Goal: Task Accomplishment & Management: Complete application form

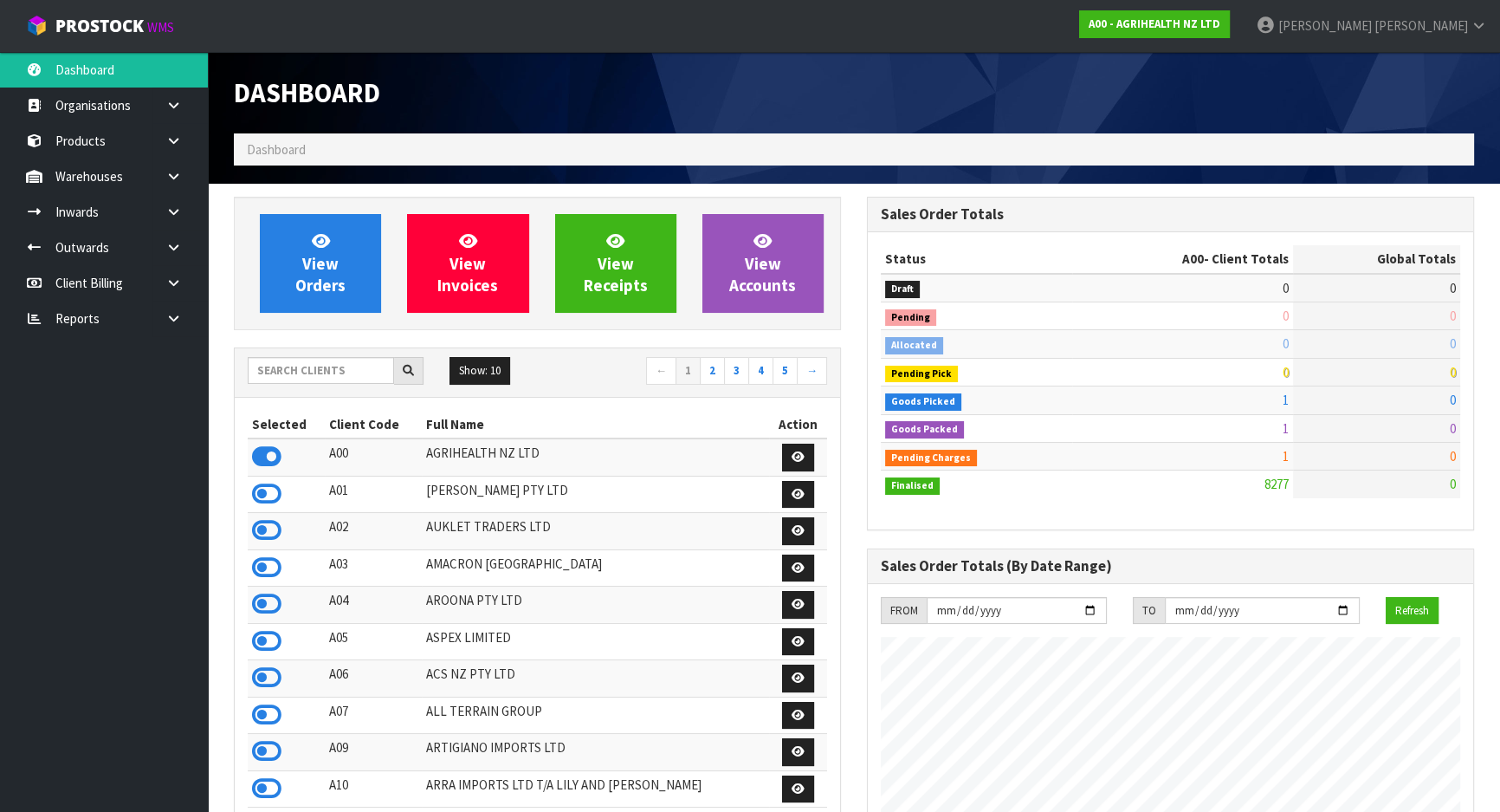
scroll to position [1310, 632]
click at [342, 377] on input "text" at bounding box center [321, 370] width 147 height 26
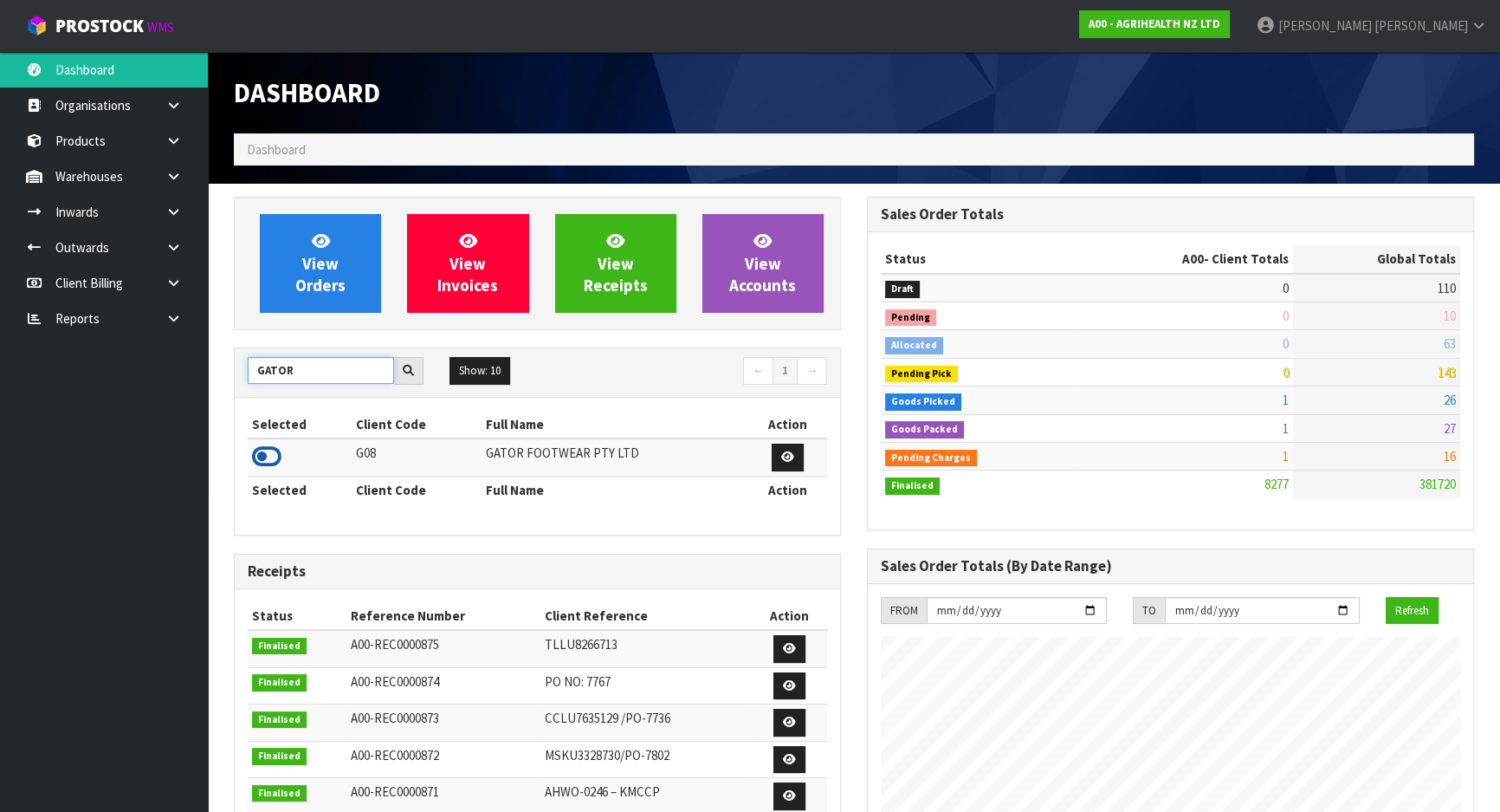
type input "GATOR"
click at [272, 449] on icon at bounding box center [267, 456] width 29 height 26
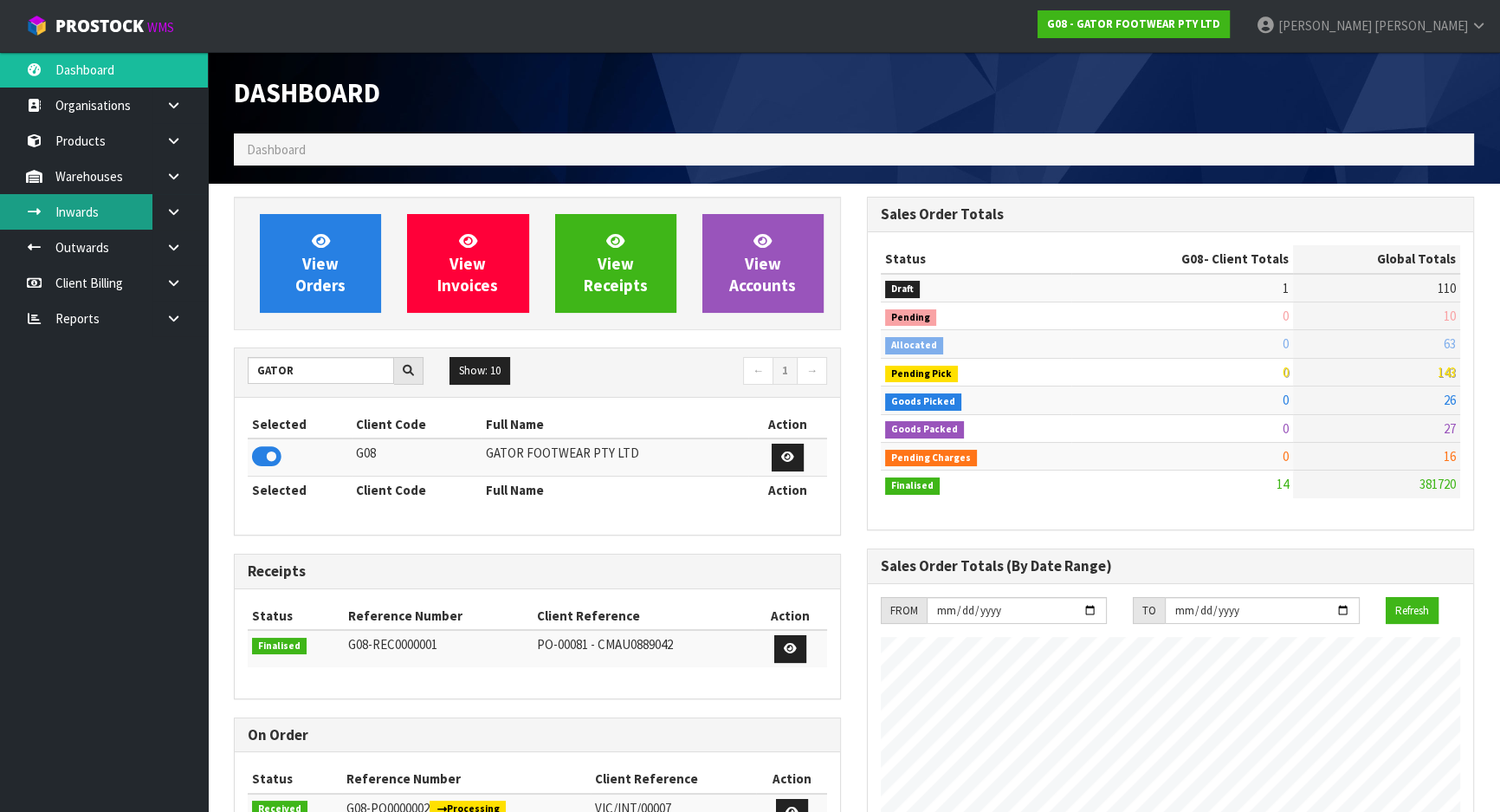
scroll to position [1178, 632]
click at [115, 209] on link "Inwards" at bounding box center [104, 211] width 207 height 35
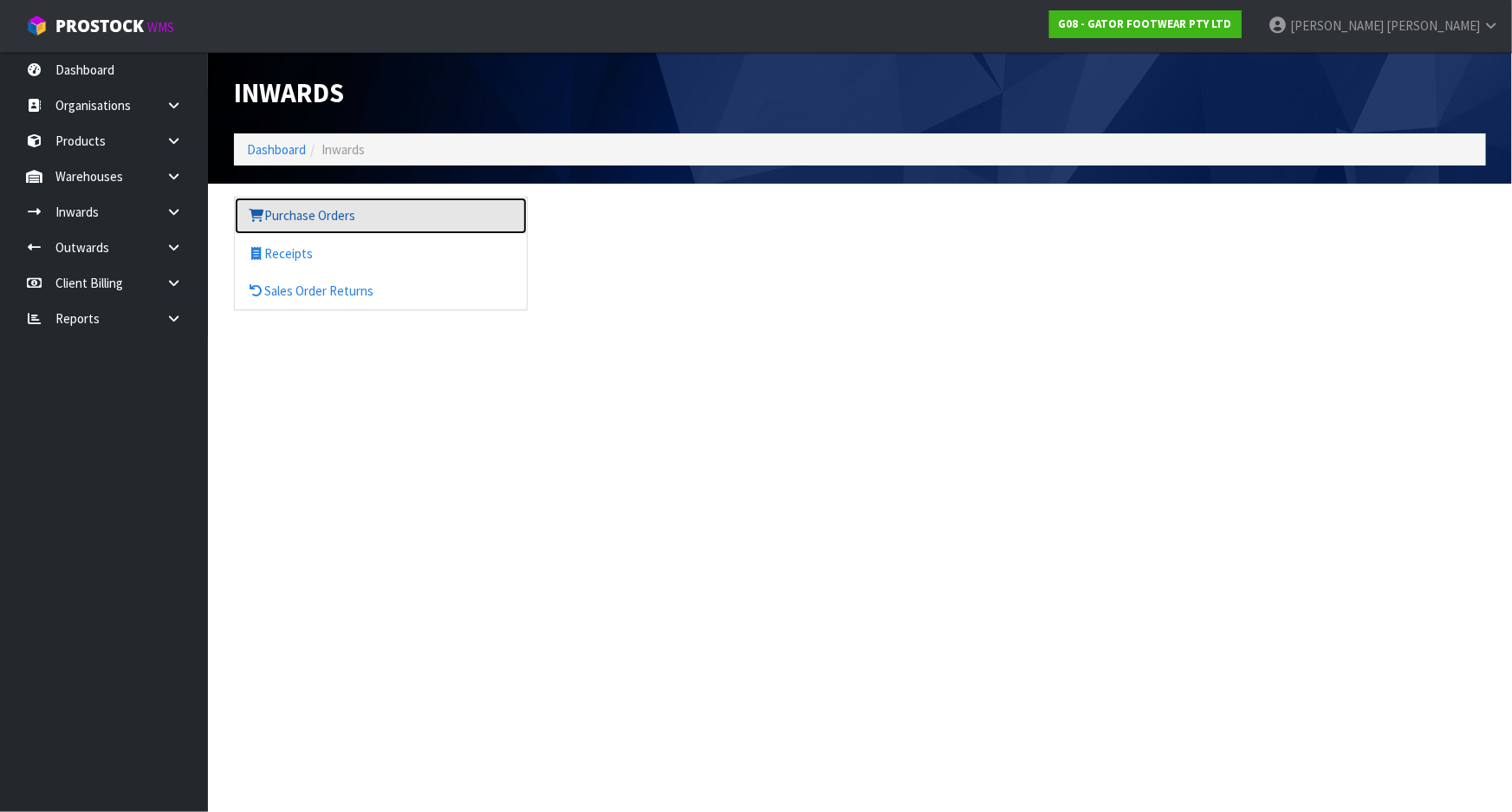
click at [277, 207] on link "Purchase Orders" at bounding box center [381, 215] width 292 height 35
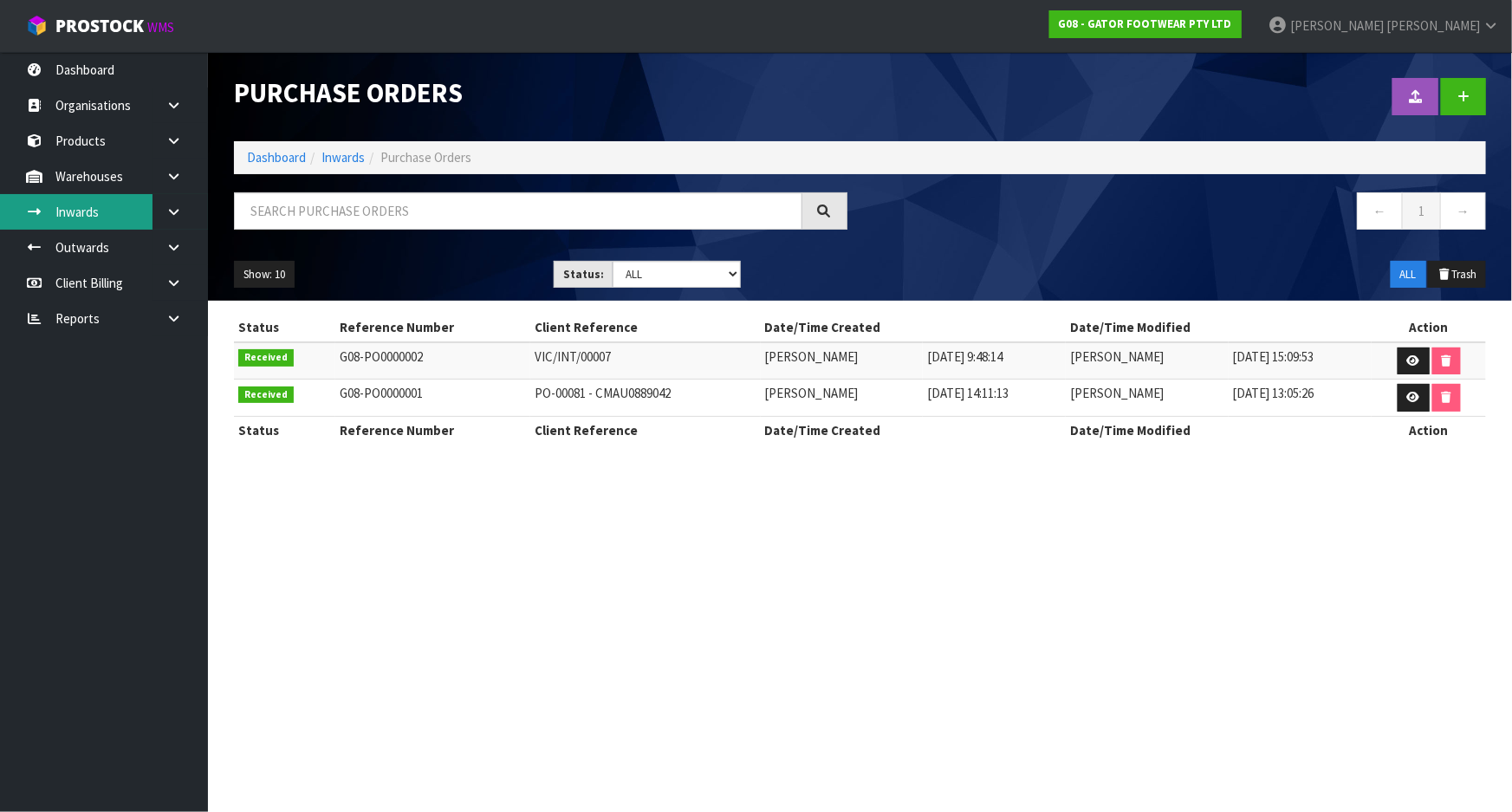
click at [100, 204] on link "Inwards" at bounding box center [104, 211] width 207 height 35
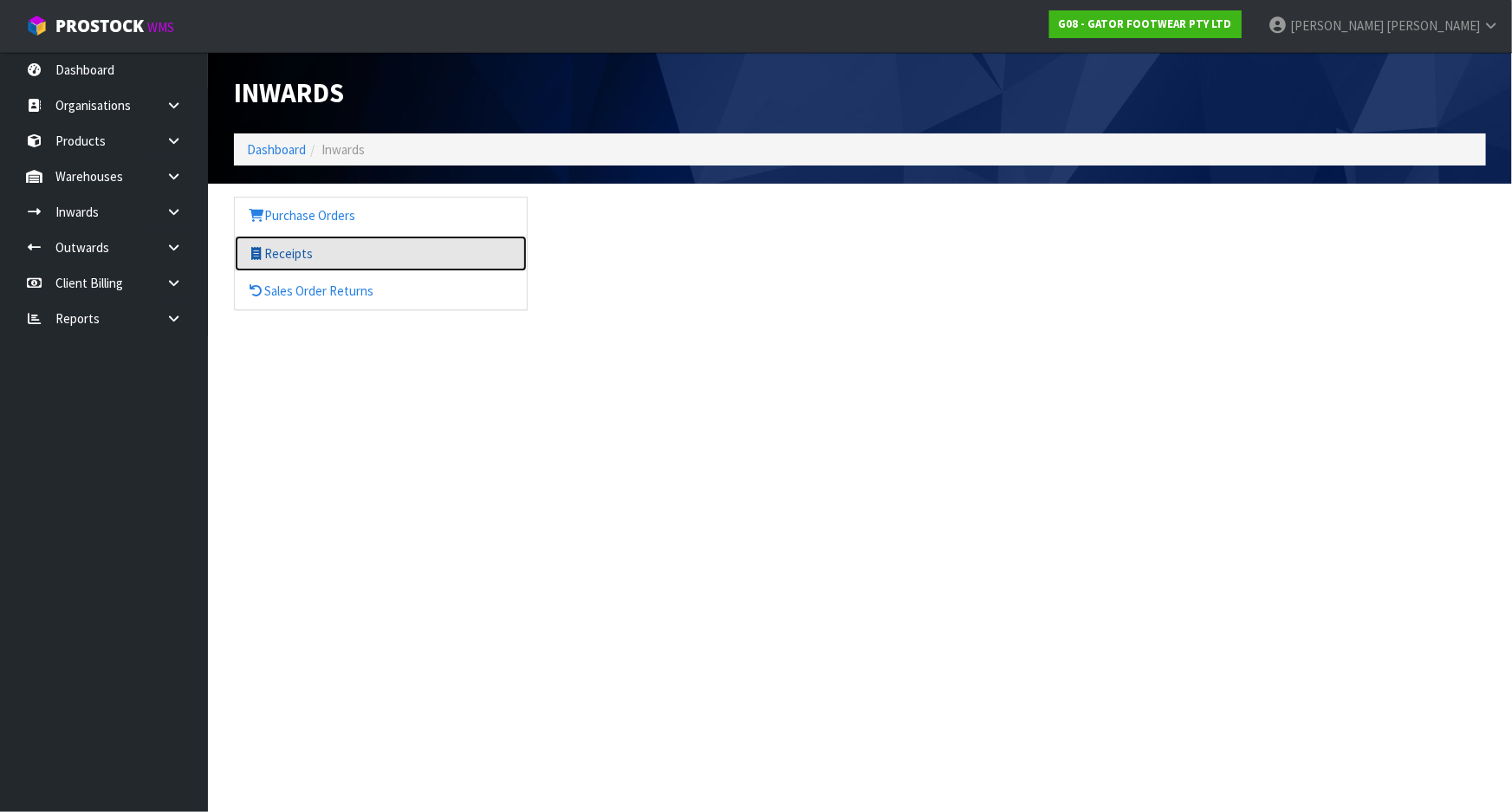
click at [344, 251] on link "Receipts" at bounding box center [381, 253] width 292 height 35
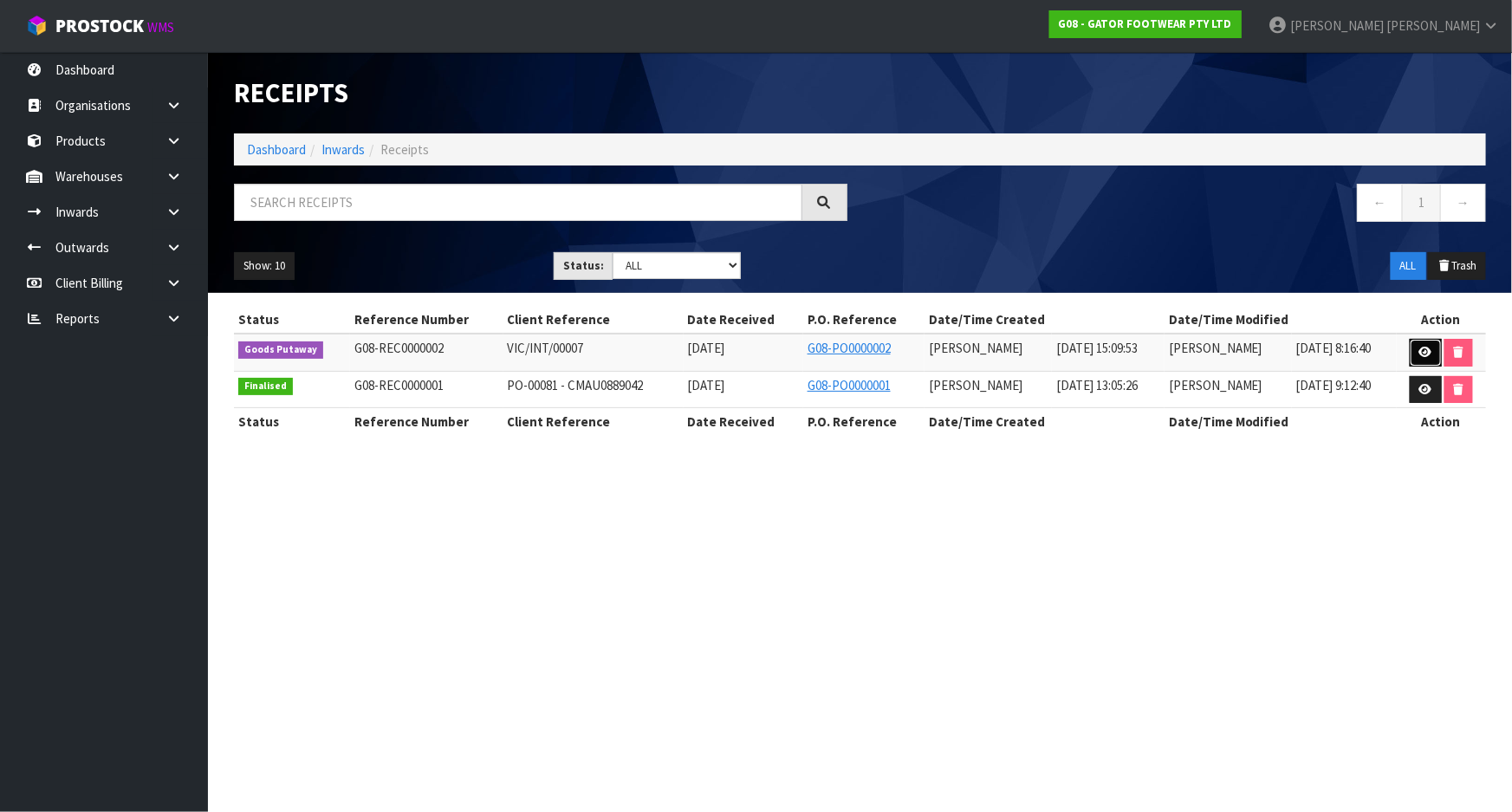
click at [1417, 355] on link at bounding box center [1426, 352] width 32 height 27
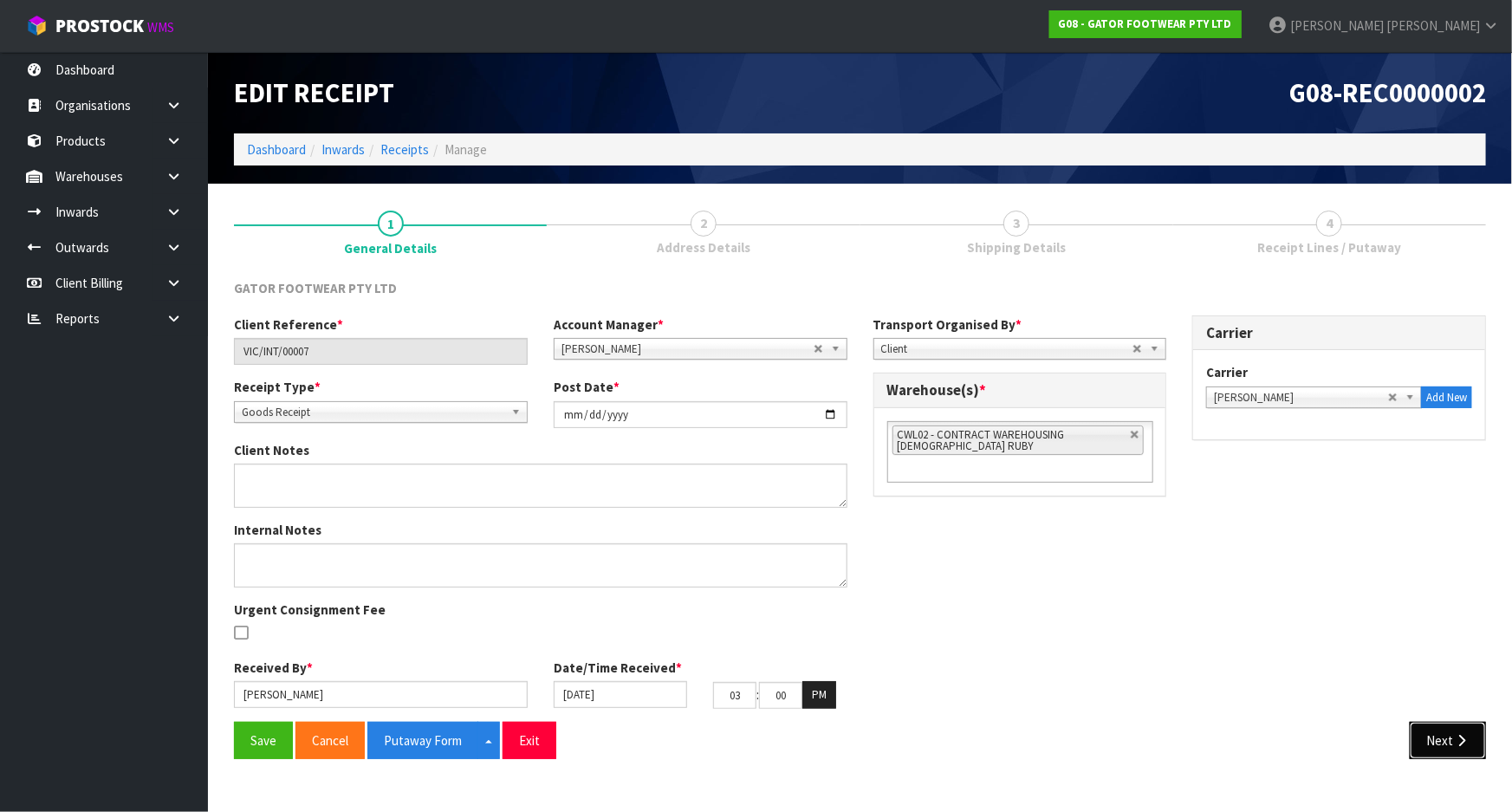
click at [1437, 744] on button "Next" at bounding box center [1448, 741] width 76 height 37
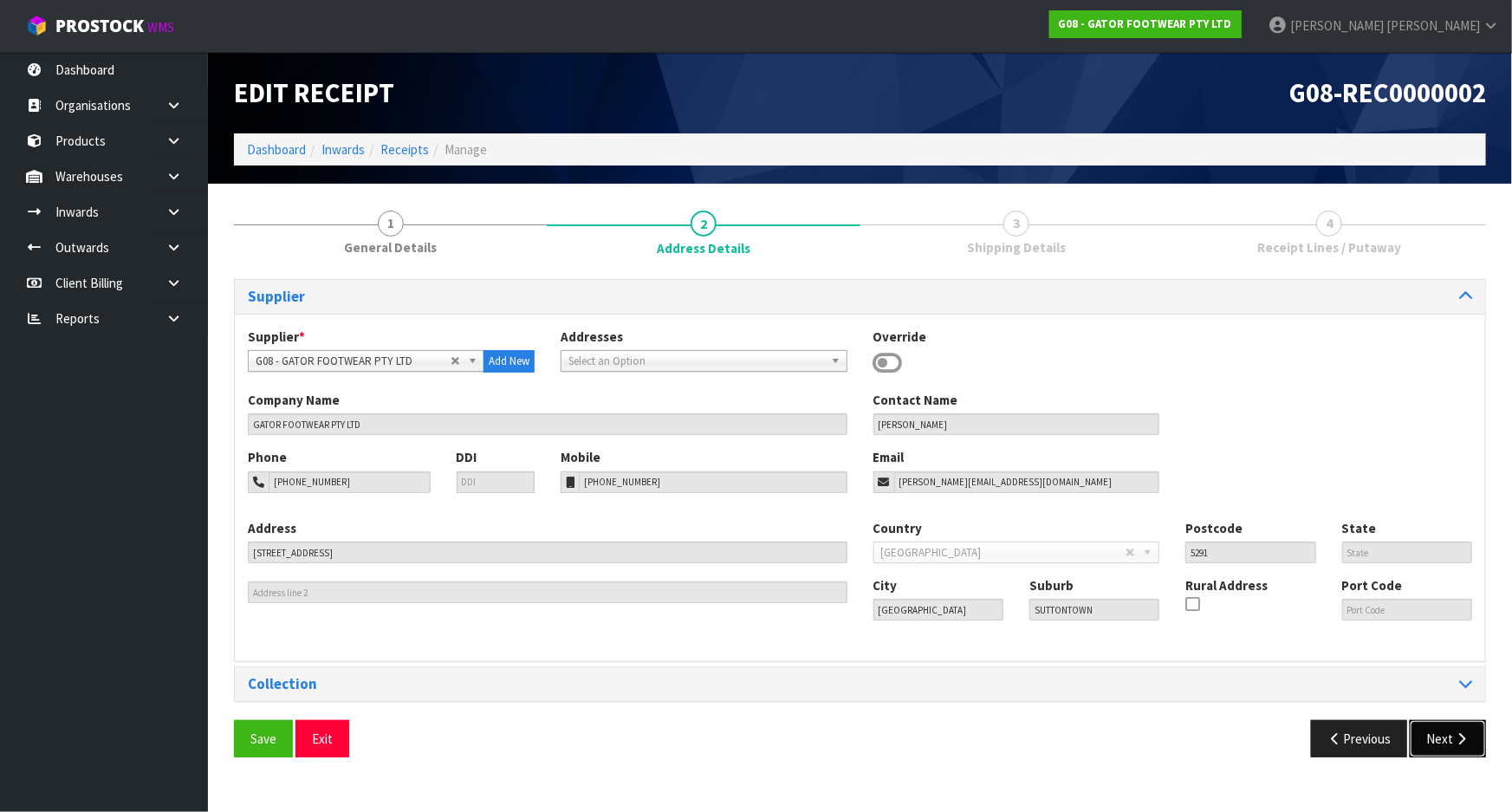
click at [1439, 755] on button "Next" at bounding box center [1448, 739] width 76 height 37
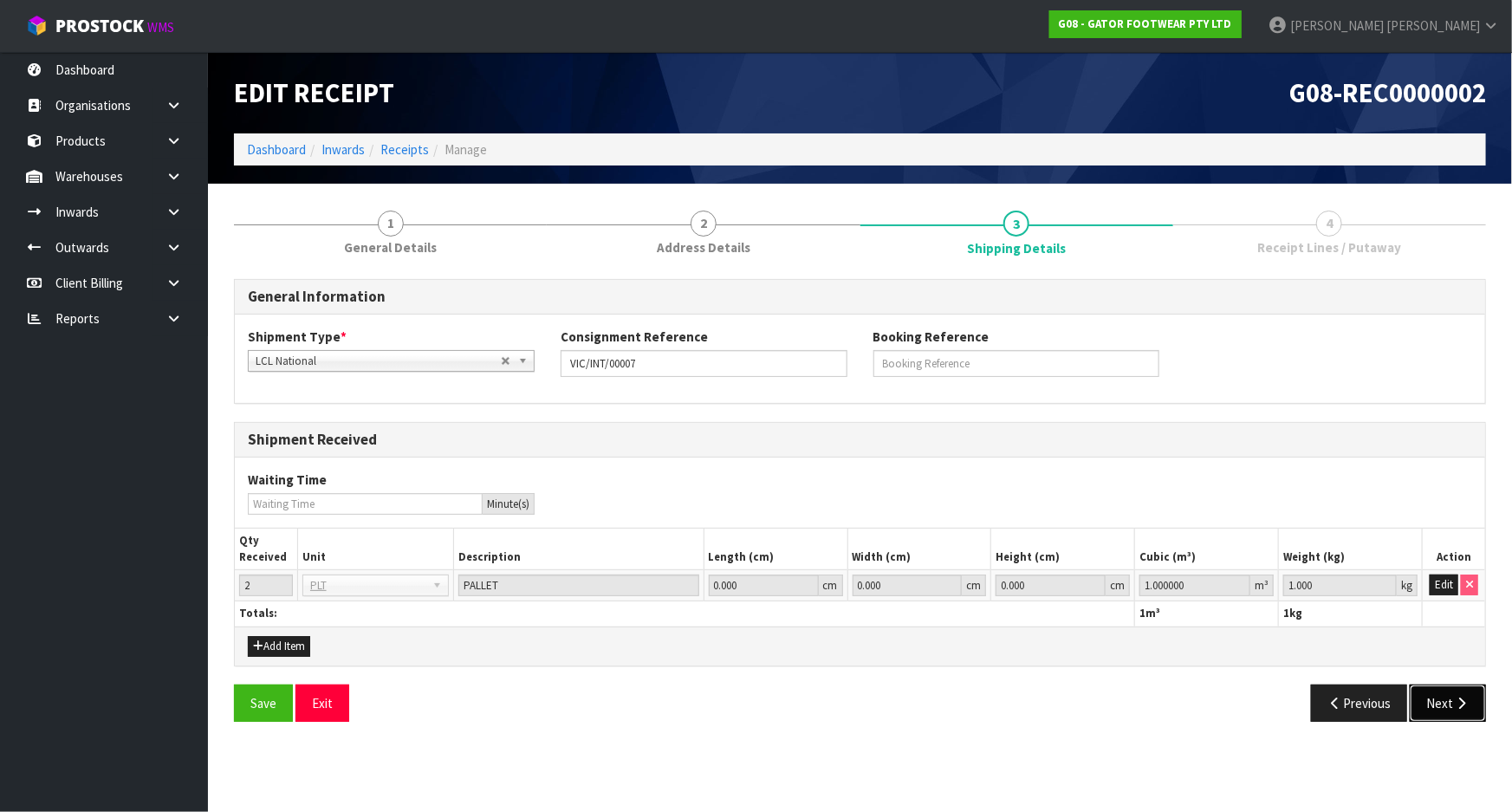
click at [1439, 705] on button "Next" at bounding box center [1448, 702] width 76 height 37
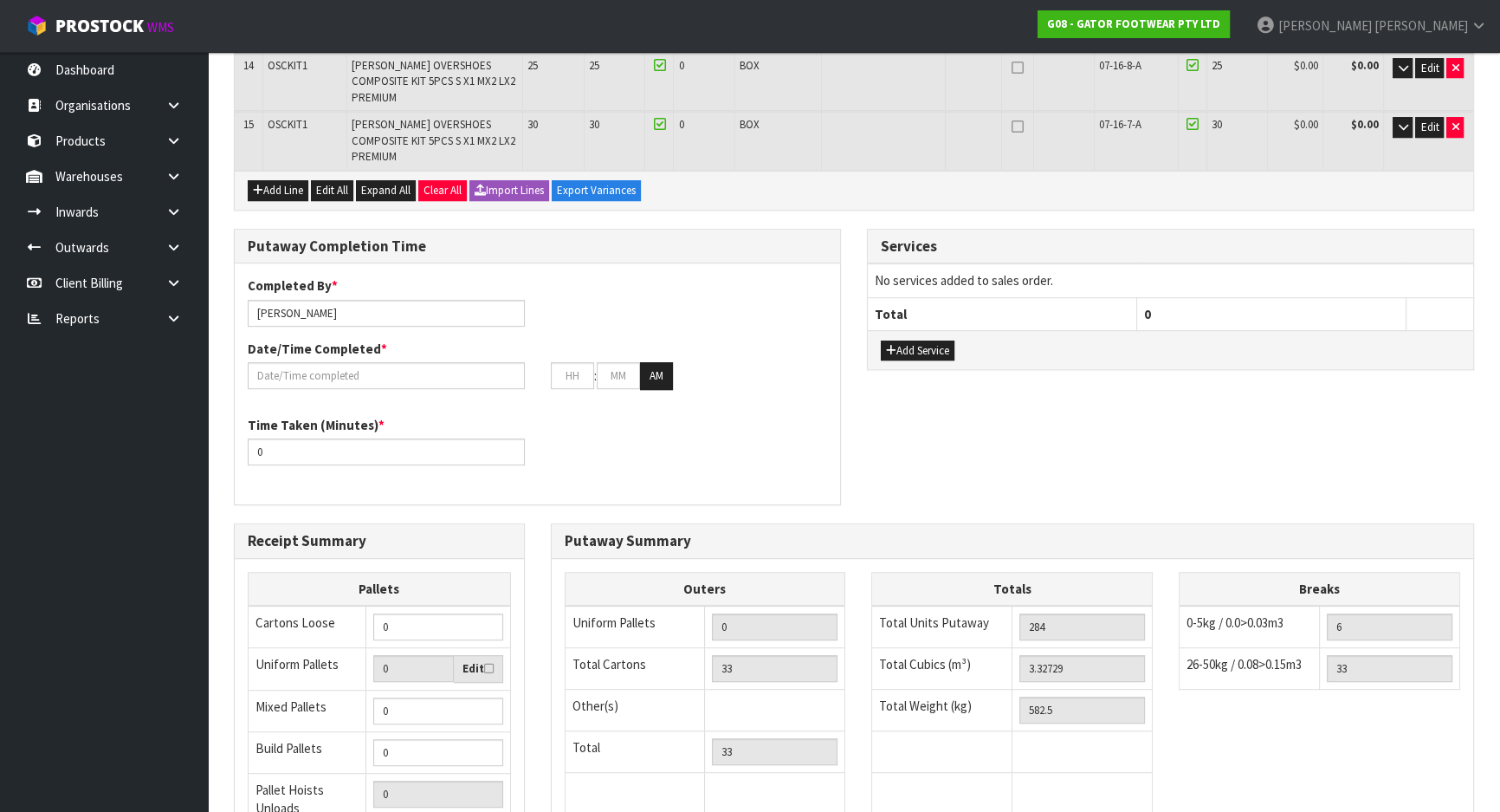
scroll to position [1130, 0]
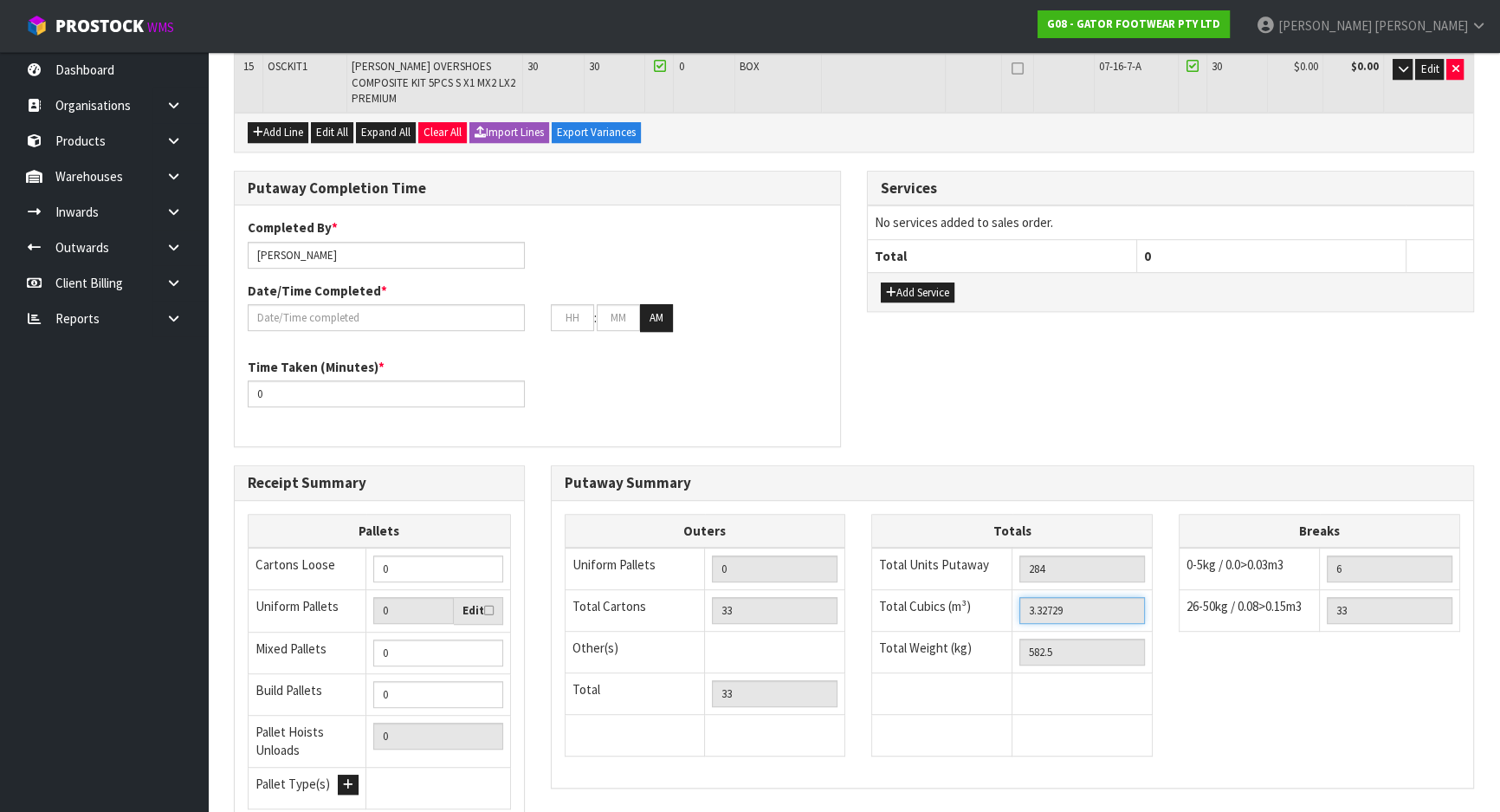
drag, startPoint x: 1107, startPoint y: 465, endPoint x: 929, endPoint y: 469, distance: 178.0
click at [929, 590] on tr "Total Cubics (m³) 3.32729" at bounding box center [1013, 610] width 281 height 41
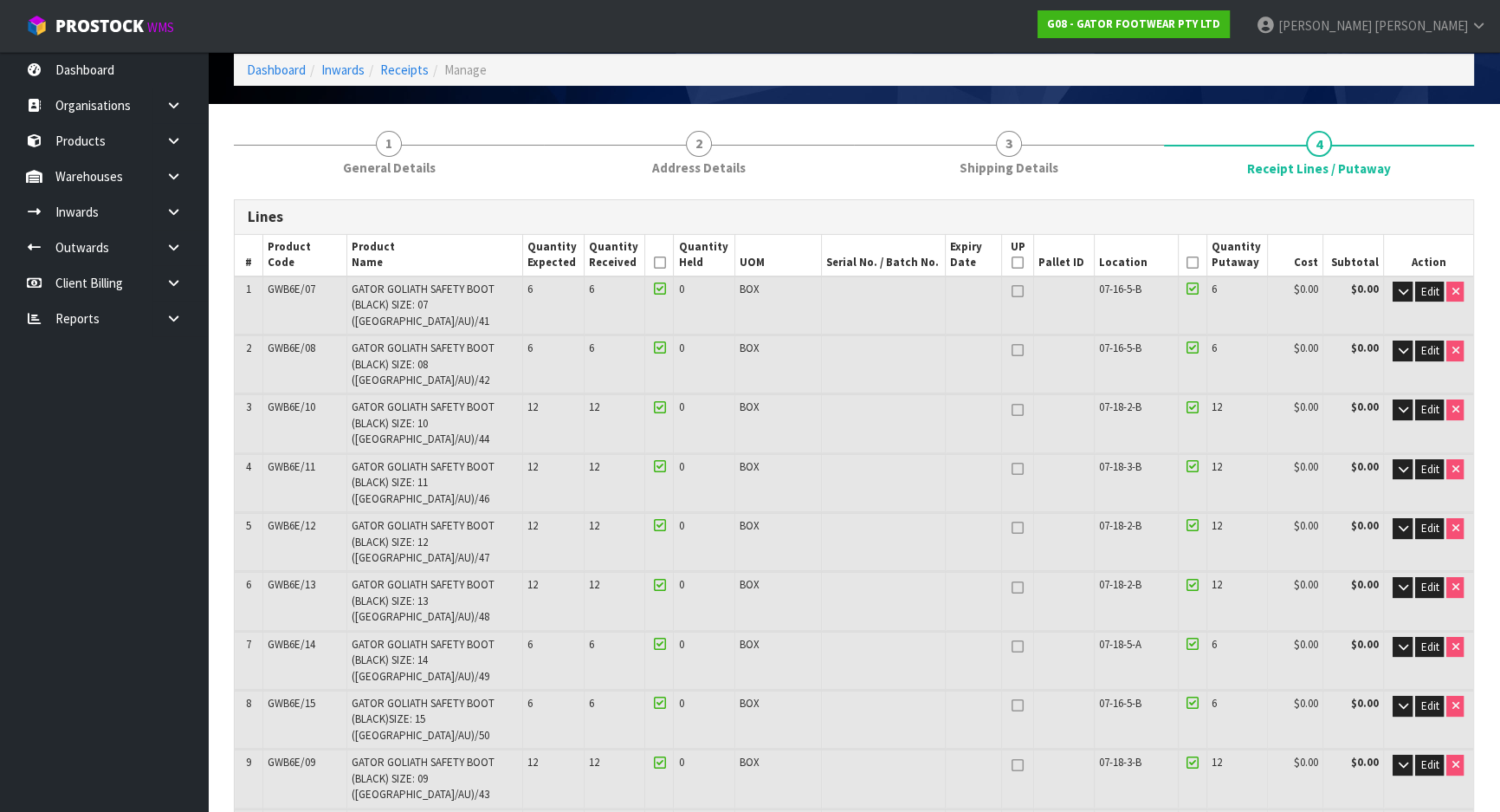
scroll to position [0, 0]
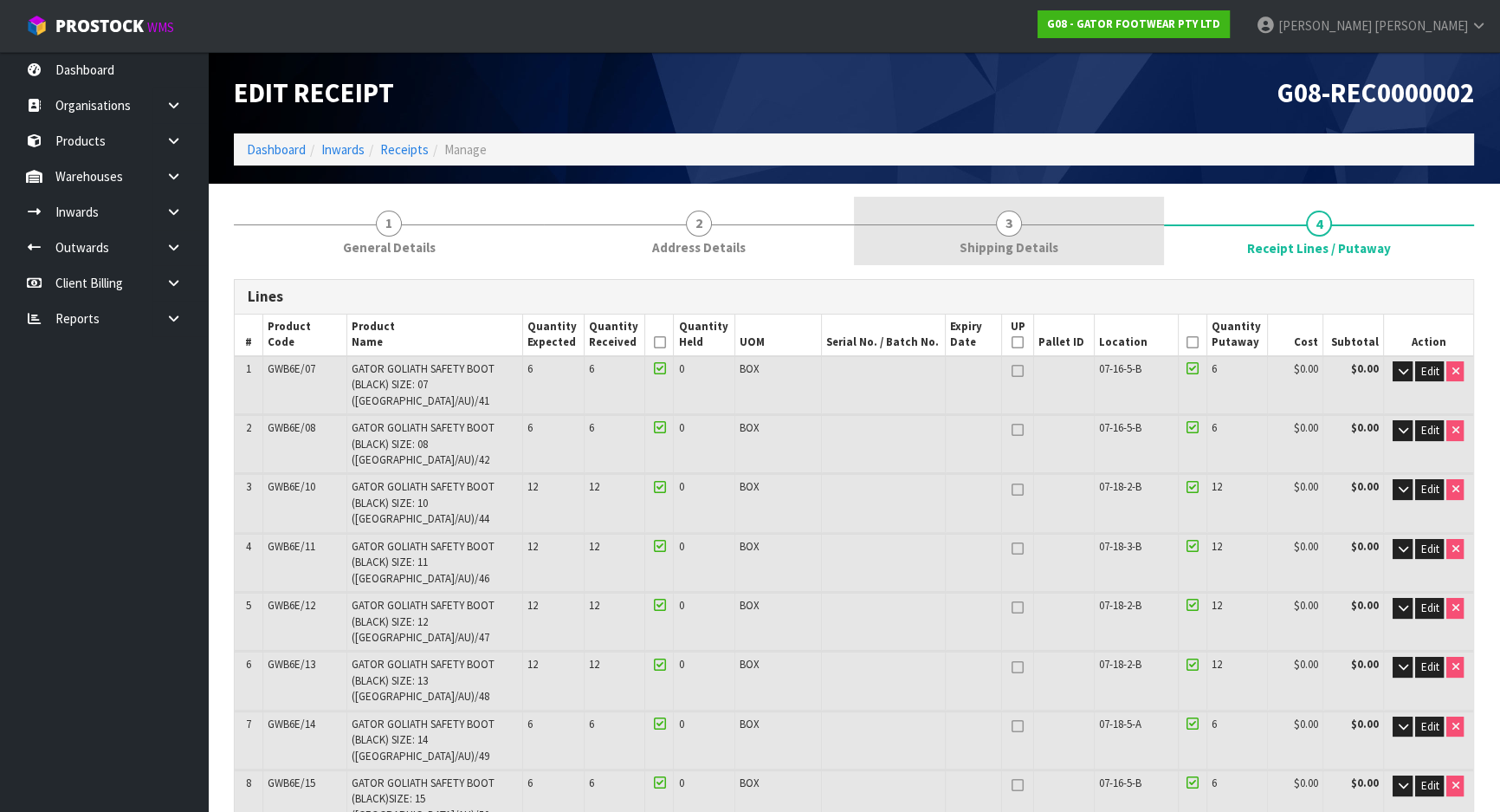
click at [971, 210] on link "3 Shipping Details" at bounding box center [1009, 231] width 310 height 68
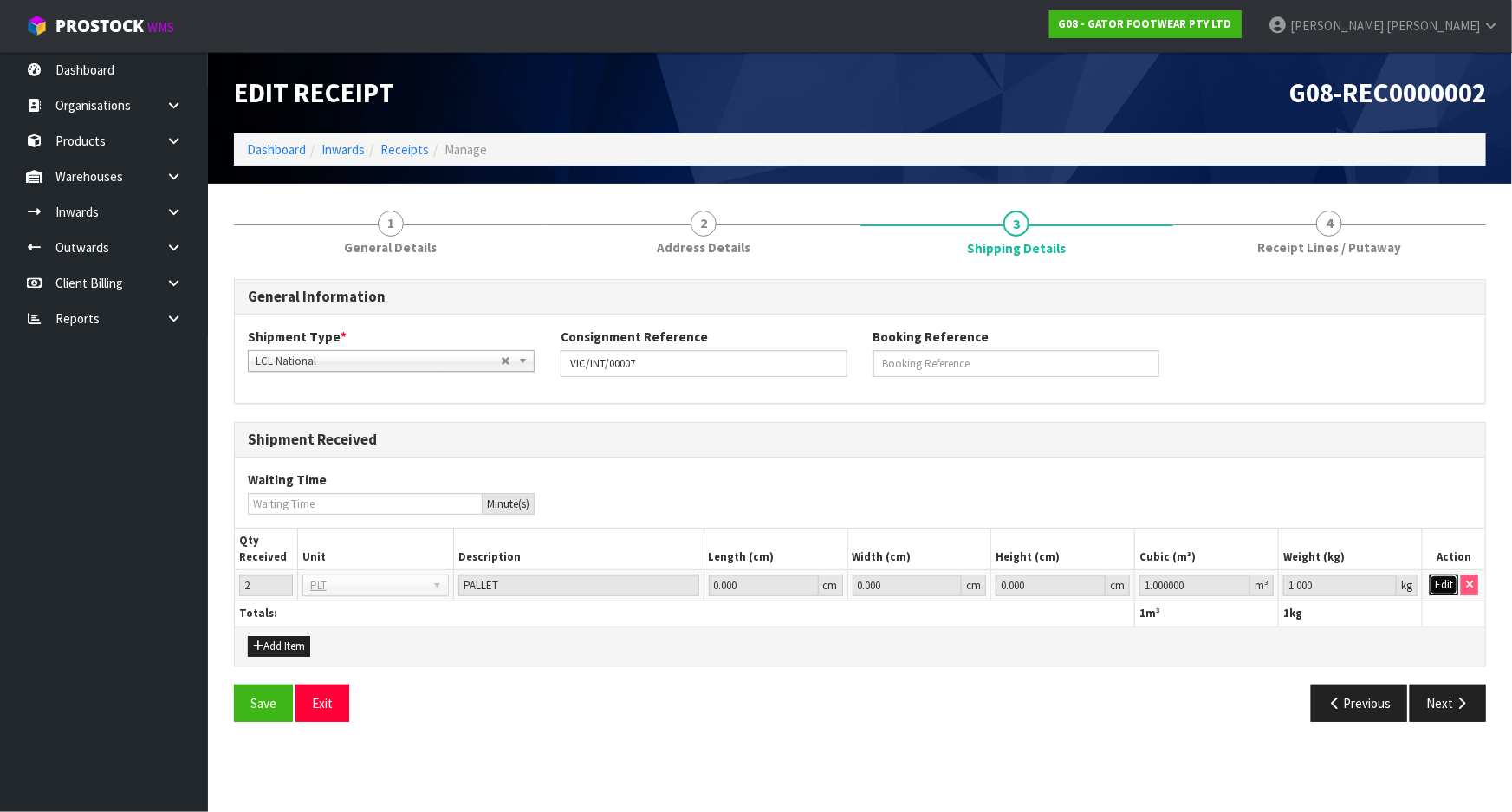
click at [1445, 582] on button "Edit" at bounding box center [1443, 584] width 28 height 21
drag, startPoint x: 1195, startPoint y: 590, endPoint x: 961, endPoint y: 568, distance: 235.0
click at [961, 570] on tr "2 BAG BAR BSK BIN BTL BOX BDL CAB CGE CTN CSE COI CRA CRT CBE CYL DRM JAR MTR P…" at bounding box center [860, 586] width 1251 height 31
paste input "3.32729"
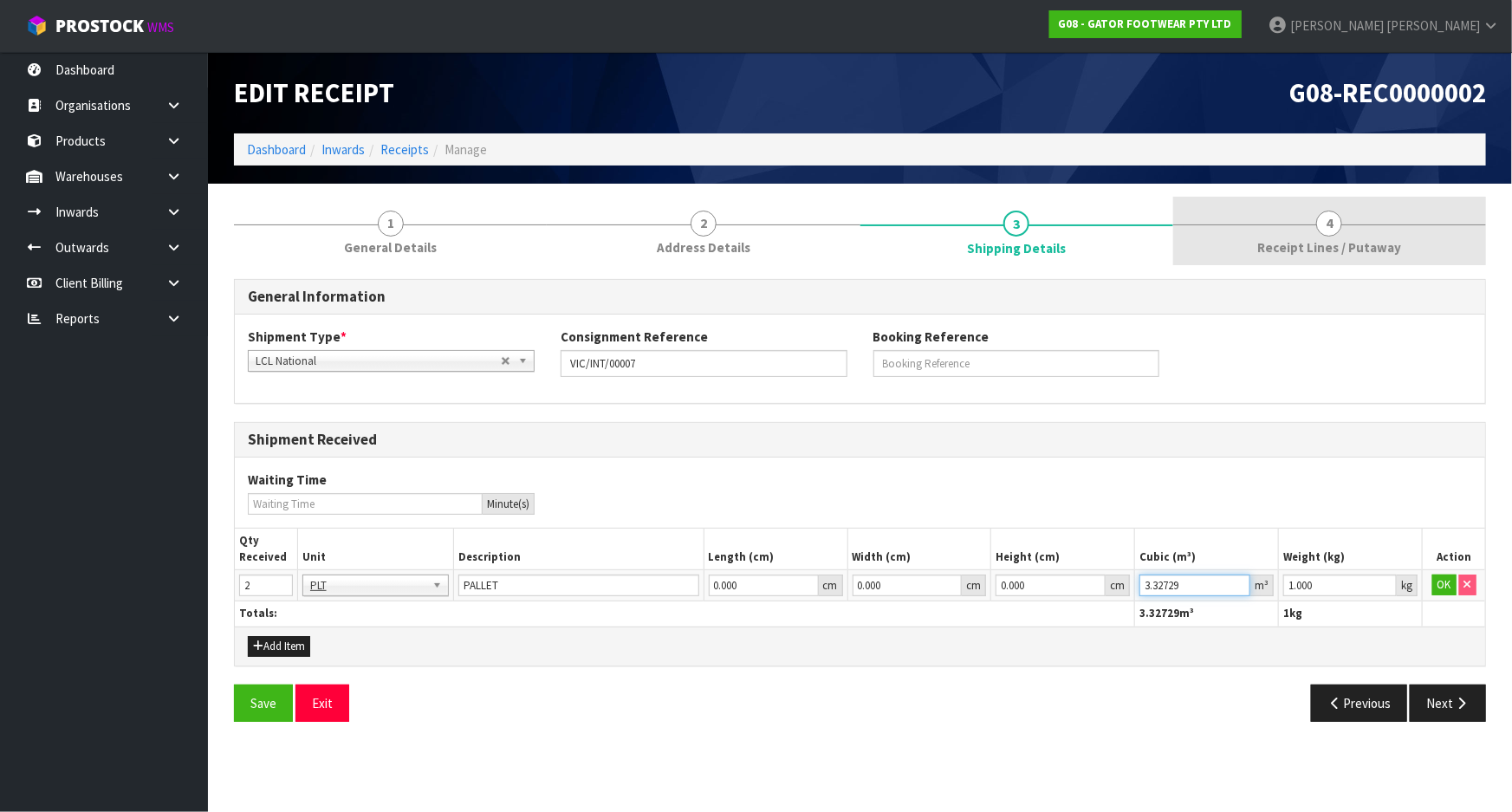
type input "3.32729"
click at [1257, 221] on link "4 Receipt Lines / Putaway" at bounding box center [1330, 231] width 313 height 68
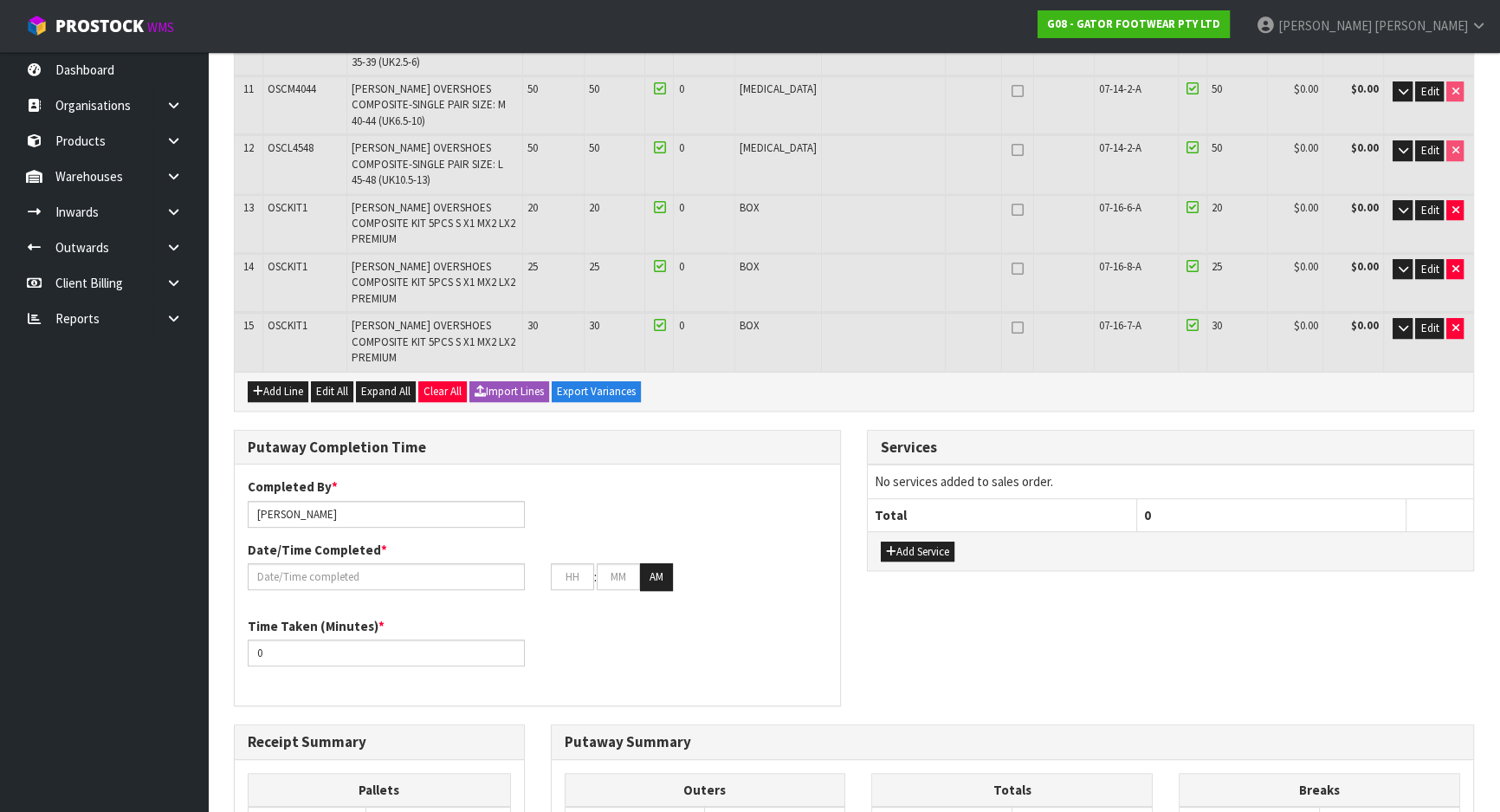
scroll to position [1023, 0]
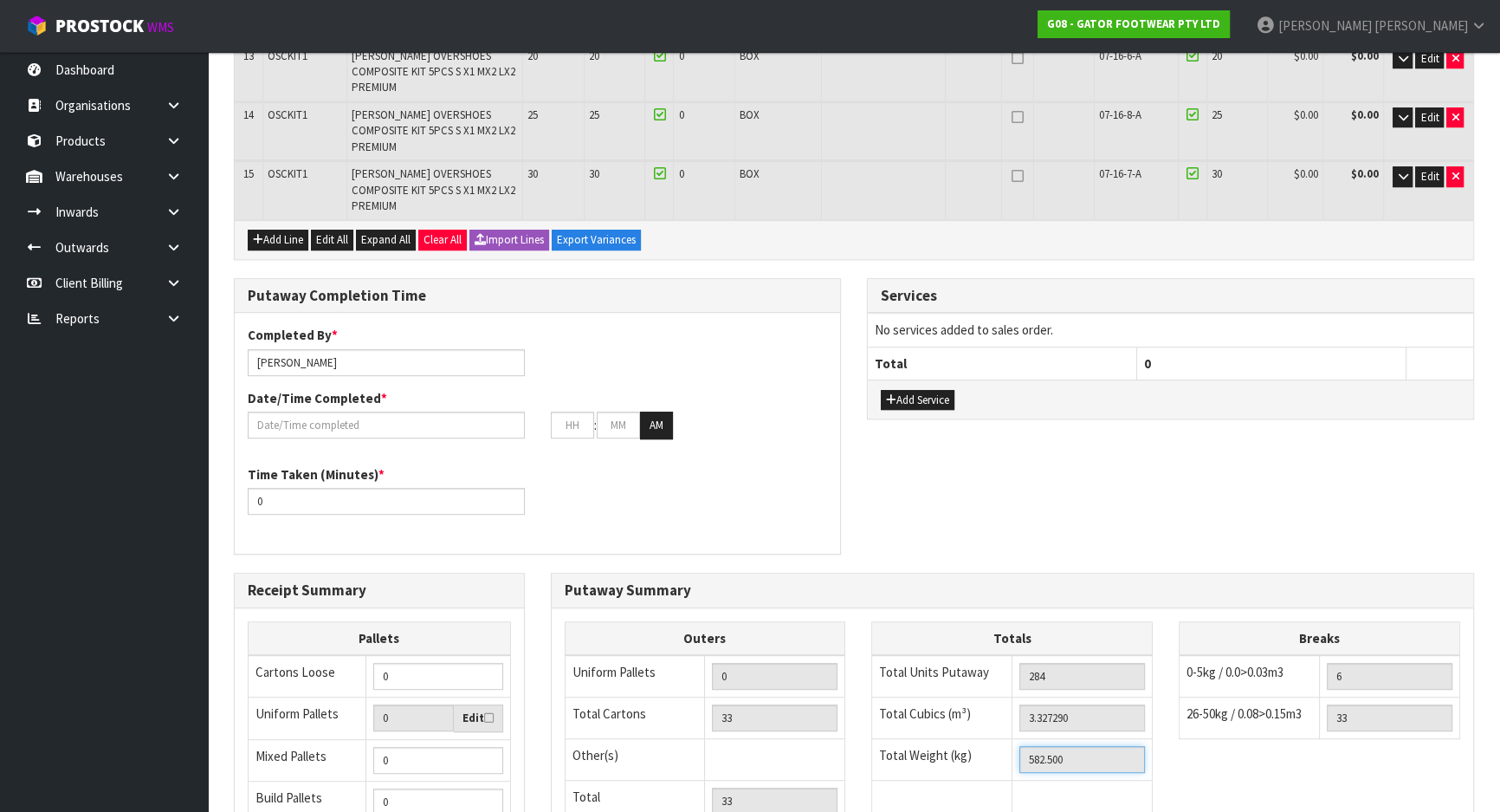
drag, startPoint x: 1085, startPoint y: 610, endPoint x: 930, endPoint y: 609, distance: 155.0
click at [931, 739] on tr "Total Weight (kg) 582.500" at bounding box center [1013, 759] width 281 height 41
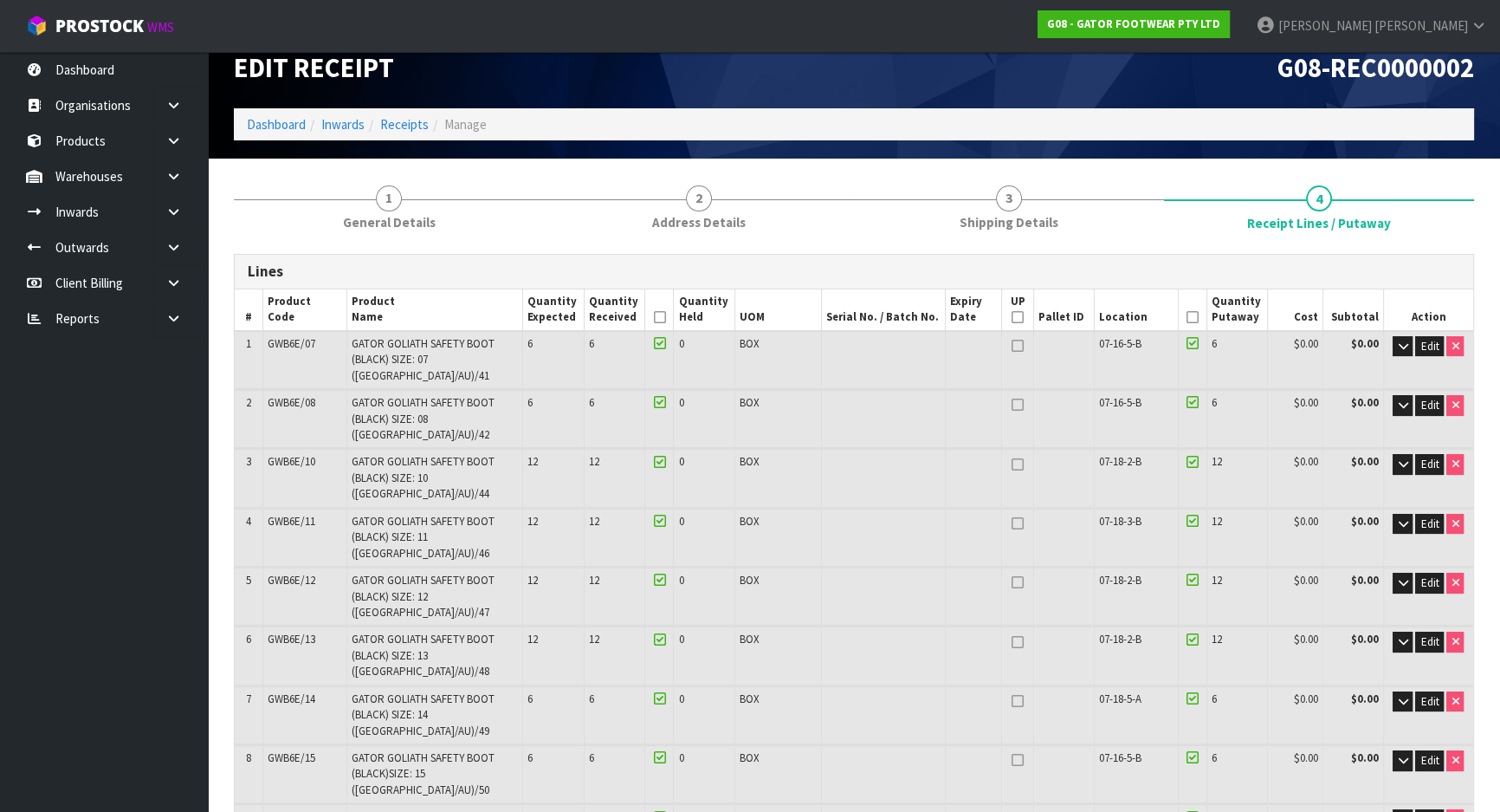
scroll to position [0, 0]
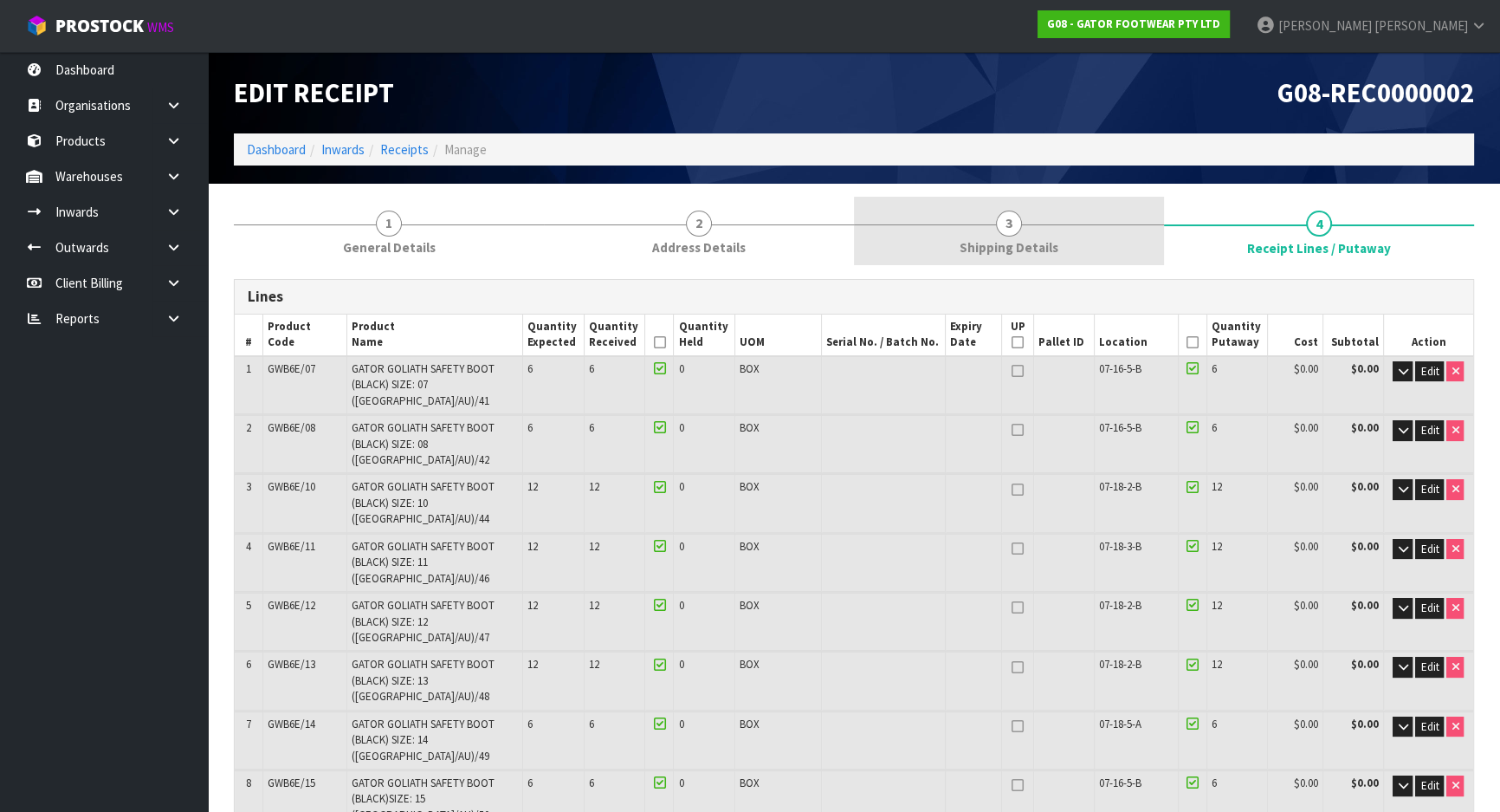
click at [1033, 215] on link "3 Shipping Details" at bounding box center [1009, 231] width 310 height 68
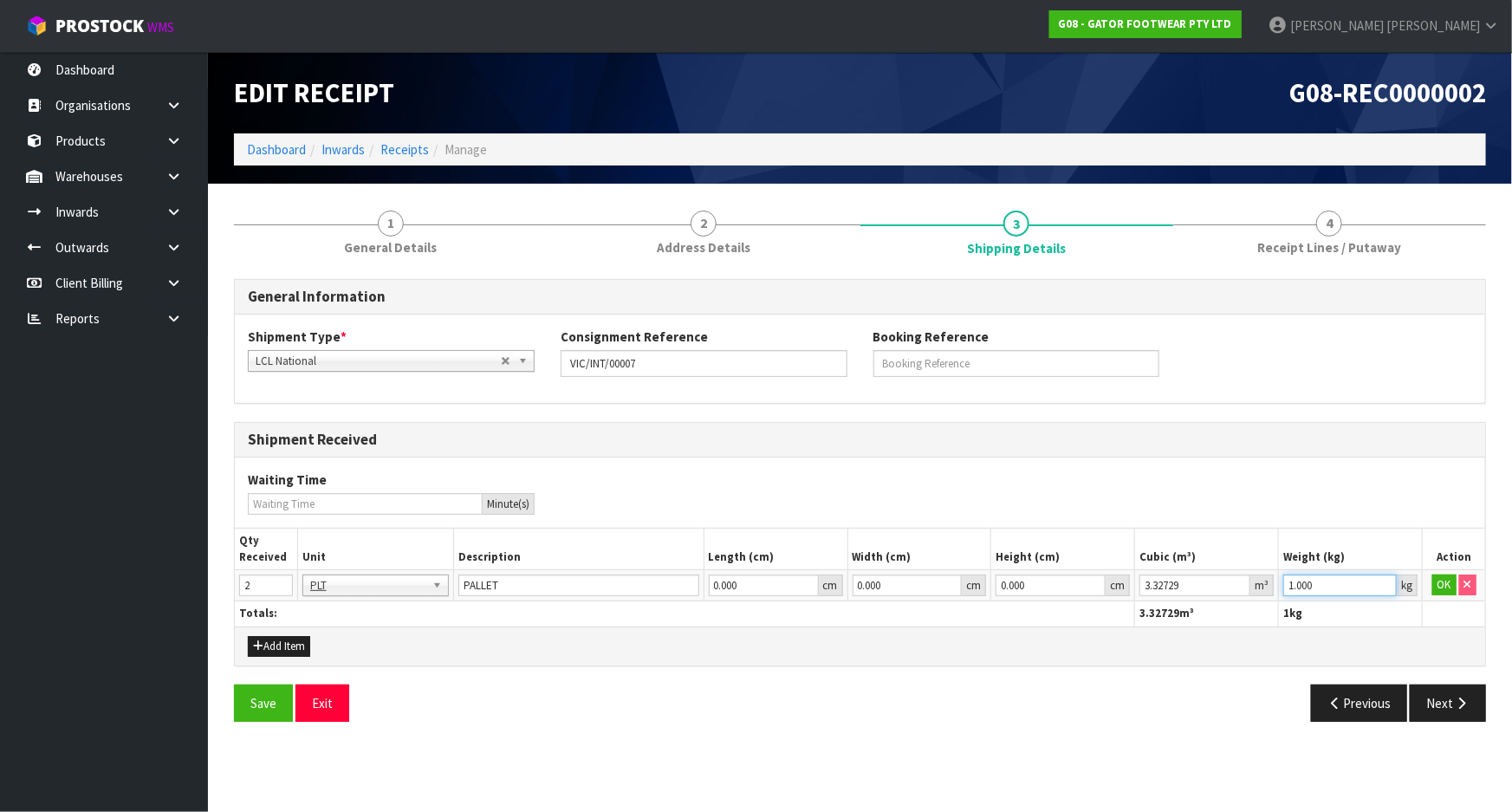
drag, startPoint x: 1334, startPoint y: 585, endPoint x: 1220, endPoint y: 568, distance: 115.3
click at [1203, 564] on table "Qty Received Unit Description Length (cm) Width (cm) Height (cm) Cubic (m³) Wei…" at bounding box center [860, 576] width 1251 height 97
paste input "582.5"
type input "582.5"
click at [1447, 578] on button "OK" at bounding box center [1444, 584] width 24 height 21
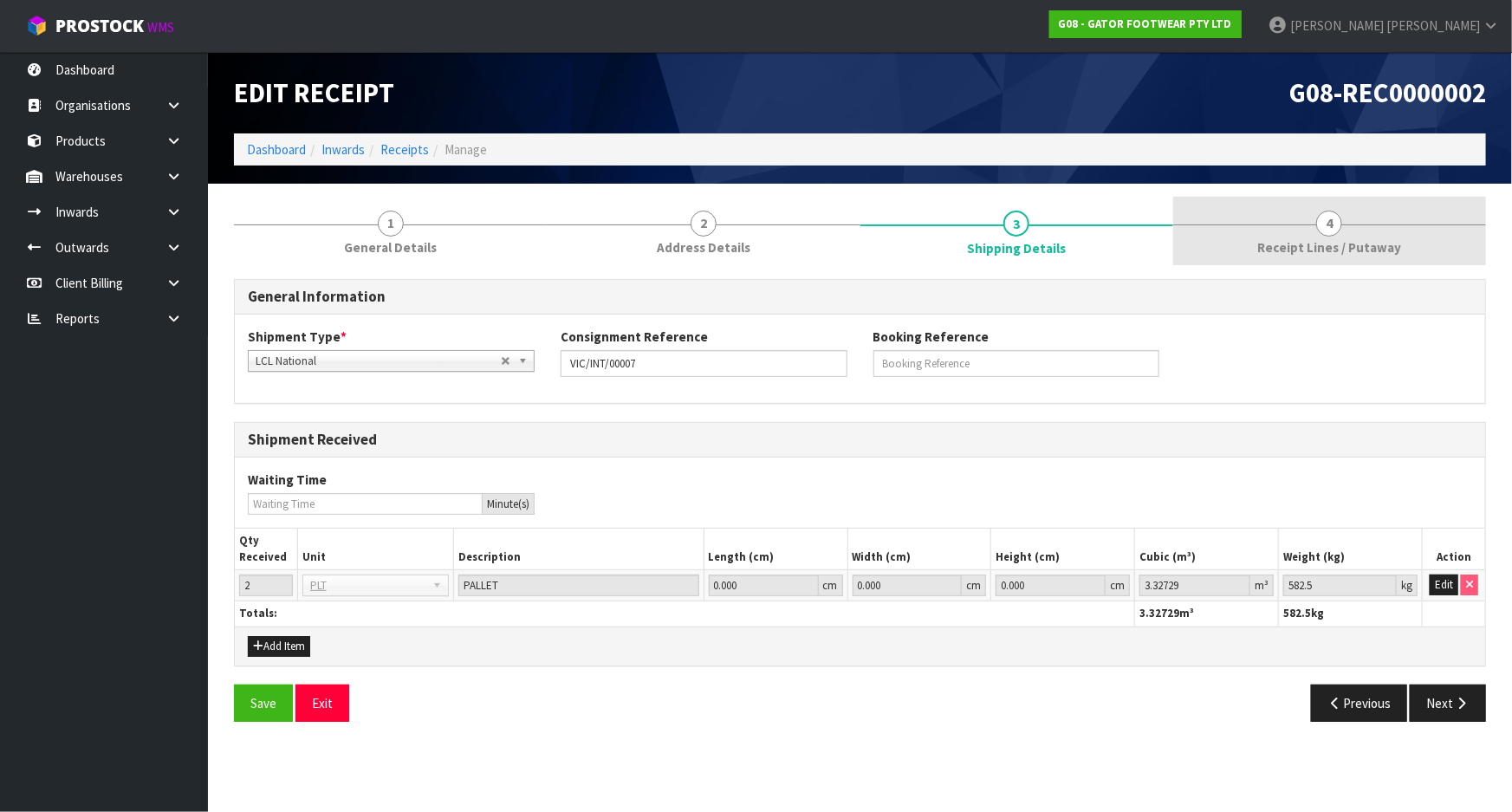
click at [1258, 246] on link "4 Receipt Lines / Putaway" at bounding box center [1330, 231] width 313 height 68
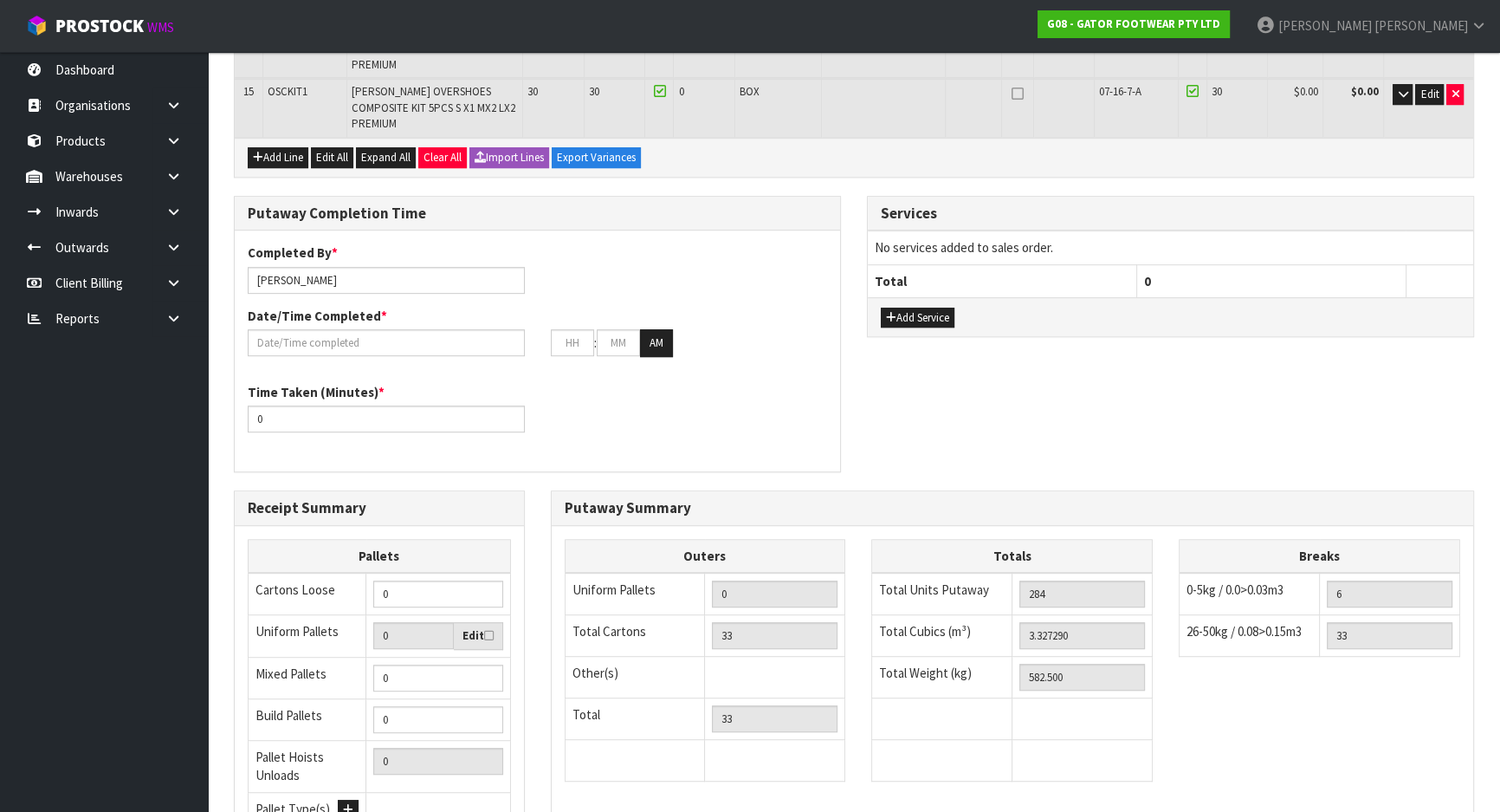
scroll to position [1130, 0]
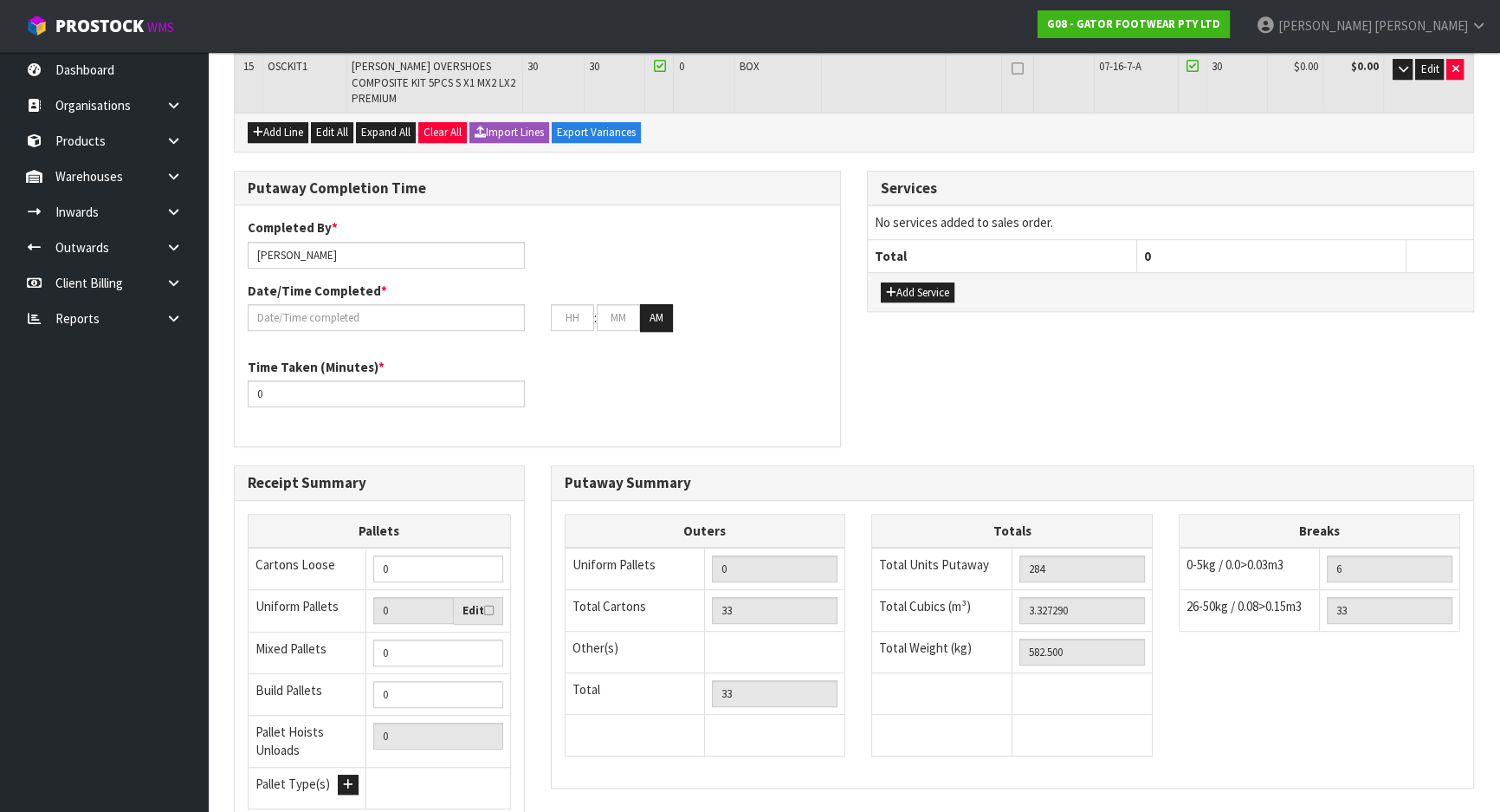
click at [546, 654] on div "Putaway Summary Outers Uniform Pallets 0 Total Cartons 33 Other(s) Bag x 0 Bar …" at bounding box center [1013, 635] width 950 height 341
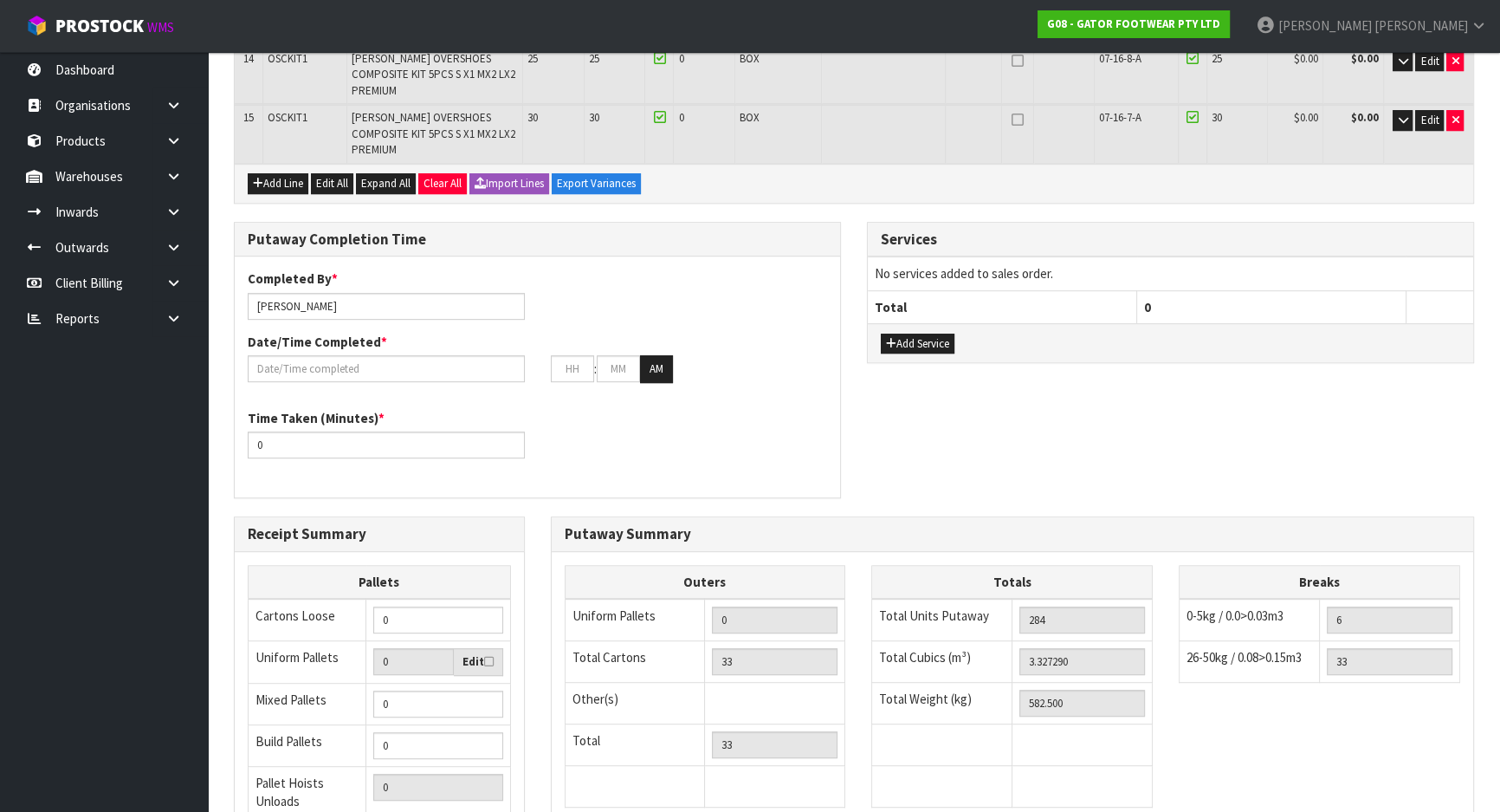
scroll to position [1052, 0]
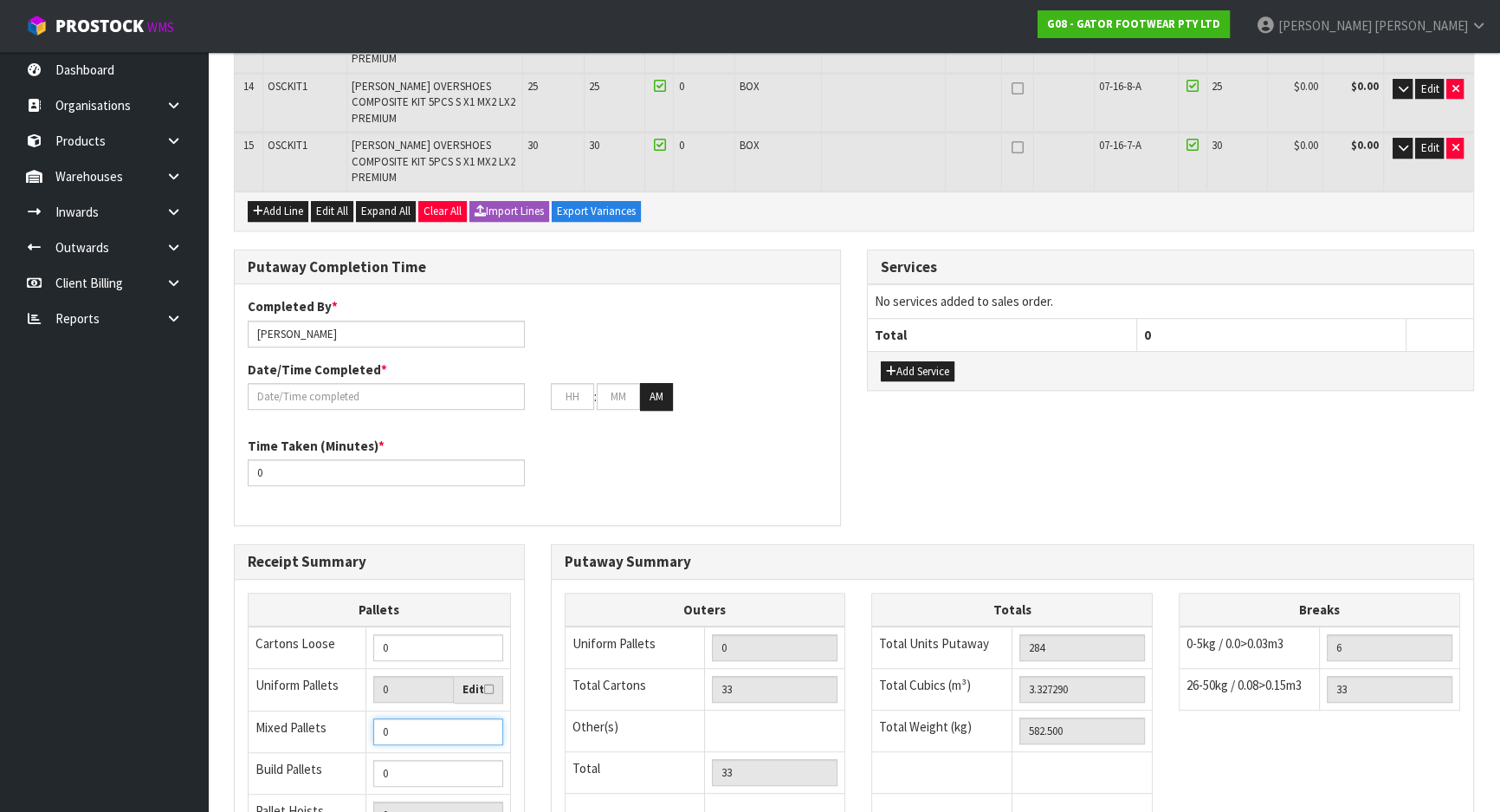
drag, startPoint x: 352, startPoint y: 580, endPoint x: 341, endPoint y: 580, distance: 11.0
click at [343, 710] on tr "Mixed Pallets 0" at bounding box center [380, 731] width 262 height 41
type input "2"
drag, startPoint x: 429, startPoint y: 581, endPoint x: 313, endPoint y: 581, distance: 116.0
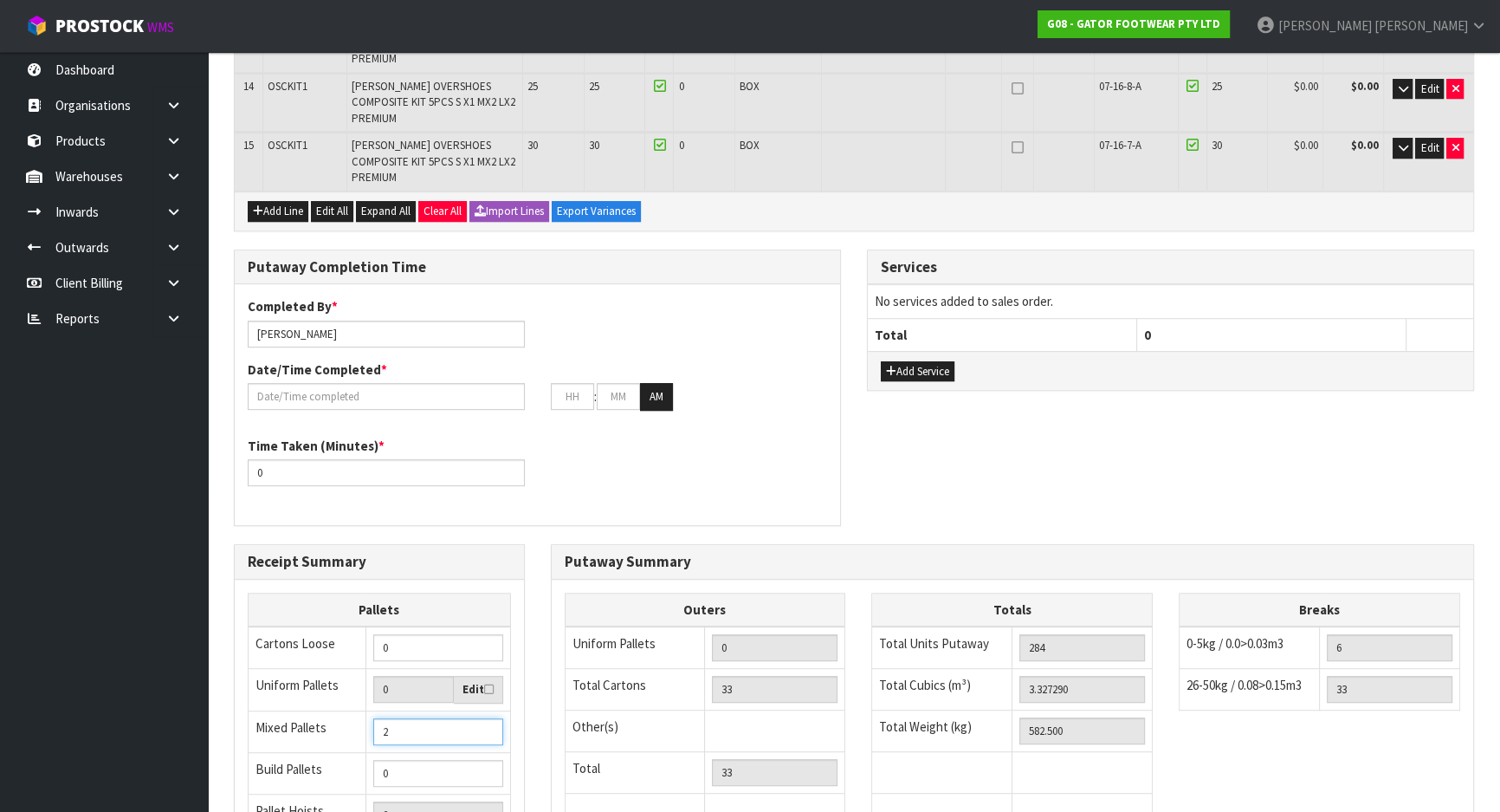
click at [313, 710] on tr "Mixed Pallets 2" at bounding box center [380, 731] width 262 height 41
type input "2"
click at [436, 759] on input "0" at bounding box center [438, 772] width 129 height 26
click at [533, 570] on div "Receipt Summary Pallets Cartons Loose 0 Uniform Pallets 0 Edit Mixed Pallets 2 …" at bounding box center [380, 741] width 317 height 393
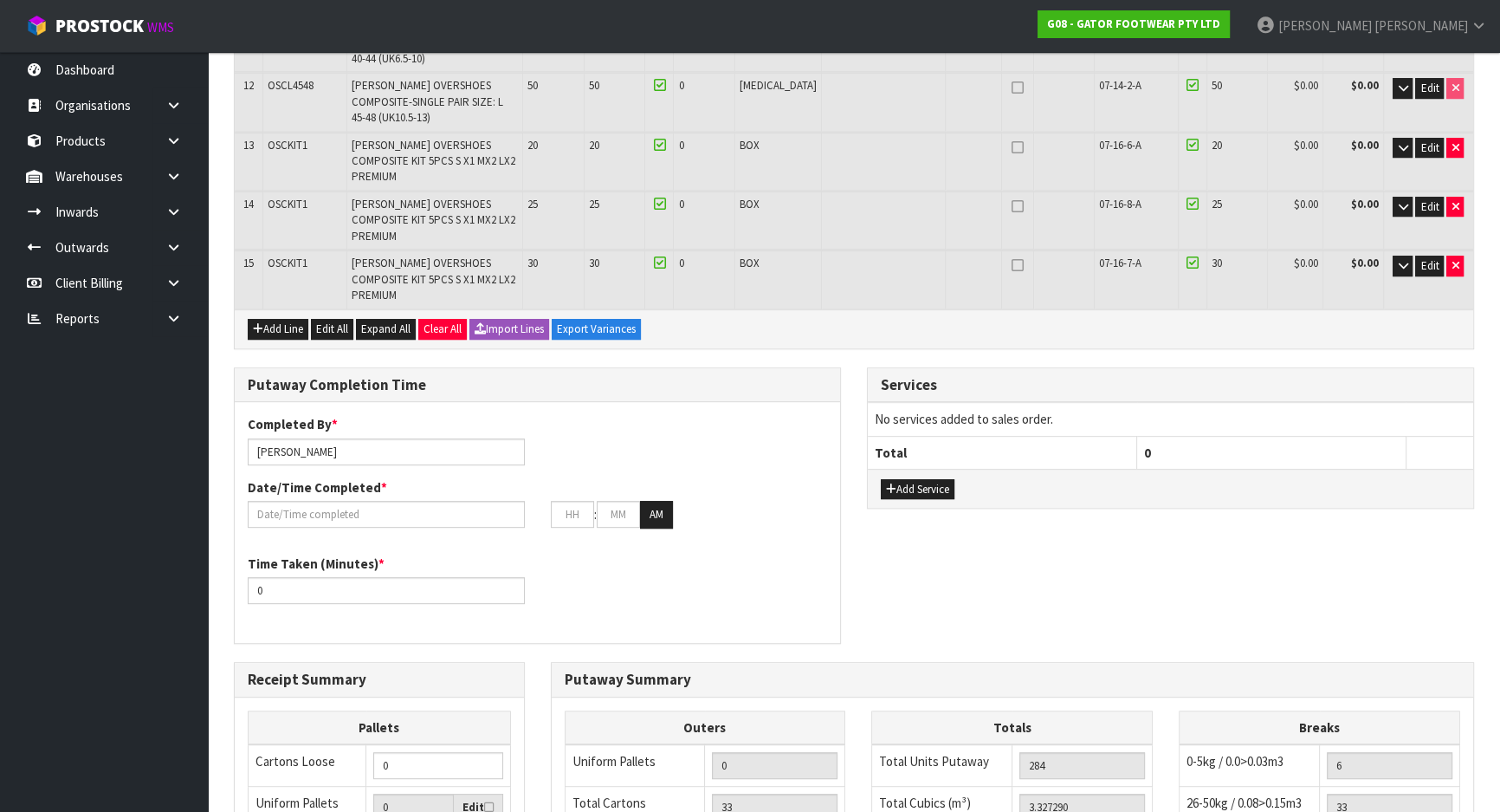
scroll to position [815, 0]
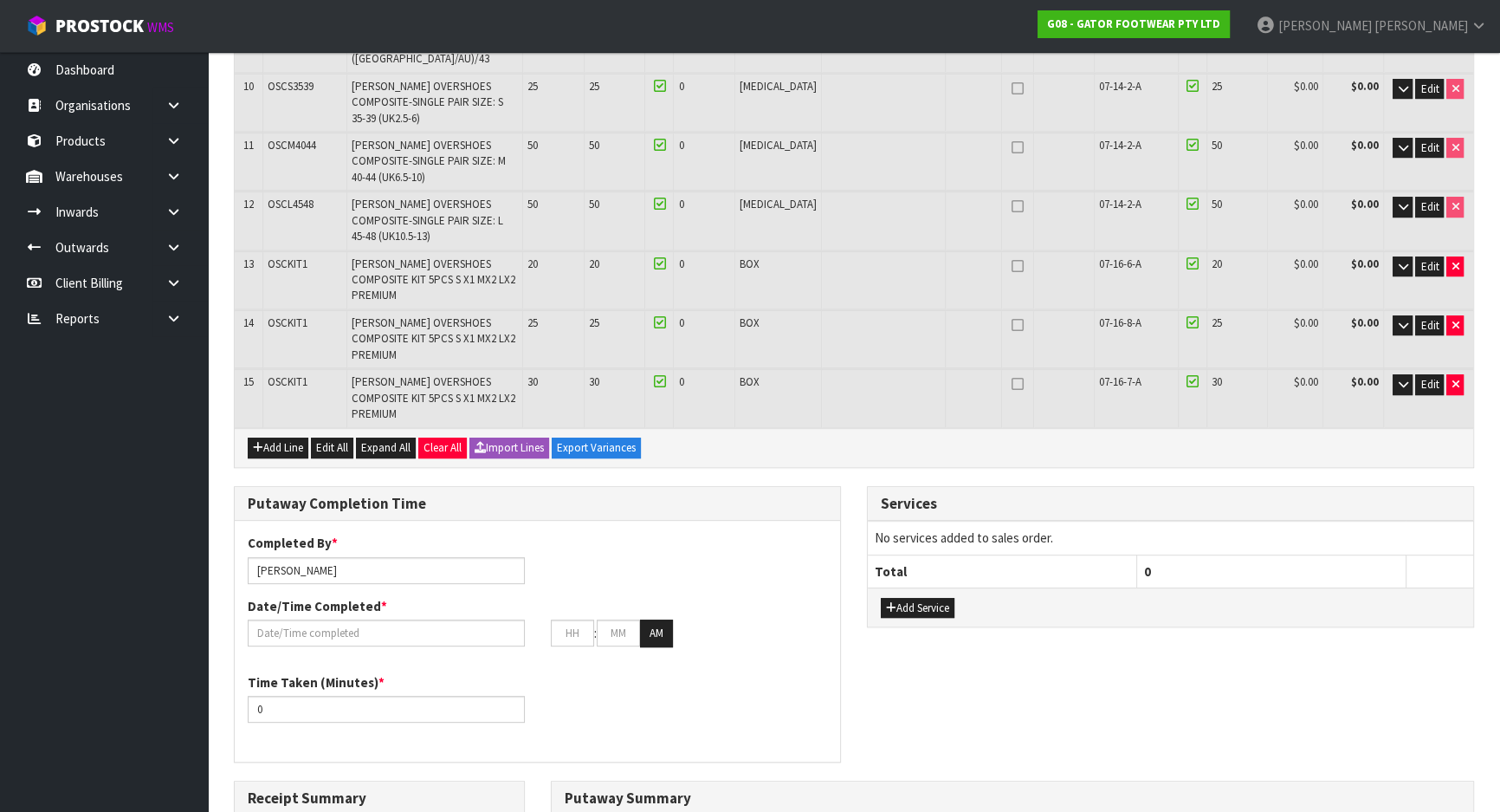
click at [547, 594] on div "Completed By * Michael Drugan Date/Time Completed * : : AM Time Taken (Minutes)…" at bounding box center [537, 641] width 606 height 215
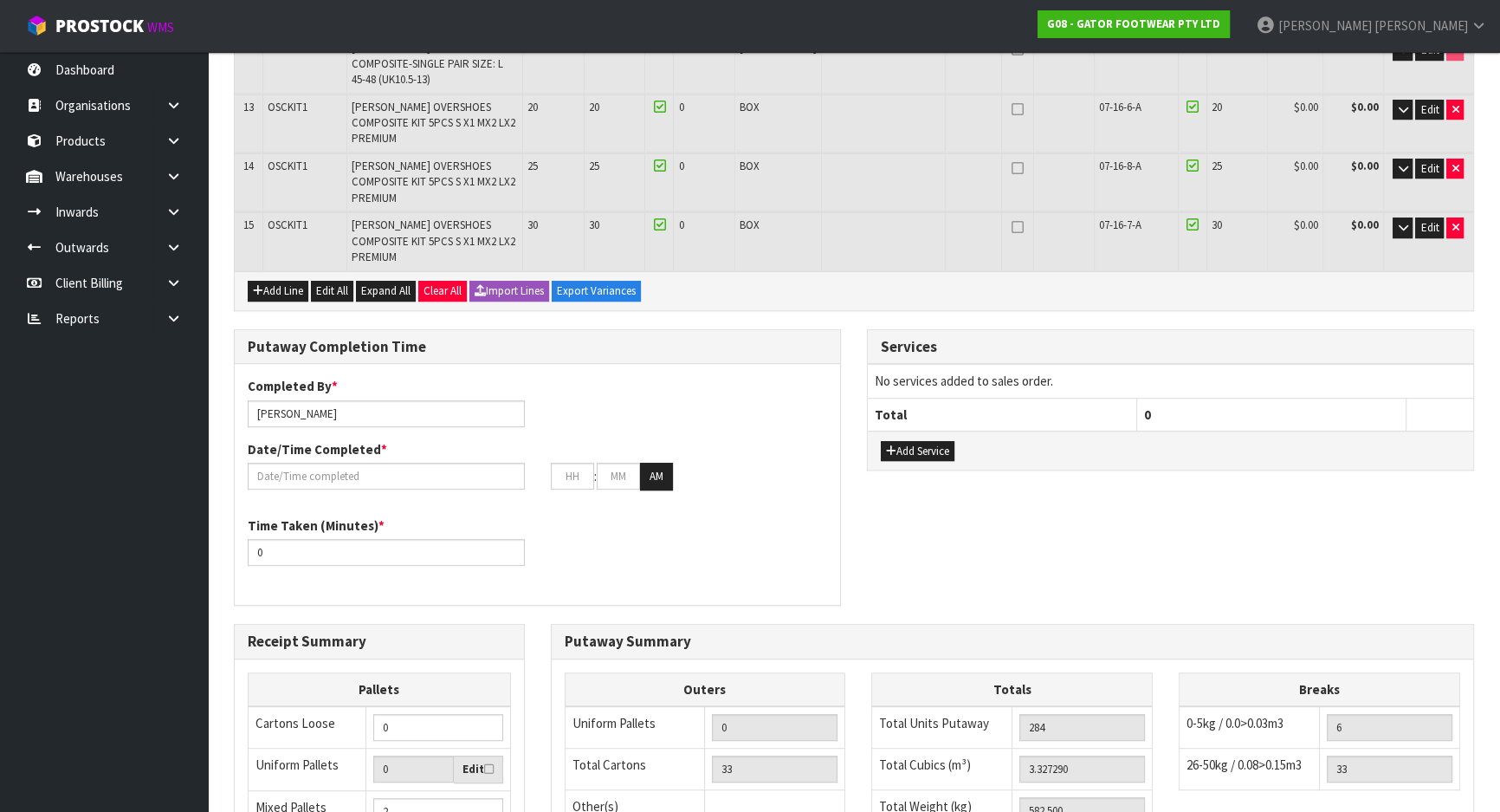
scroll to position [972, 0]
click at [534, 623] on div "Receipt Summary Pallets Cartons Loose 0 Uniform Pallets 0 Edit Mixed Pallets 2 …" at bounding box center [380, 820] width 317 height 393
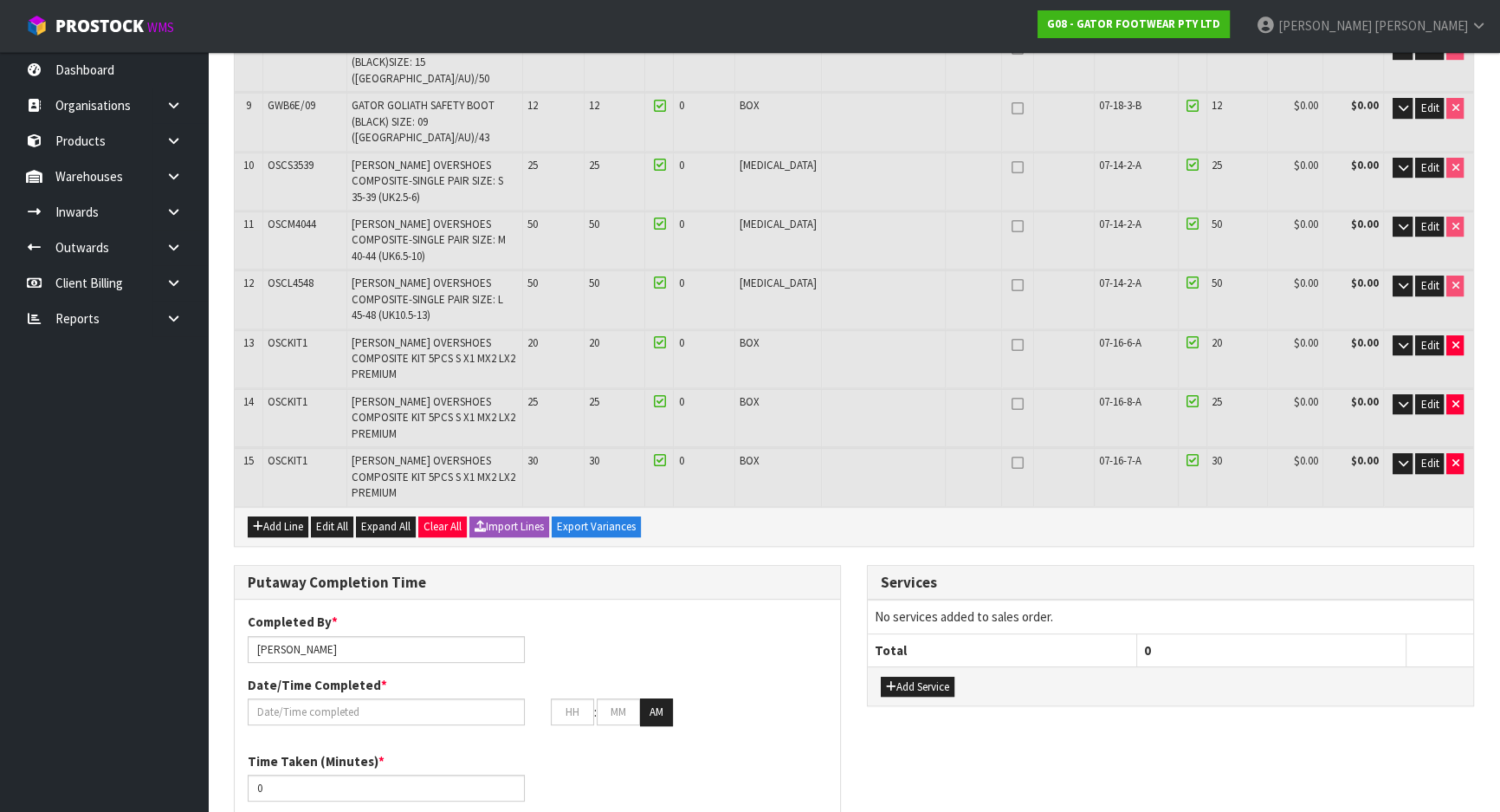
click at [534, 752] on div "Time Taken (Minutes) * 0" at bounding box center [386, 777] width 303 height 49
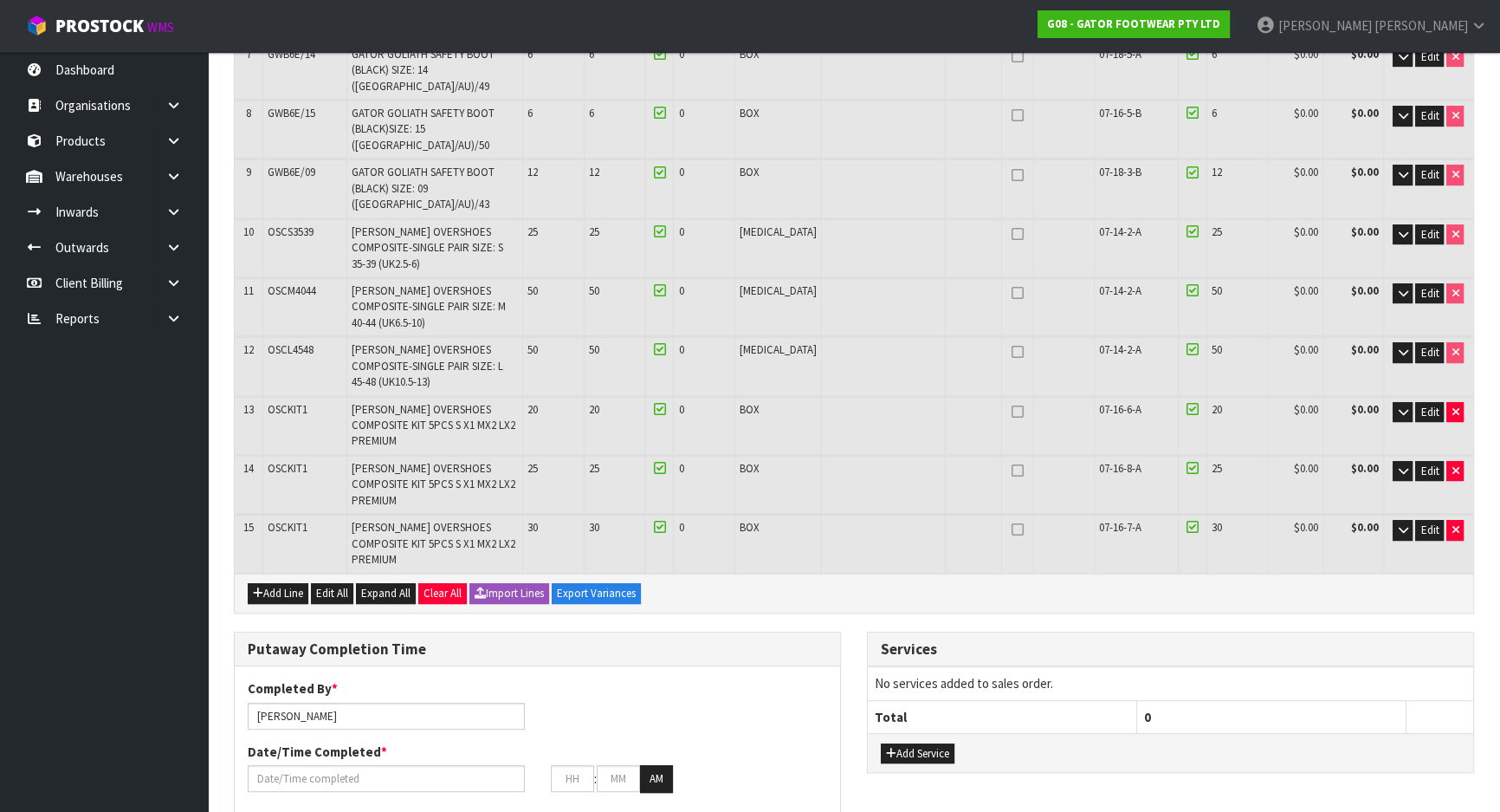
scroll to position [579, 0]
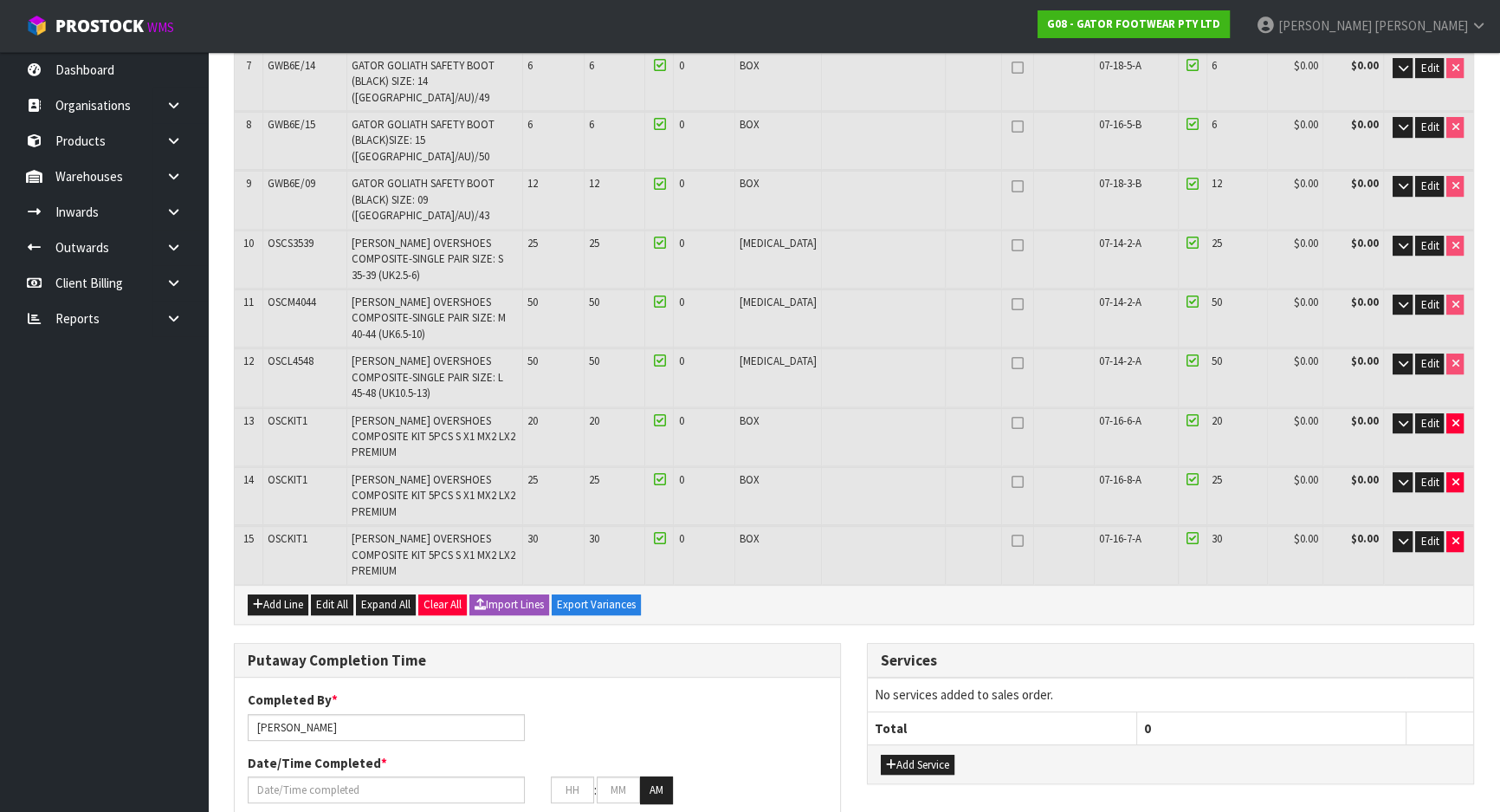
click at [535, 691] on div "Completed By * Michael Drugan" at bounding box center [386, 715] width 303 height 49
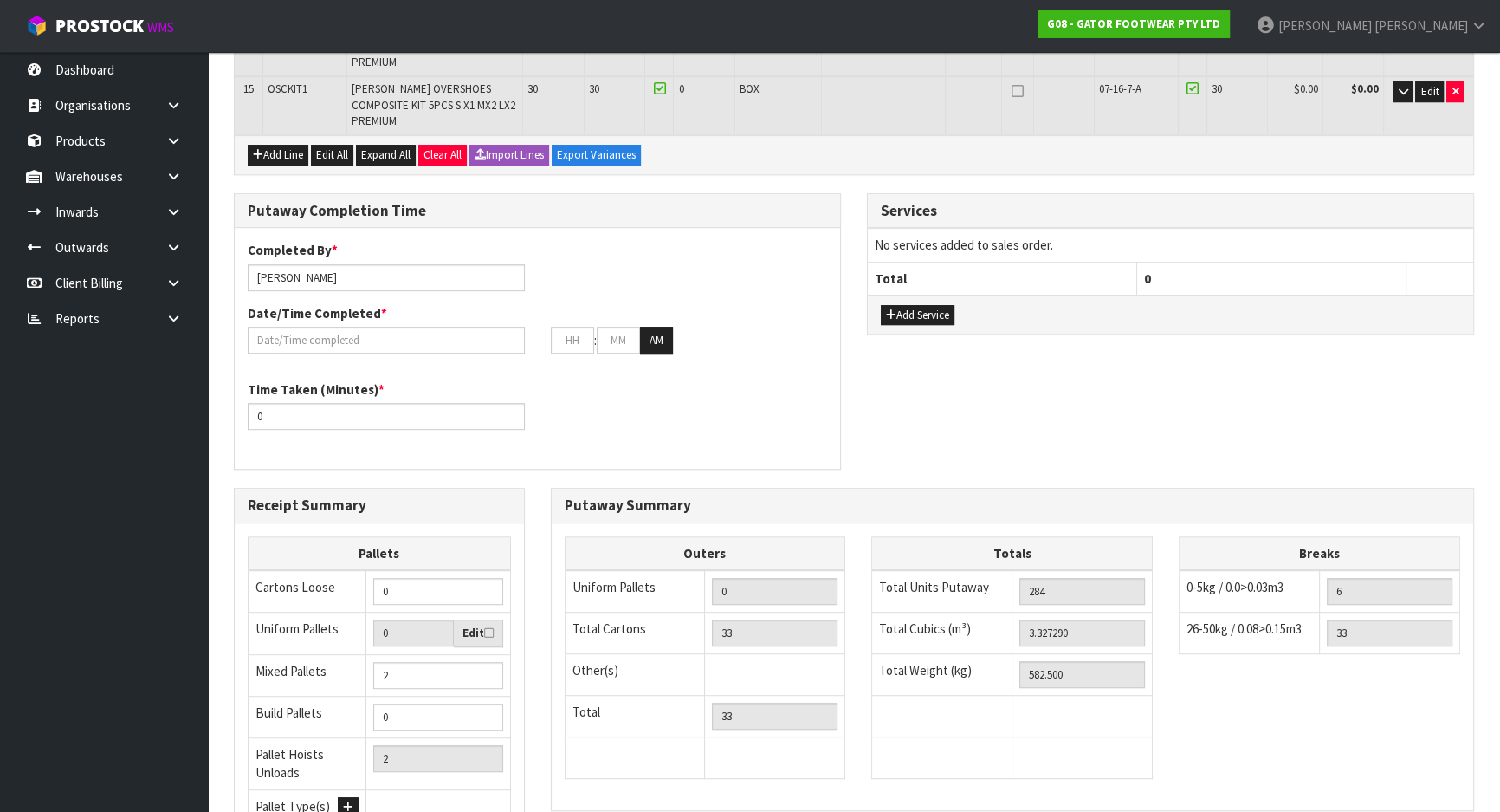
scroll to position [1130, 0]
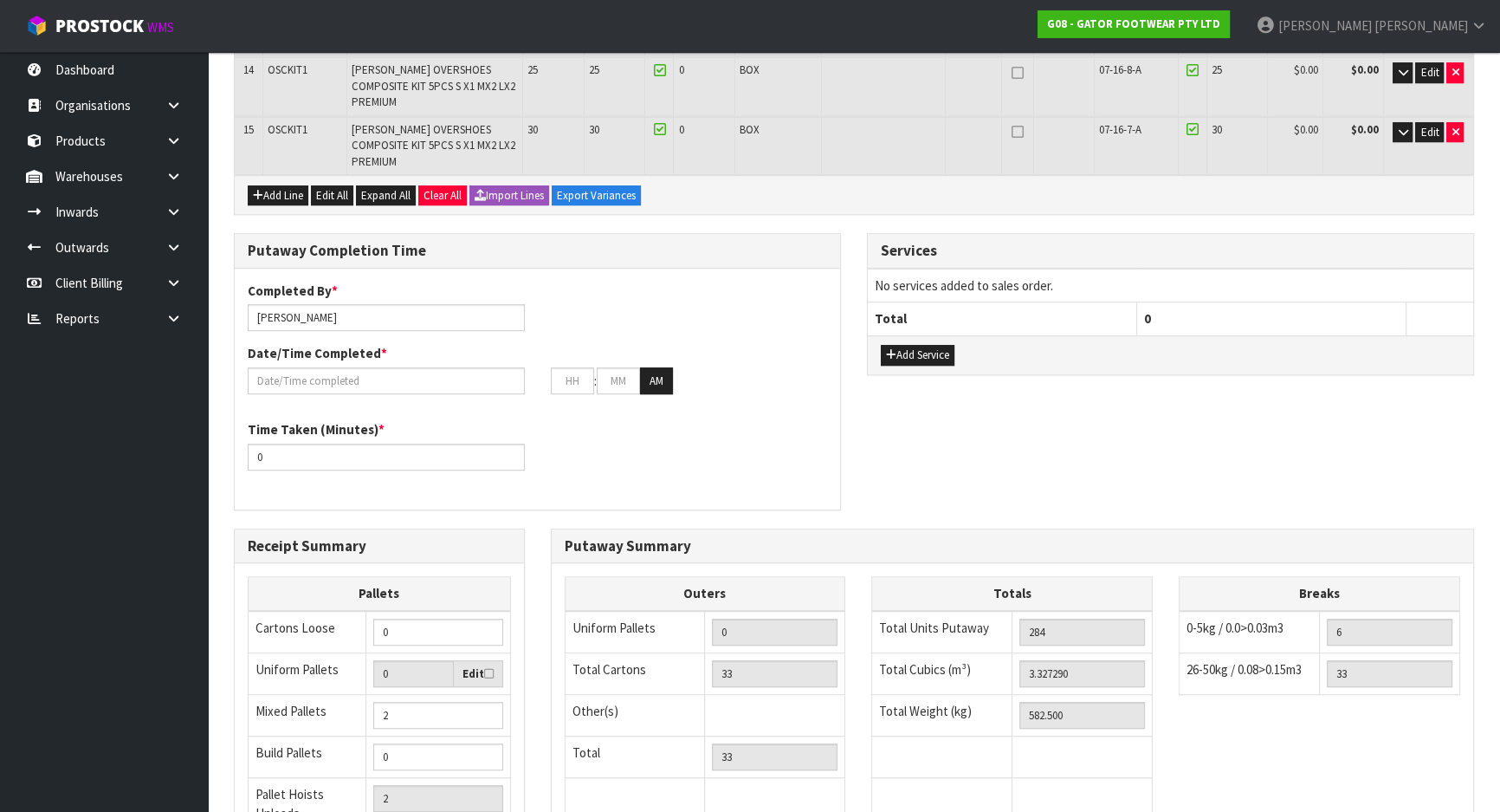
scroll to position [0, 0]
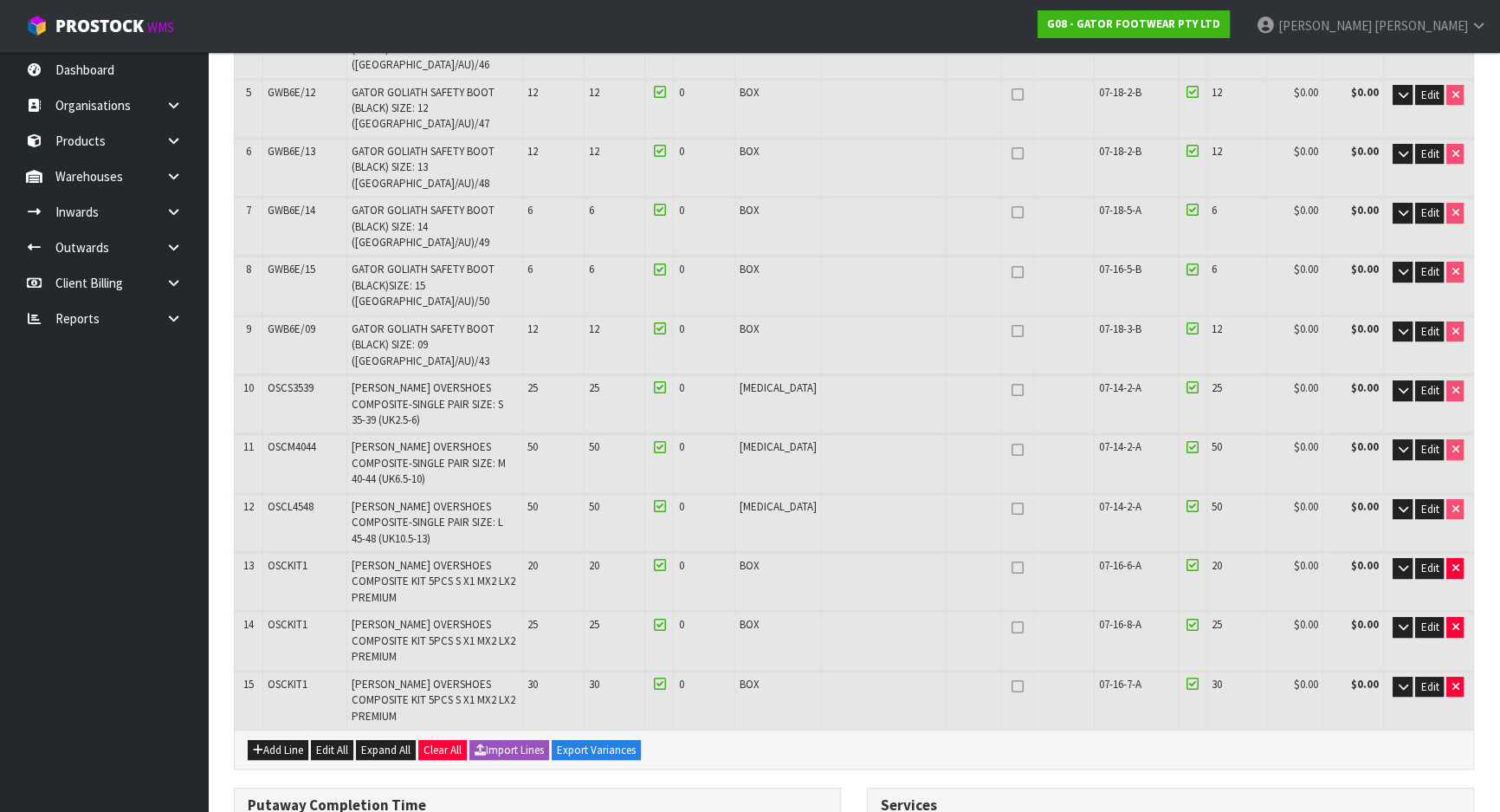
scroll to position [551, 0]
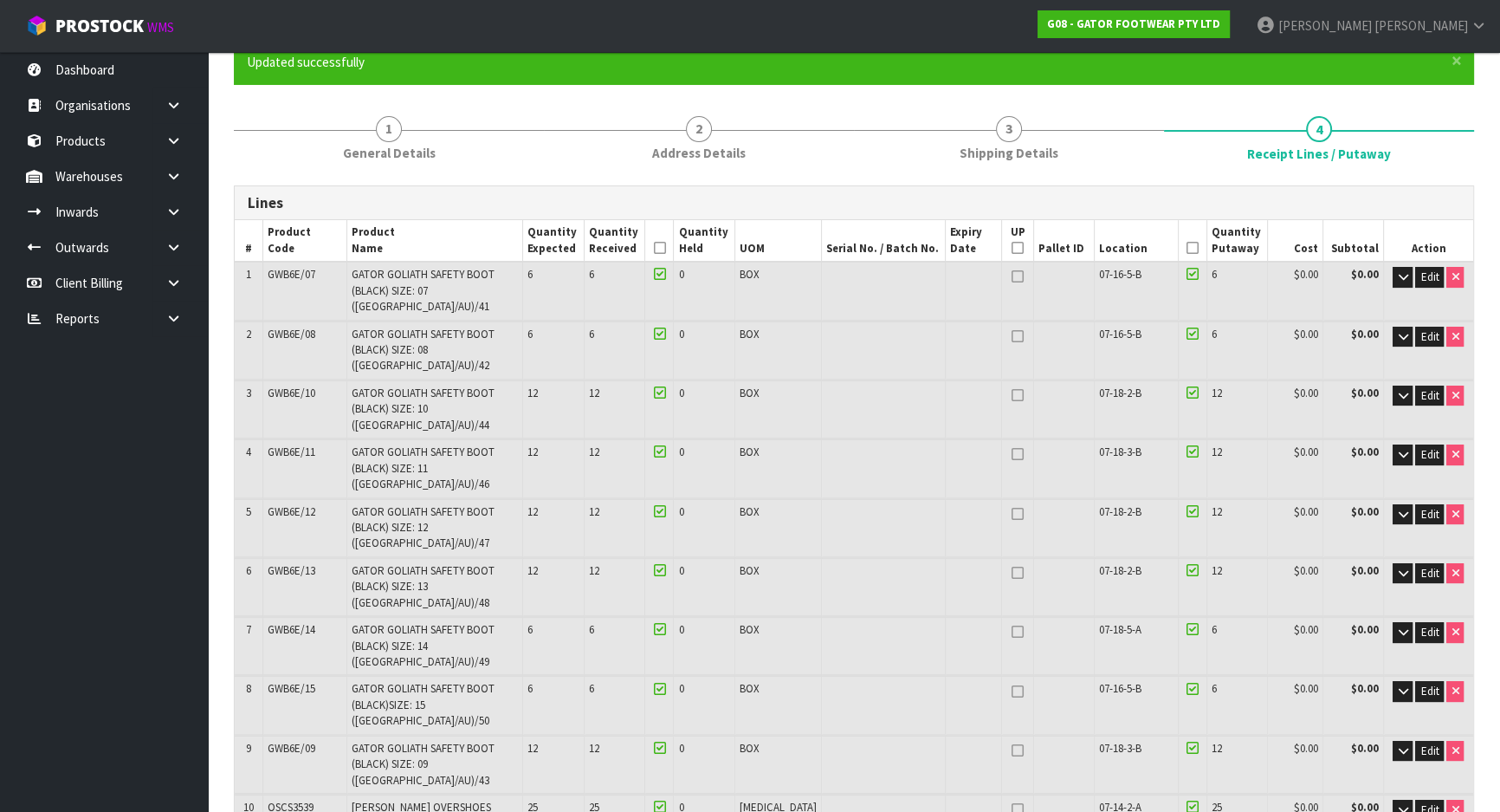
scroll to position [0, 0]
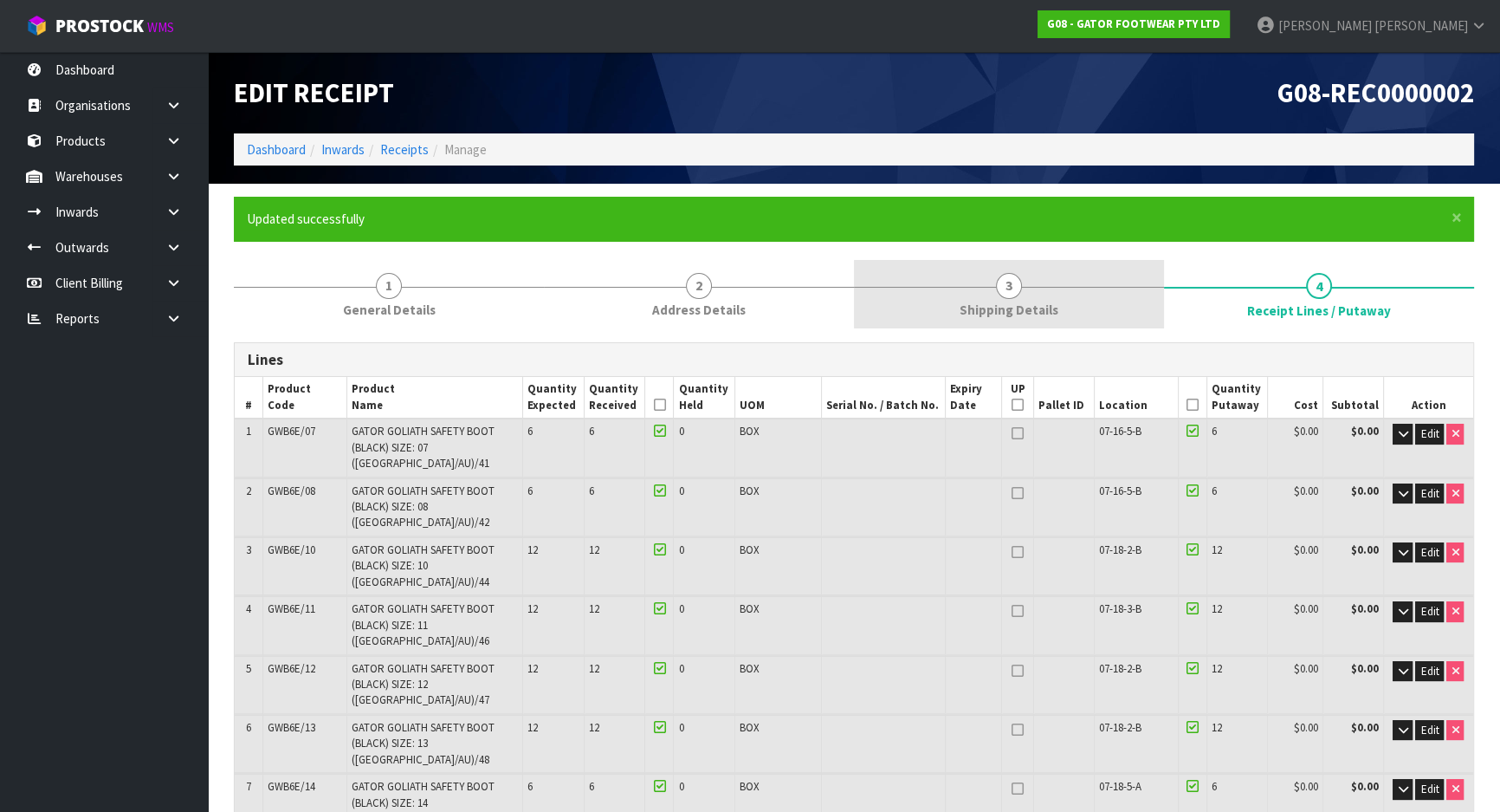
click at [1009, 321] on link "3 Shipping Details" at bounding box center [1009, 294] width 310 height 68
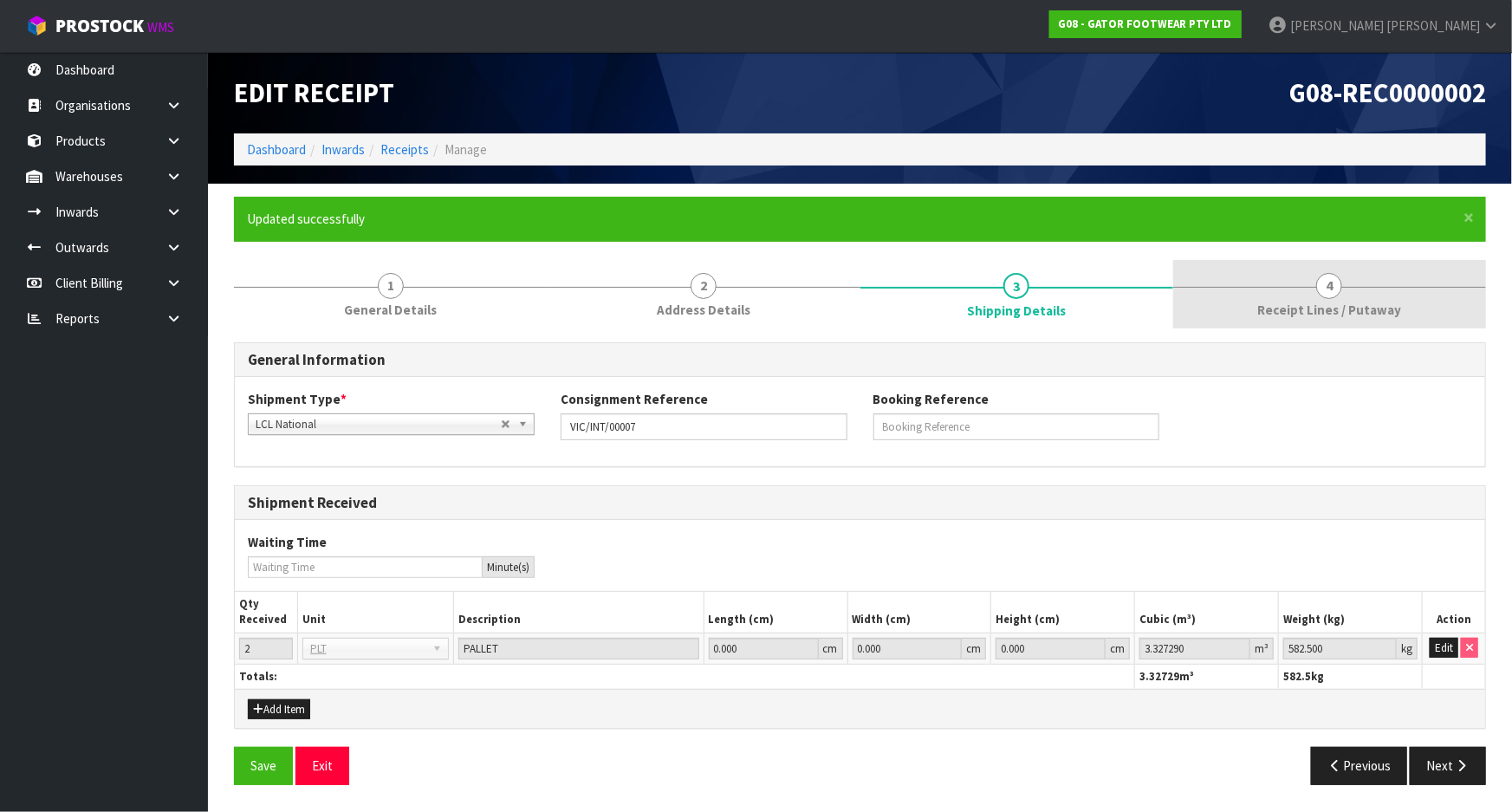
click at [1274, 295] on link "4 Receipt Lines / Putaway" at bounding box center [1330, 294] width 313 height 68
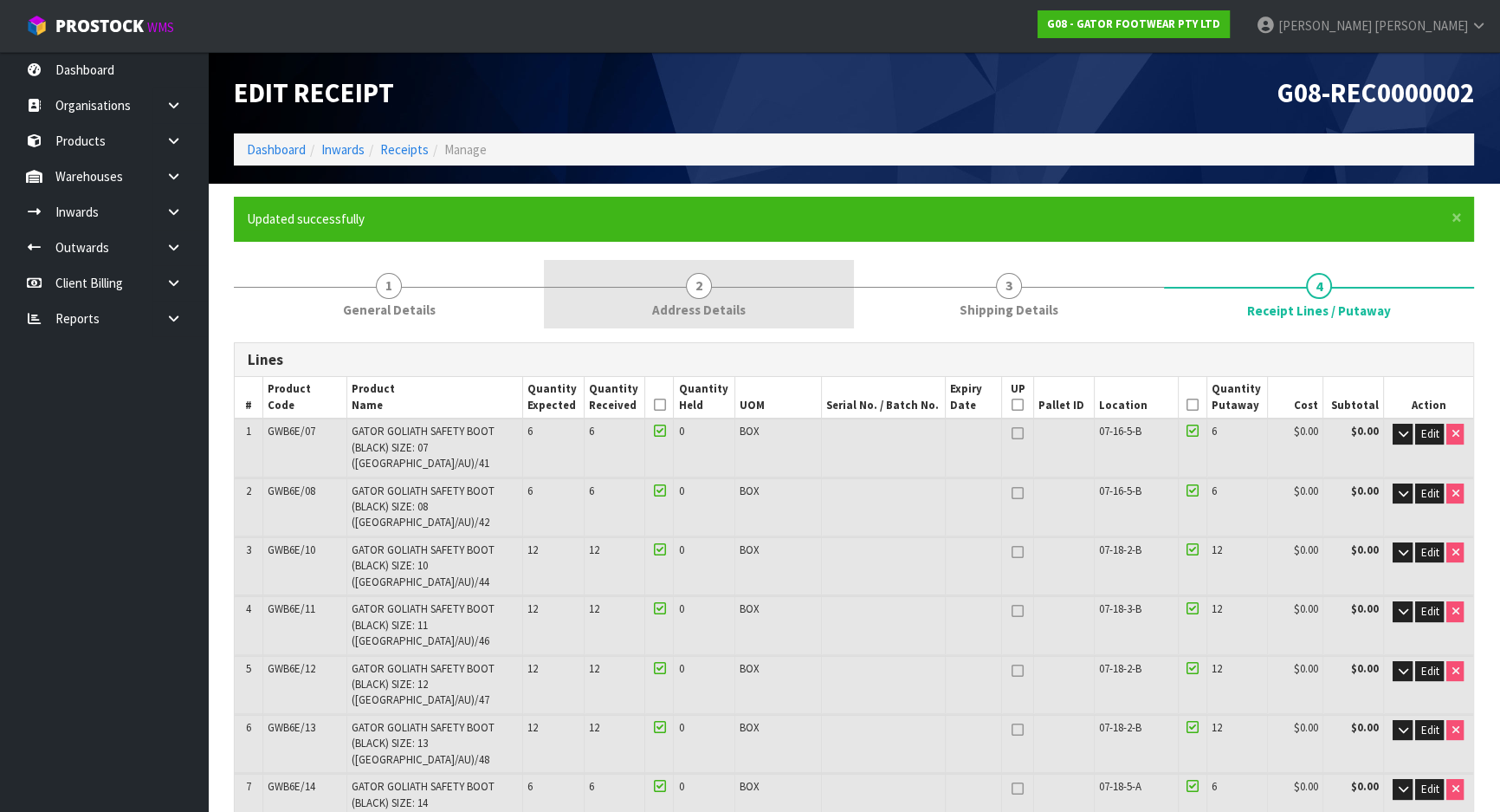
click at [790, 301] on link "2 Address Details" at bounding box center [699, 294] width 310 height 68
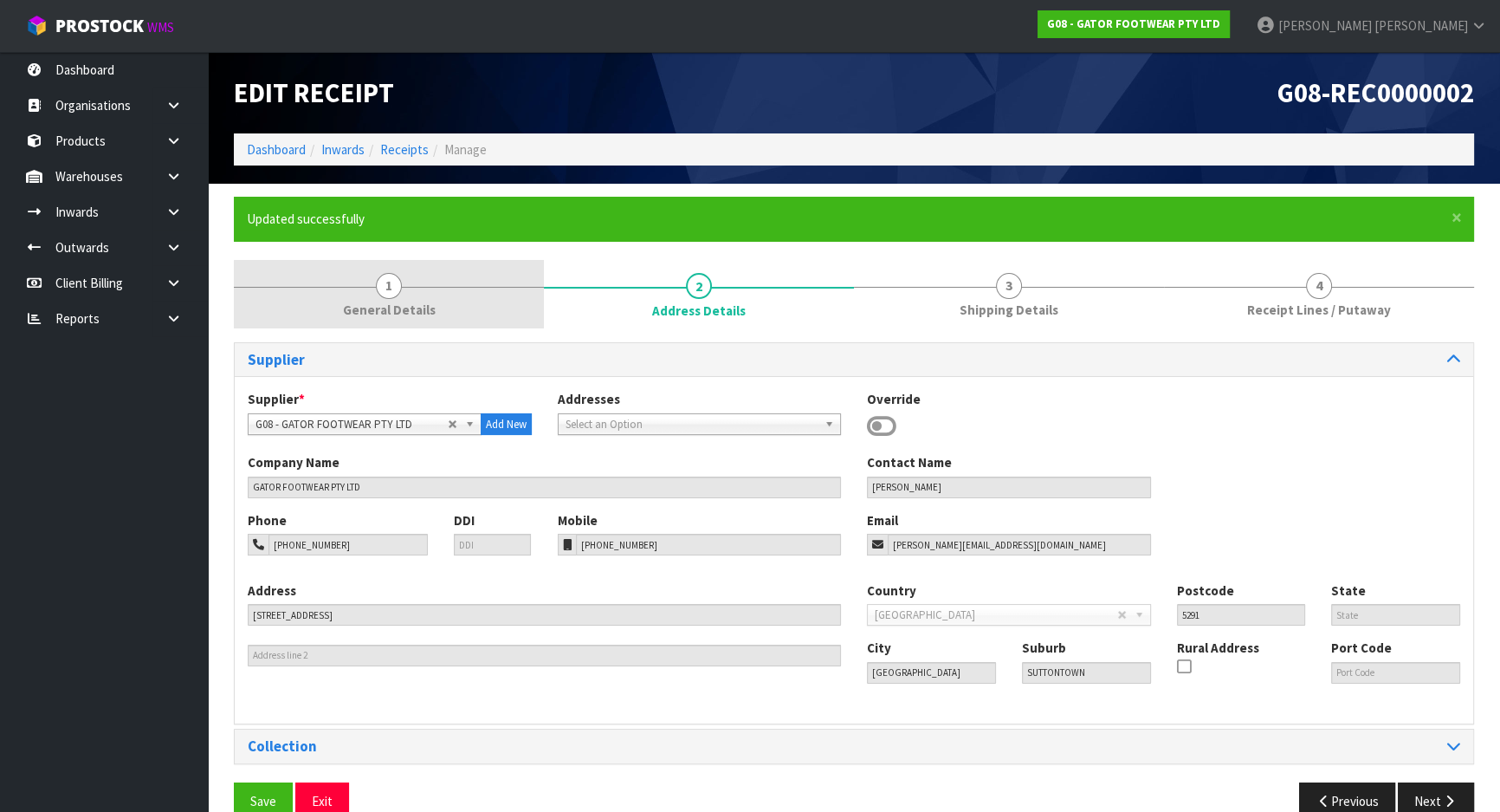
click at [438, 285] on link "1 General Details" at bounding box center [388, 294] width 310 height 68
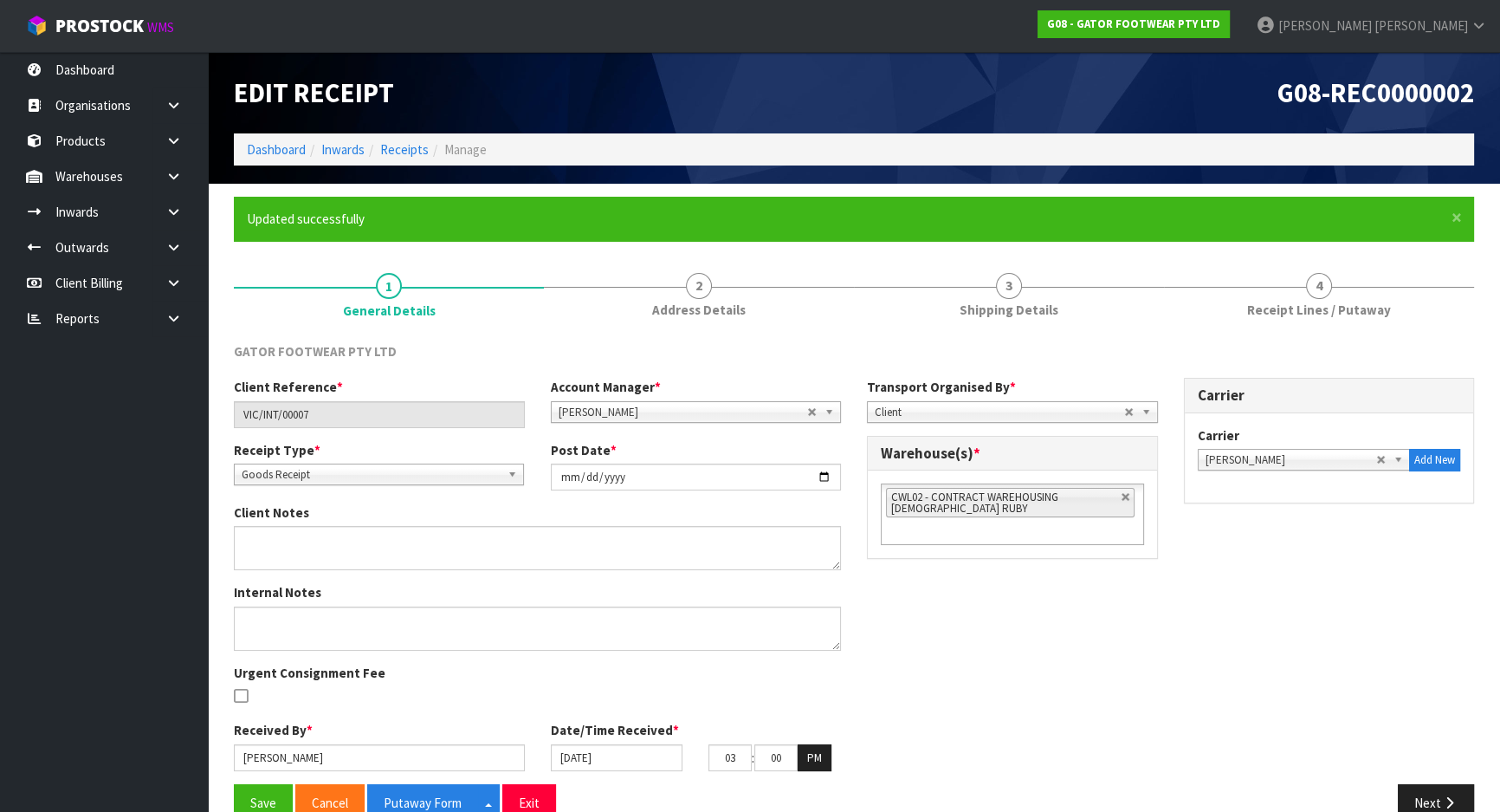
click at [865, 582] on div "Client Reference * VIC/INT/00007 Account Manager * Zubair Moolla Rod Giles Kirs…" at bounding box center [854, 580] width 1266 height 406
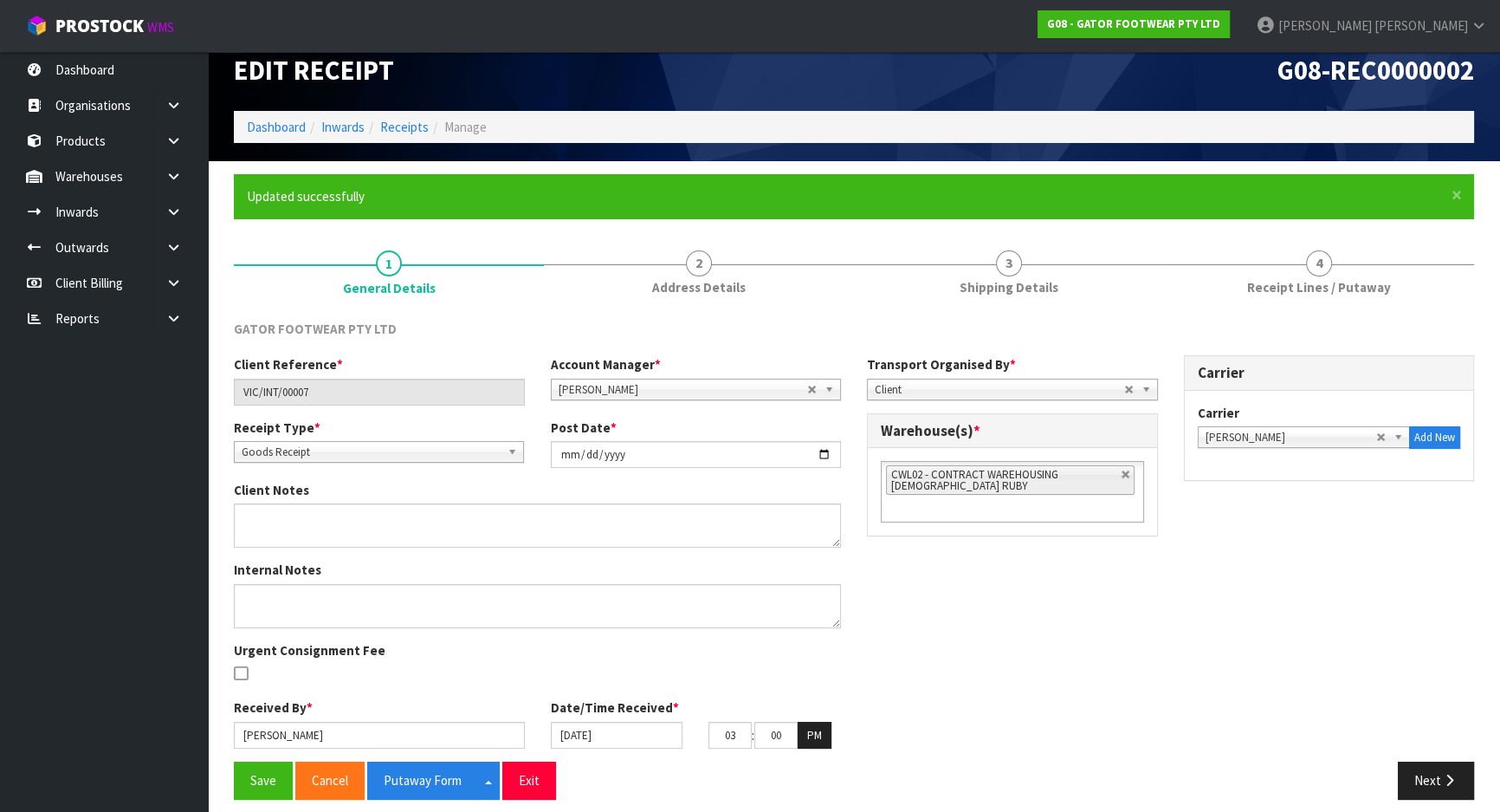
scroll to position [34, 0]
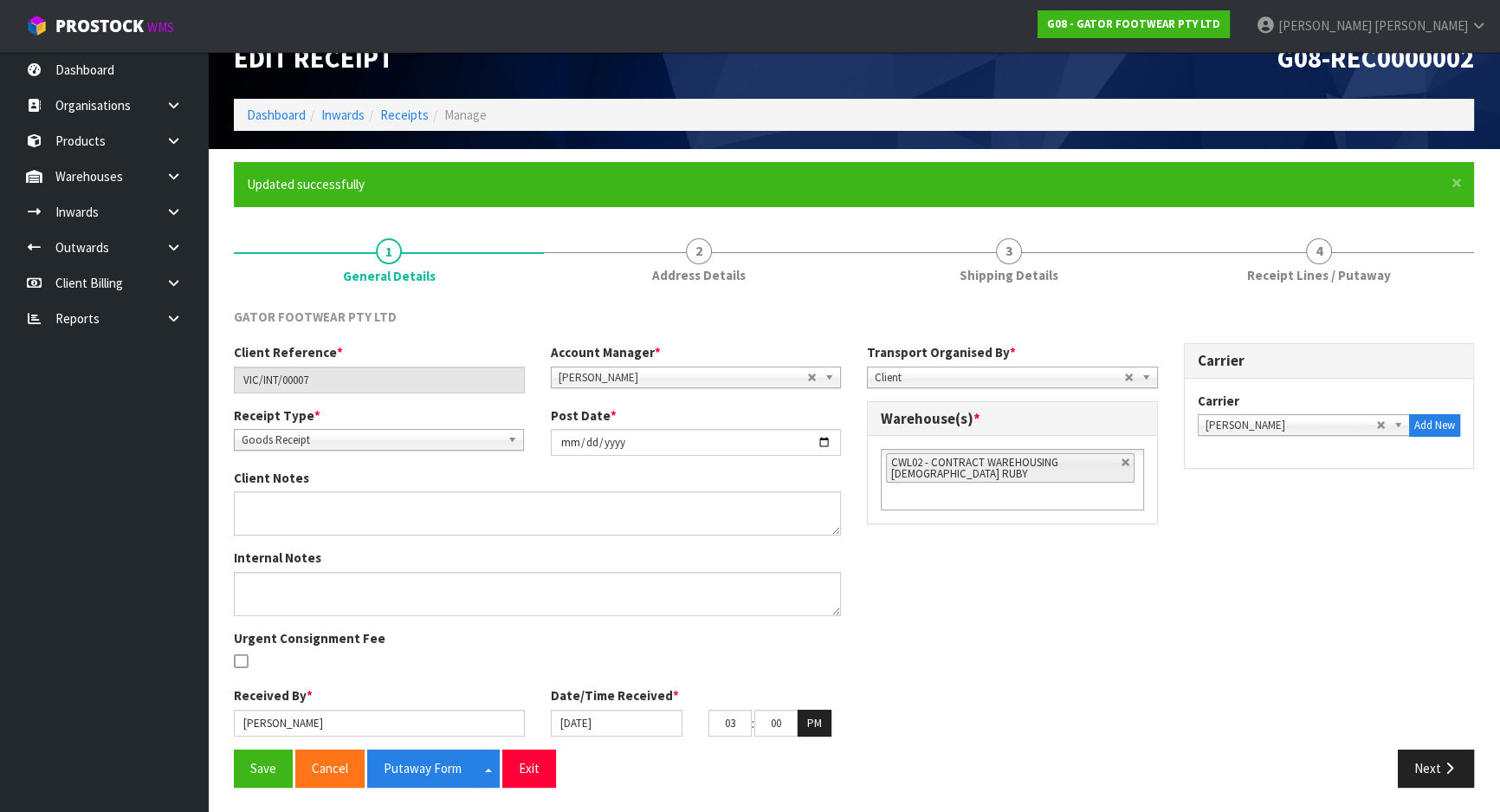
click at [921, 610] on div "Client Reference * VIC/INT/00007 Account Manager * Zubair Moolla Rod Giles Kirs…" at bounding box center [854, 546] width 1266 height 406
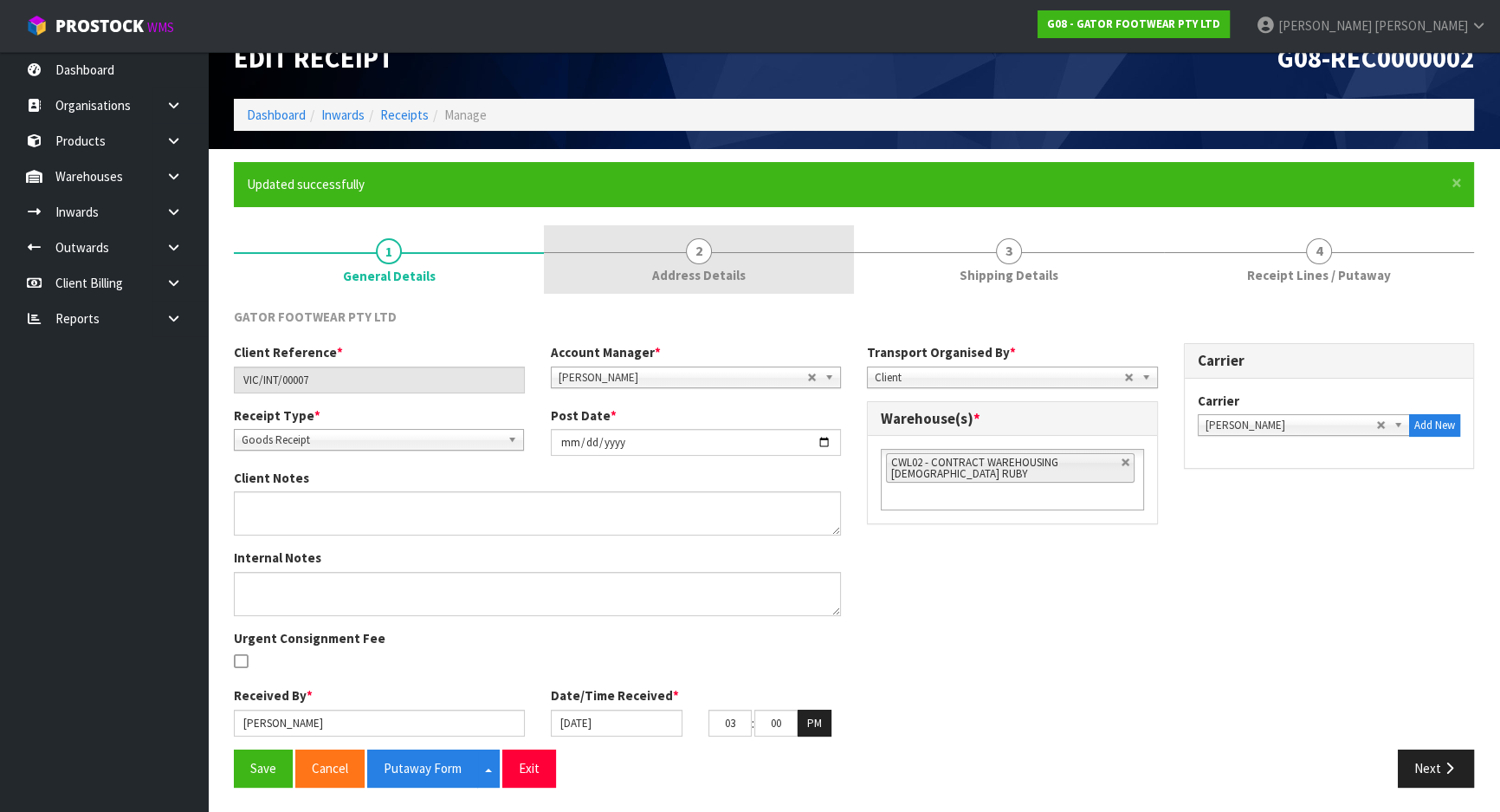
click at [773, 258] on link "2 Address Details" at bounding box center [699, 259] width 310 height 68
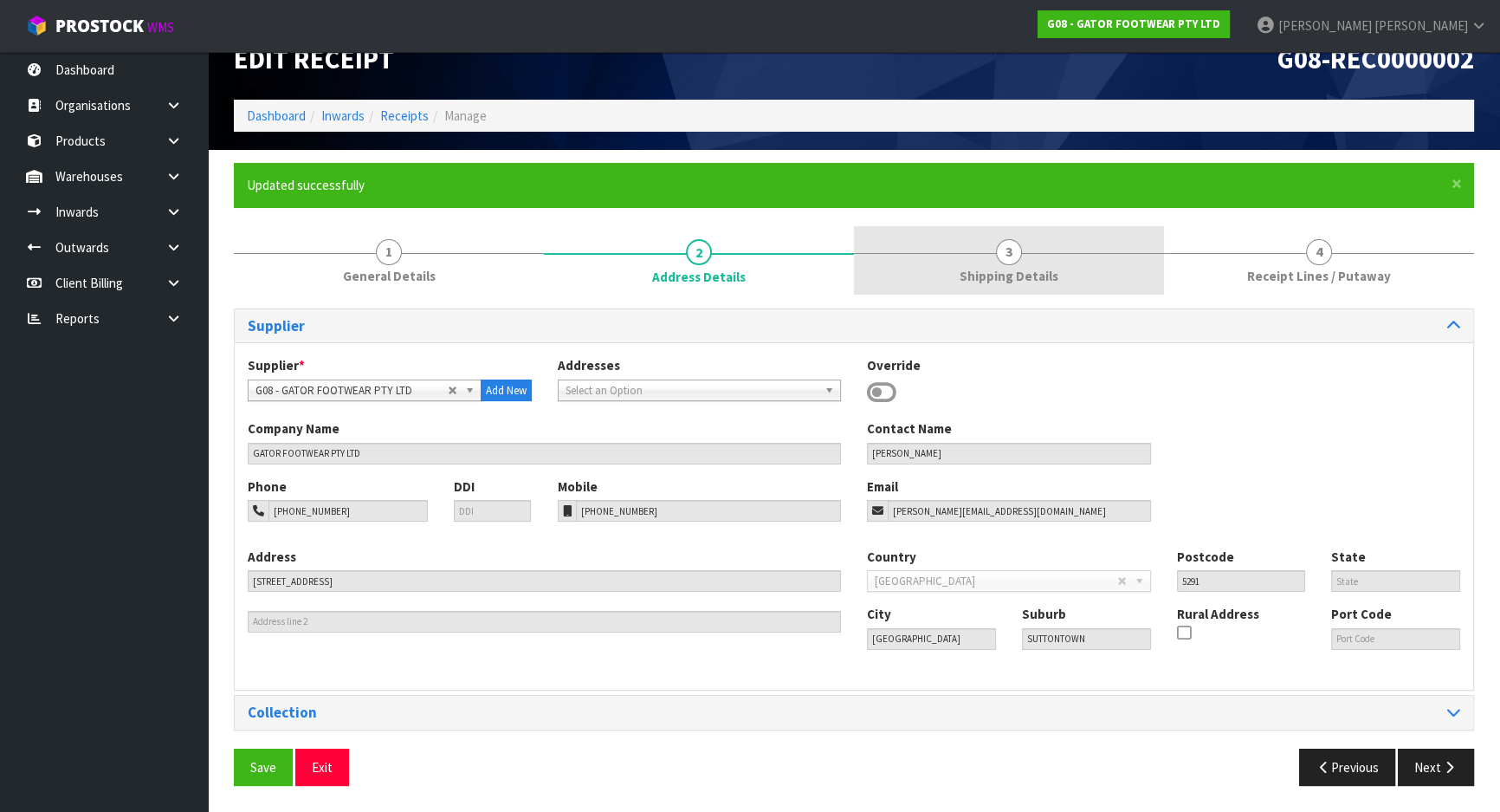
scroll to position [34, 0]
click at [975, 255] on link "3 Shipping Details" at bounding box center [1009, 260] width 310 height 68
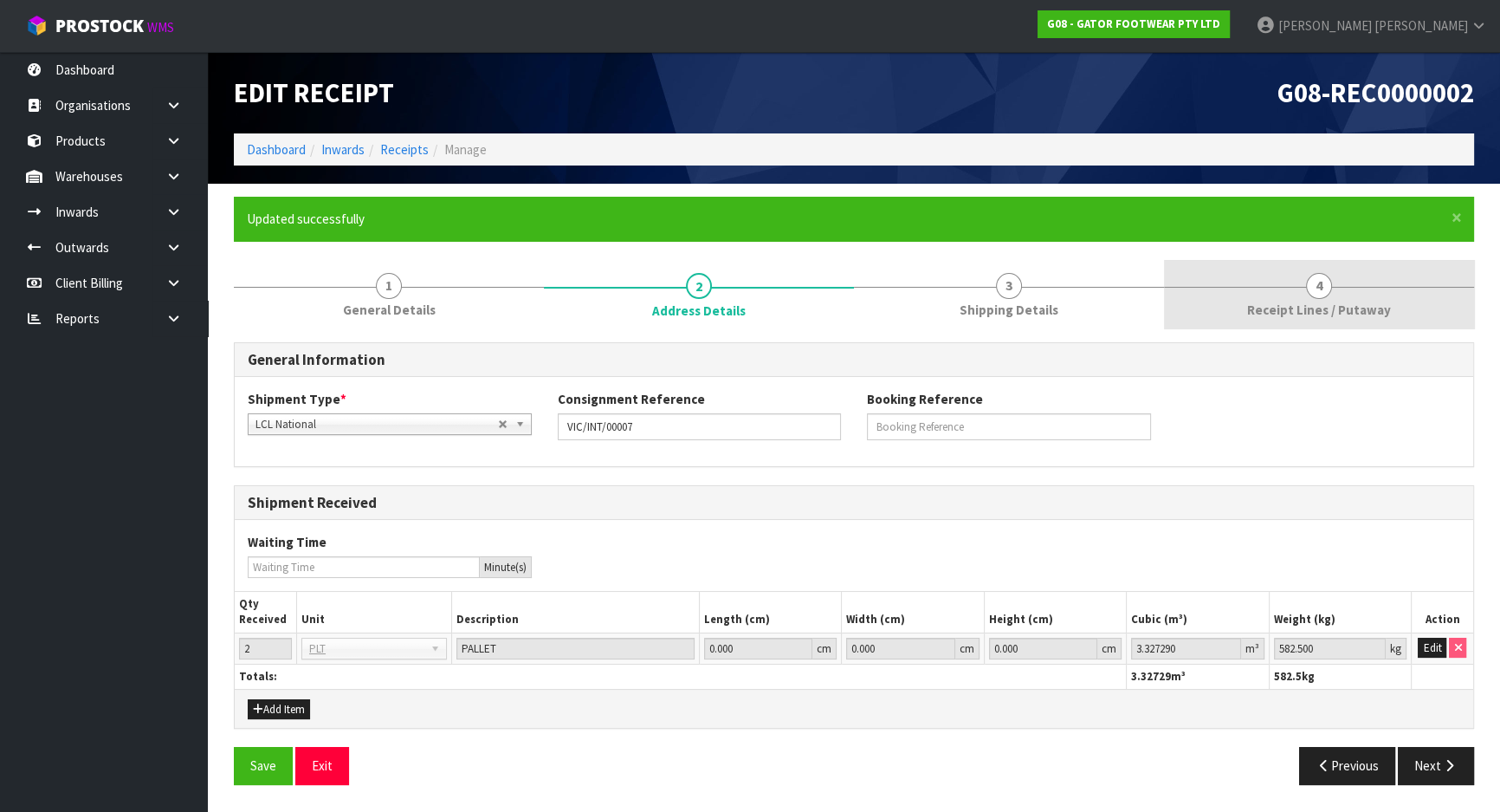
scroll to position [0, 0]
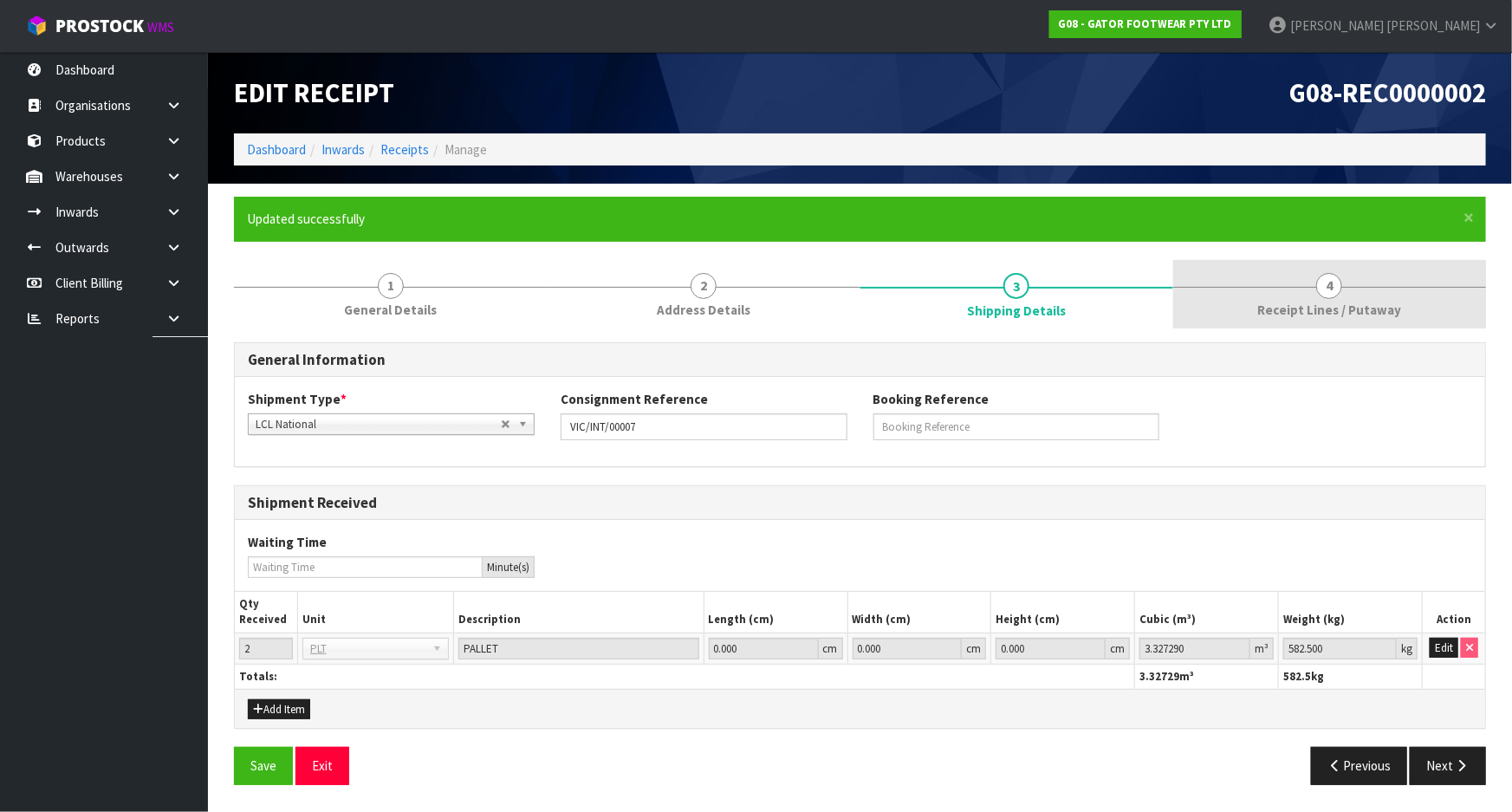
click at [1325, 291] on span "4" at bounding box center [1329, 286] width 26 height 26
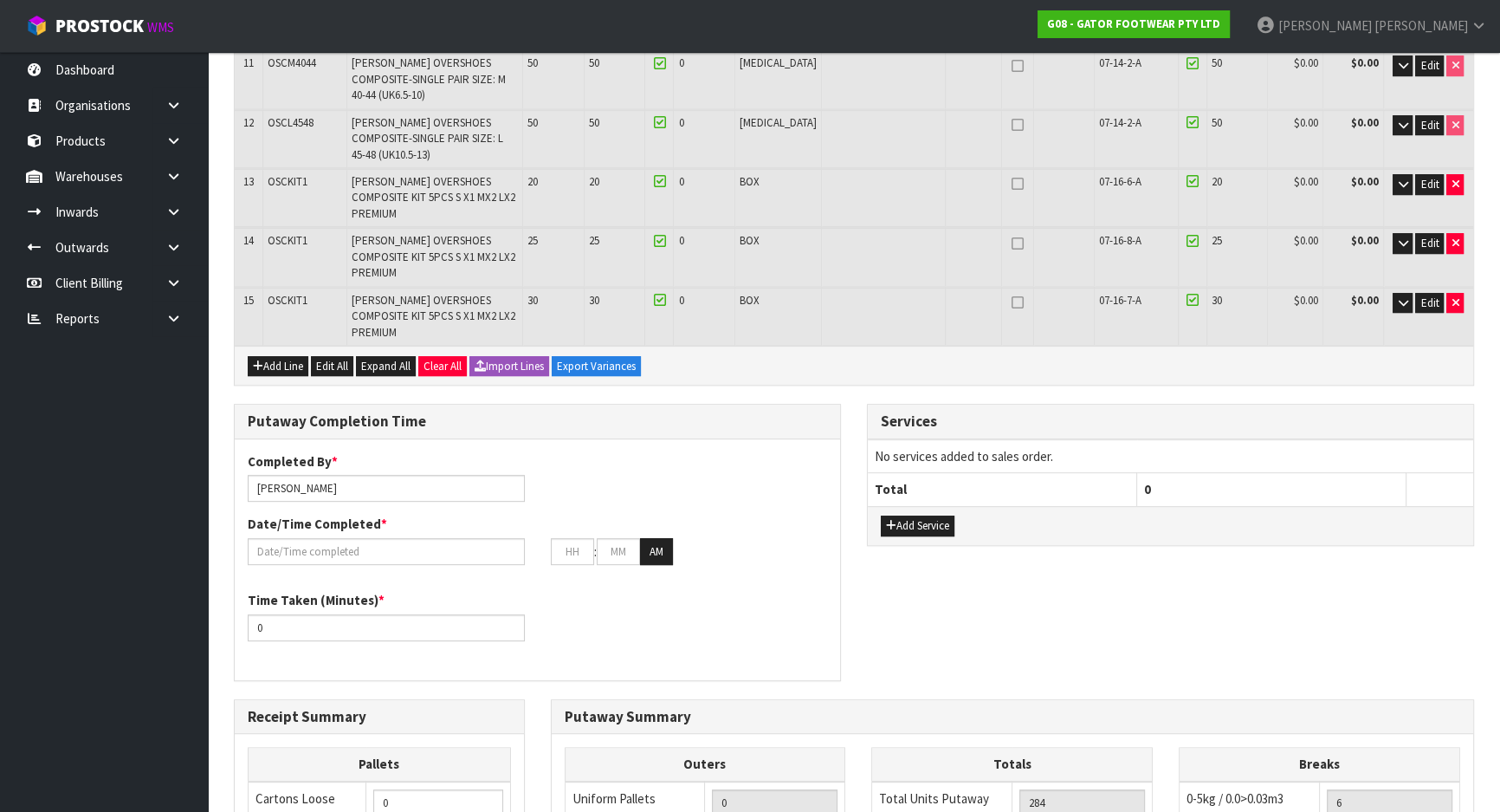
scroll to position [944, 0]
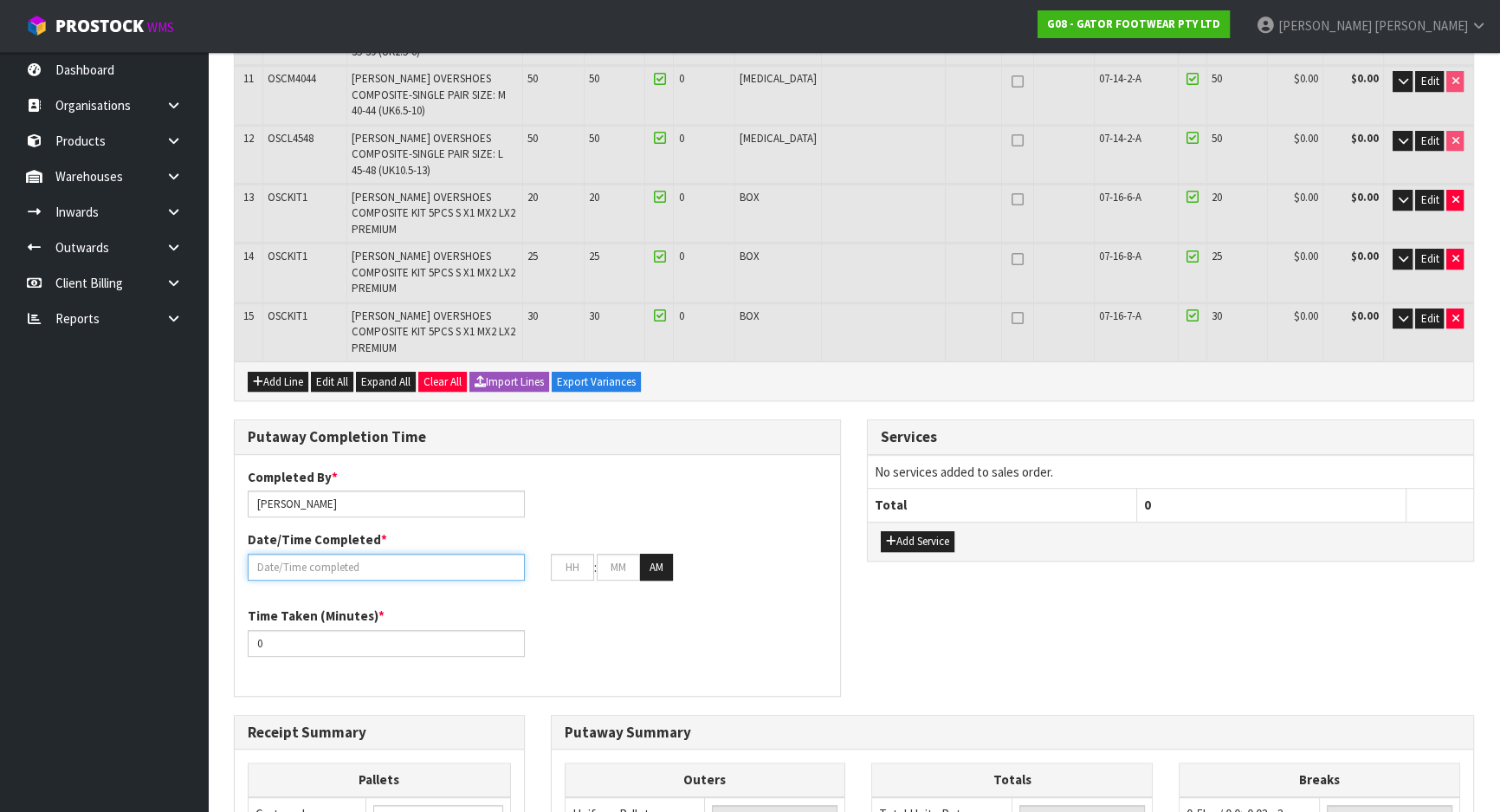
click at [432, 554] on input "text" at bounding box center [386, 566] width 277 height 26
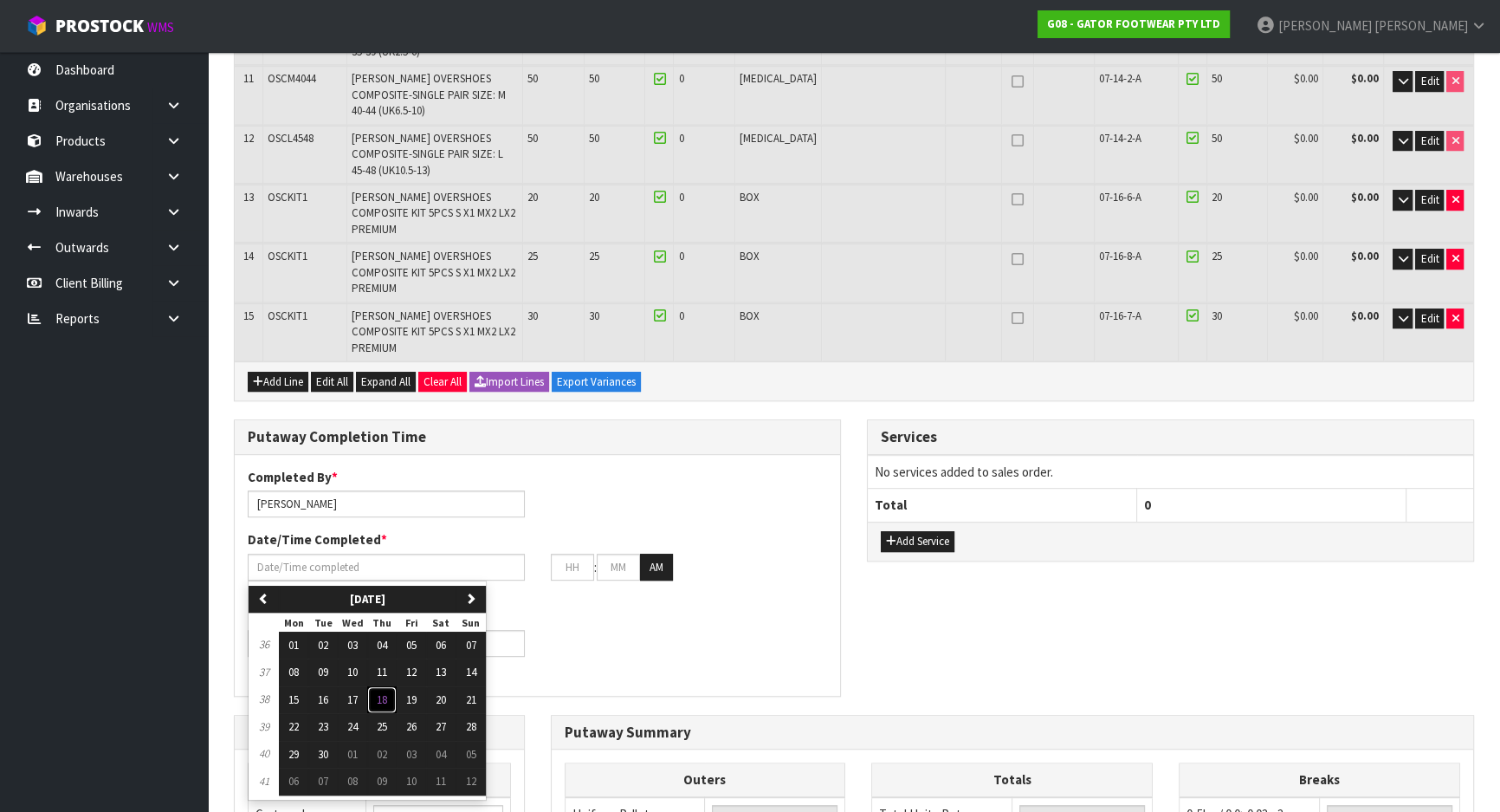
click at [380, 692] on span "18" at bounding box center [382, 699] width 11 height 15
type input "18/09/2025"
type input "12"
type input "00"
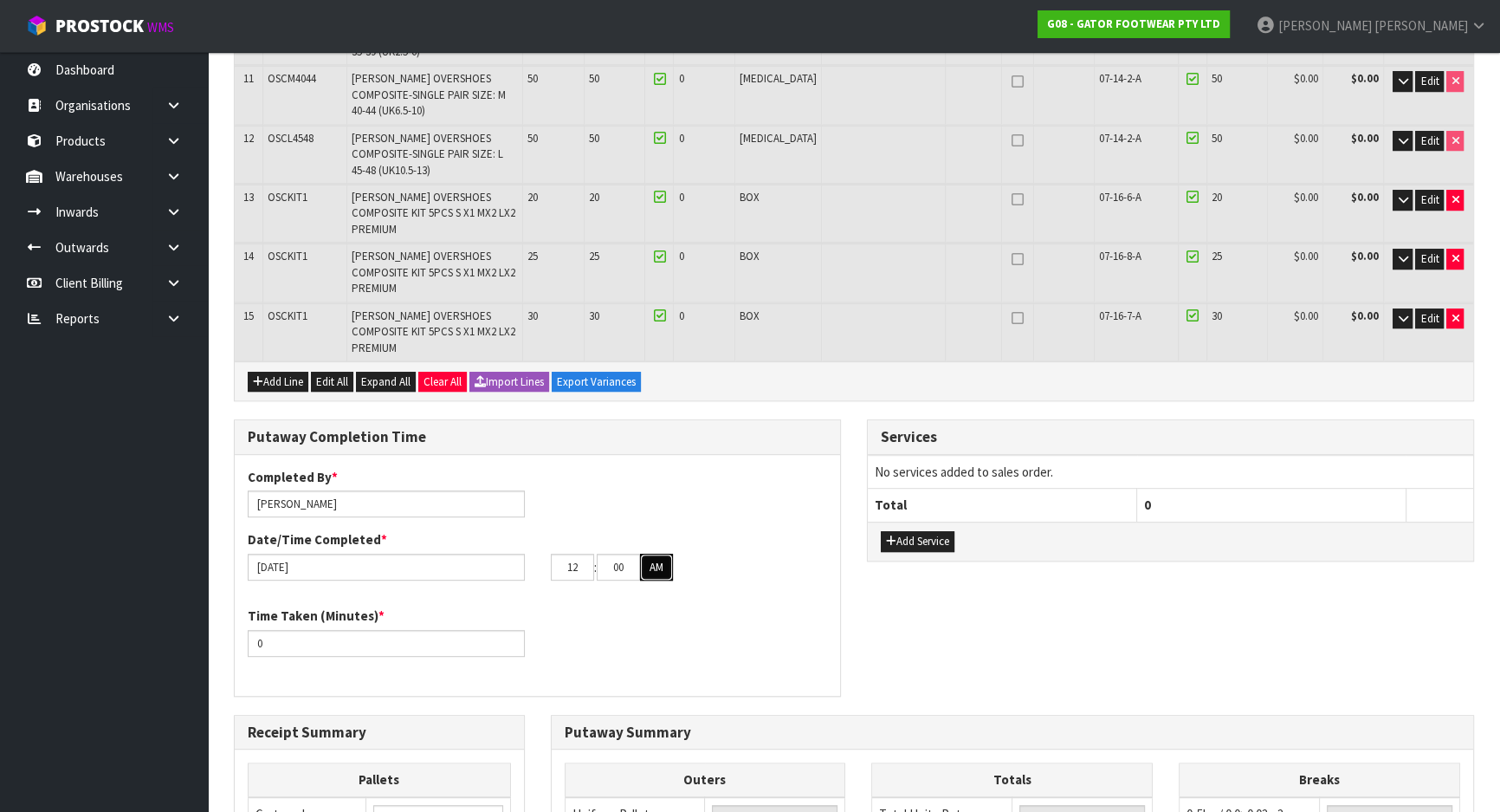
click at [662, 554] on button "AM" at bounding box center [657, 567] width 33 height 27
drag, startPoint x: 586, startPoint y: 419, endPoint x: 512, endPoint y: 420, distance: 74.0
click at [512, 554] on div "18/09/2025 12 : 00 : 00 PM" at bounding box center [537, 567] width 606 height 27
type input "08"
drag, startPoint x: 625, startPoint y: 414, endPoint x: 562, endPoint y: 420, distance: 63.3
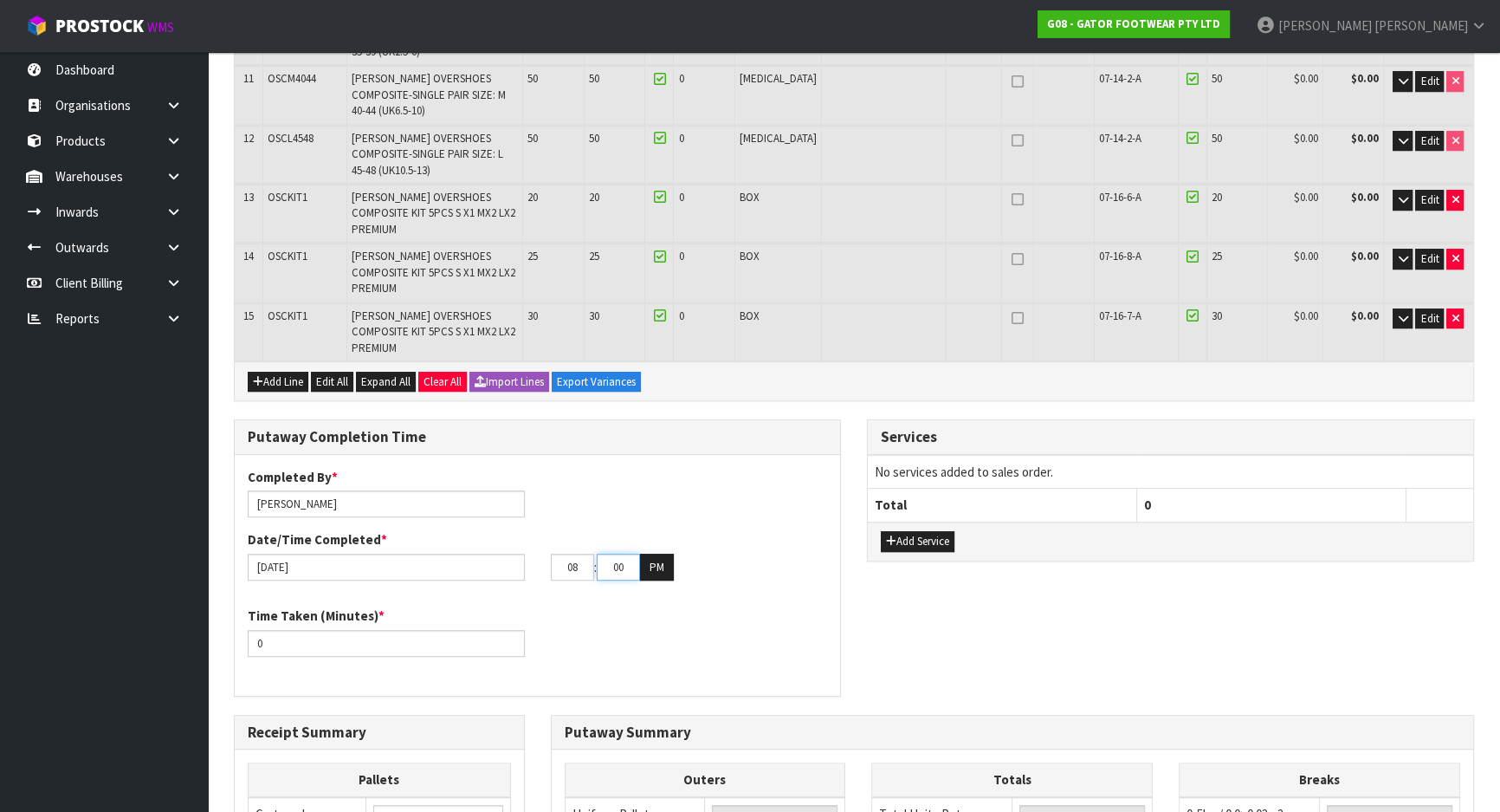
click at [562, 554] on tr "08 : 00 : 00 PM" at bounding box center [613, 567] width 123 height 27
type input "20"
drag, startPoint x: 622, startPoint y: 469, endPoint x: 615, endPoint y: 476, distance: 9.9
click at [622, 607] on div "Time Taken (Minutes) * 0" at bounding box center [537, 638] width 606 height 63
drag, startPoint x: 402, startPoint y: 490, endPoint x: 215, endPoint y: 487, distance: 187.0
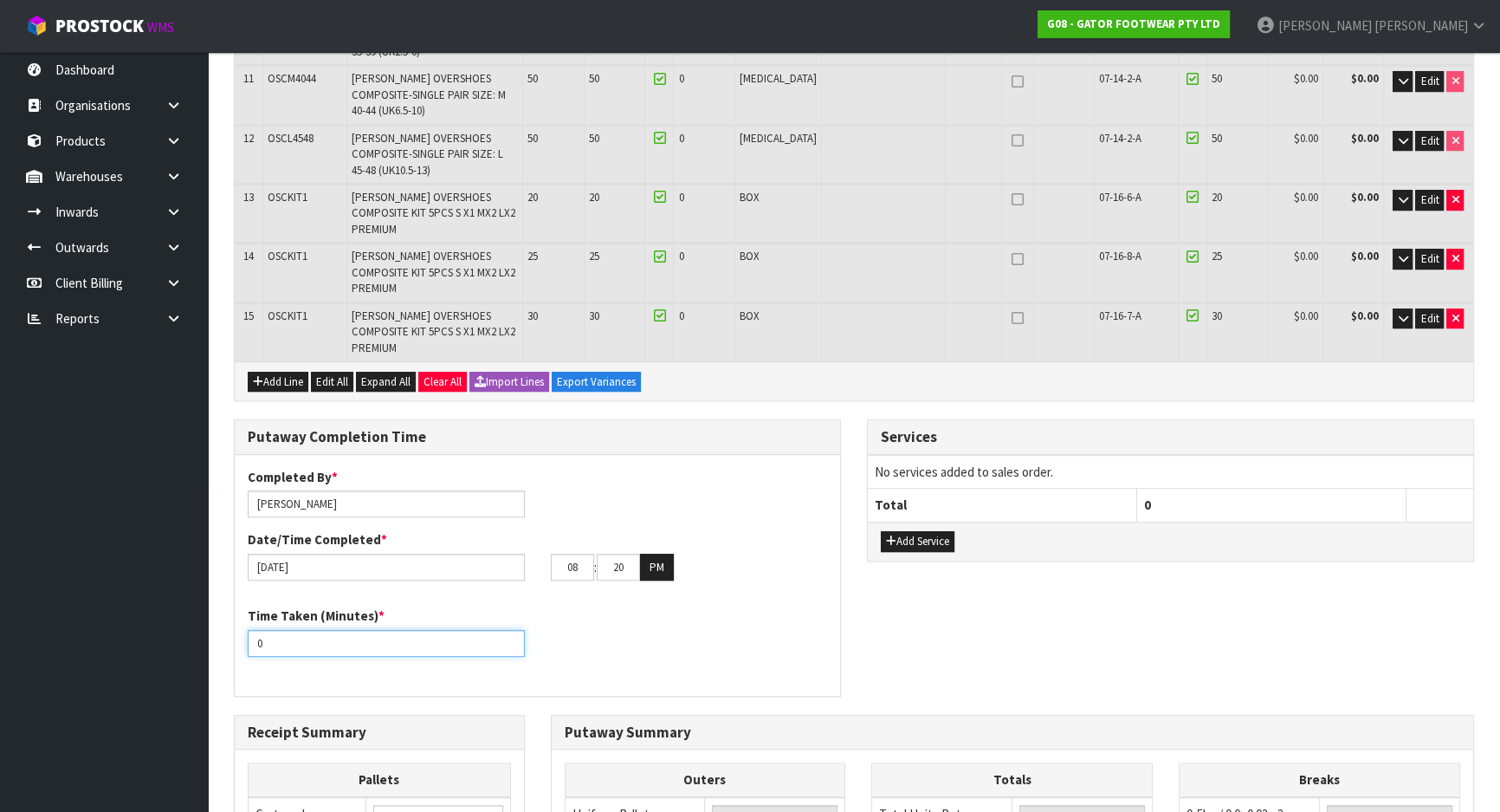
click at [237, 607] on div "Time Taken (Minutes) * 0" at bounding box center [386, 631] width 303 height 49
click at [457, 630] on input "0" at bounding box center [386, 643] width 277 height 26
drag, startPoint x: 389, startPoint y: 488, endPoint x: 297, endPoint y: 487, distance: 92.0
click at [297, 630] on input "0" at bounding box center [386, 643] width 277 height 26
drag, startPoint x: 284, startPoint y: 485, endPoint x: 236, endPoint y: 485, distance: 48.0
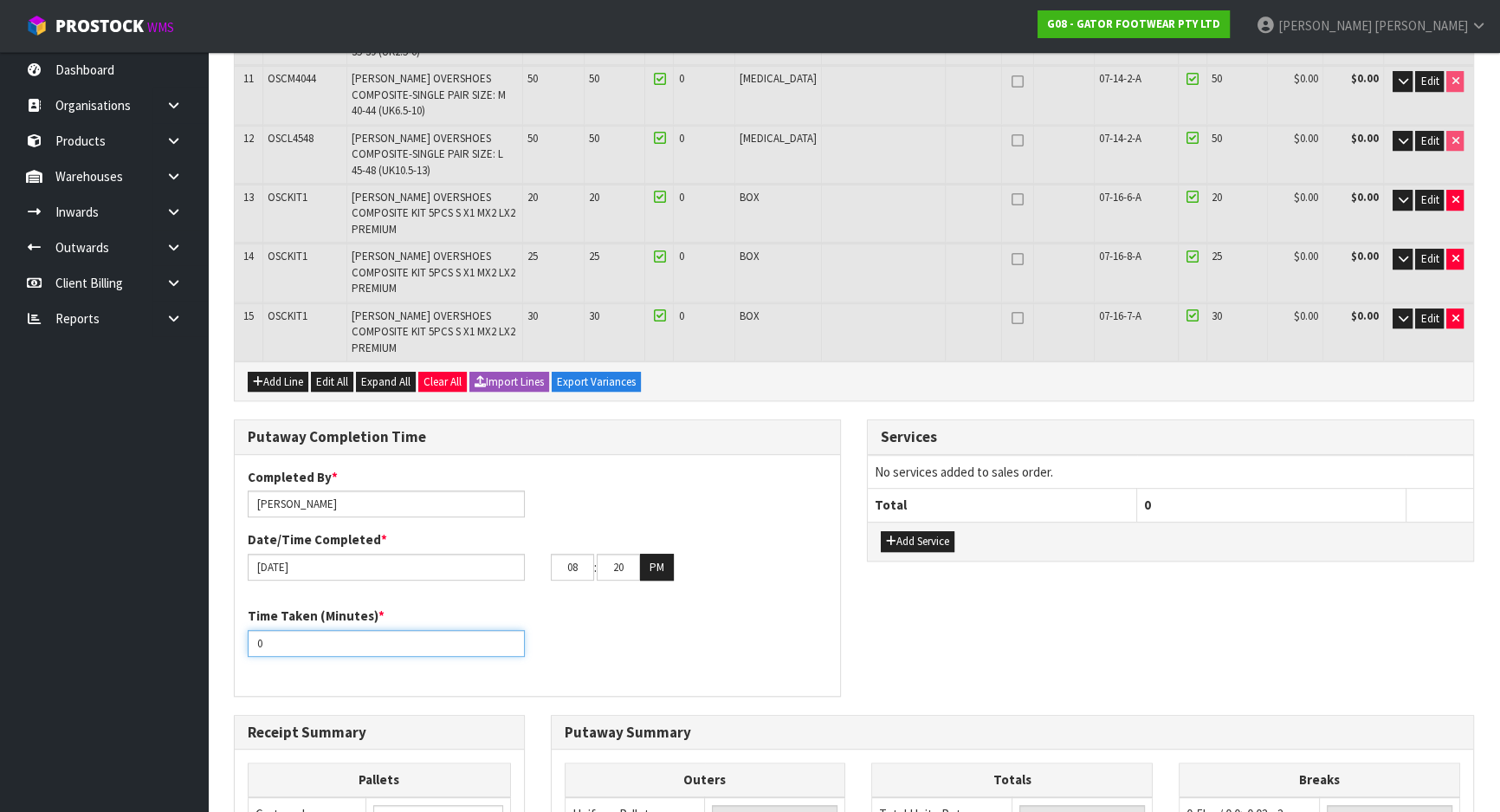
click at [236, 607] on div "Time Taken (Minutes) * 0" at bounding box center [386, 631] width 303 height 49
type input "3"
drag, startPoint x: 389, startPoint y: 496, endPoint x: 75, endPoint y: 465, distance: 315.5
click at [546, 607] on div "Time Taken (Minutes) * 190" at bounding box center [537, 638] width 606 height 63
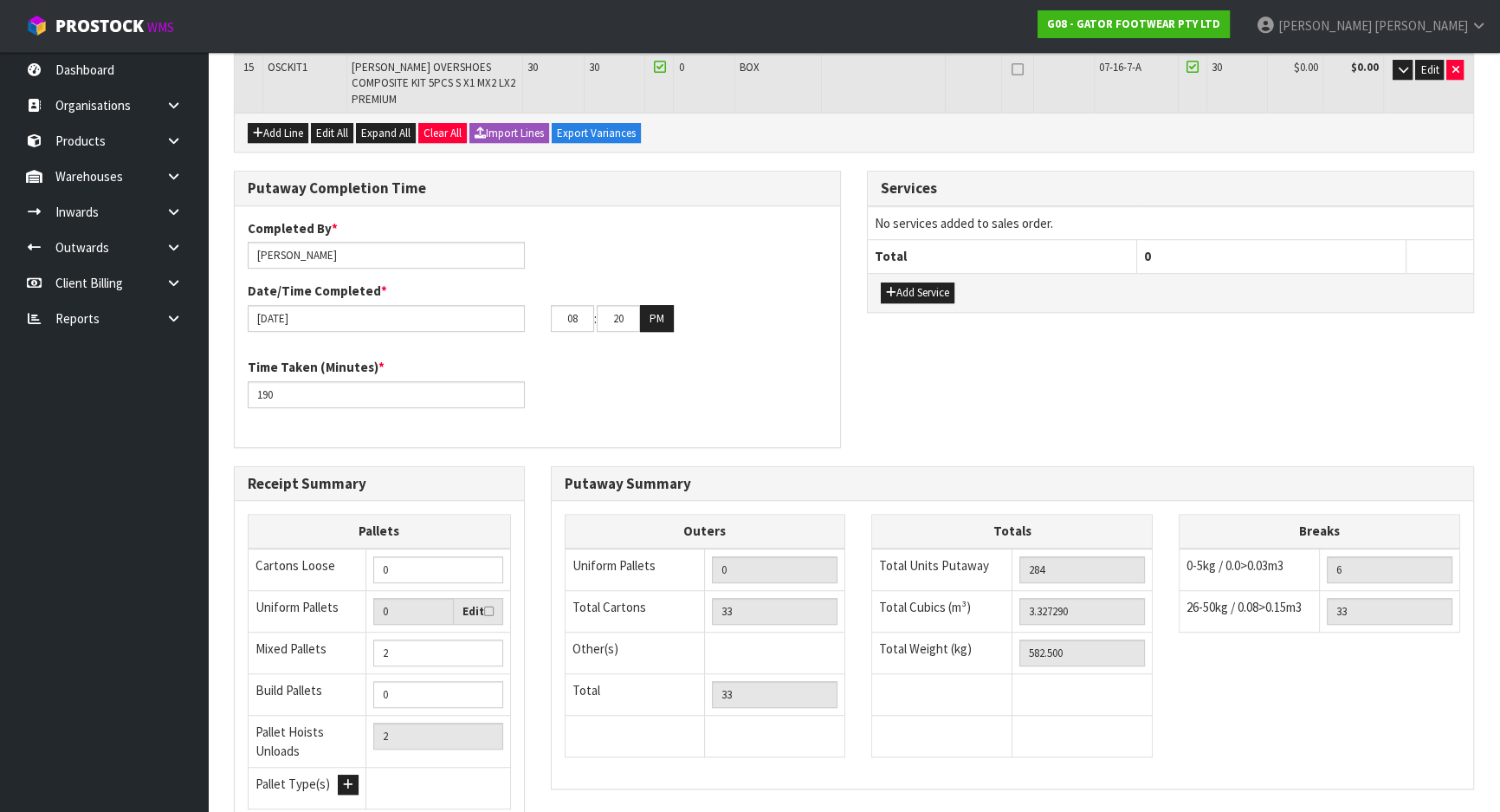
scroll to position [1194, 0]
click at [0, 0] on input "checkbox" at bounding box center [0, 0] width 0 height 0
drag, startPoint x: 284, startPoint y: 243, endPoint x: 219, endPoint y: 243, distance: 65.0
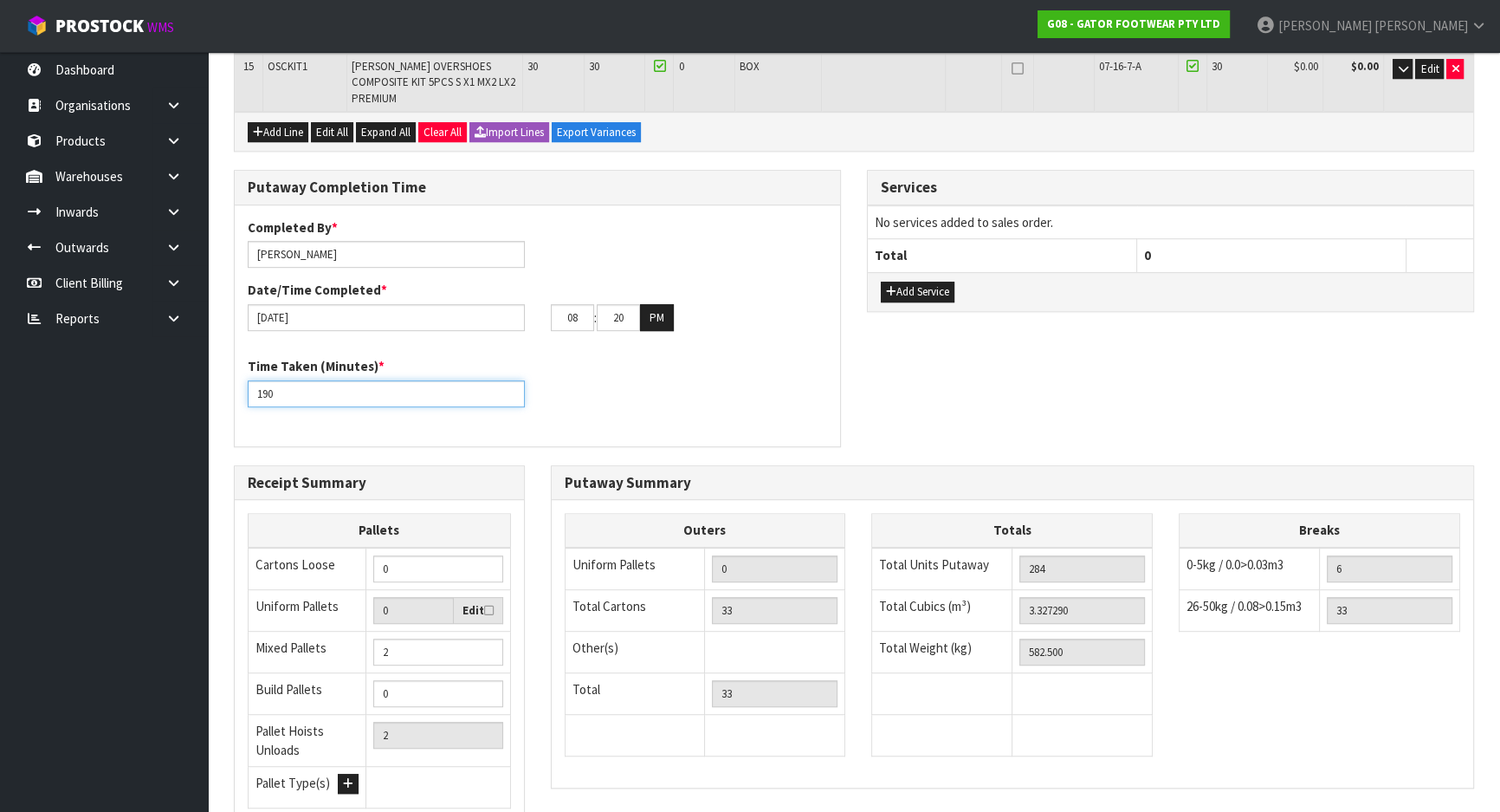
click at [295, 357] on div "Time Taken (Minutes) * 190" at bounding box center [537, 388] width 606 height 63
click at [295, 381] on input "190" at bounding box center [386, 393] width 277 height 26
drag, startPoint x: 304, startPoint y: 247, endPoint x: 201, endPoint y: 246, distance: 103.0
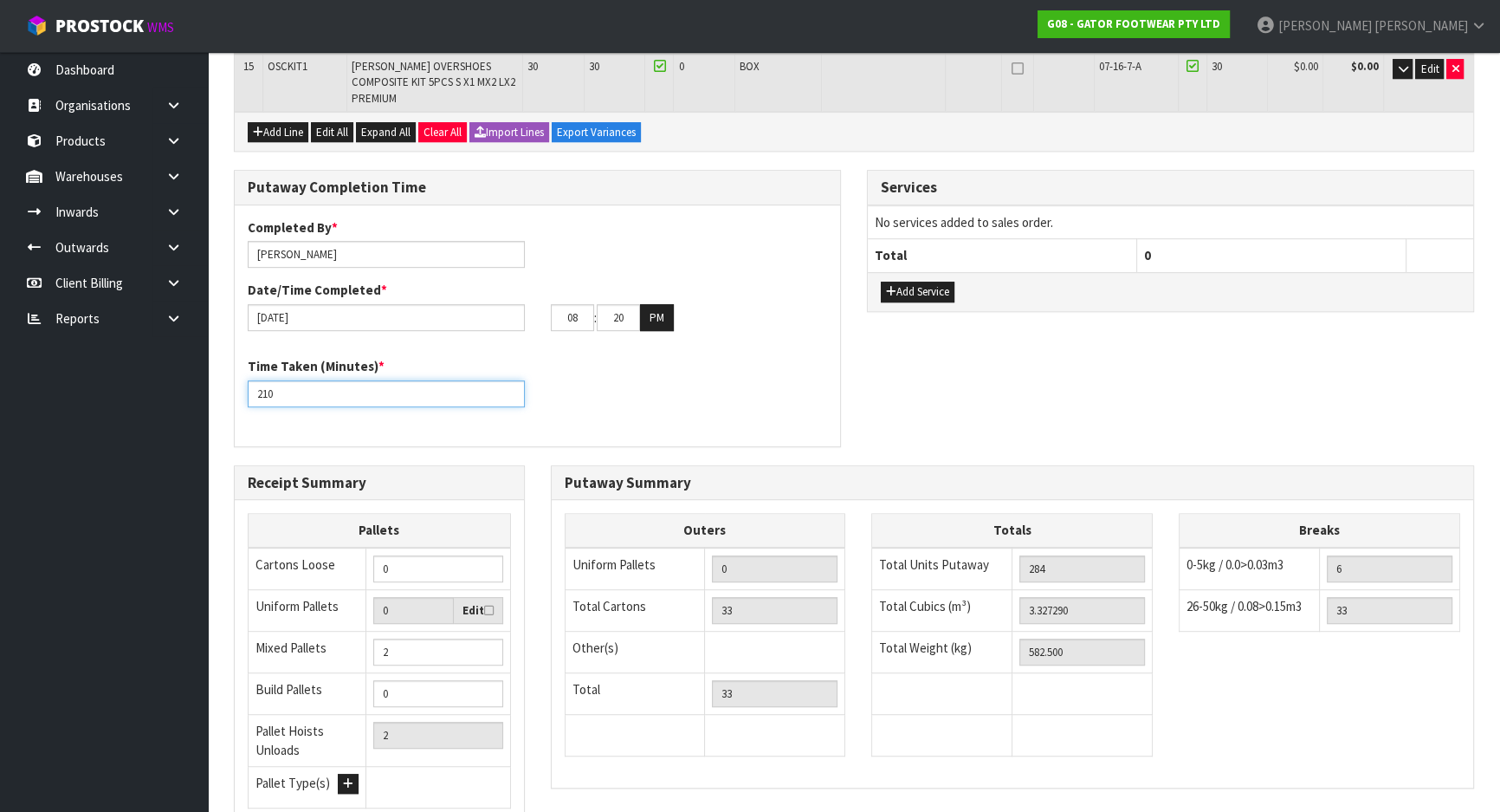
type input "210"
drag, startPoint x: 475, startPoint y: 284, endPoint x: 484, endPoint y: 296, distance: 15.0
click at [475, 284] on div "Completed By * Michael Drugan Date/Time Completed * 18/09/2025 08 : 20 : 00 PM …" at bounding box center [537, 326] width 606 height 241
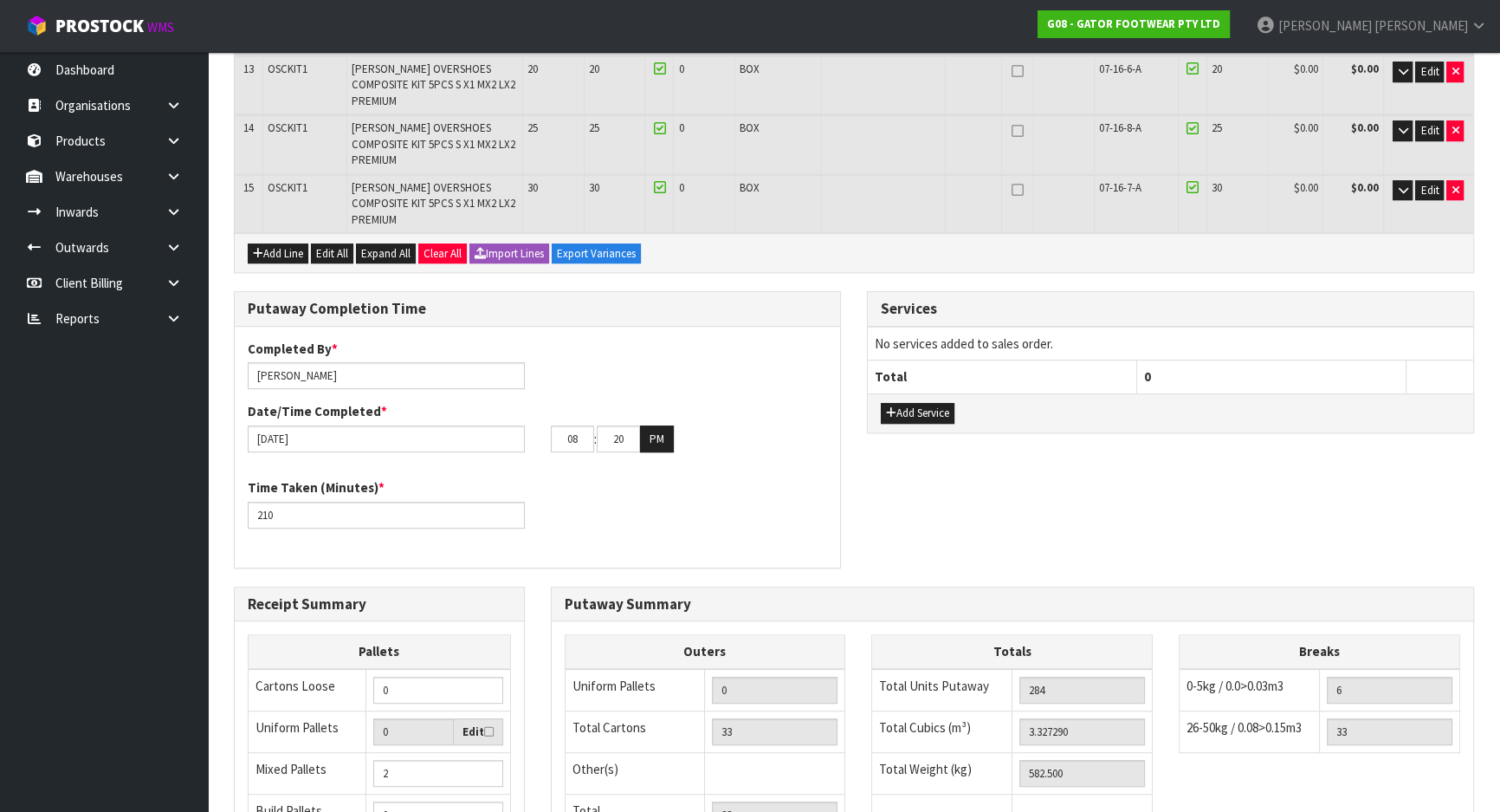
scroll to position [1194, 0]
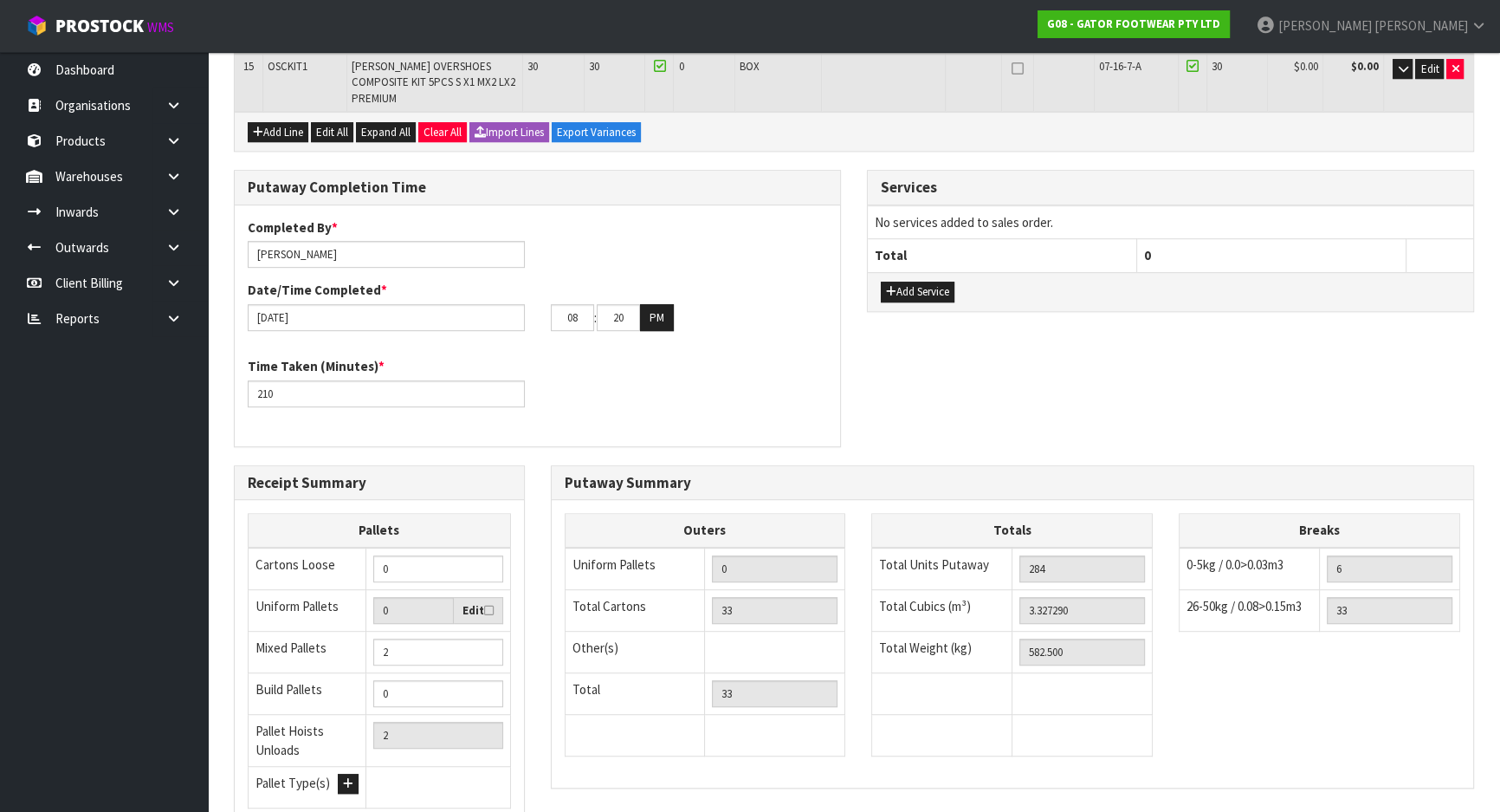
drag, startPoint x: 343, startPoint y: 756, endPoint x: 541, endPoint y: 619, distance: 240.8
click at [543, 619] on div "Lines # Product Code Product Name Quantity Expected Quantity Received Quantity …" at bounding box center [854, 49] width 1241 height 1801
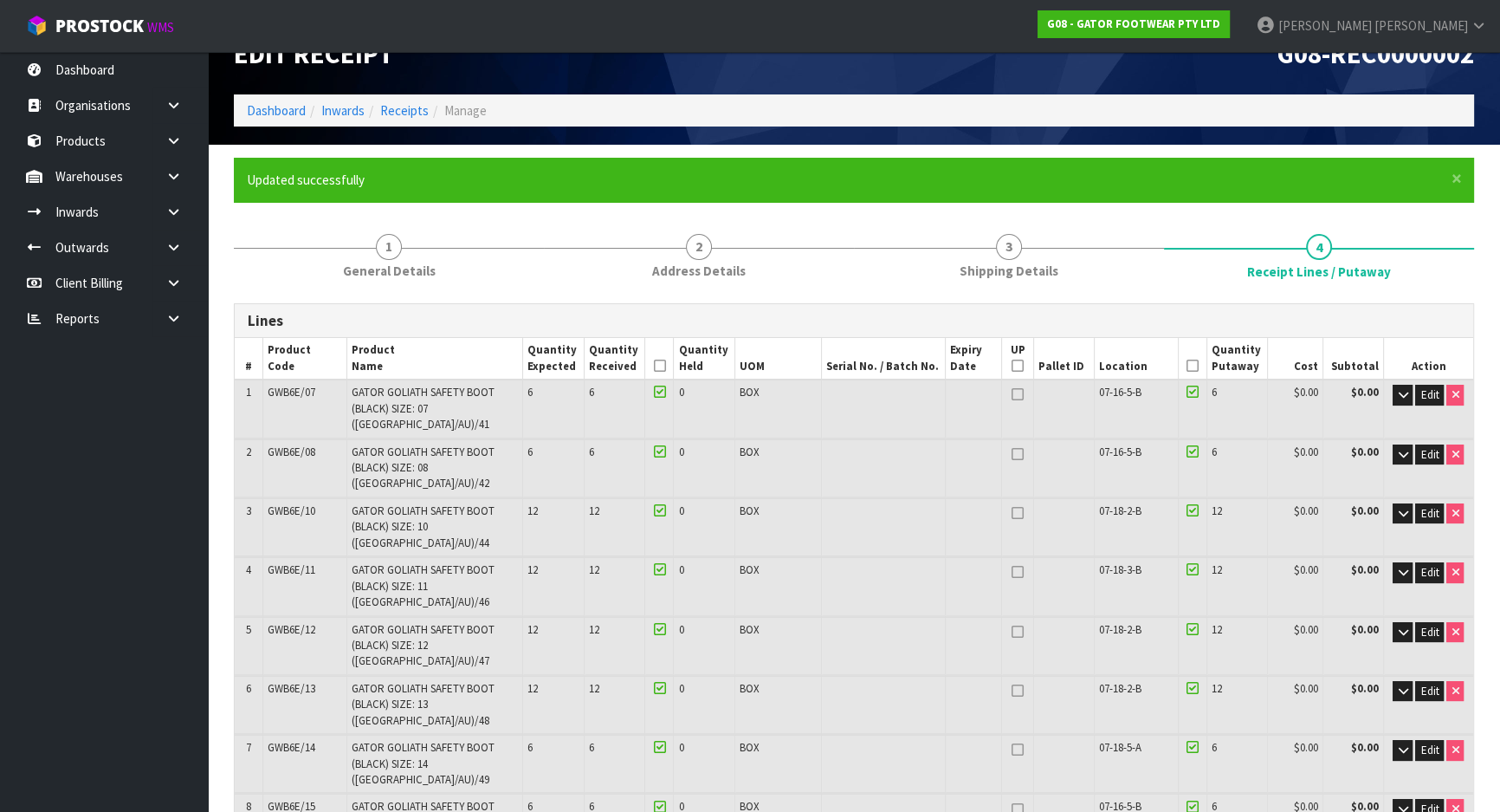
scroll to position [78, 0]
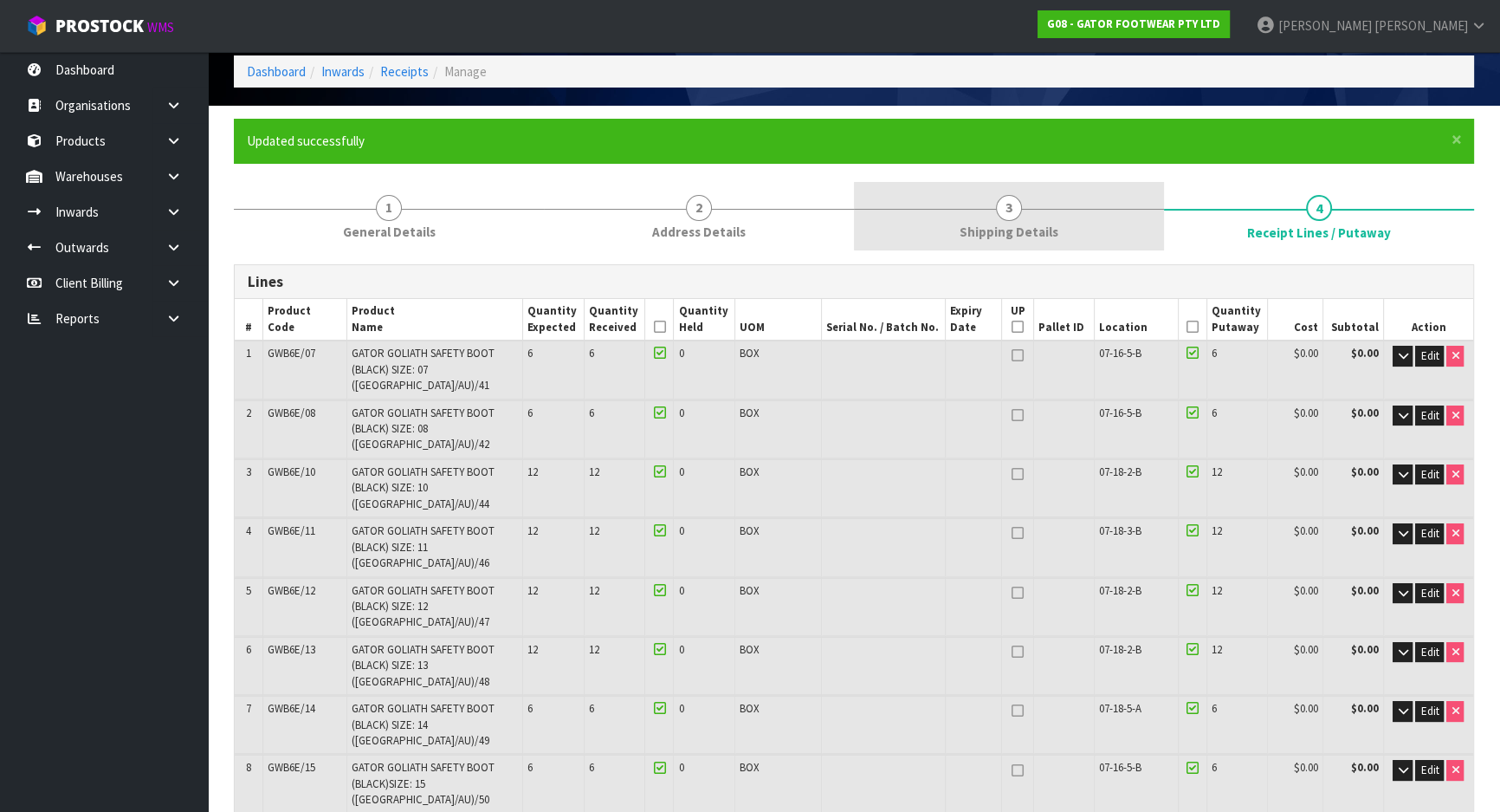
click at [1048, 203] on link "3 Shipping Details" at bounding box center [1009, 216] width 310 height 68
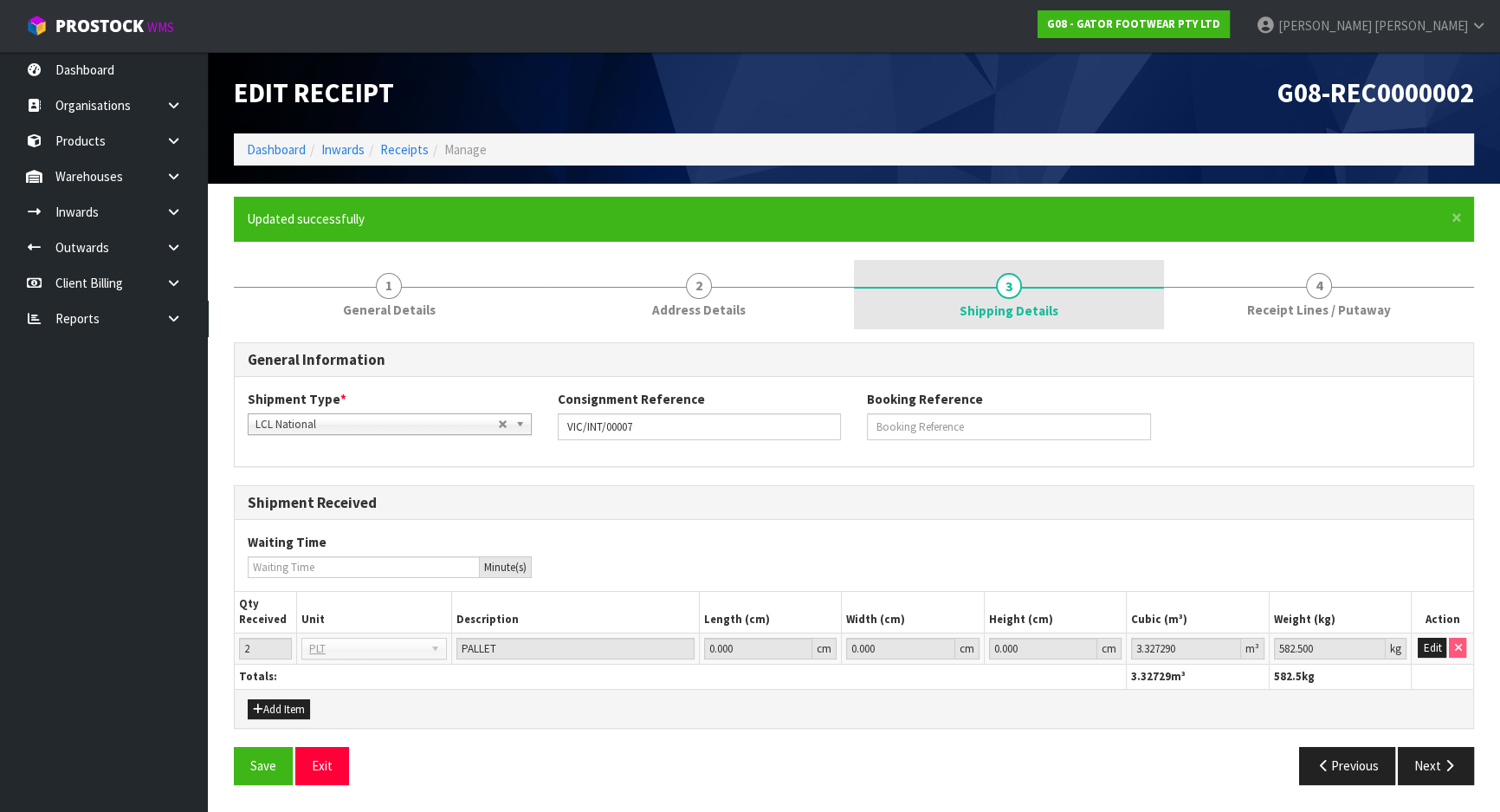
scroll to position [0, 0]
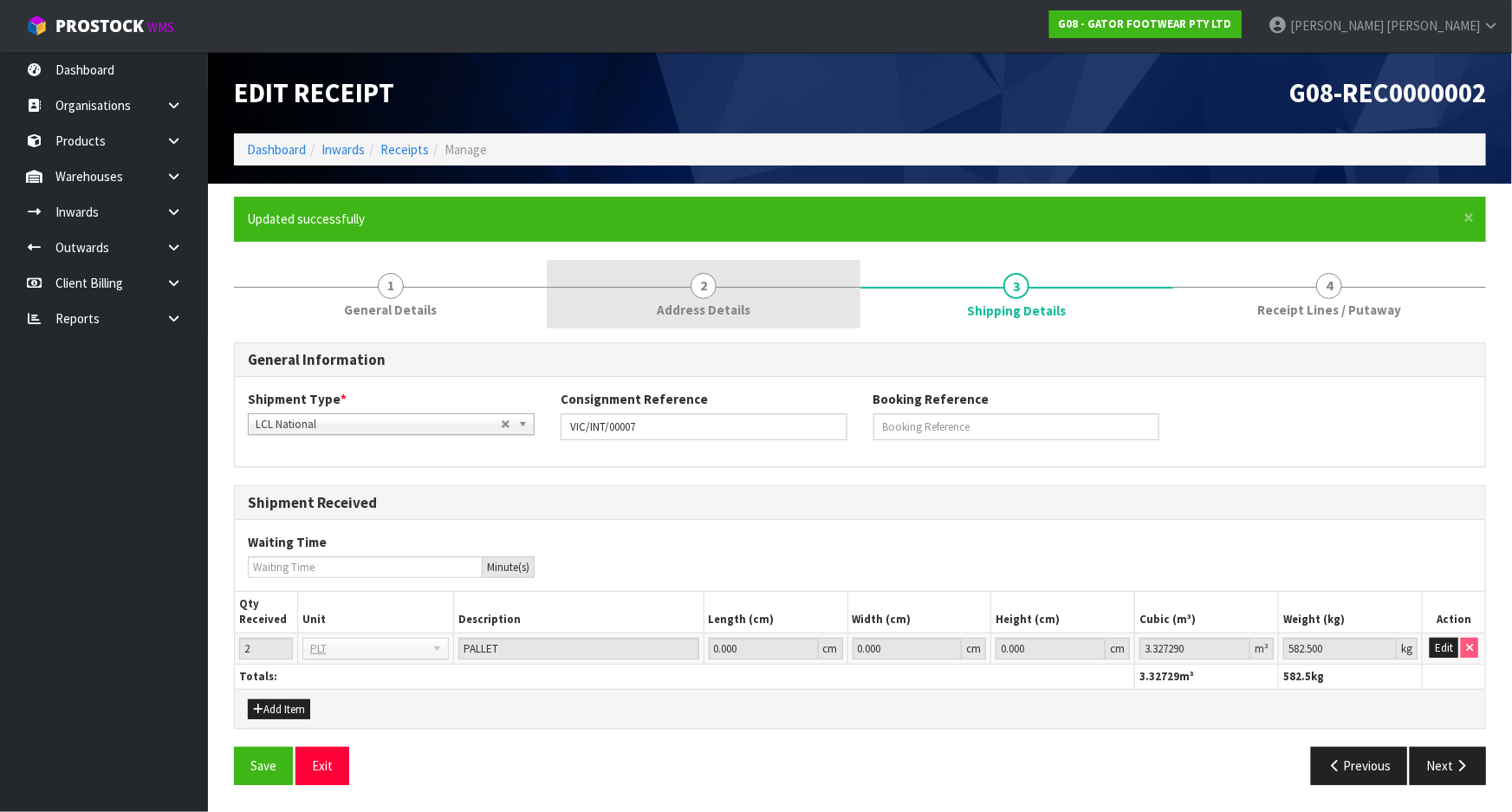
click at [729, 298] on link "2 Address Details" at bounding box center [704, 294] width 313 height 68
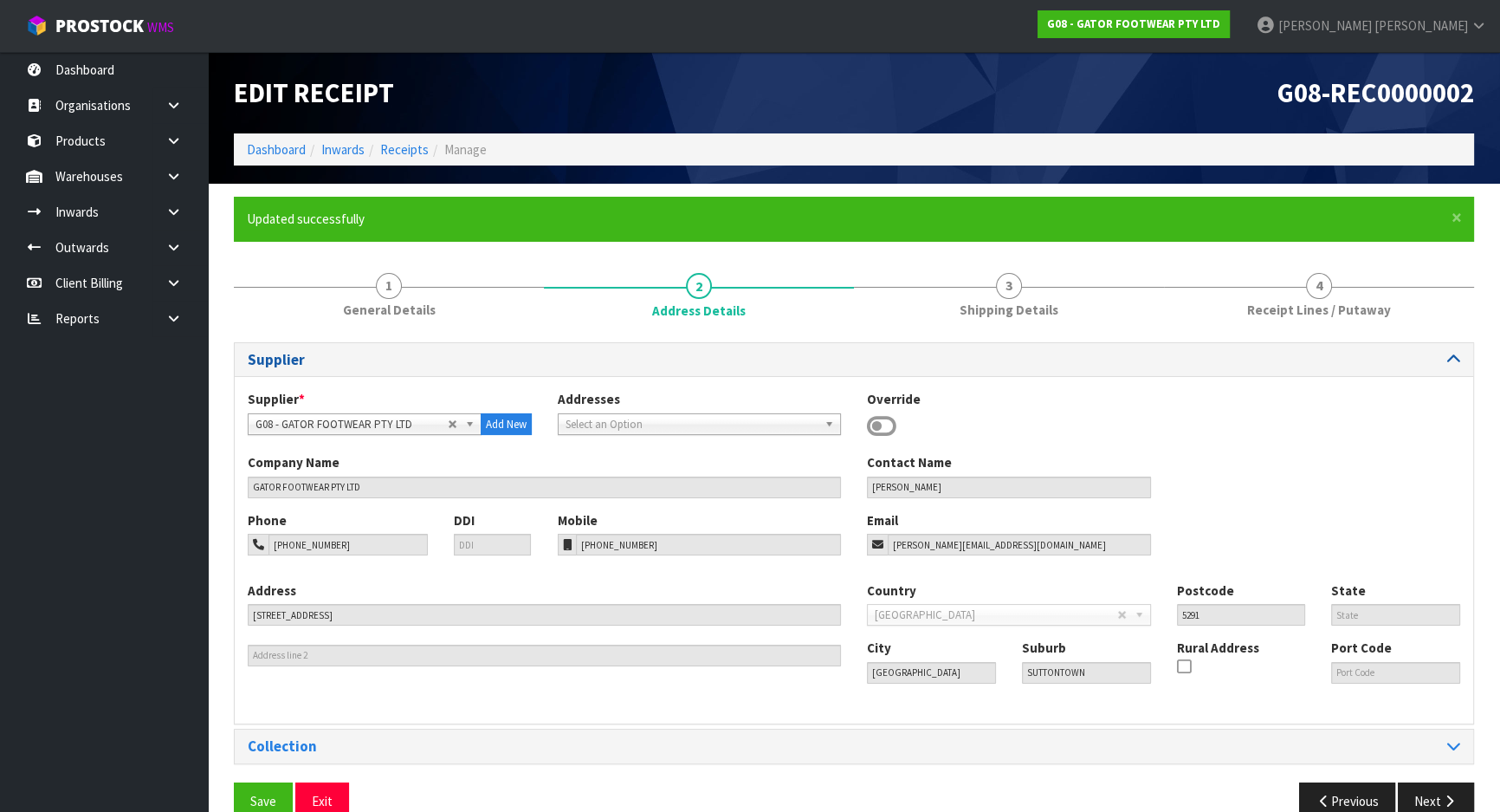
click at [1341, 284] on link "4 Receipt Lines / Putaway" at bounding box center [1319, 294] width 310 height 68
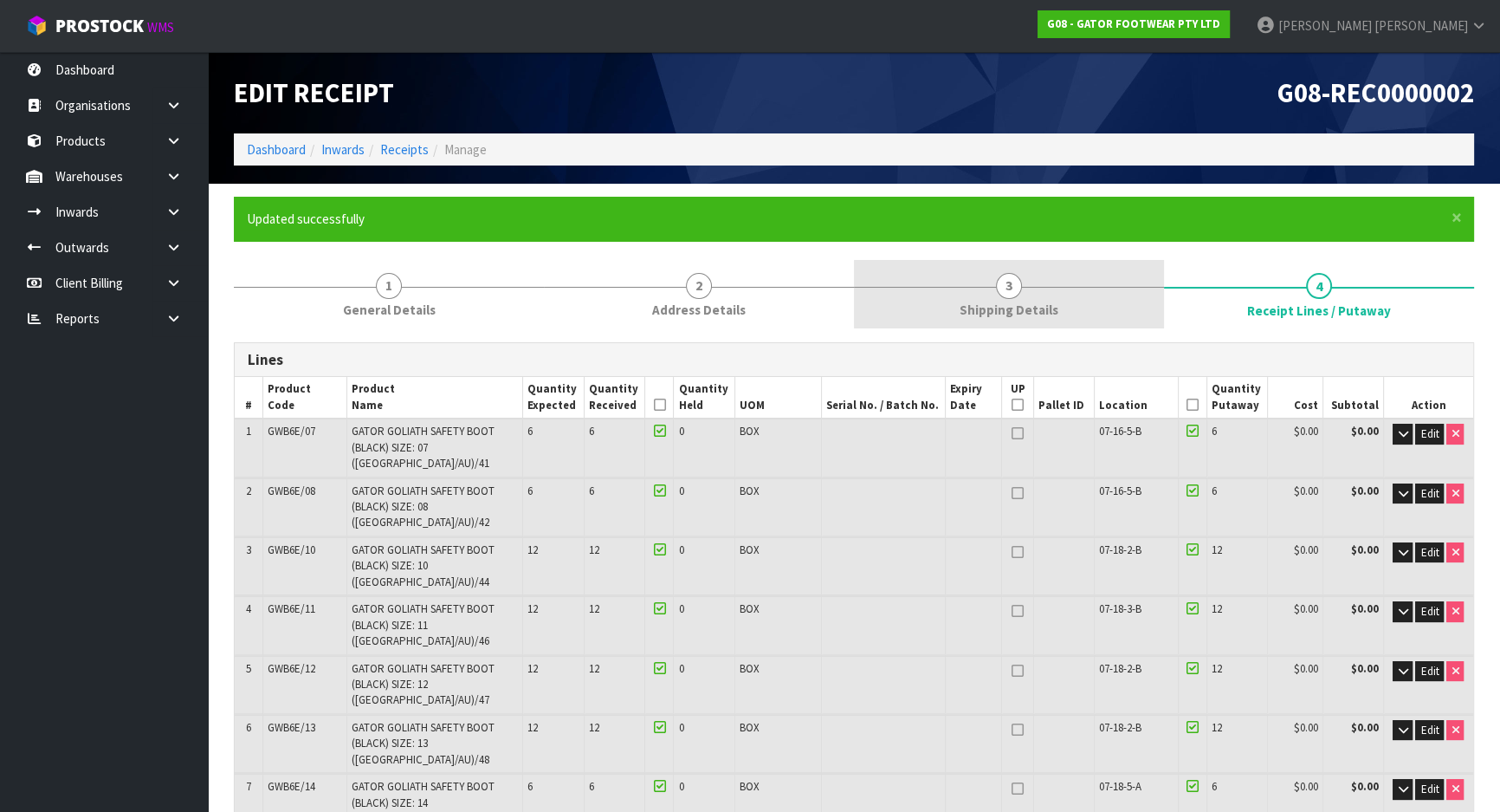
click at [987, 287] on div at bounding box center [1009, 287] width 310 height 1
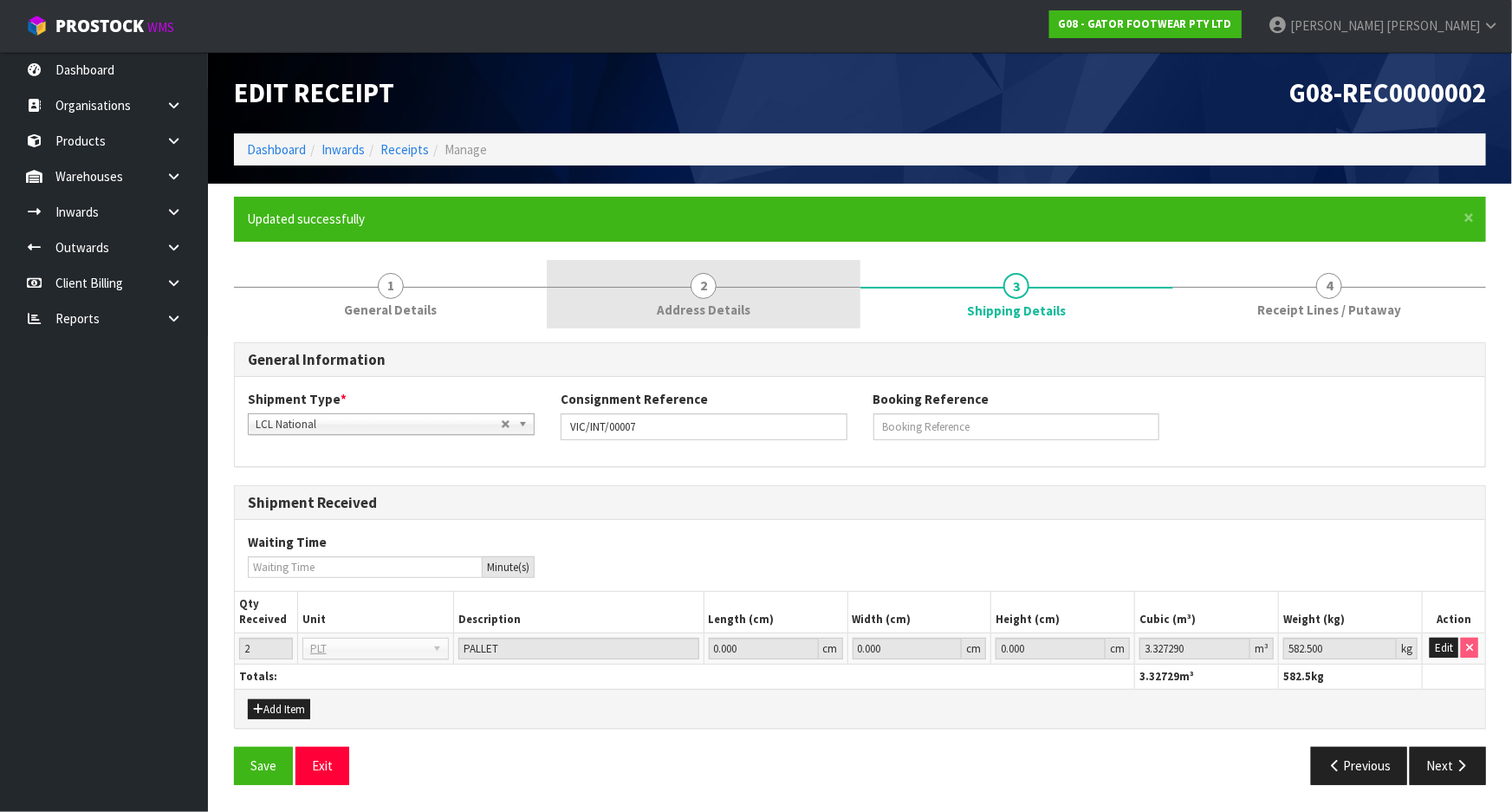
click at [702, 291] on span "2" at bounding box center [704, 286] width 26 height 26
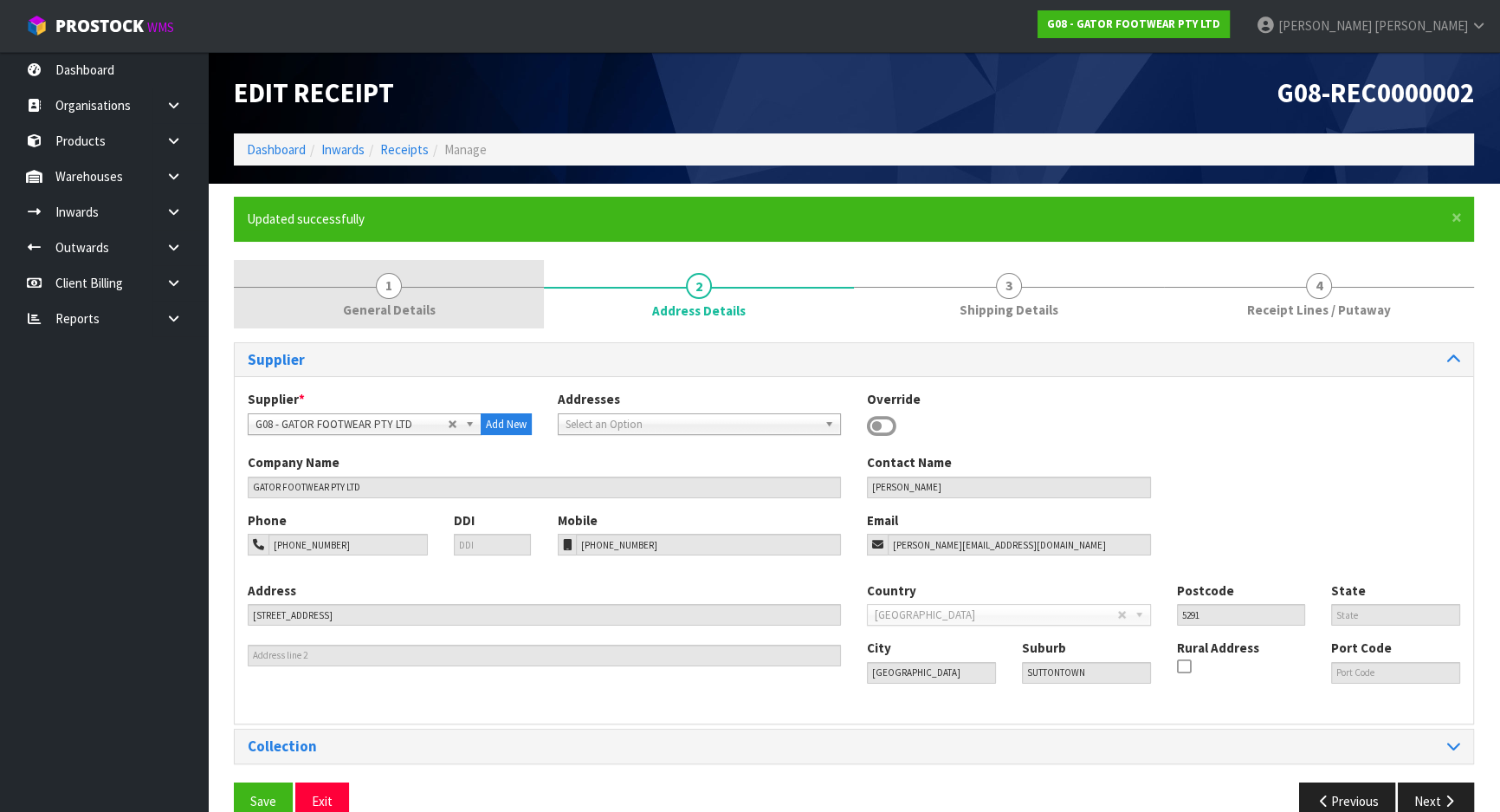
click at [432, 300] on span "General Details" at bounding box center [389, 309] width 93 height 19
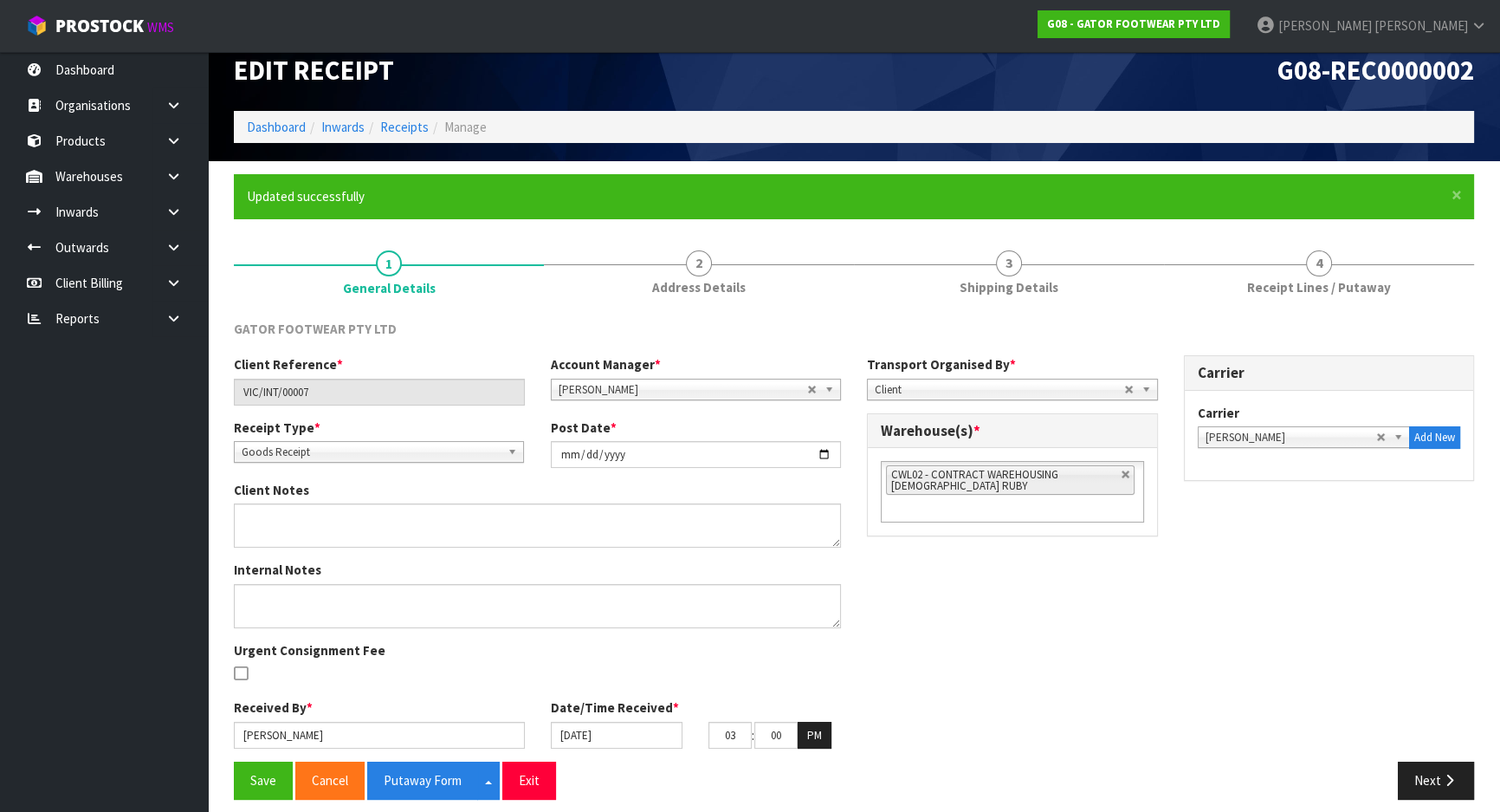
scroll to position [34, 0]
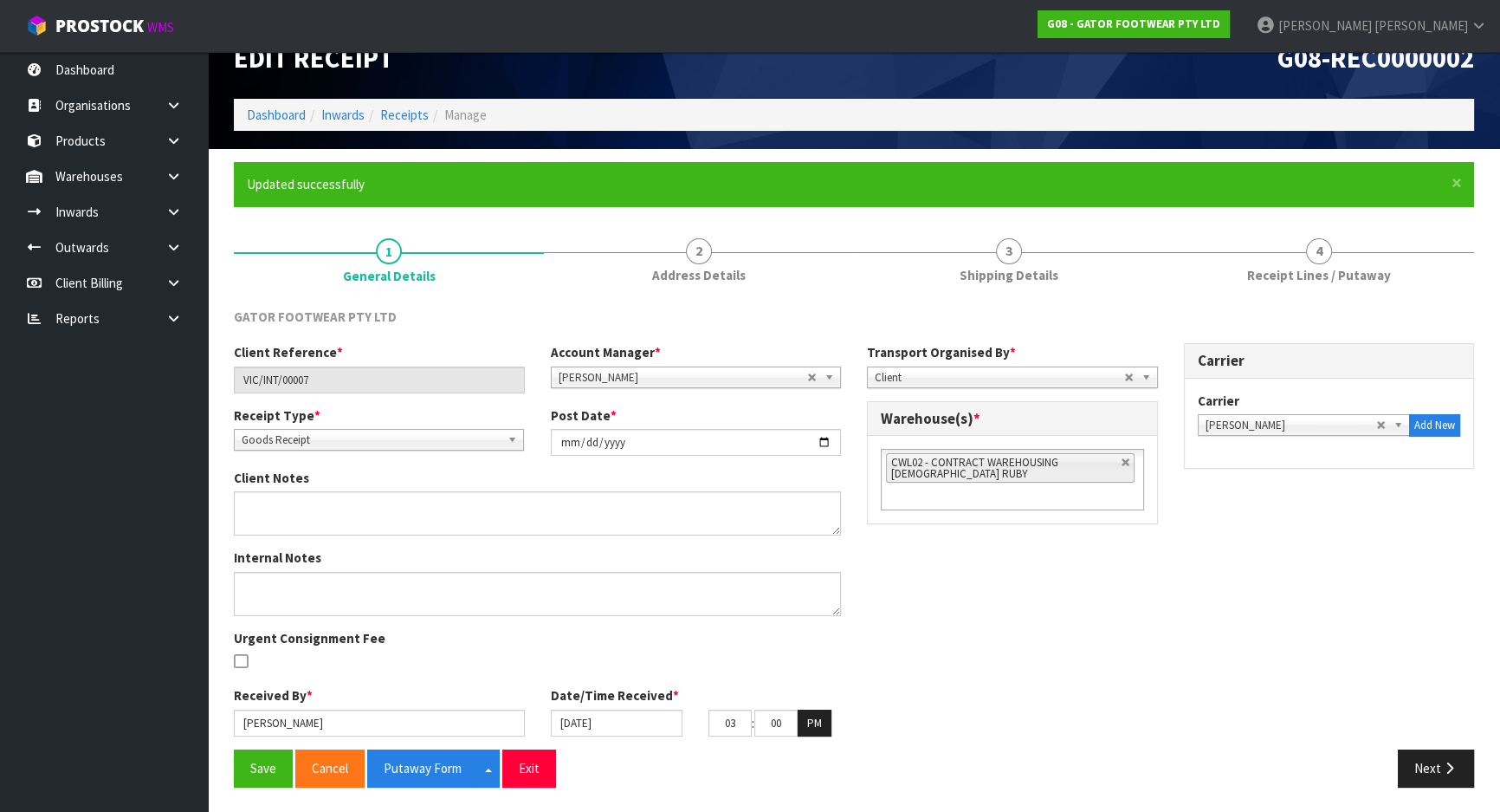
click at [1313, 203] on div "× Close Updated successfully" at bounding box center [854, 184] width 1241 height 44
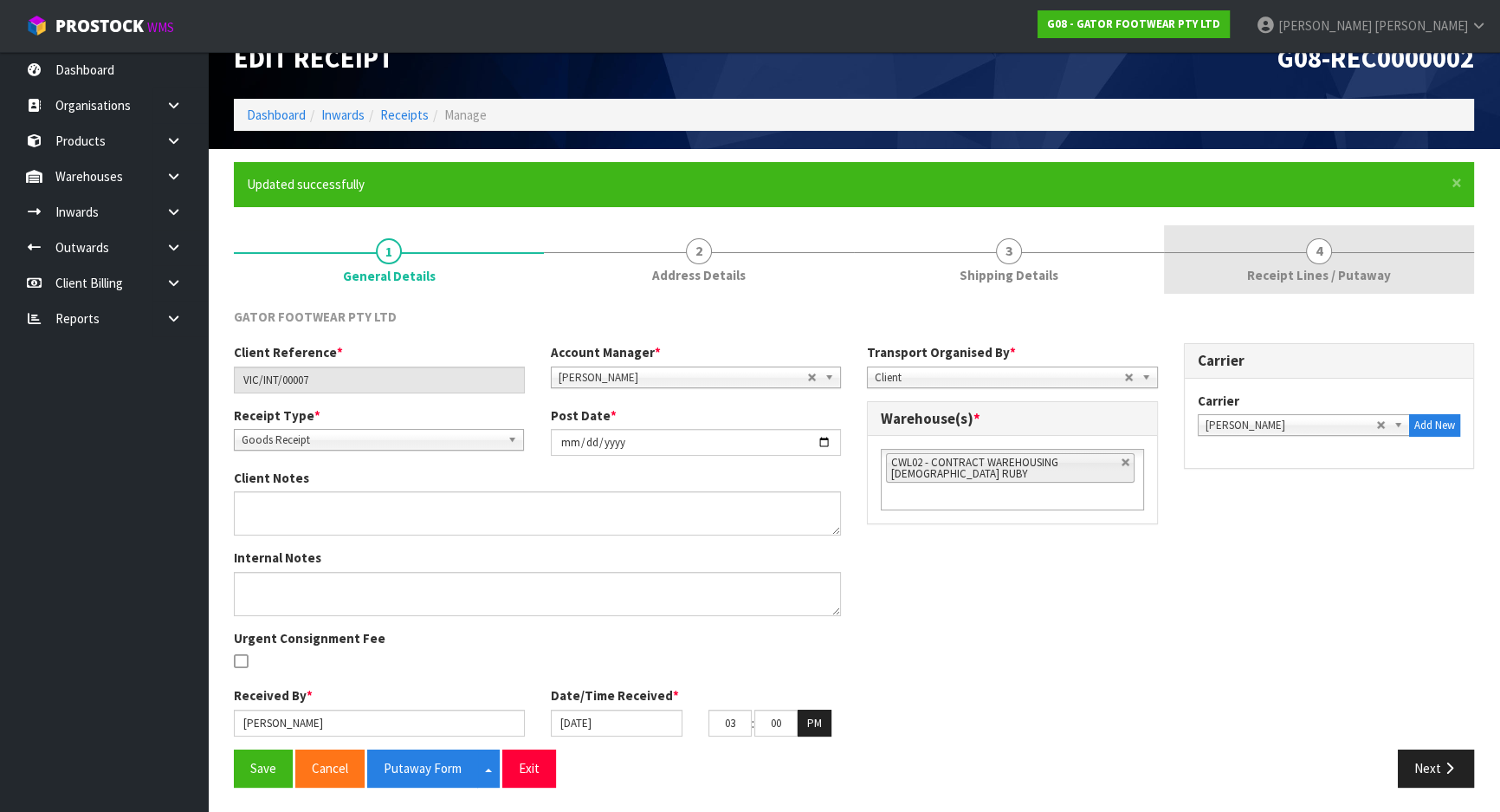
click at [1308, 227] on link "4 Receipt Lines / Putaway" at bounding box center [1319, 259] width 310 height 68
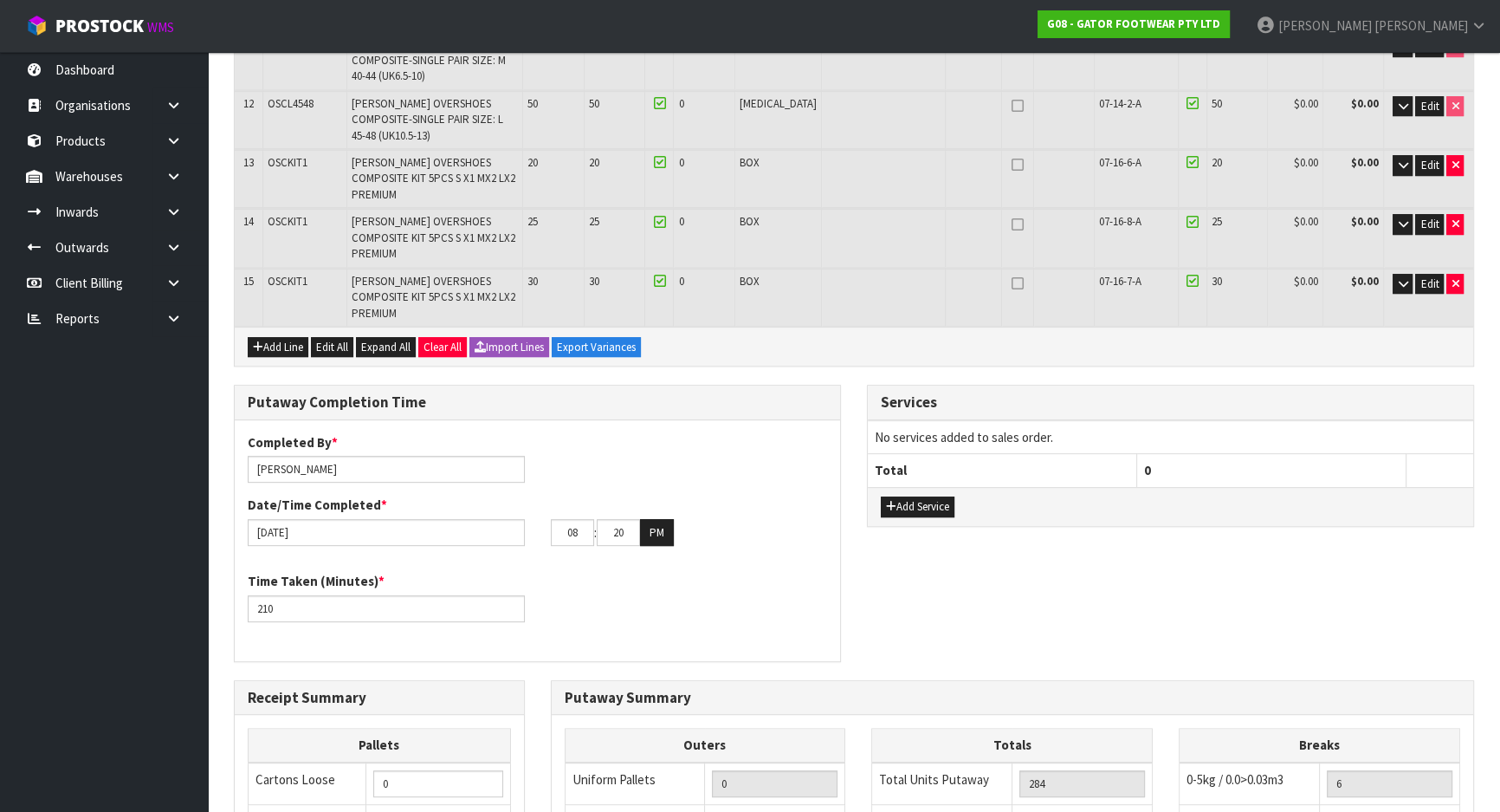
scroll to position [1194, 0]
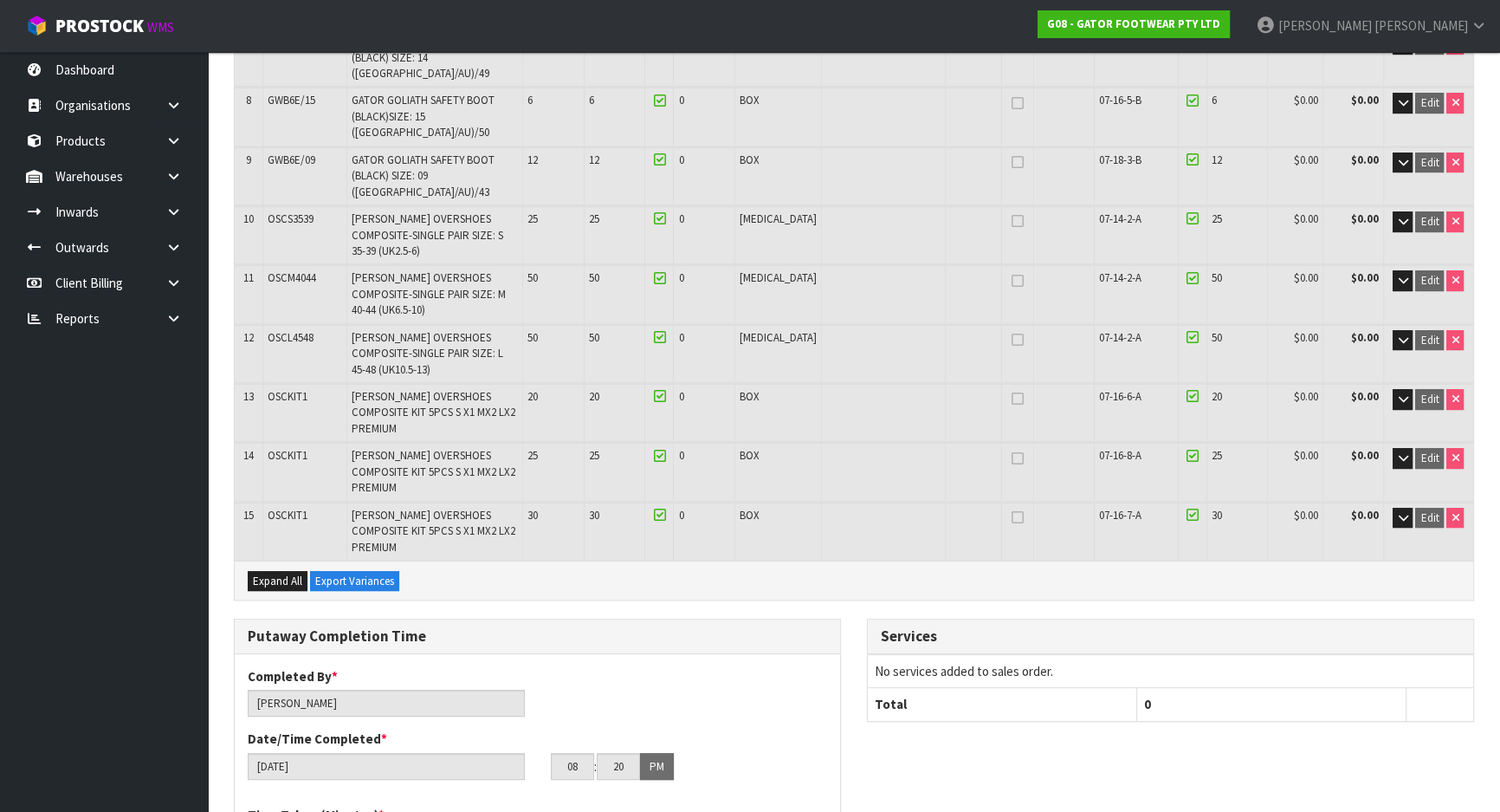
scroll to position [788, 0]
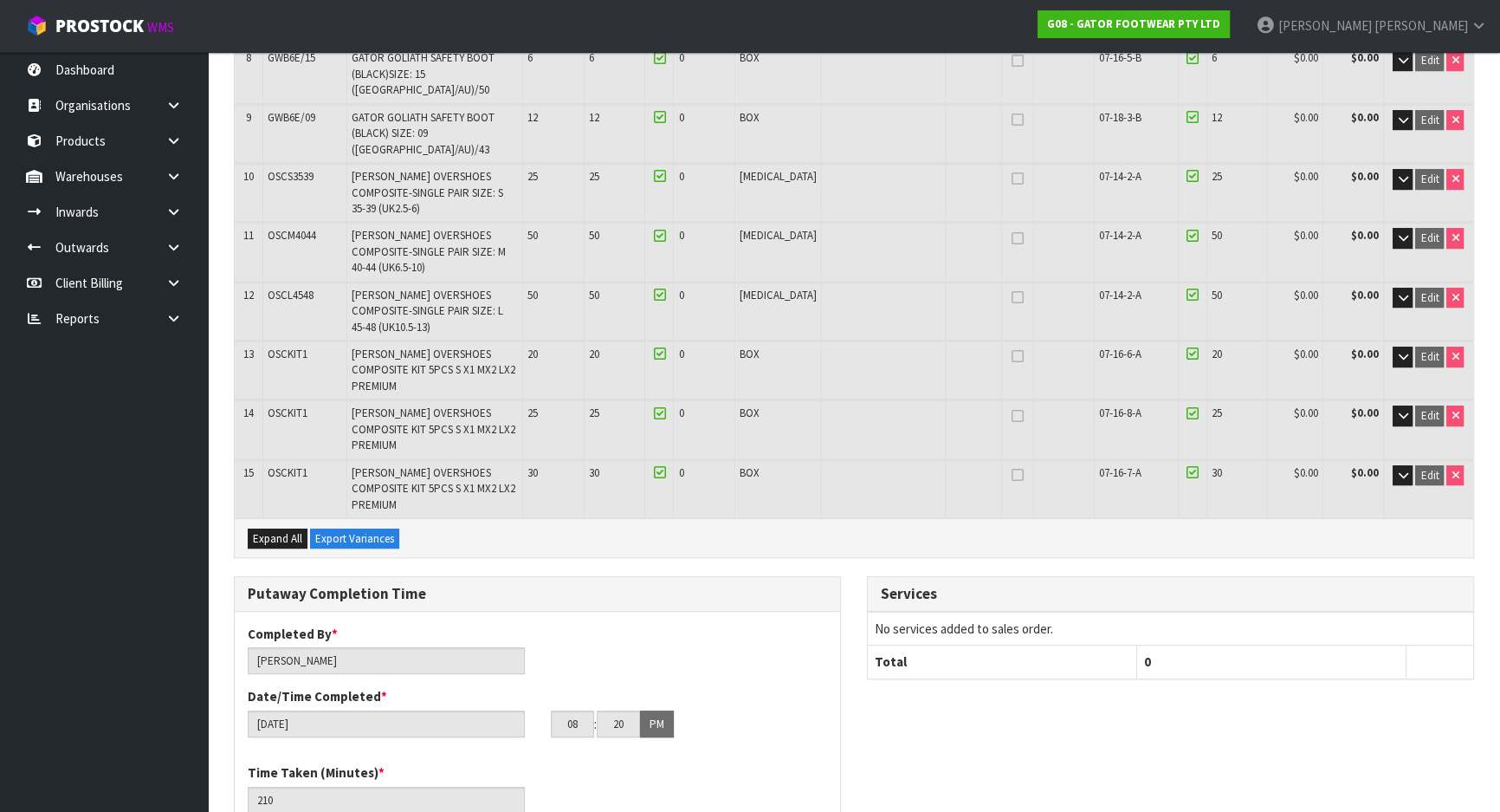
click at [629, 624] on div "Completed By * Michael Drugan Date/Time Completed * 18/09/2025 08 : 20 : 00 PM" at bounding box center [537, 687] width 606 height 125
click at [528, 624] on div "Completed By * Michael Drugan" at bounding box center [386, 649] width 303 height 49
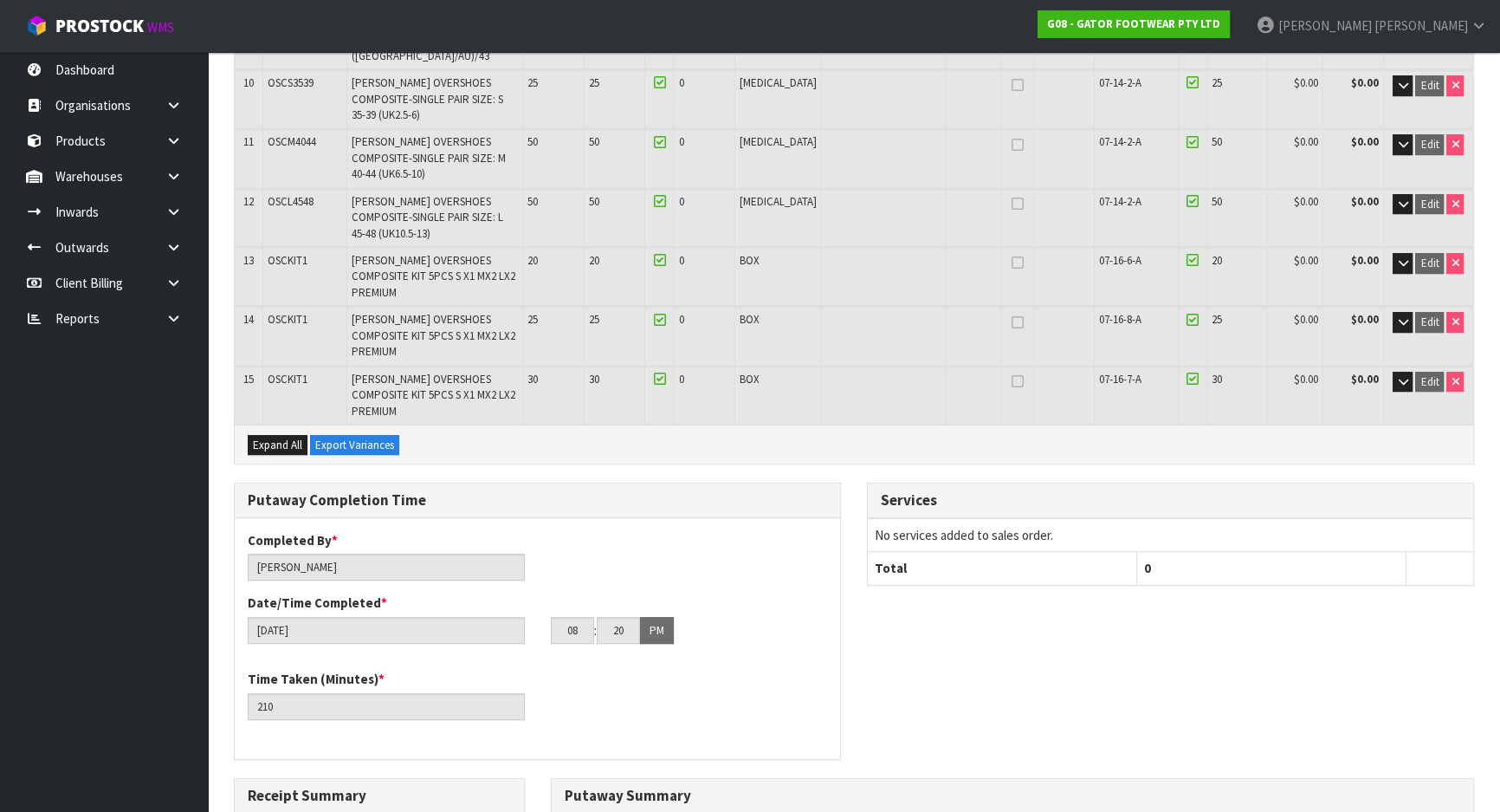
scroll to position [1102, 0]
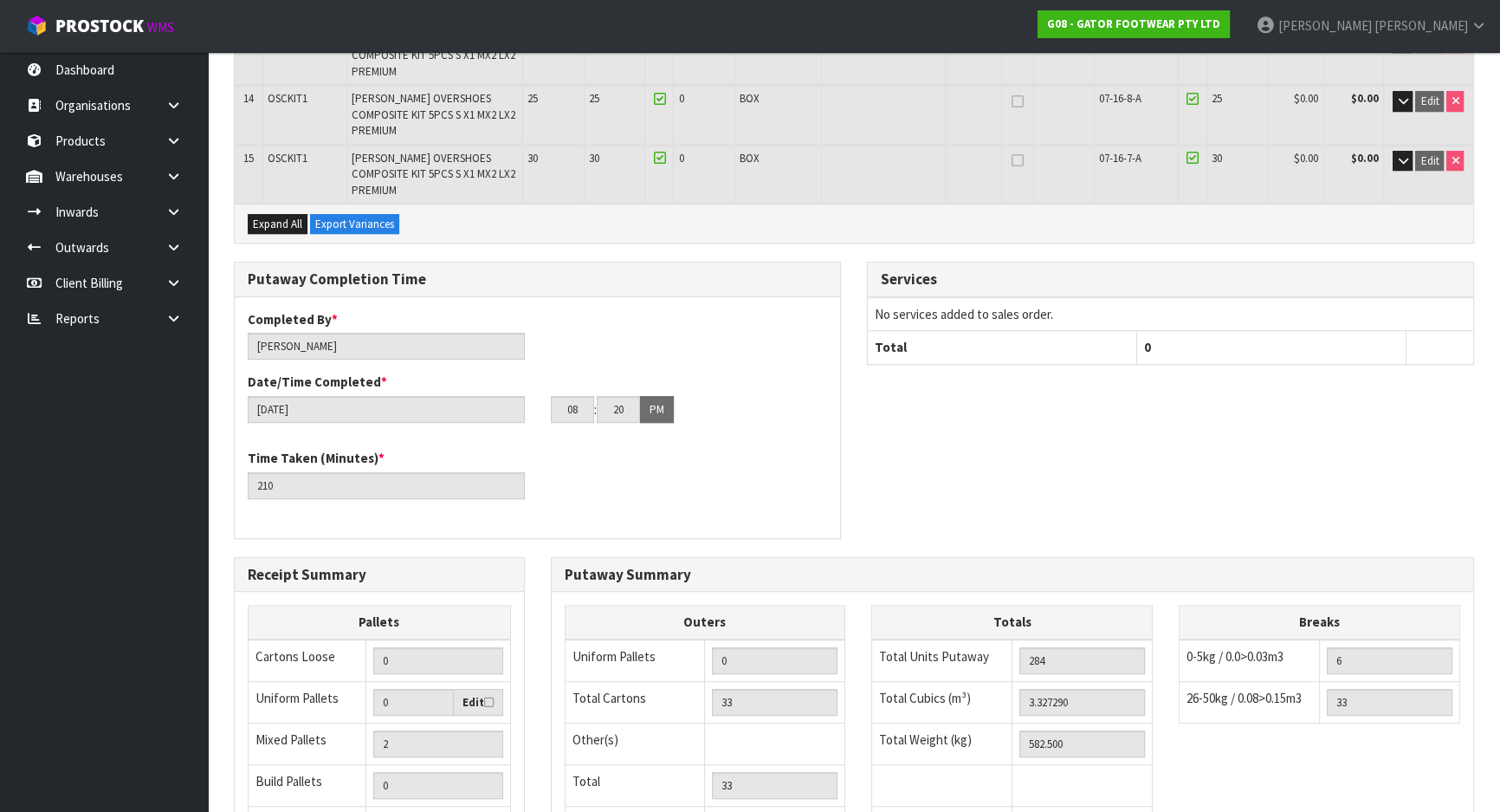
click at [536, 557] on div "Receipt Summary Pallets Cartons Loose 0 Uniform Pallets 0 Edit Mixed Pallets 2 …" at bounding box center [380, 753] width 317 height 393
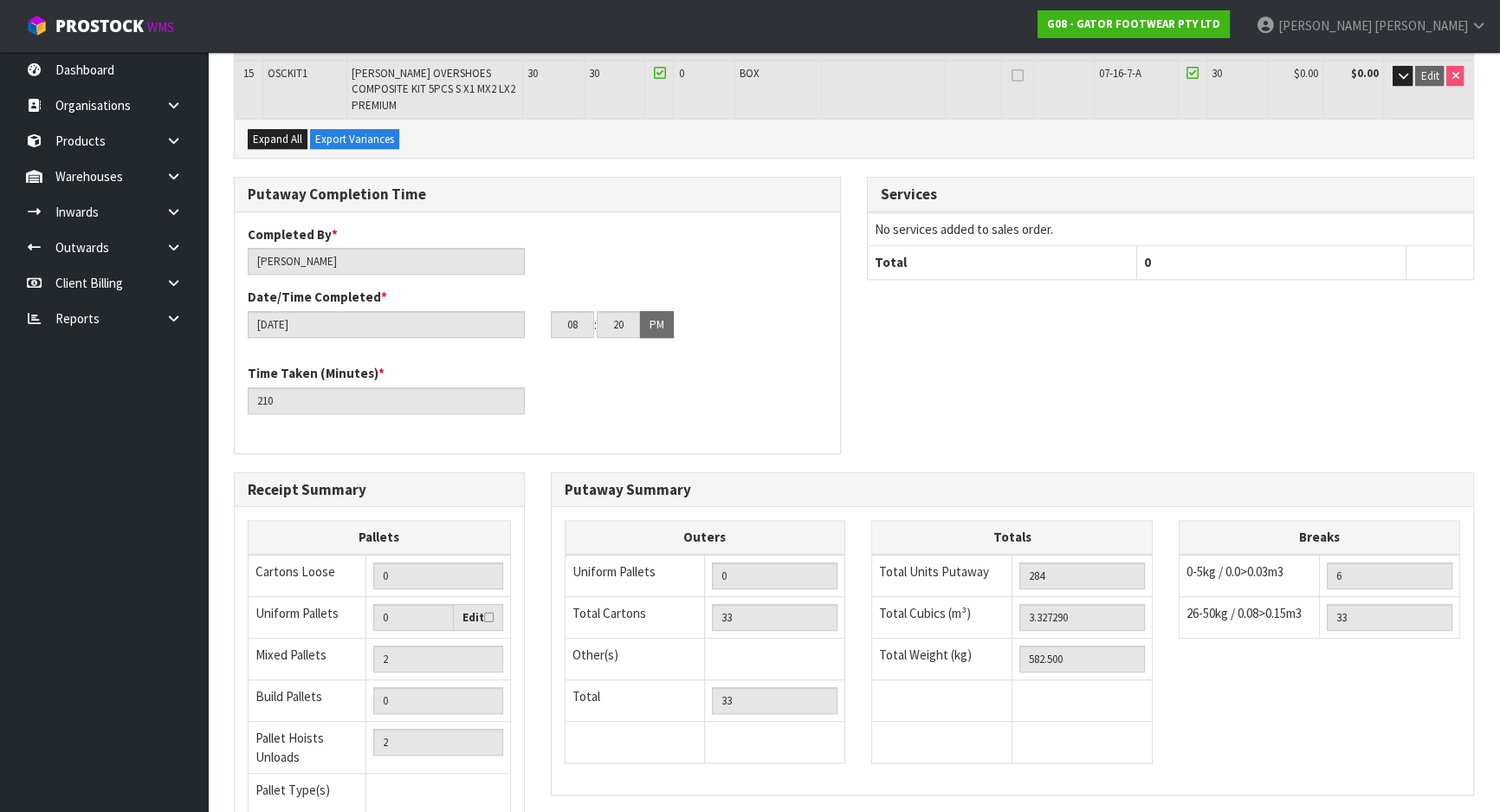
scroll to position [1194, 0]
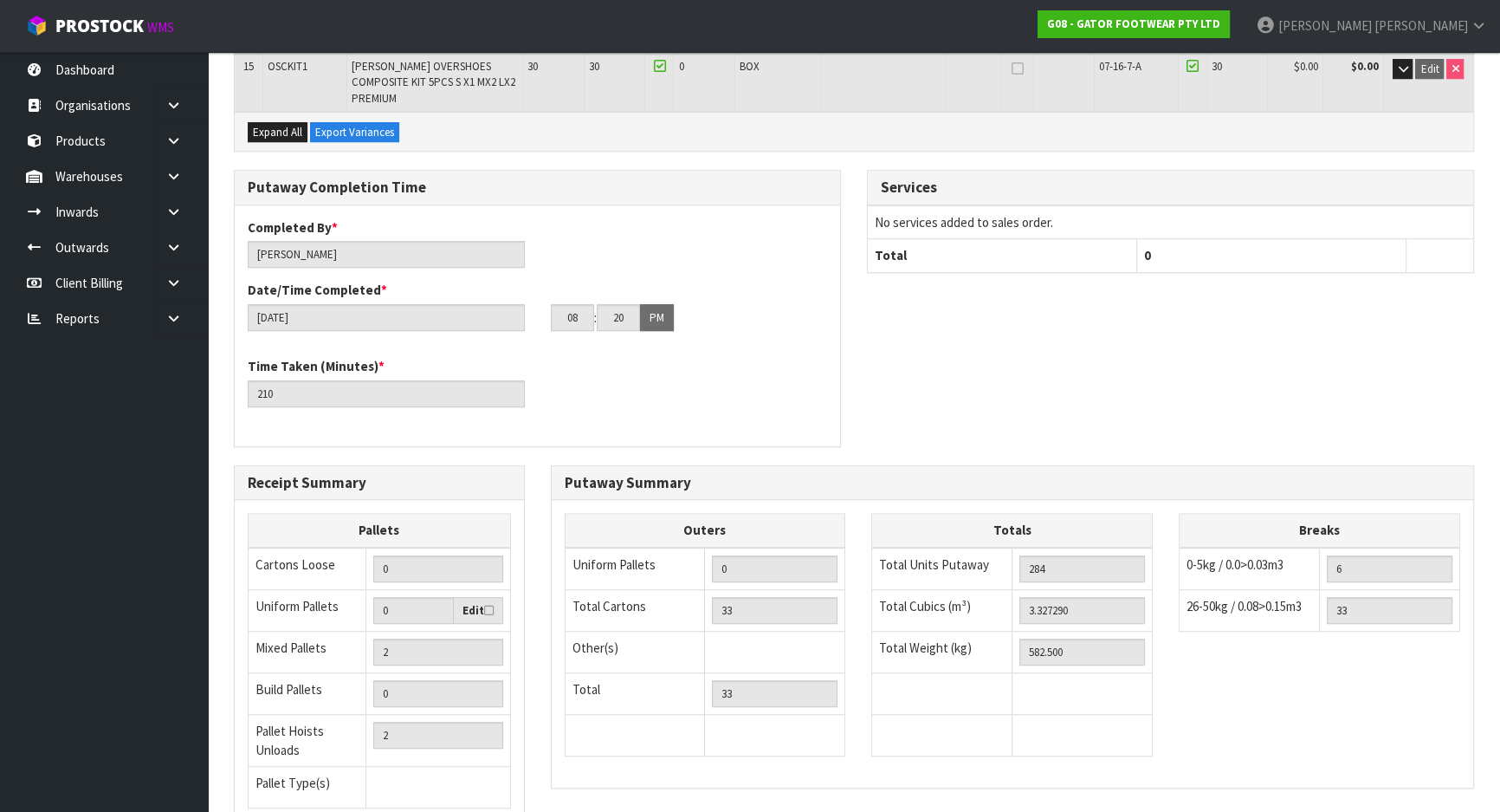
click at [601, 687] on div "Receipt Summary Pallets Cartons Loose 0 Uniform Pallets 0 Edit Mixed Pallets 2 …" at bounding box center [854, 661] width 1266 height 393
click at [538, 687] on div "Receipt Summary Pallets Cartons Loose 0 Uniform Pallets 0 Edit Mixed Pallets 2 …" at bounding box center [854, 661] width 1266 height 393
click at [916, 277] on div "Putaway Completion Time Completed By * Michael Drugan Date/Time Completed * 18/…" at bounding box center [854, 317] width 1266 height 294
click at [943, 190] on div "Putaway Completion Time Completed By * Michael Drugan Date/Time Completed * 18/…" at bounding box center [854, 317] width 1266 height 294
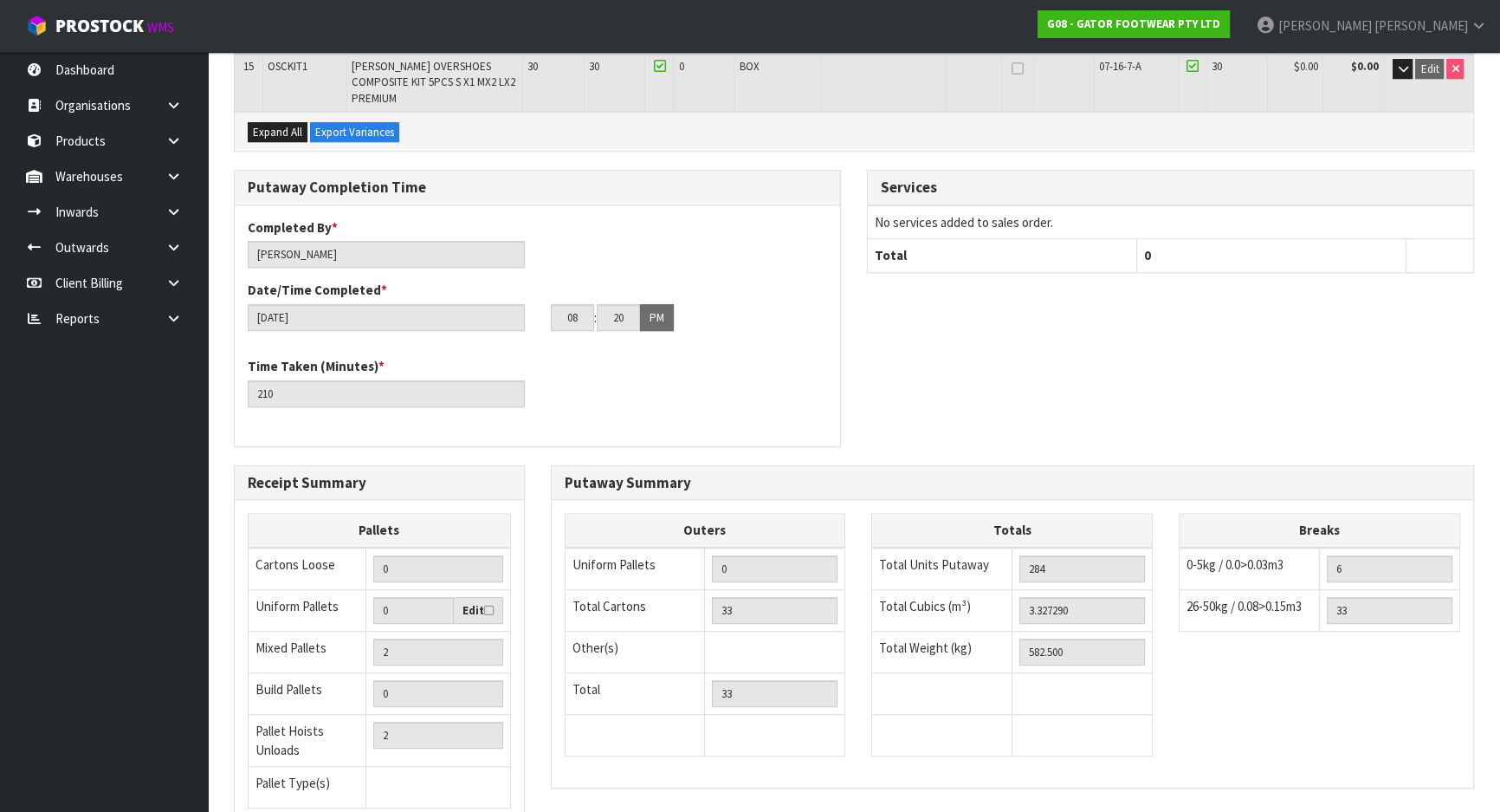
click at [919, 685] on div "Receipt Summary Pallets Cartons Loose 0 Uniform Pallets 0 Edit Mixed Pallets 2 …" at bounding box center [854, 661] width 1266 height 393
click at [853, 278] on div "Putaway Completion Time Completed By * Michael Drugan Date/Time Completed * 18/…" at bounding box center [537, 317] width 633 height 294
click at [876, 250] on div "Putaway Completion Time Completed By * Michael Drugan Date/Time Completed * 18/…" at bounding box center [854, 317] width 1266 height 294
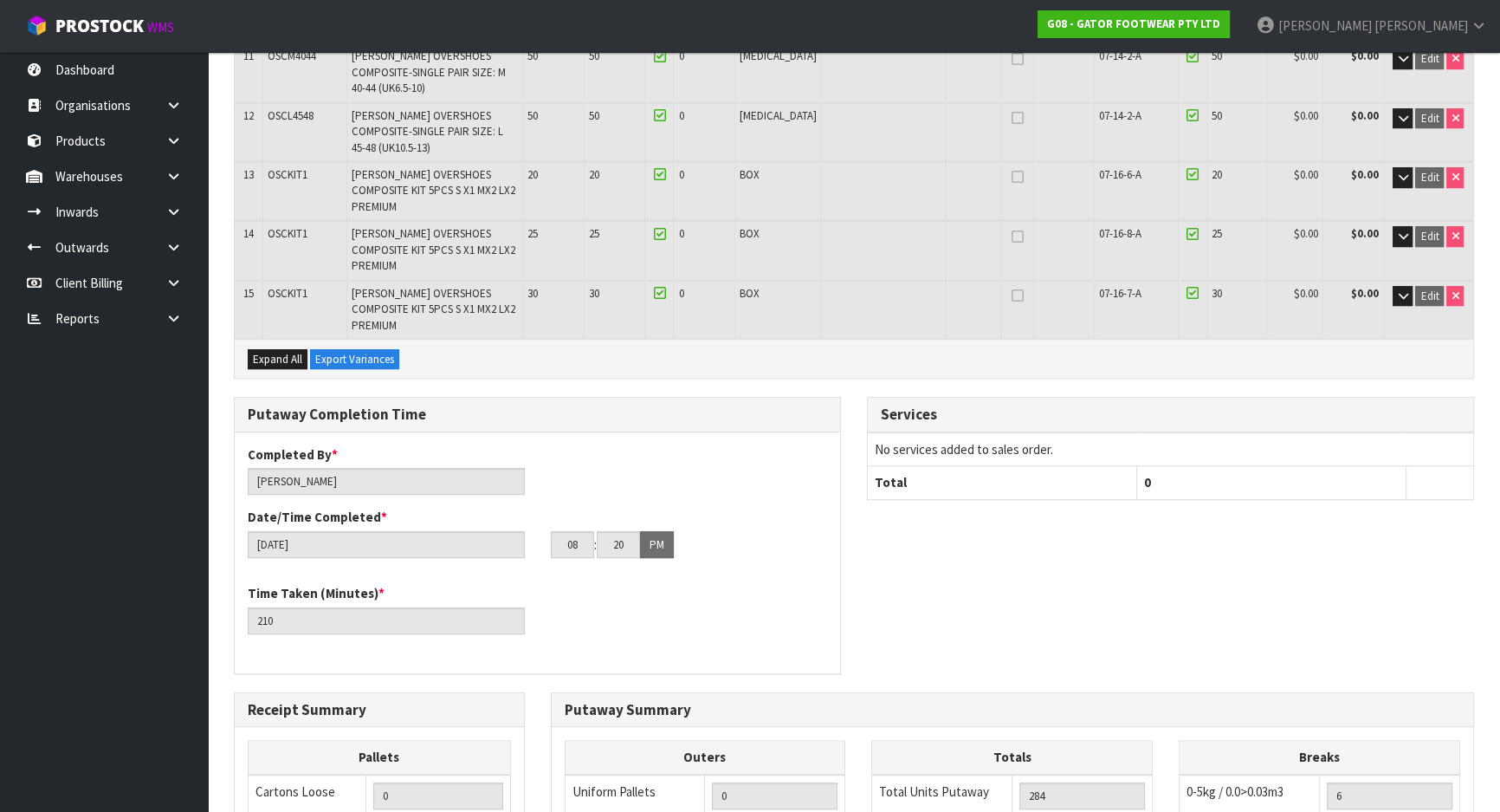
scroll to position [1181, 0]
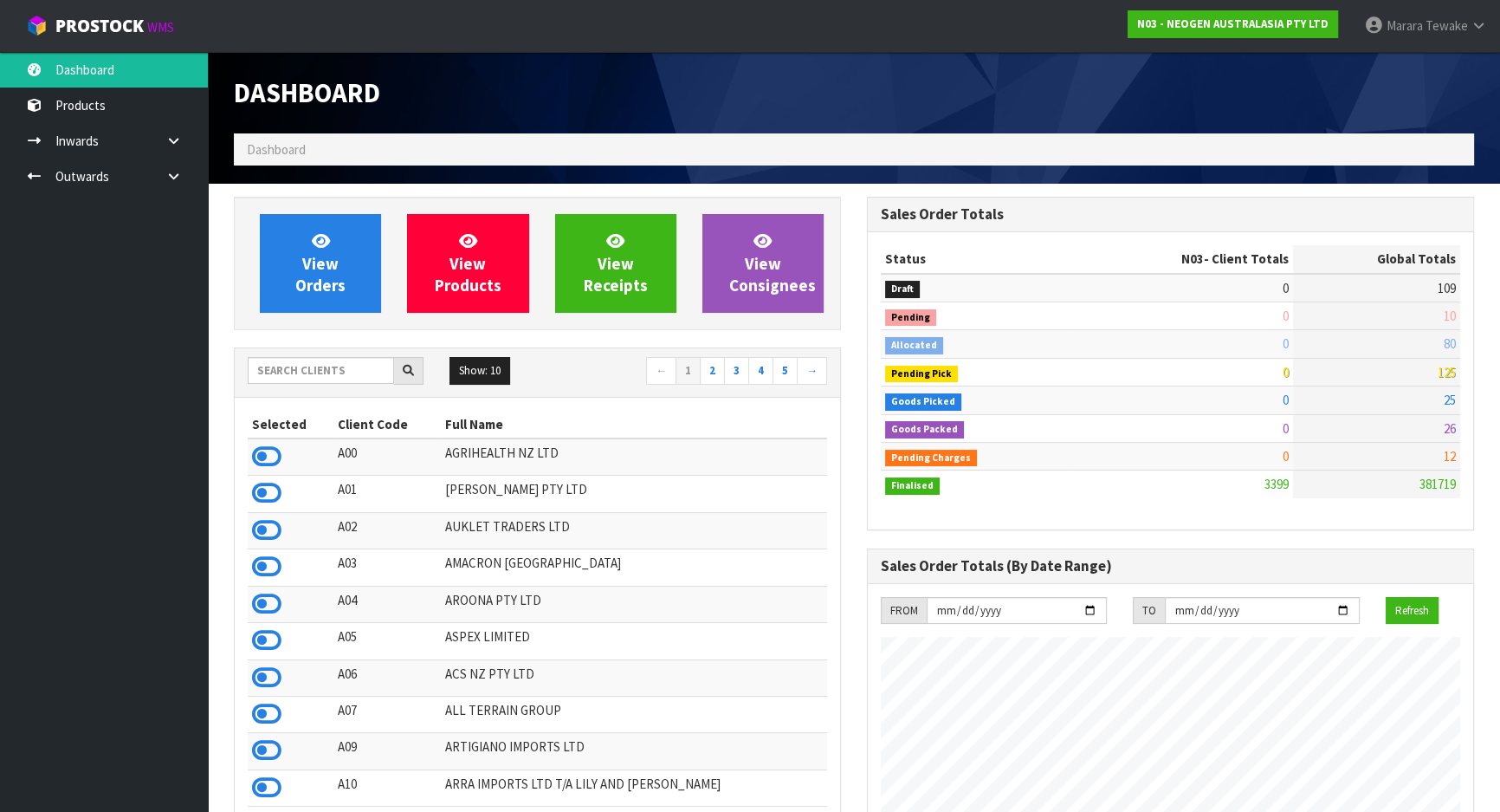
scroll to position [1310, 632]
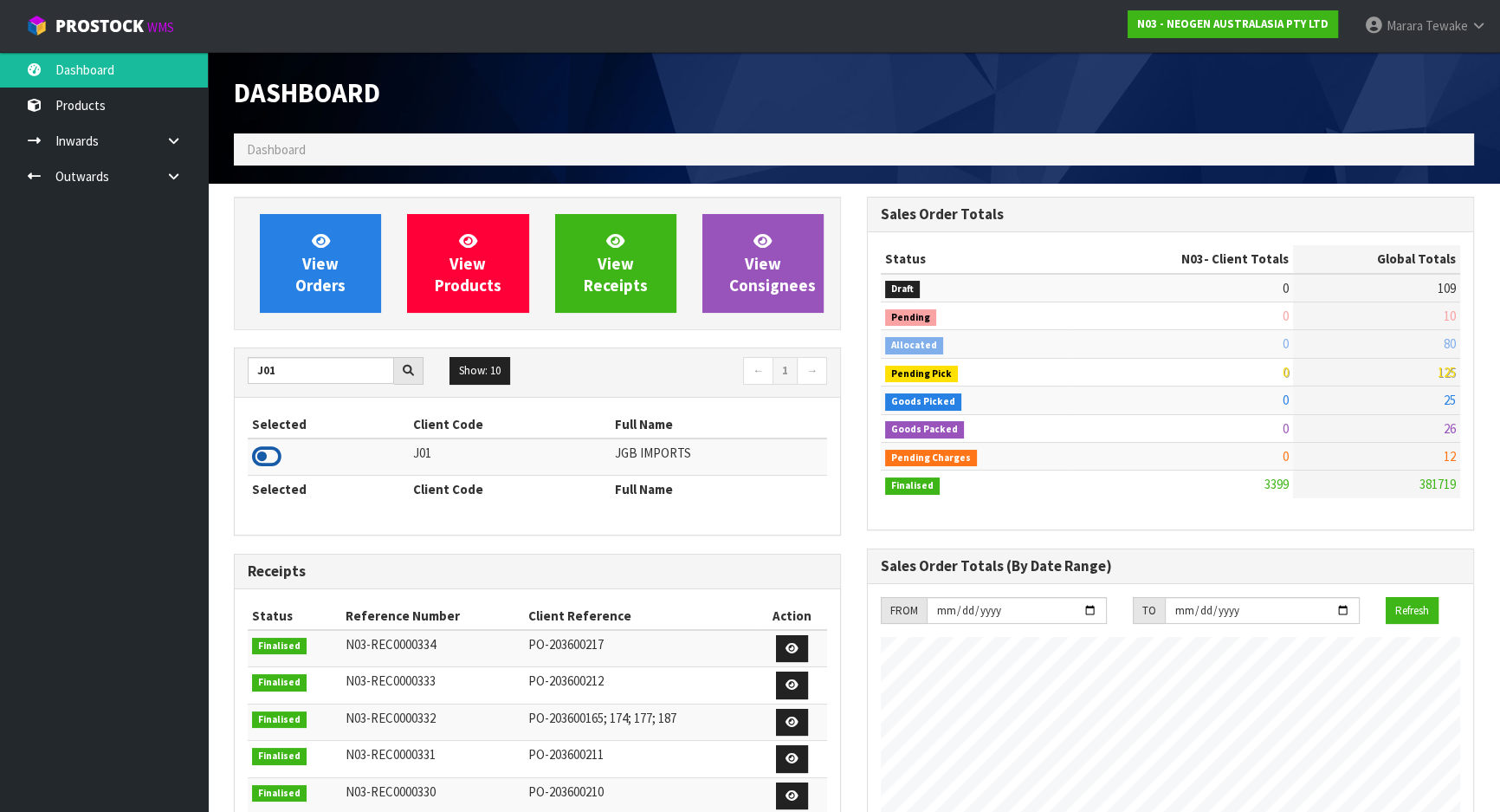
type input "J01"
click at [269, 451] on icon at bounding box center [267, 456] width 29 height 26
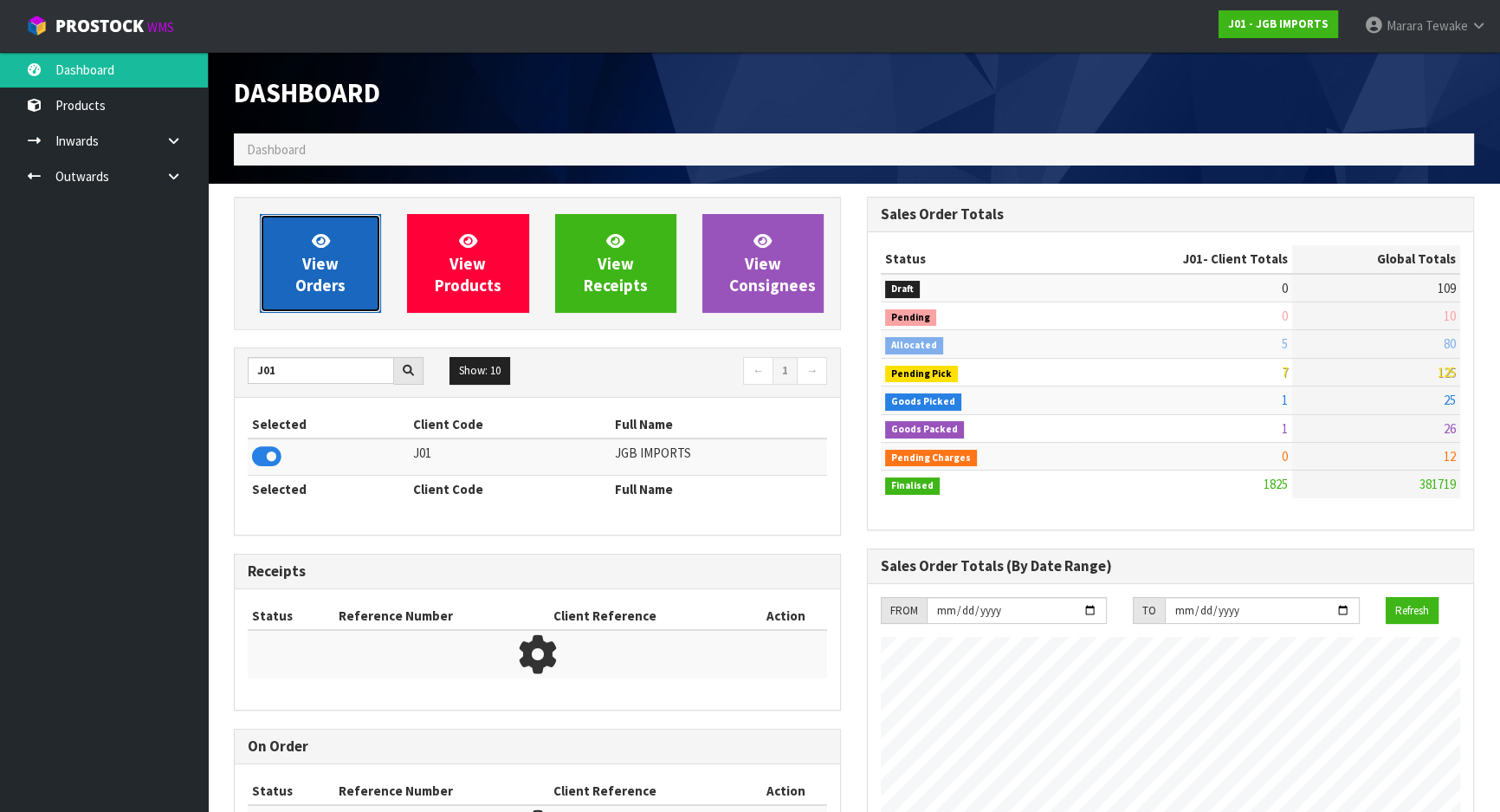
click at [322, 269] on span "View Orders" at bounding box center [320, 263] width 50 height 65
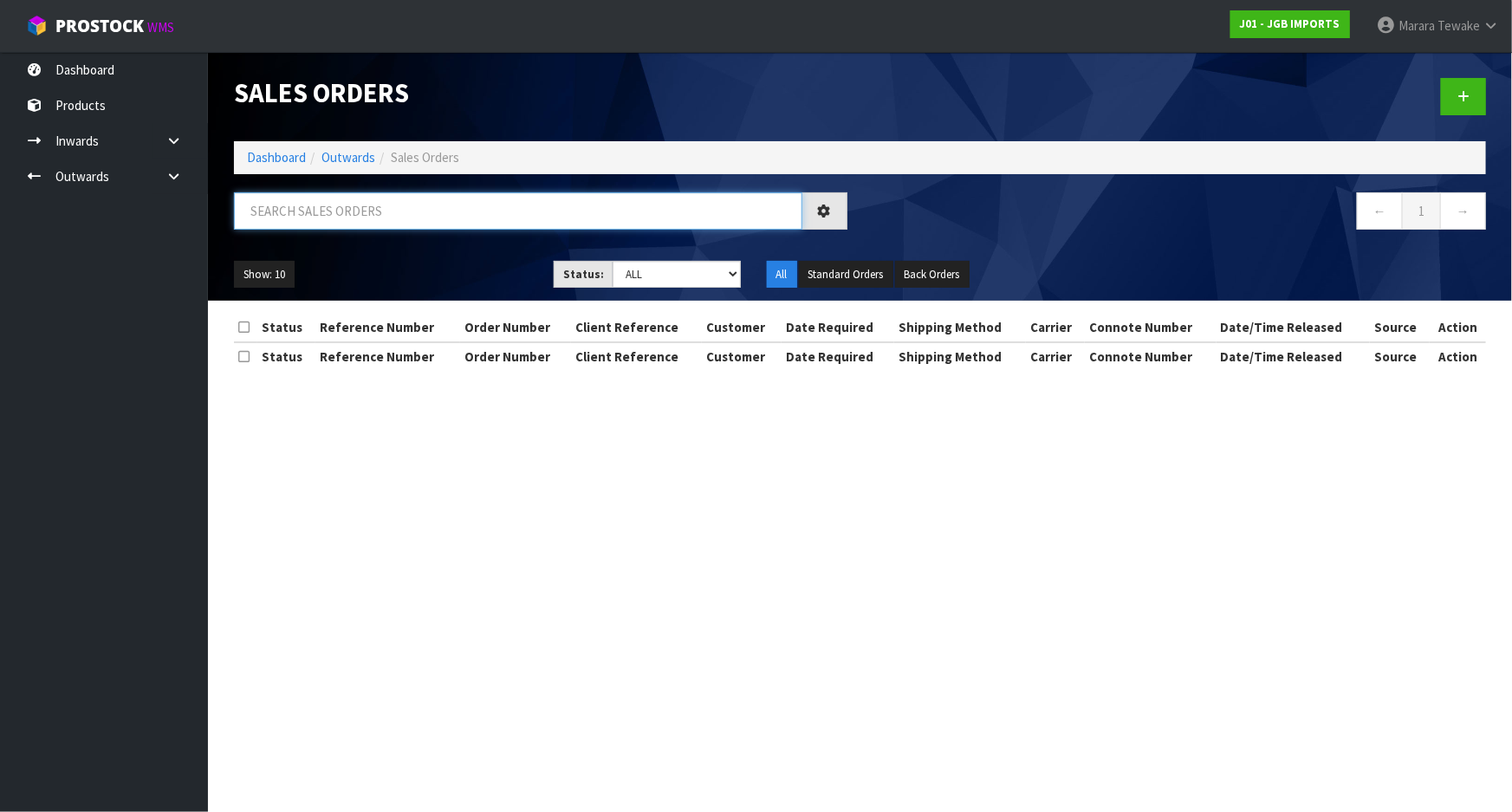
click at [320, 217] on input "text" at bounding box center [518, 211] width 569 height 37
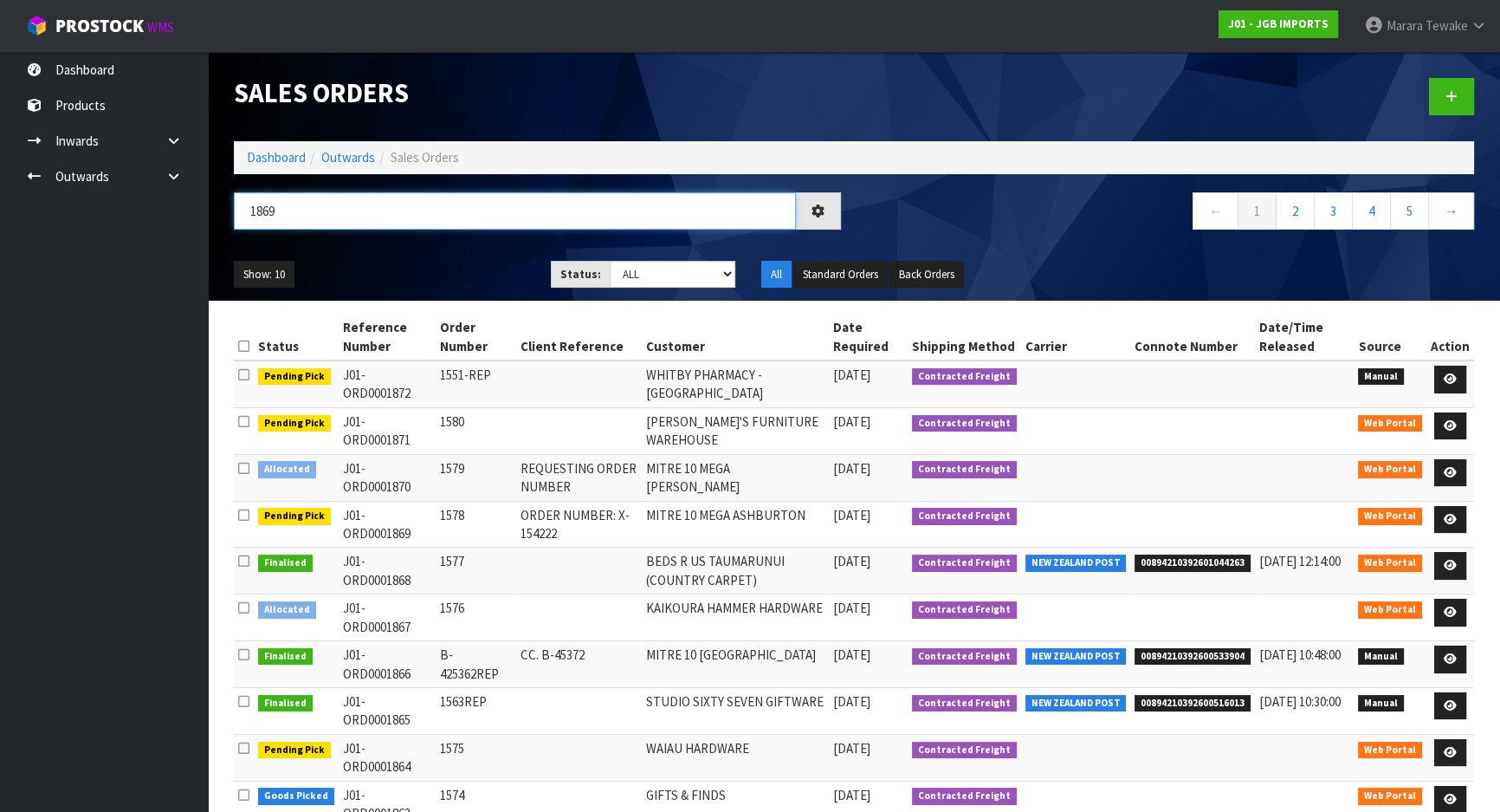
type input "1869"
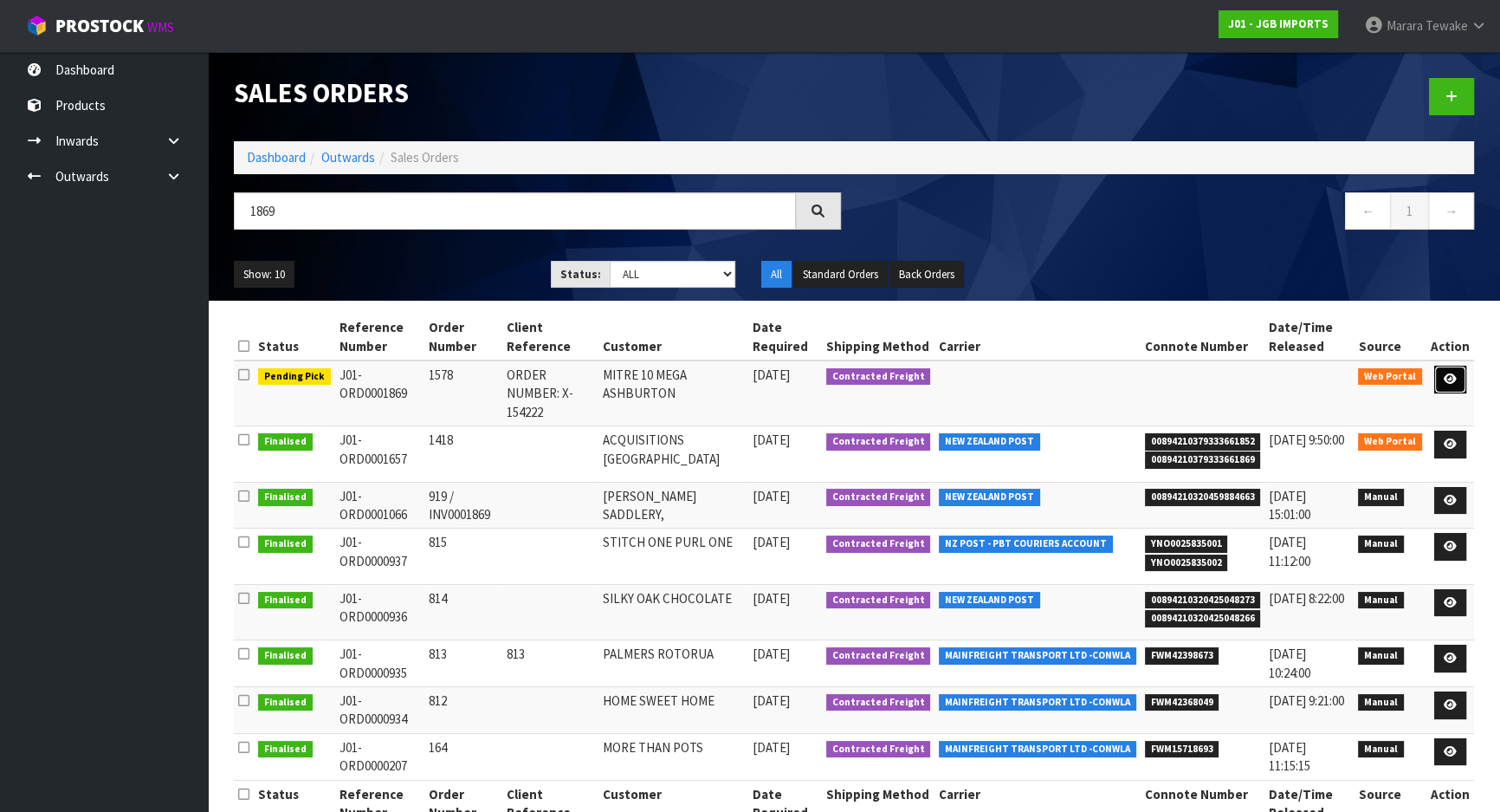
drag, startPoint x: 1447, startPoint y: 382, endPoint x: 1438, endPoint y: 380, distance: 9.2
click at [1444, 381] on link at bounding box center [1450, 380] width 32 height 27
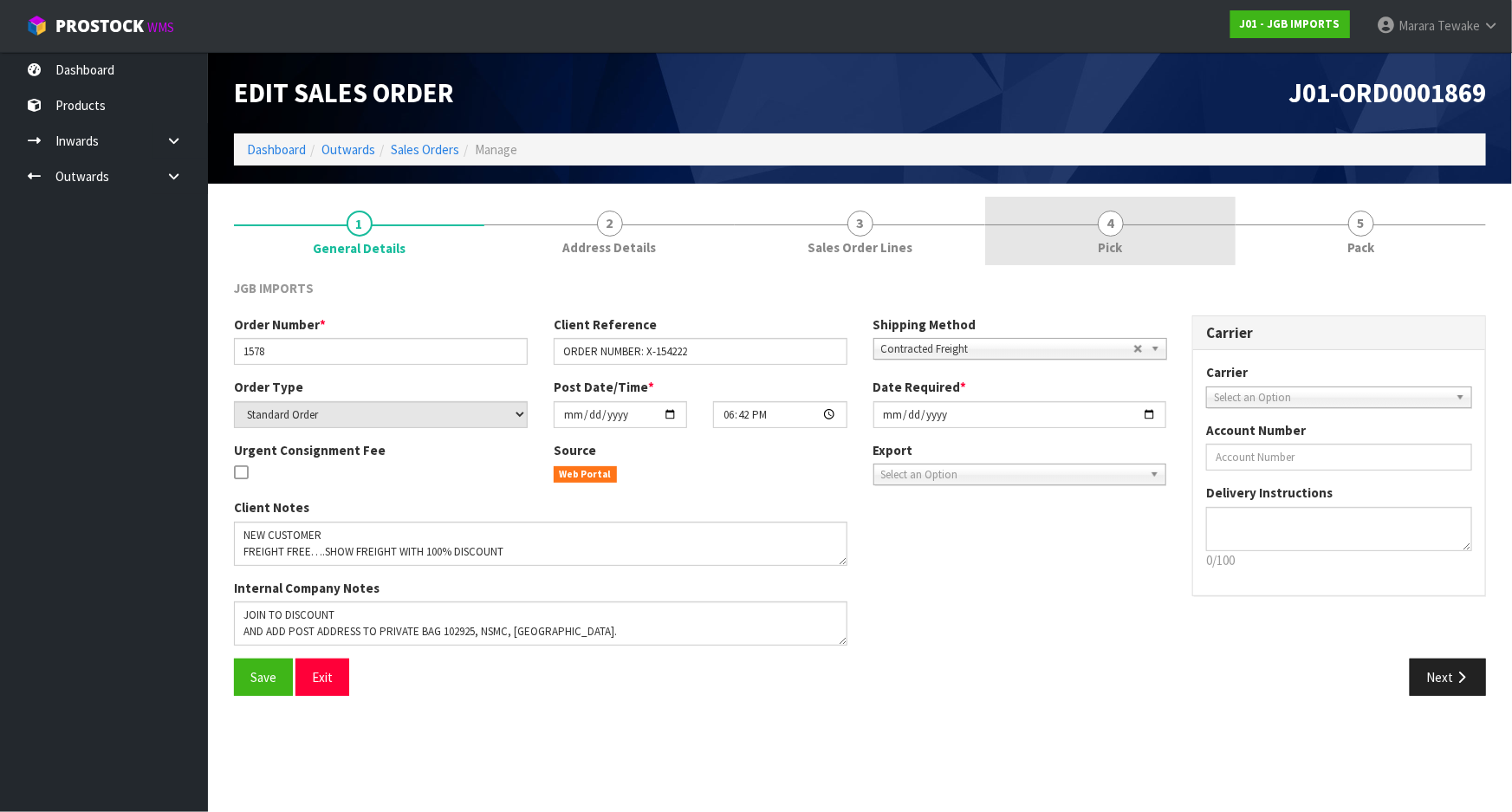
click at [1153, 253] on link "4 Pick" at bounding box center [1111, 231] width 251 height 68
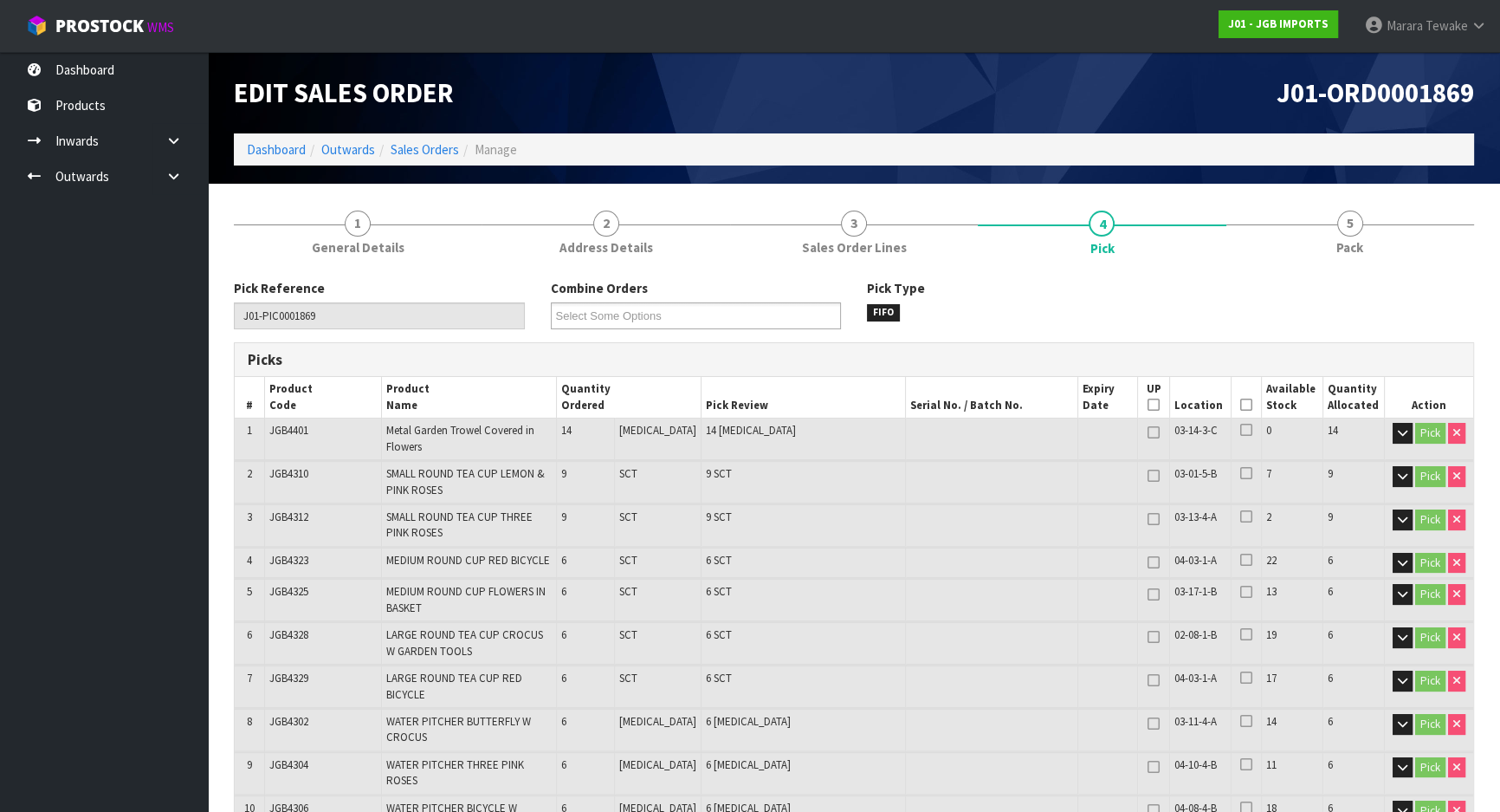
click at [1242, 404] on icon at bounding box center [1247, 404] width 12 height 1
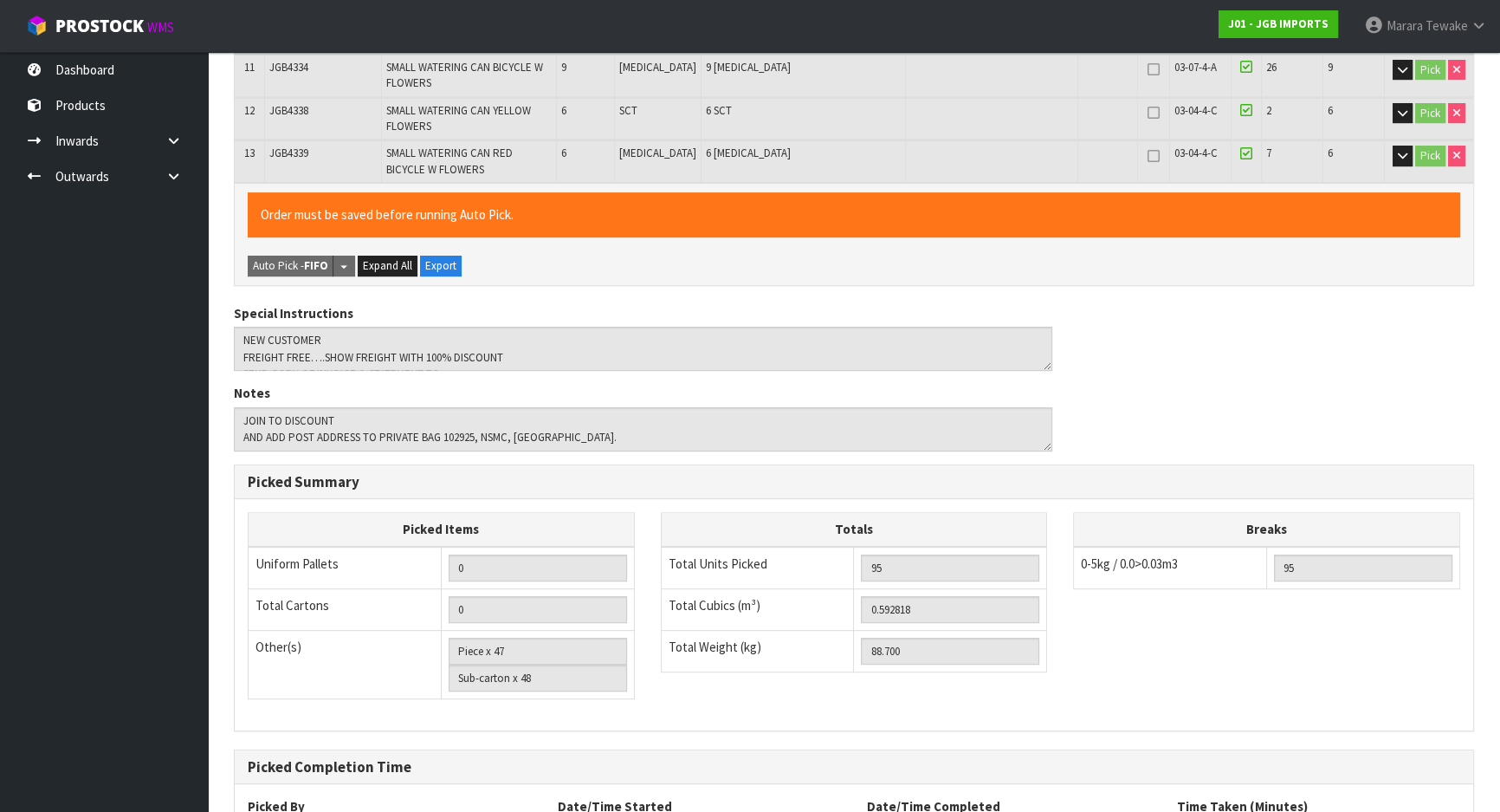
scroll to position [911, 0]
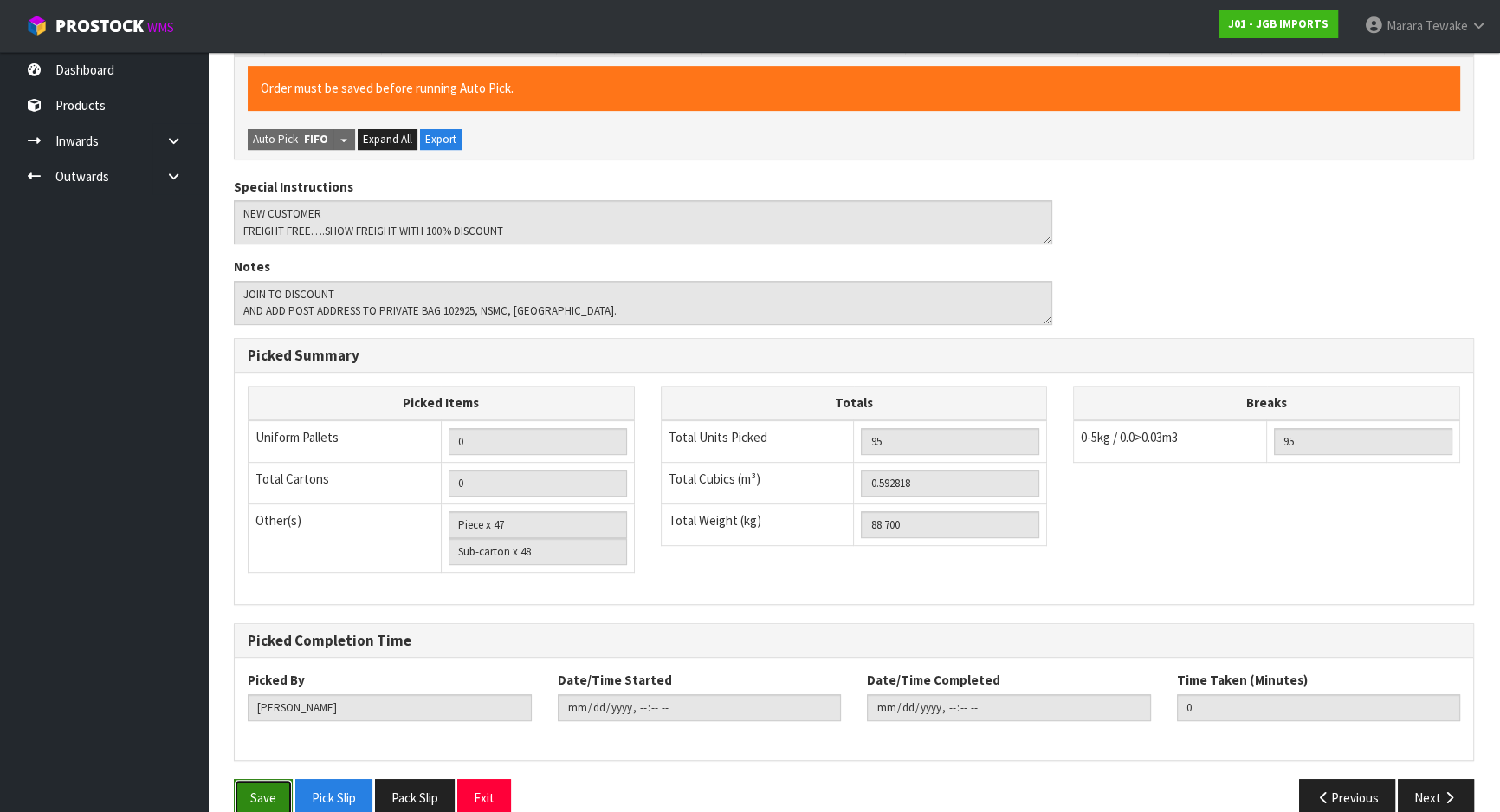
click at [266, 779] on button "Save" at bounding box center [263, 797] width 59 height 37
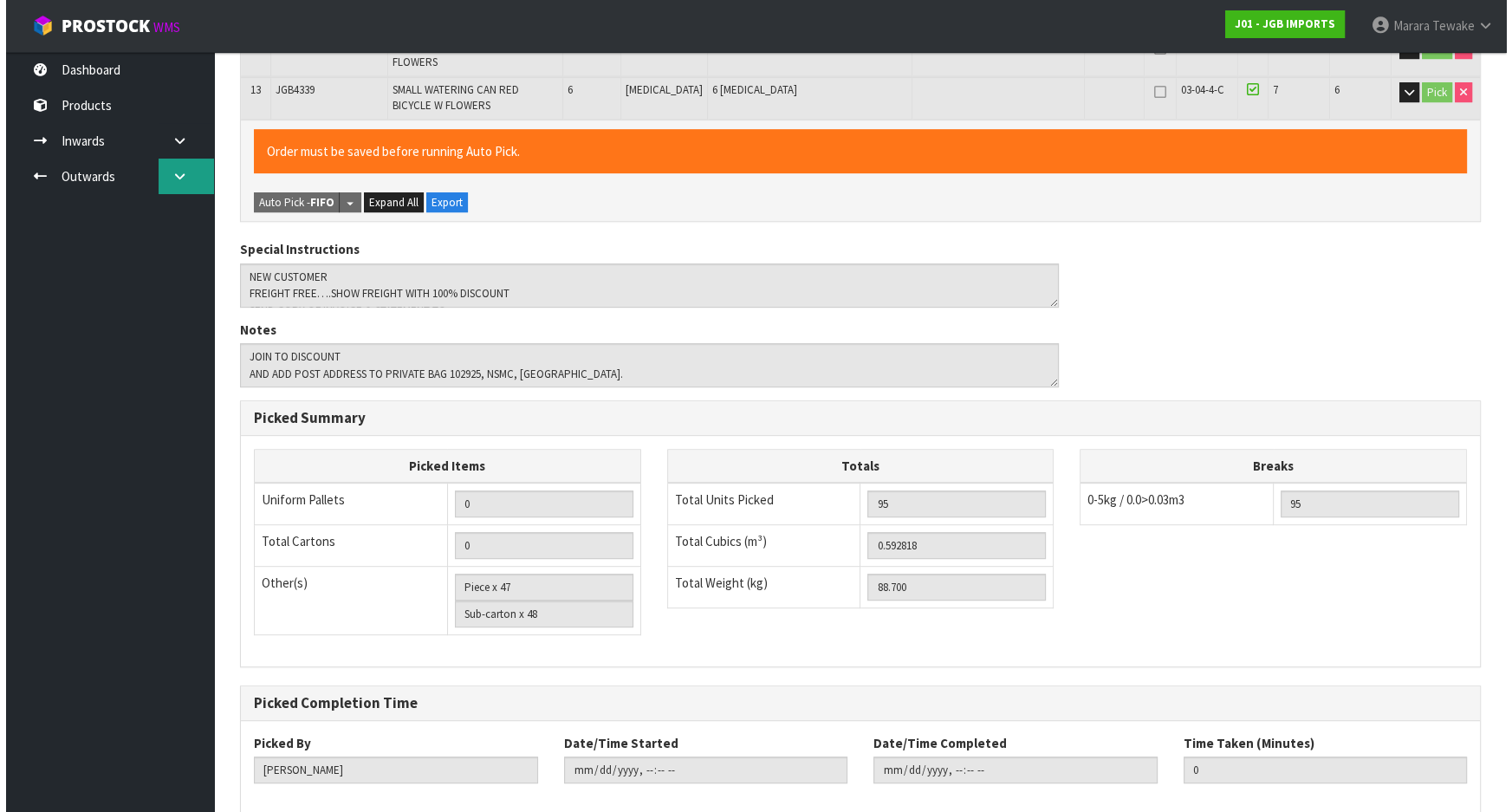
scroll to position [0, 0]
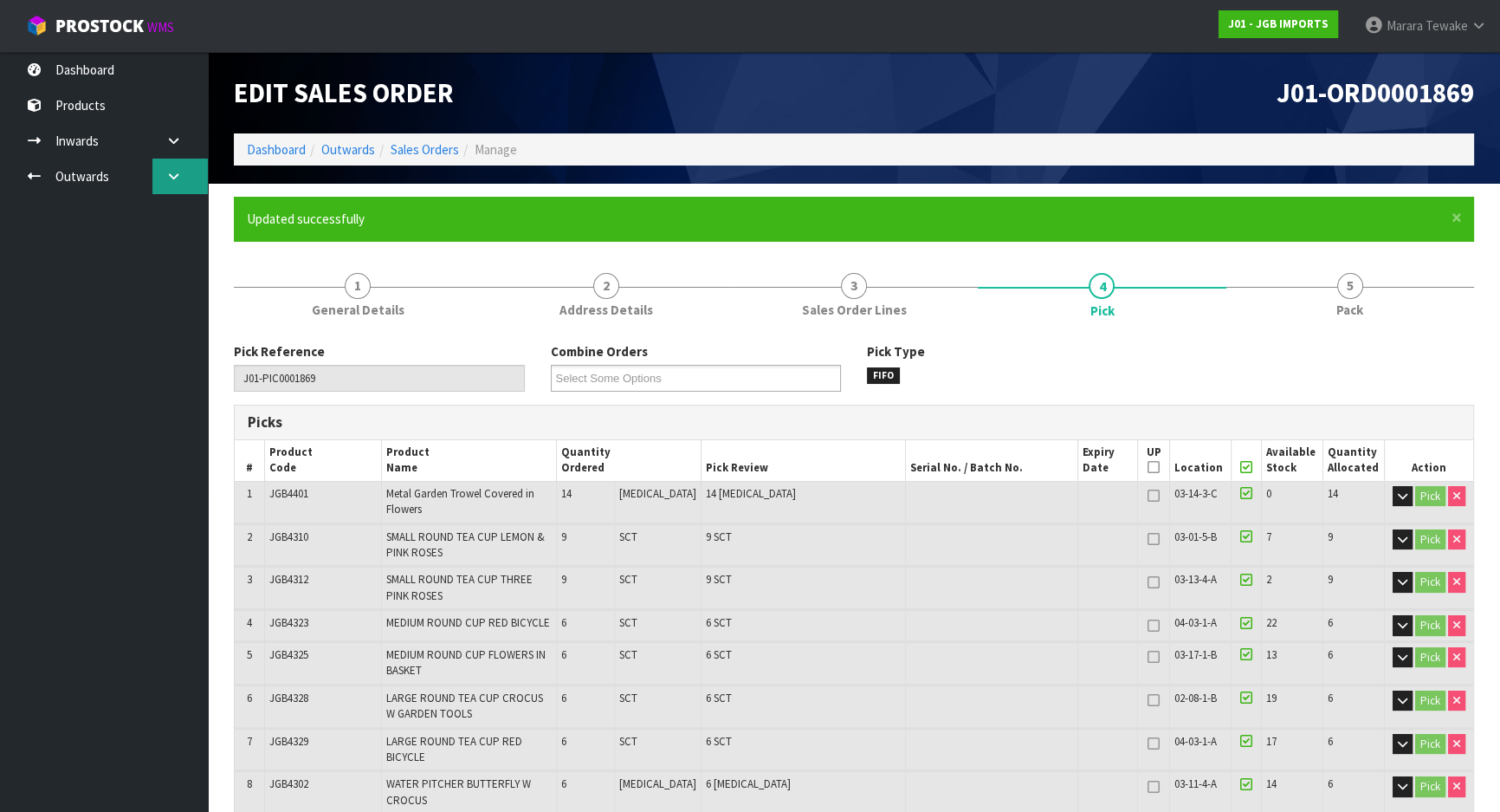
type input "[PERSON_NAME]"
type input "2025-09-18T08:39:30"
click at [192, 186] on link at bounding box center [180, 176] width 56 height 35
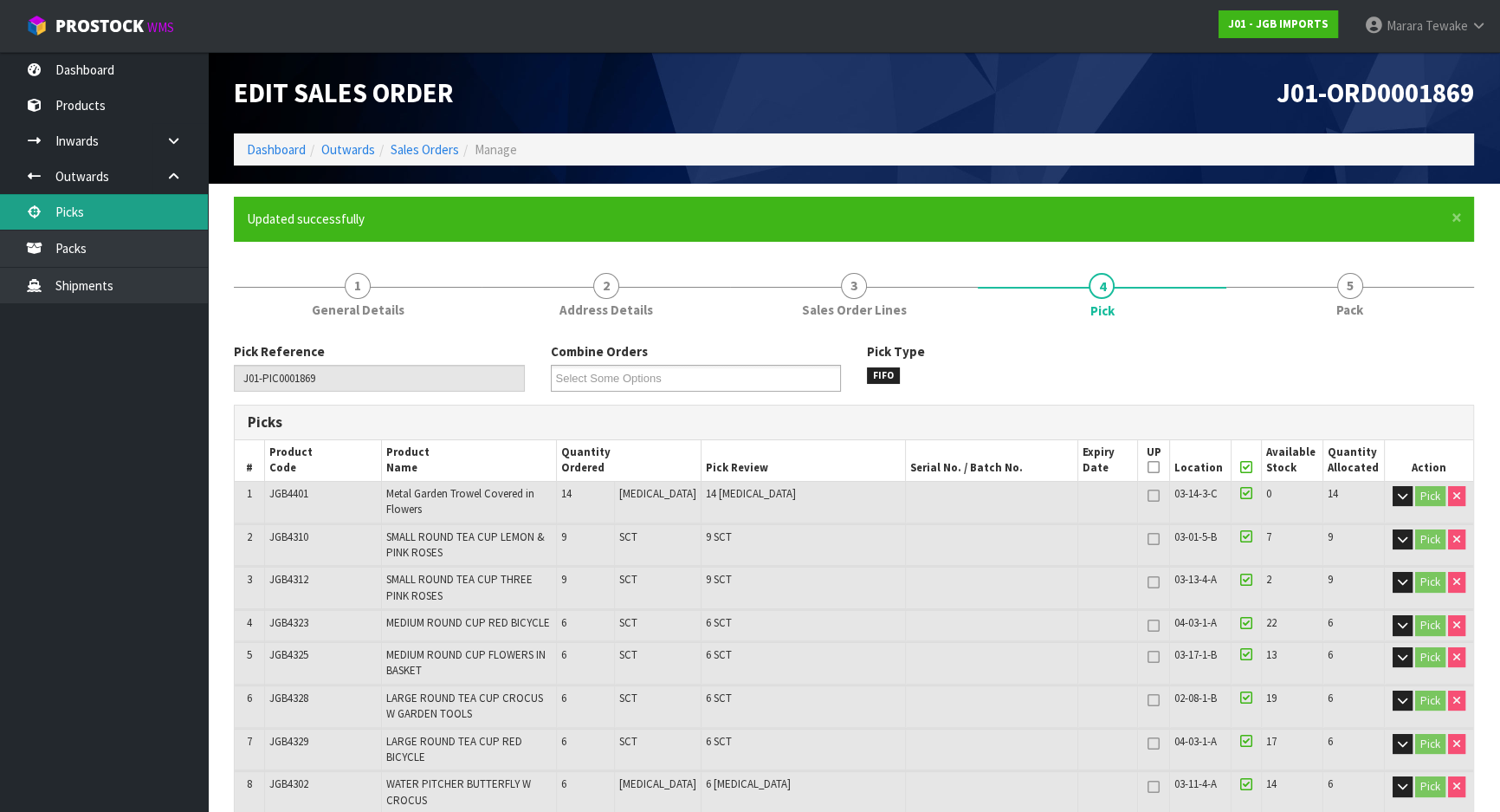
click at [166, 208] on link "Picks" at bounding box center [104, 211] width 207 height 35
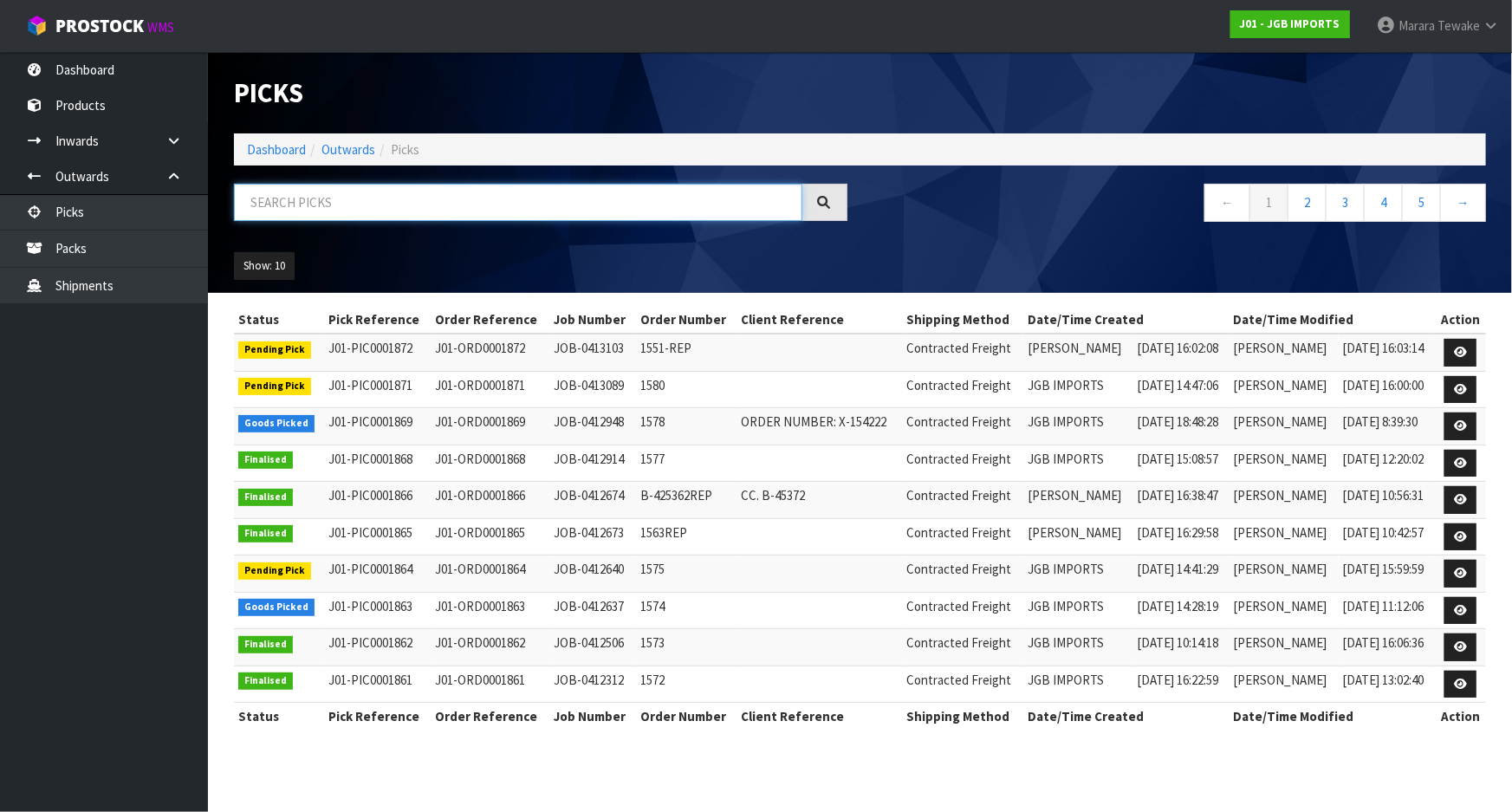
click at [267, 213] on input "text" at bounding box center [518, 203] width 569 height 37
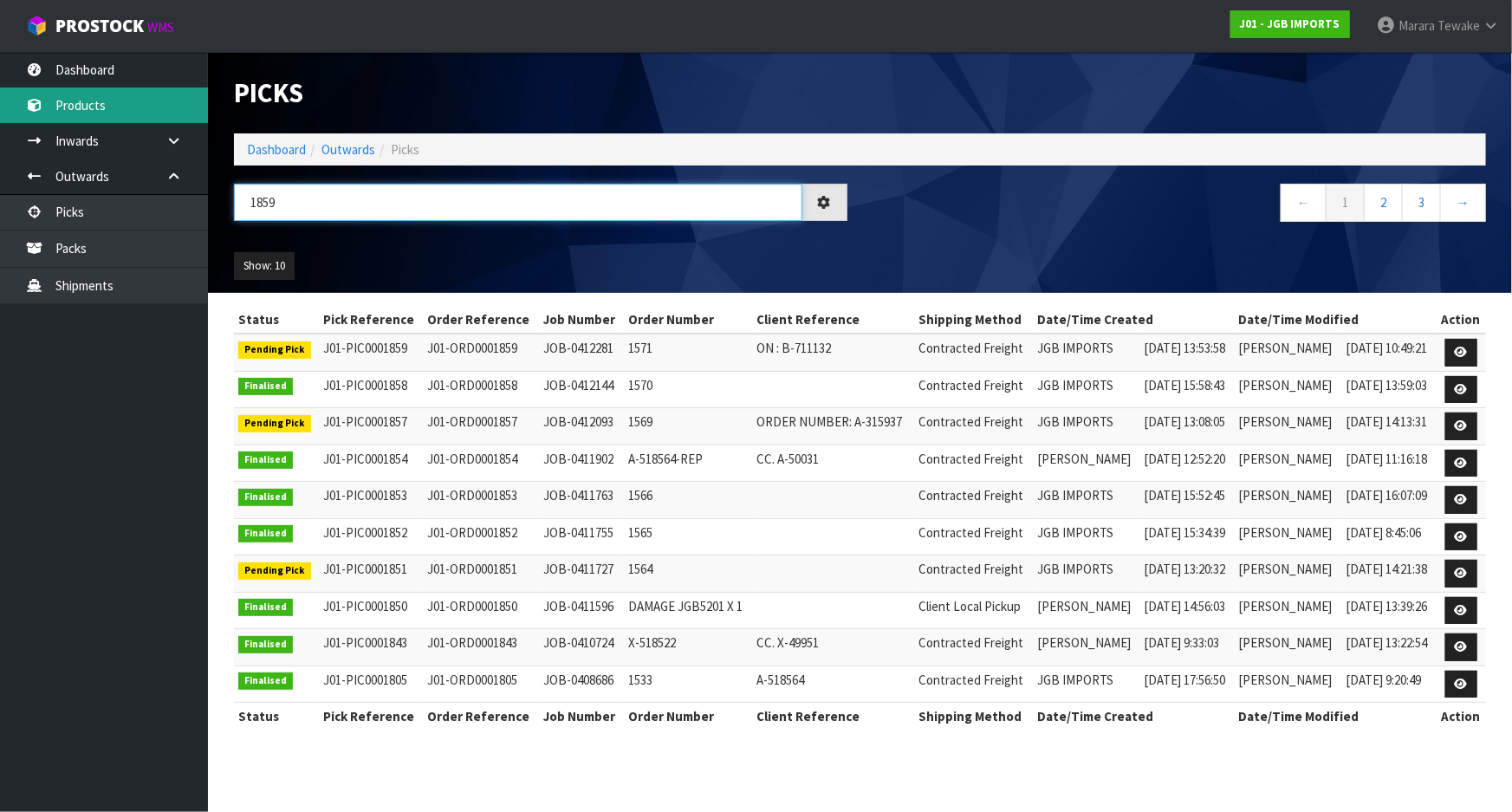
type input "1859"
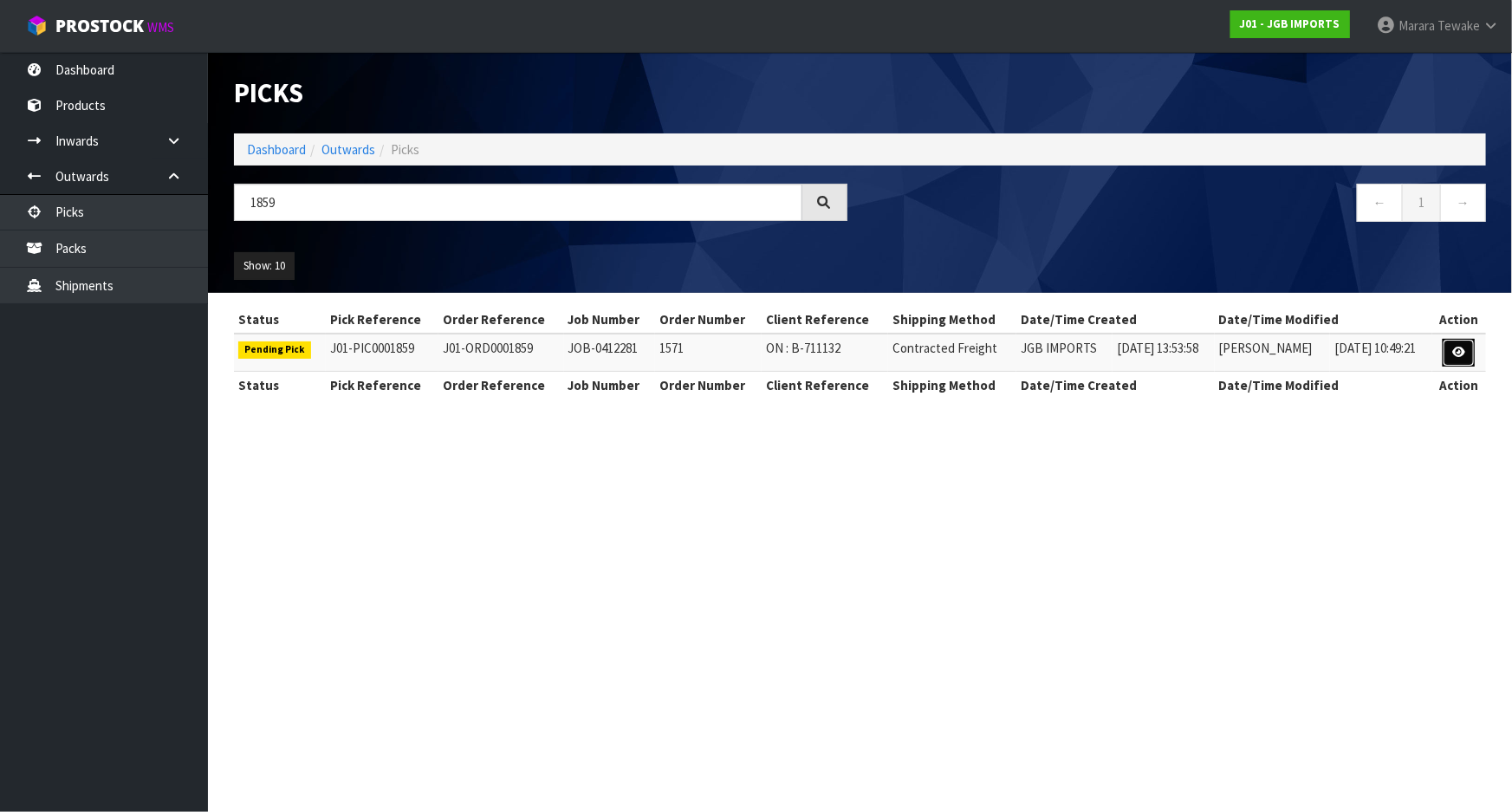
click at [1459, 346] on icon at bounding box center [1458, 352] width 13 height 12
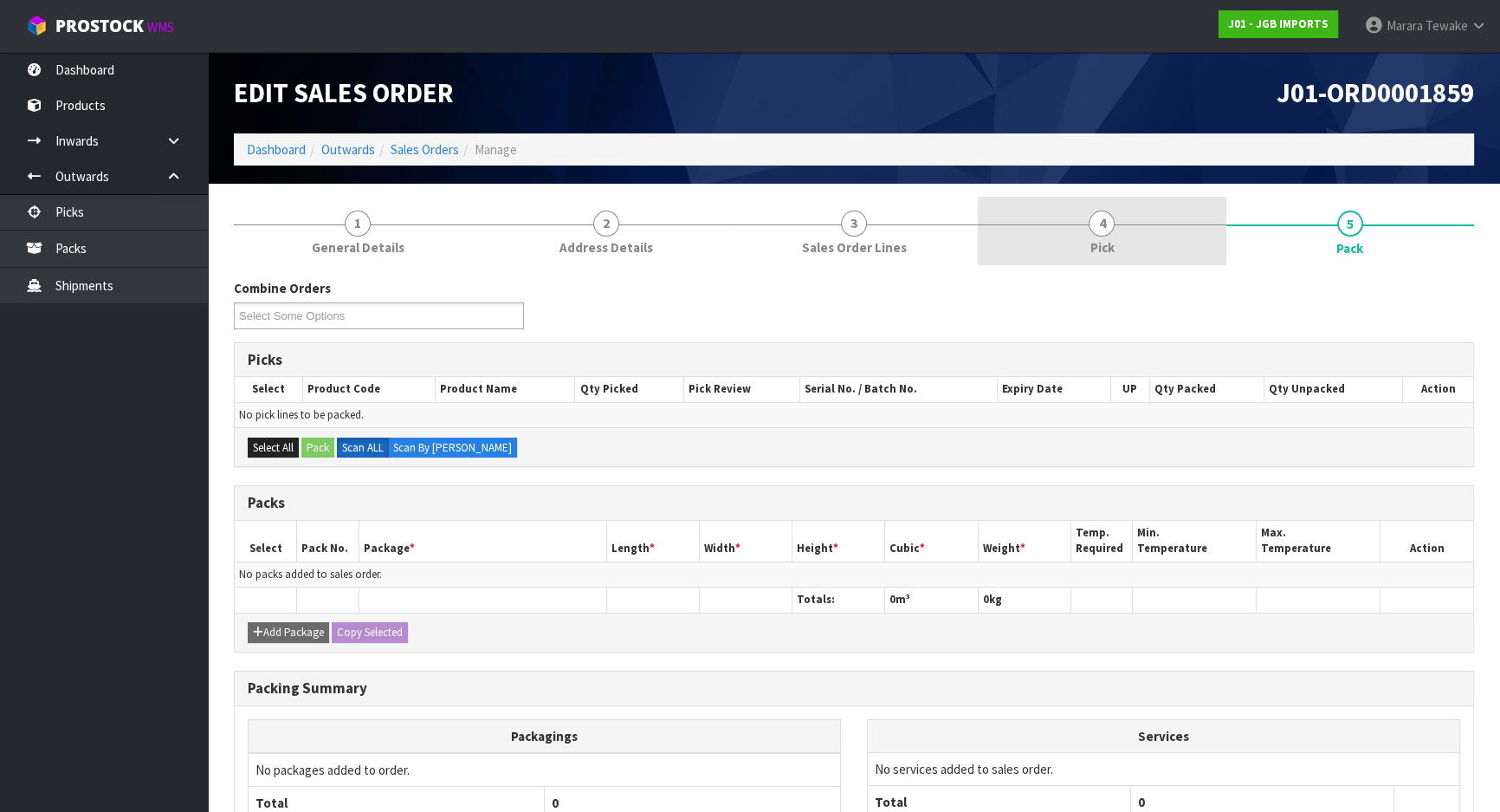
click at [1201, 240] on link "4 Pick" at bounding box center [1102, 231] width 248 height 68
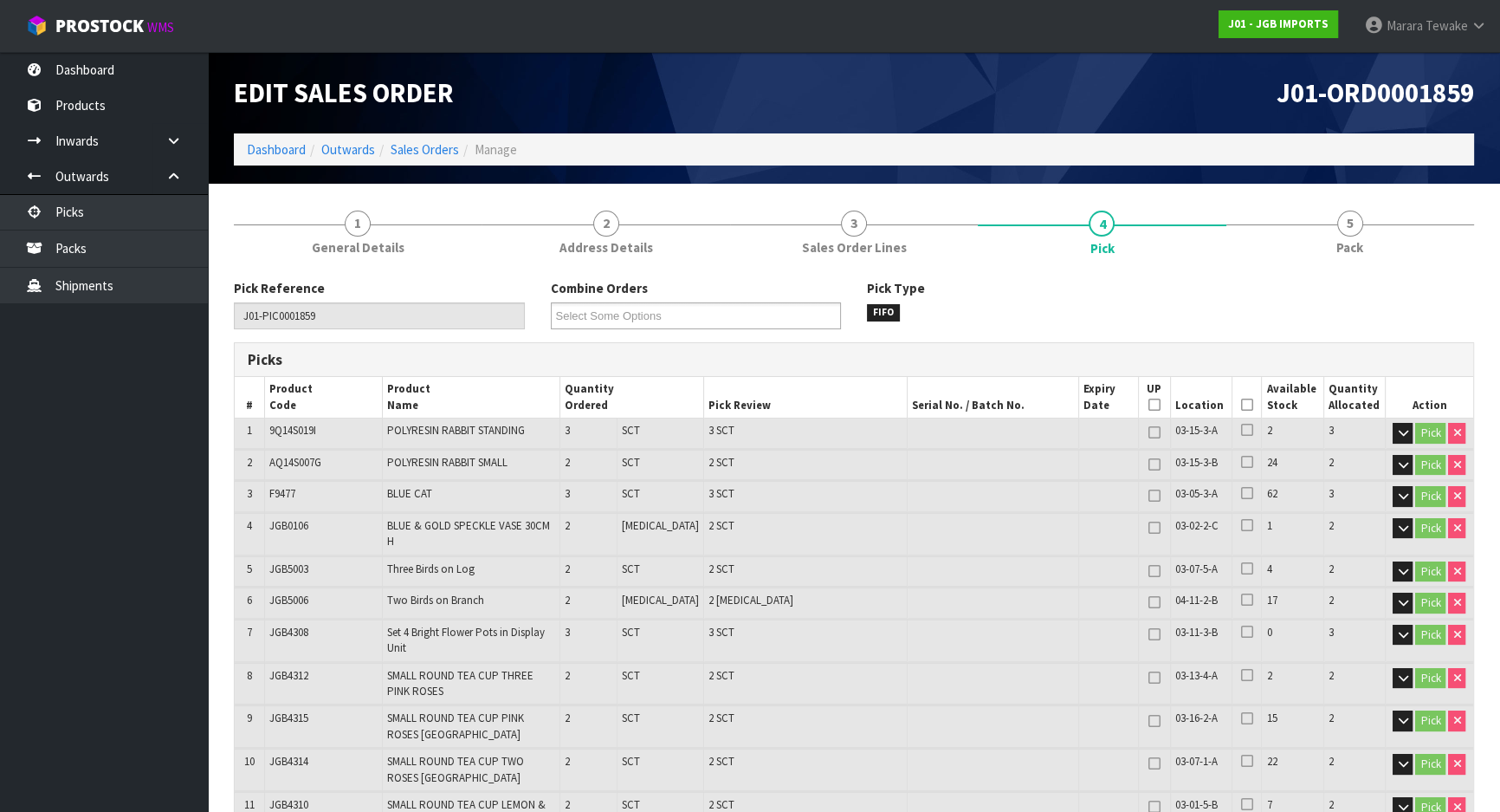
click at [1242, 404] on icon at bounding box center [1248, 404] width 12 height 1
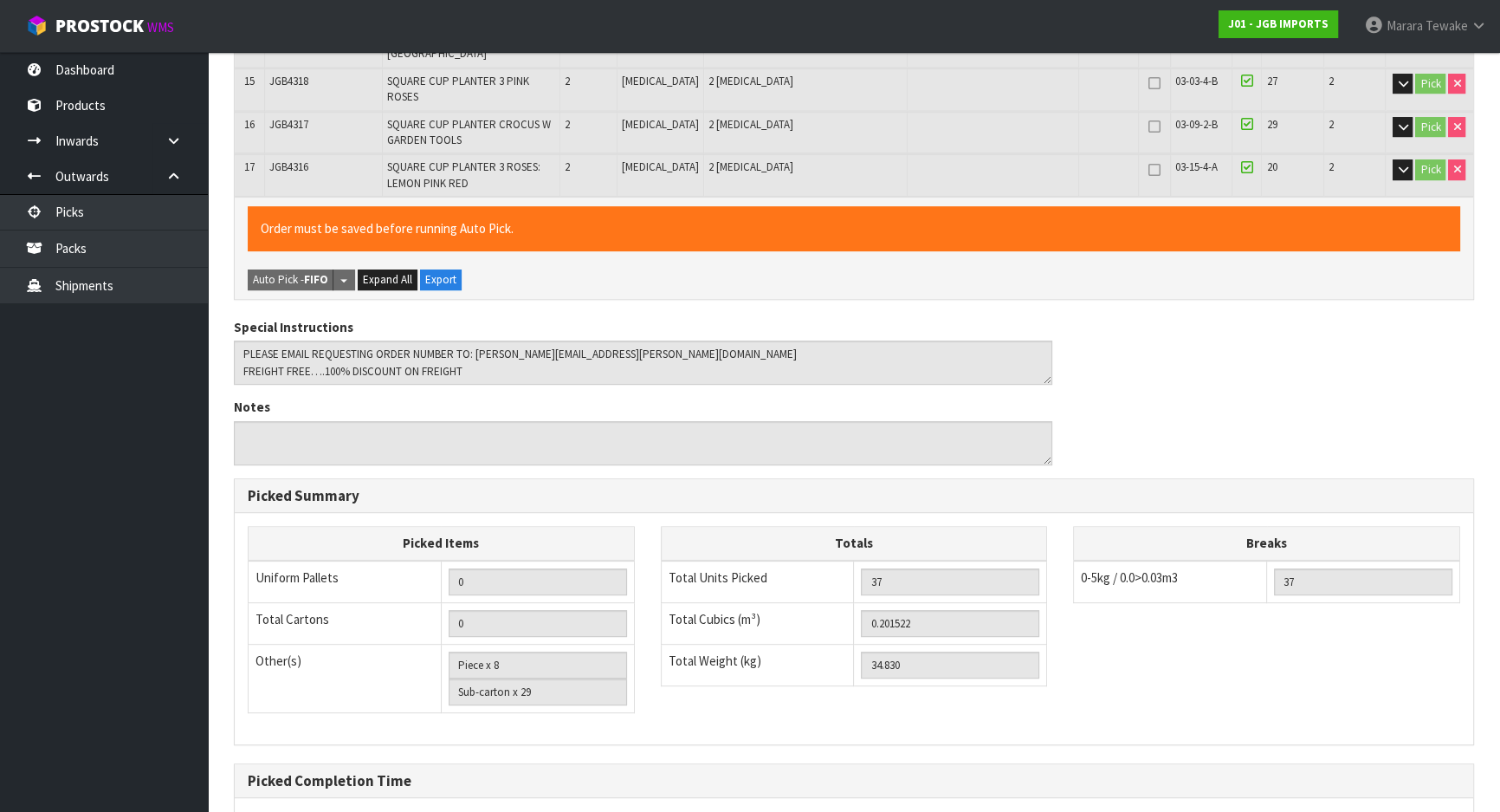
scroll to position [1036, 0]
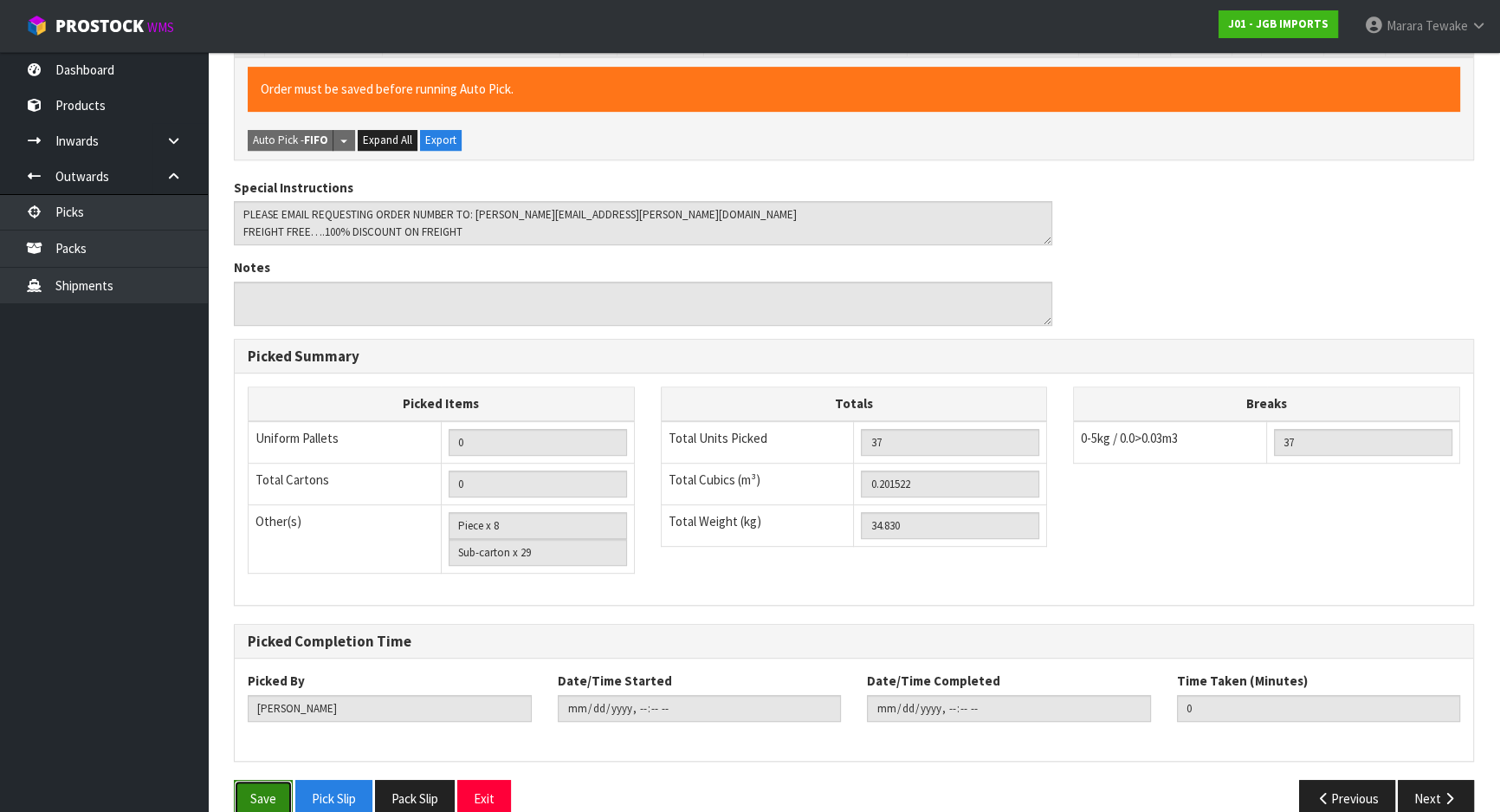
click at [247, 780] on button "Save" at bounding box center [263, 798] width 59 height 37
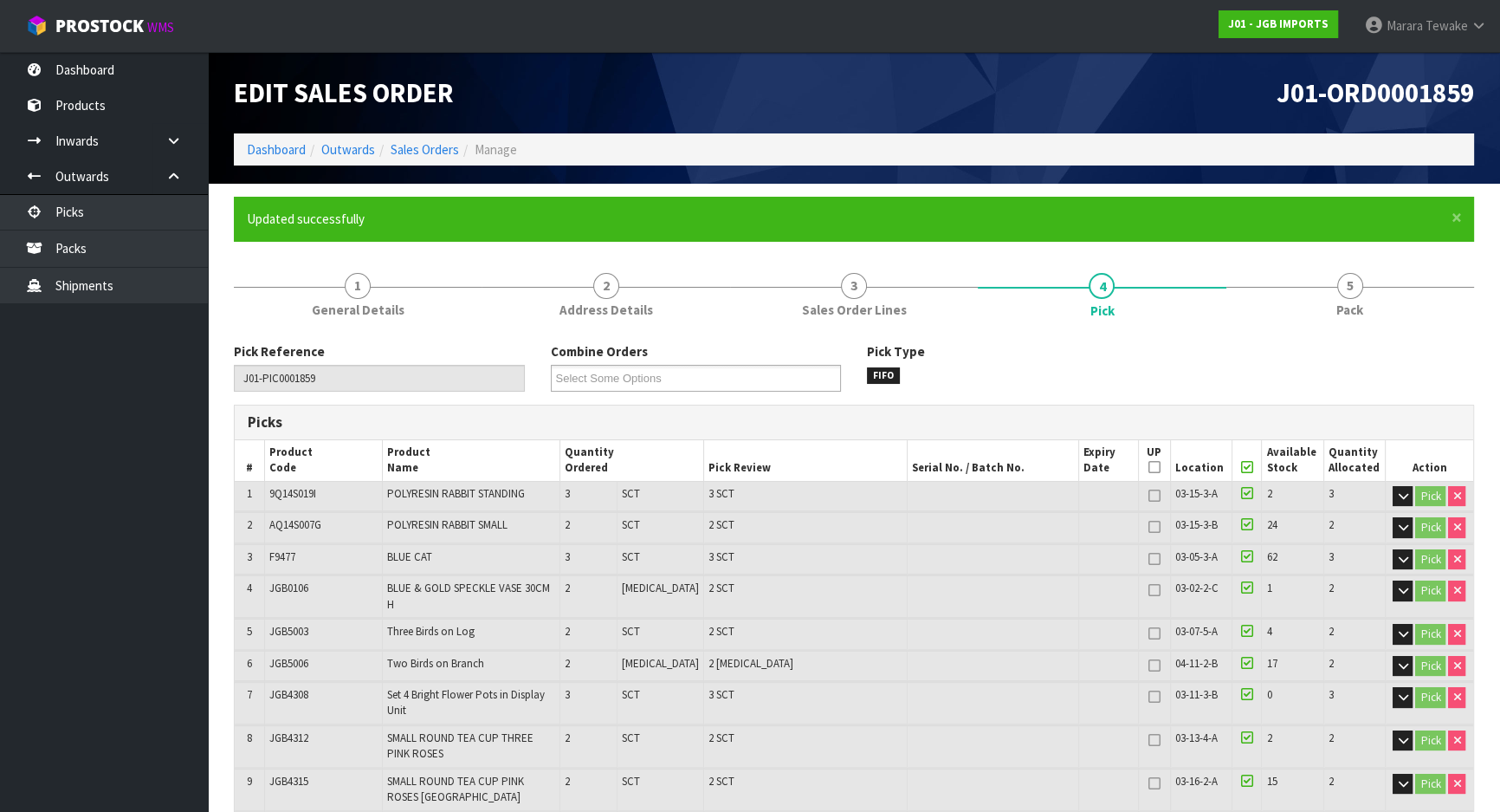
type input "Marara Tewake"
type input "2025-09-18T09:17:23"
click at [139, 207] on link "Picks" at bounding box center [104, 211] width 207 height 35
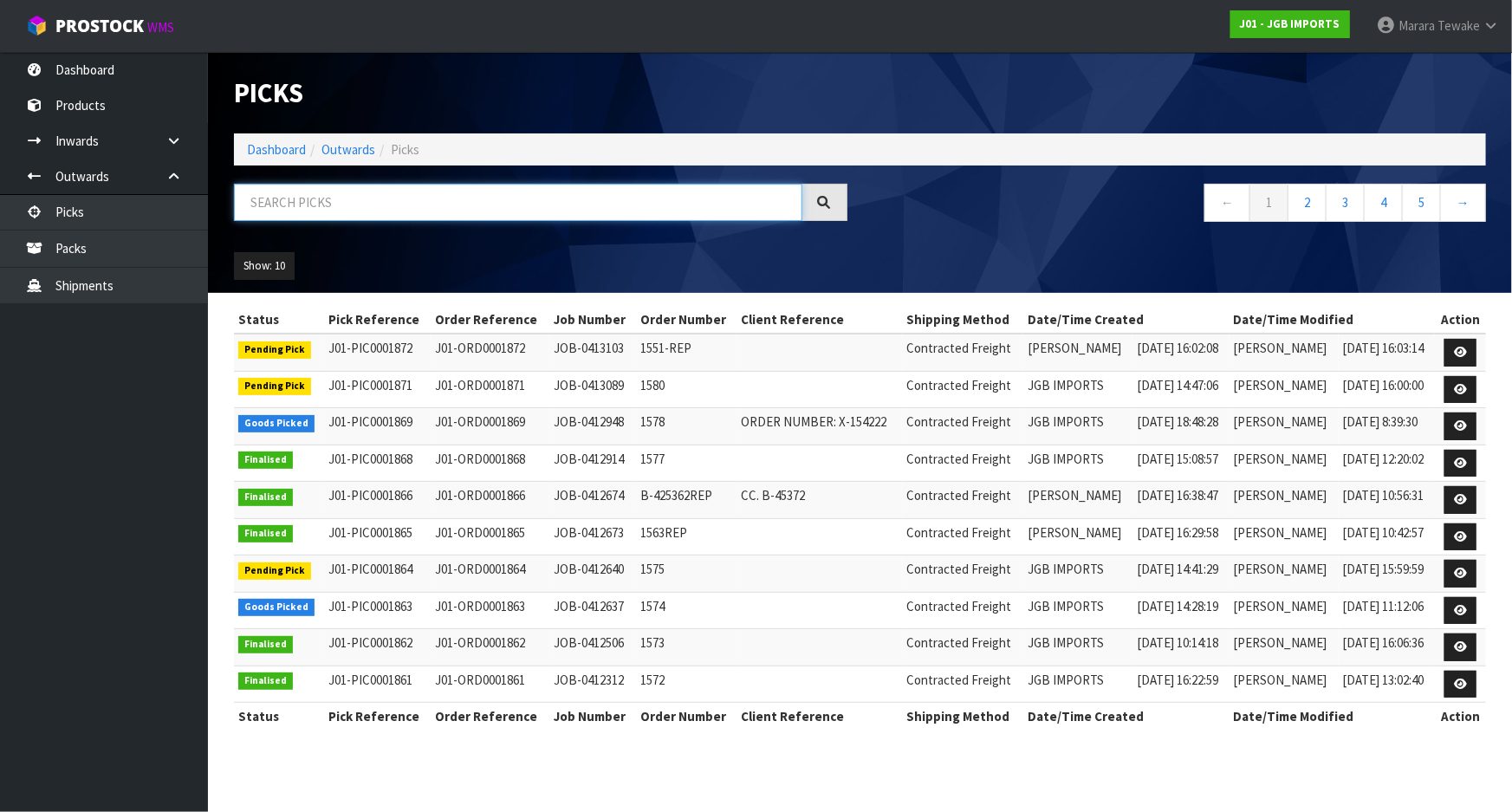
click at [381, 190] on input "text" at bounding box center [518, 203] width 569 height 37
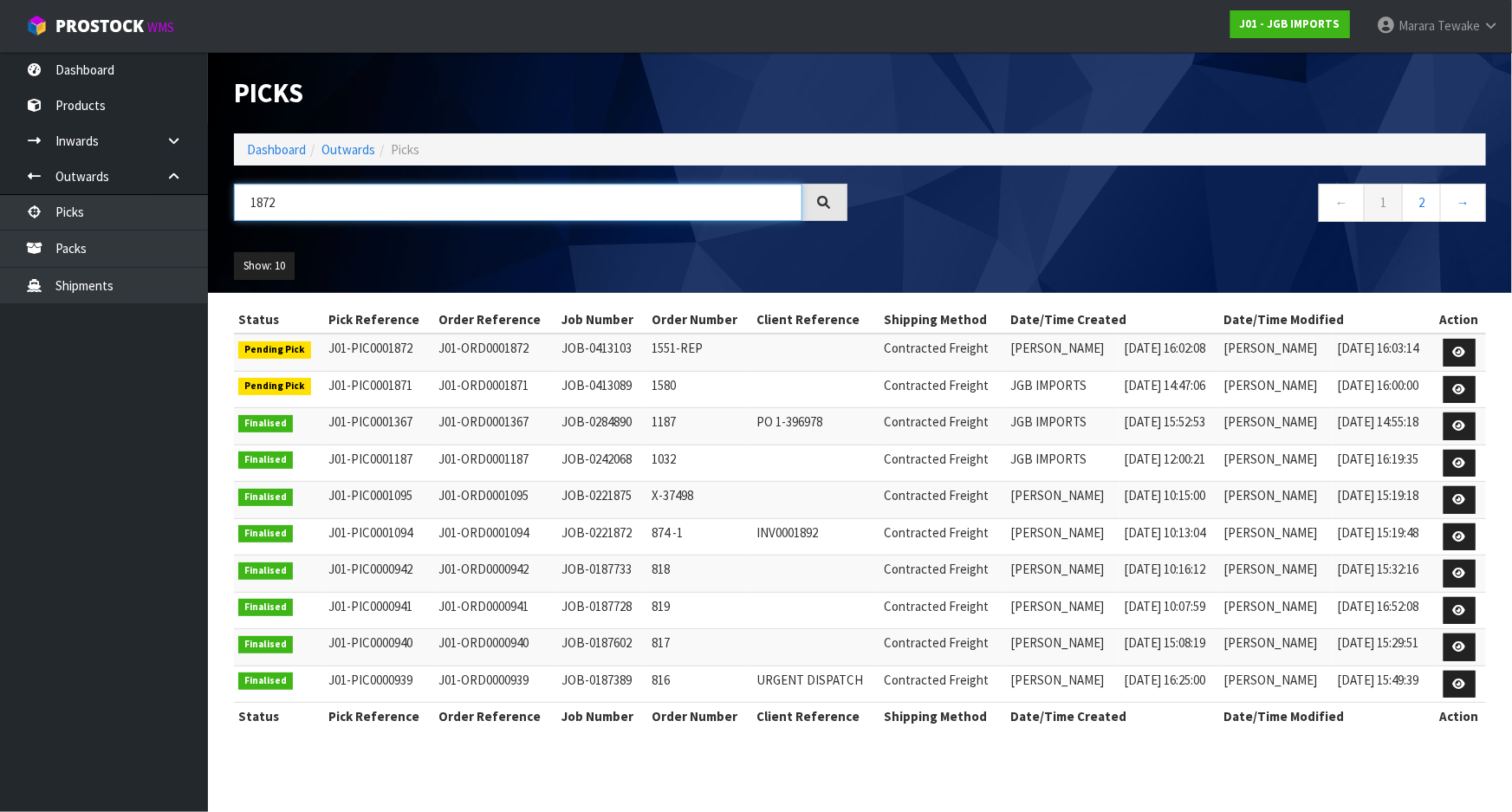
type input "1872"
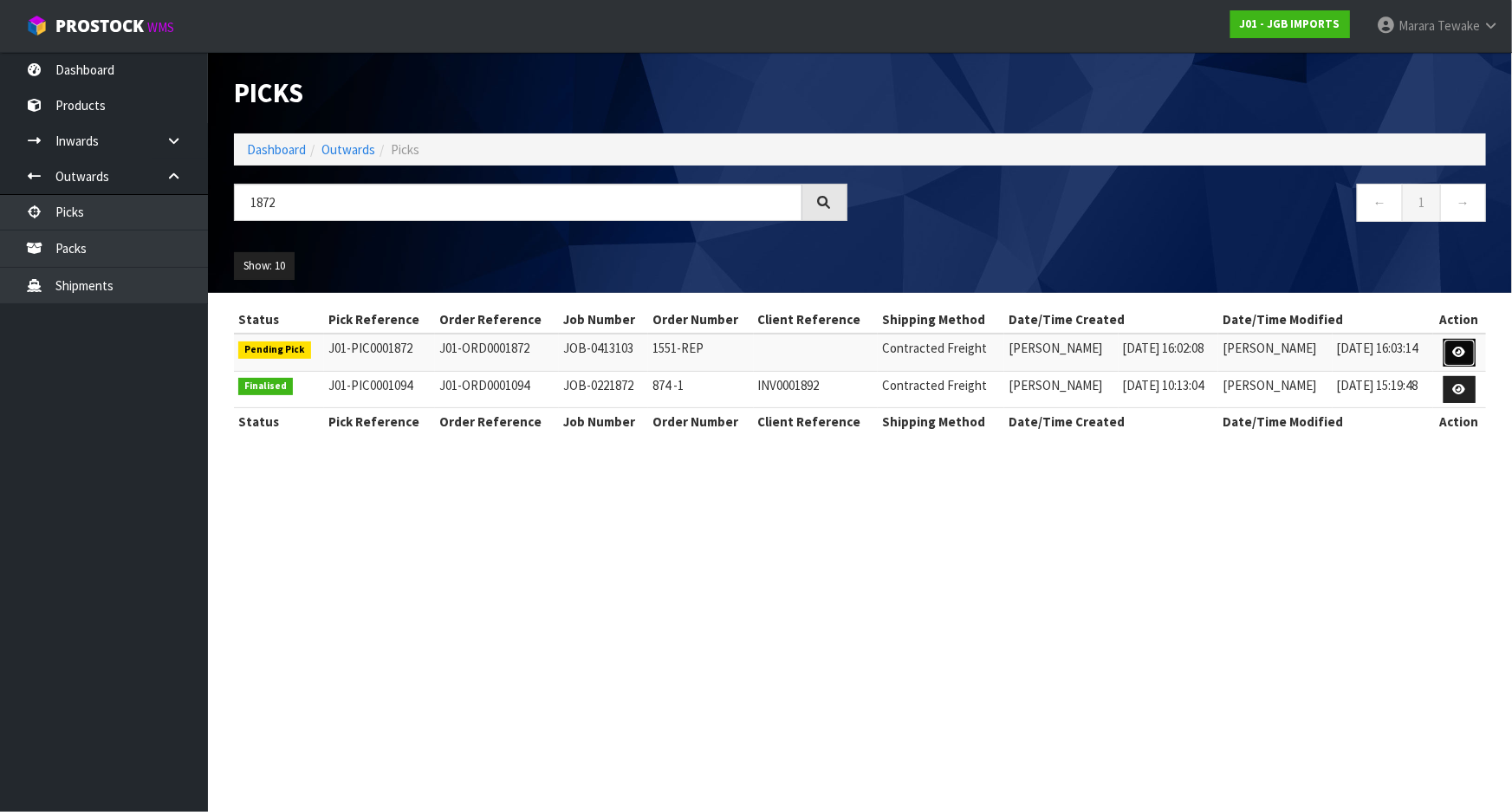
click at [1464, 344] on link at bounding box center [1459, 352] width 32 height 27
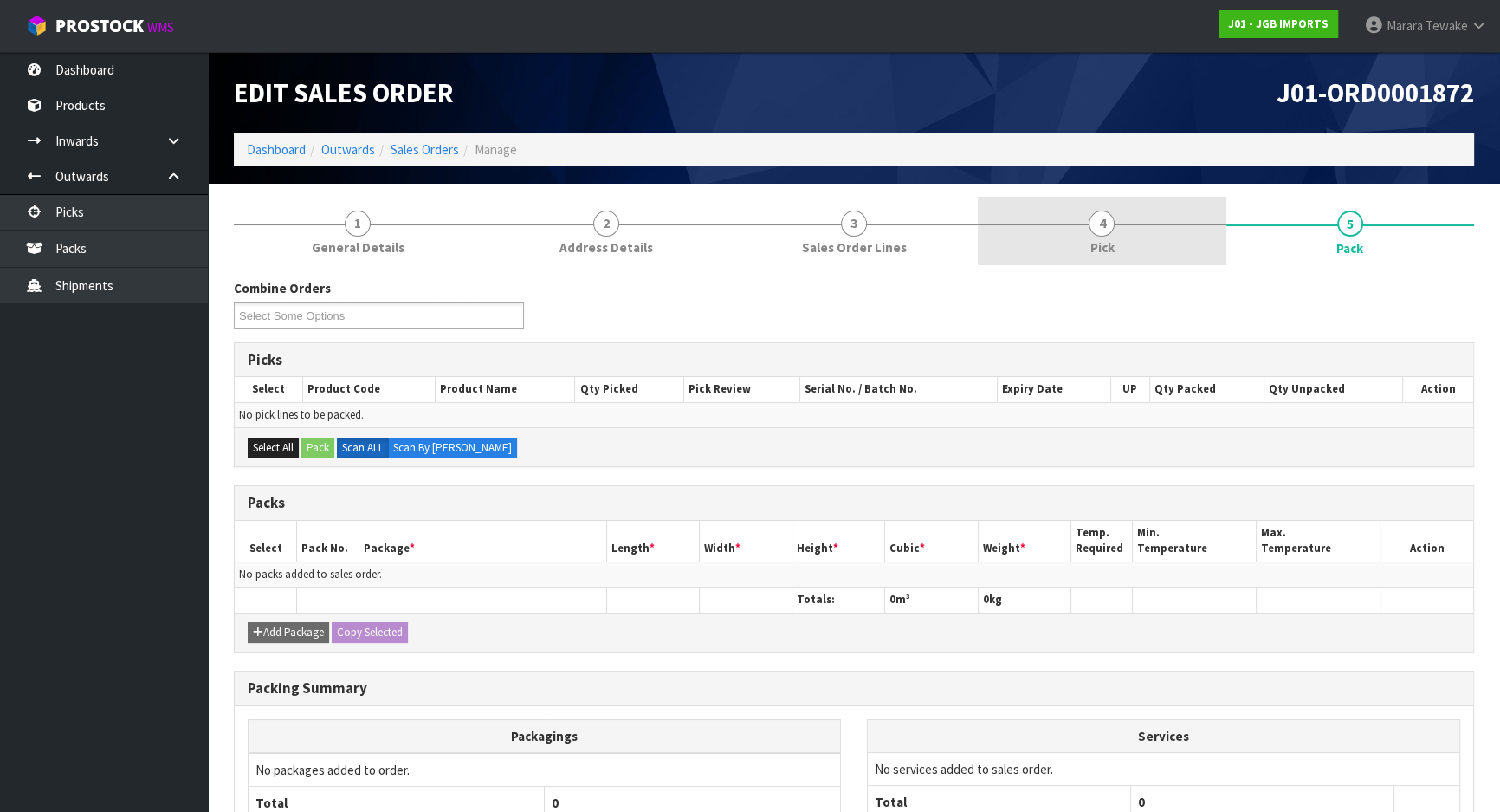
click at [1149, 248] on link "4 Pick" at bounding box center [1102, 231] width 248 height 68
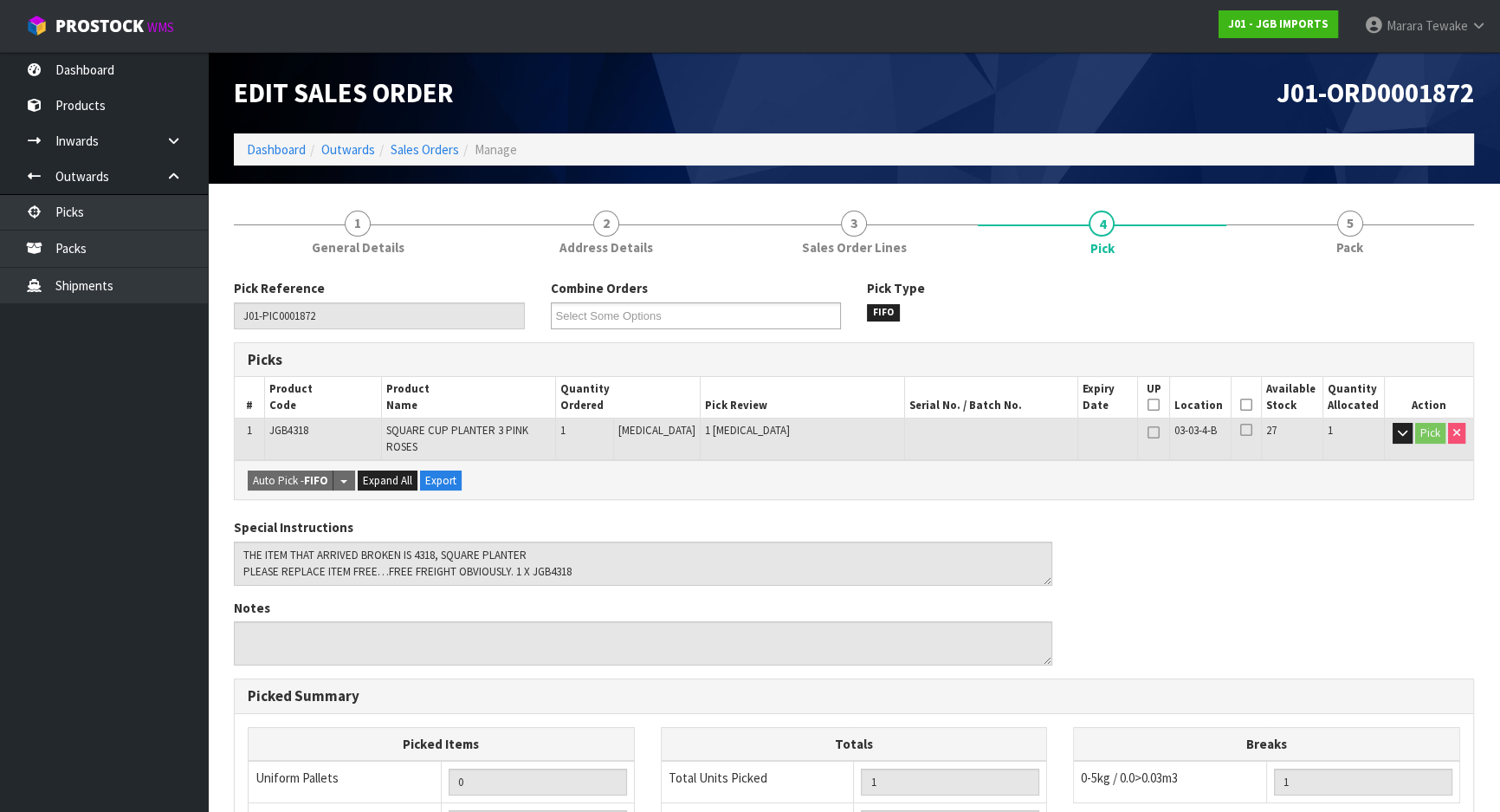
click at [1242, 405] on icon at bounding box center [1247, 404] width 12 height 1
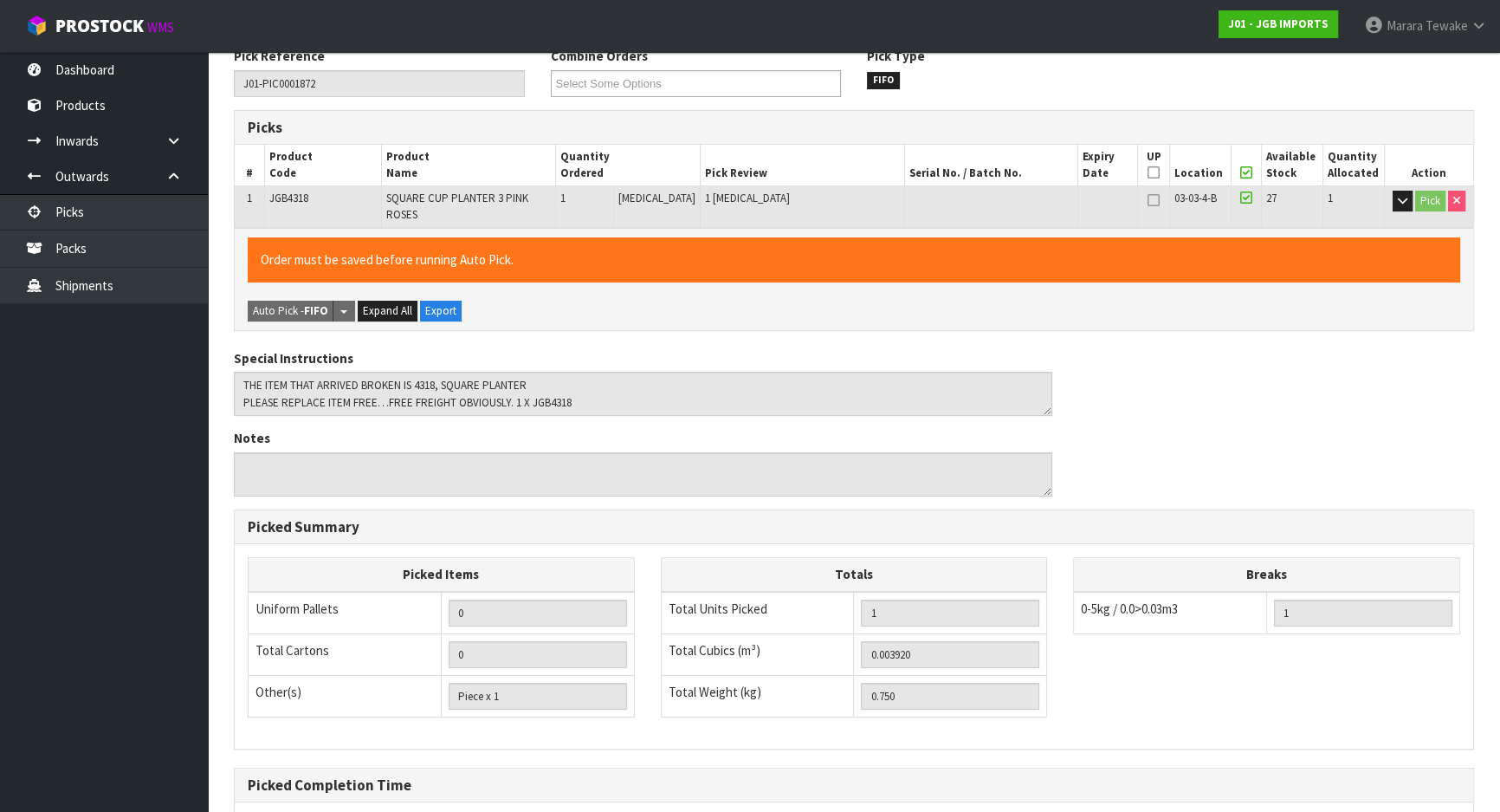
scroll to position [392, 0]
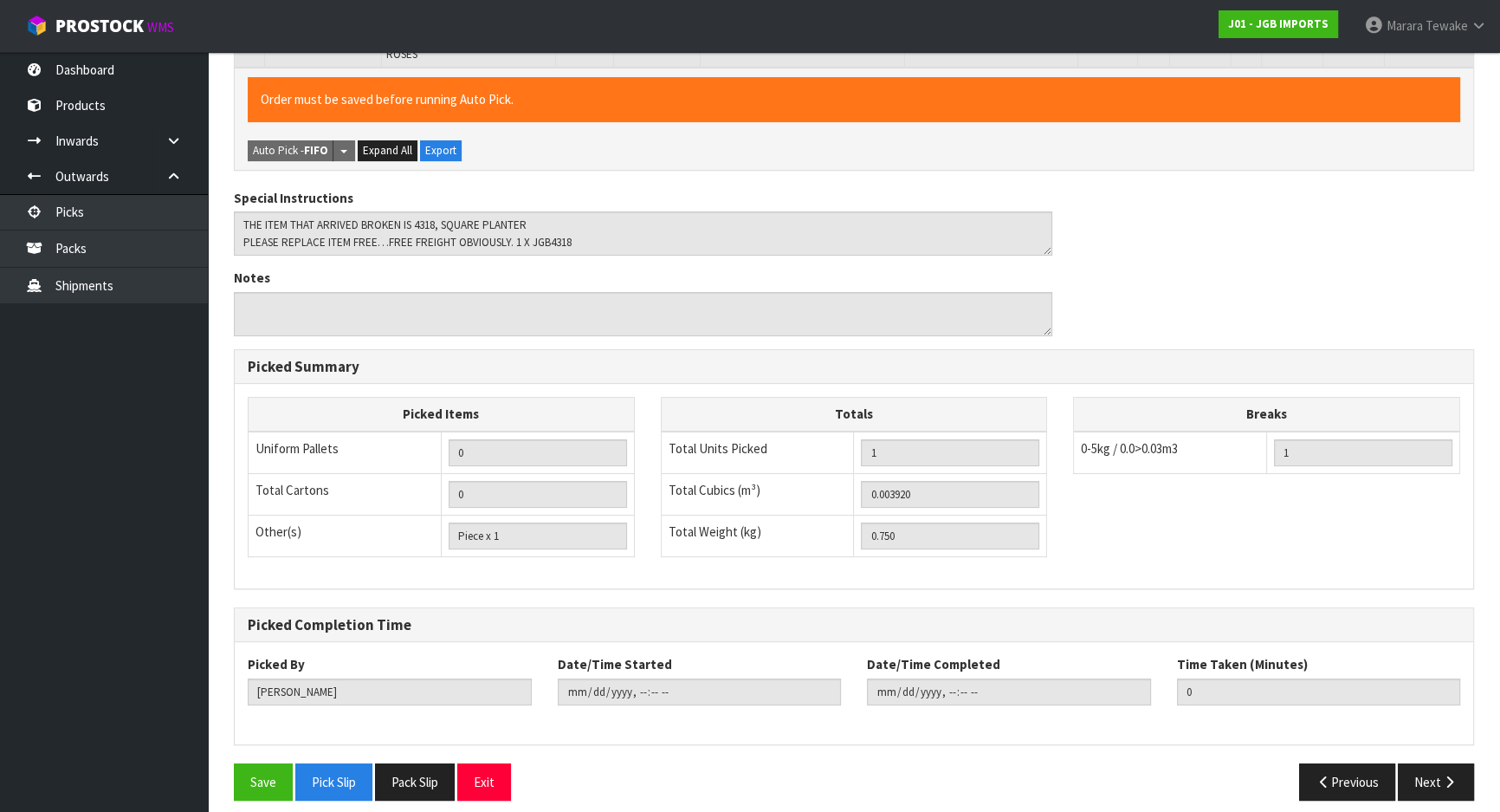
click at [230, 767] on div "Save Pick Slip Pack Slip Exit" at bounding box center [537, 782] width 633 height 37
click at [263, 763] on button "Save" at bounding box center [263, 782] width 59 height 37
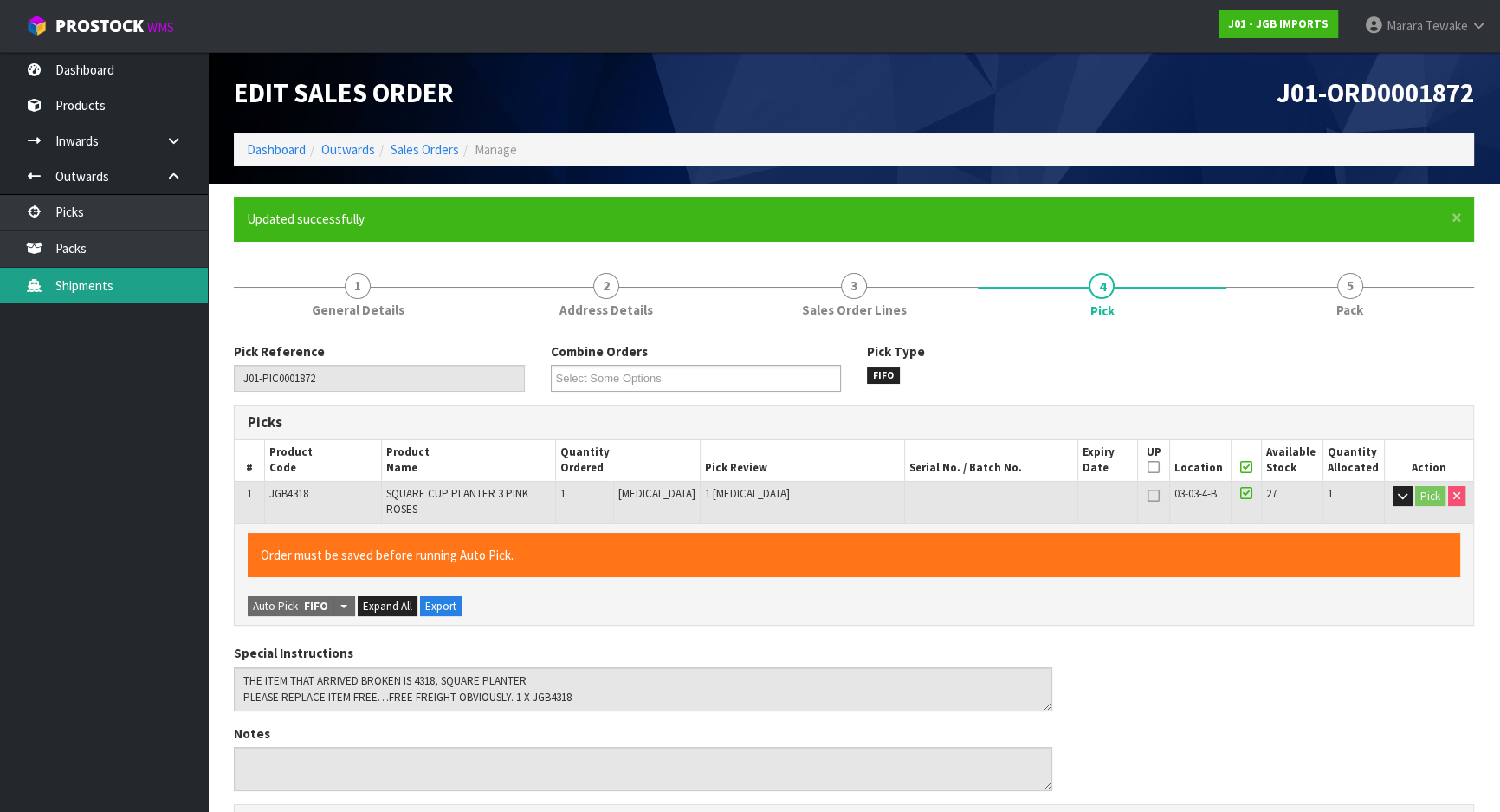
type input "Marara Tewake"
type input "2025-09-18T09:27:51"
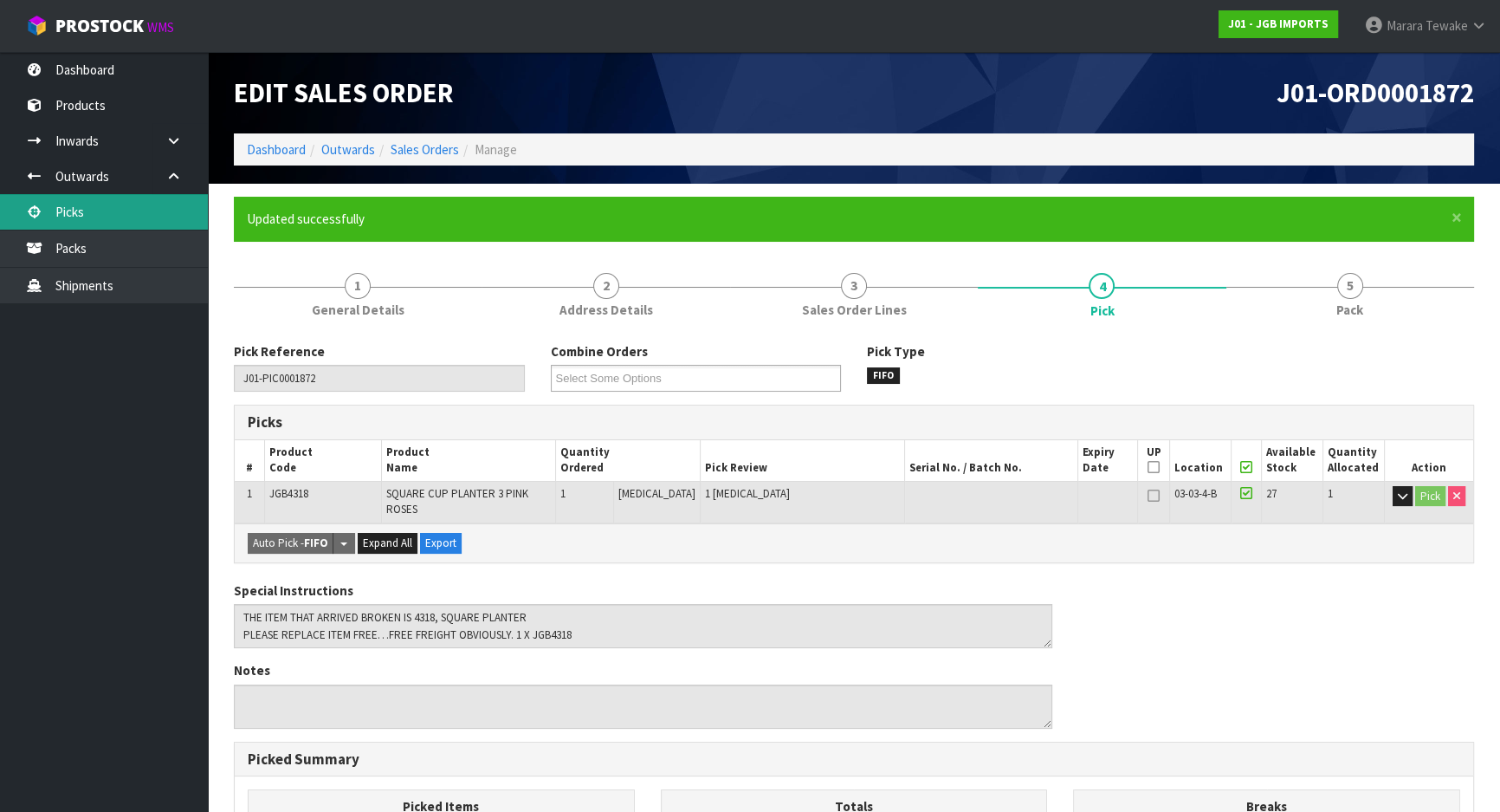
click at [128, 209] on link "Picks" at bounding box center [104, 211] width 207 height 35
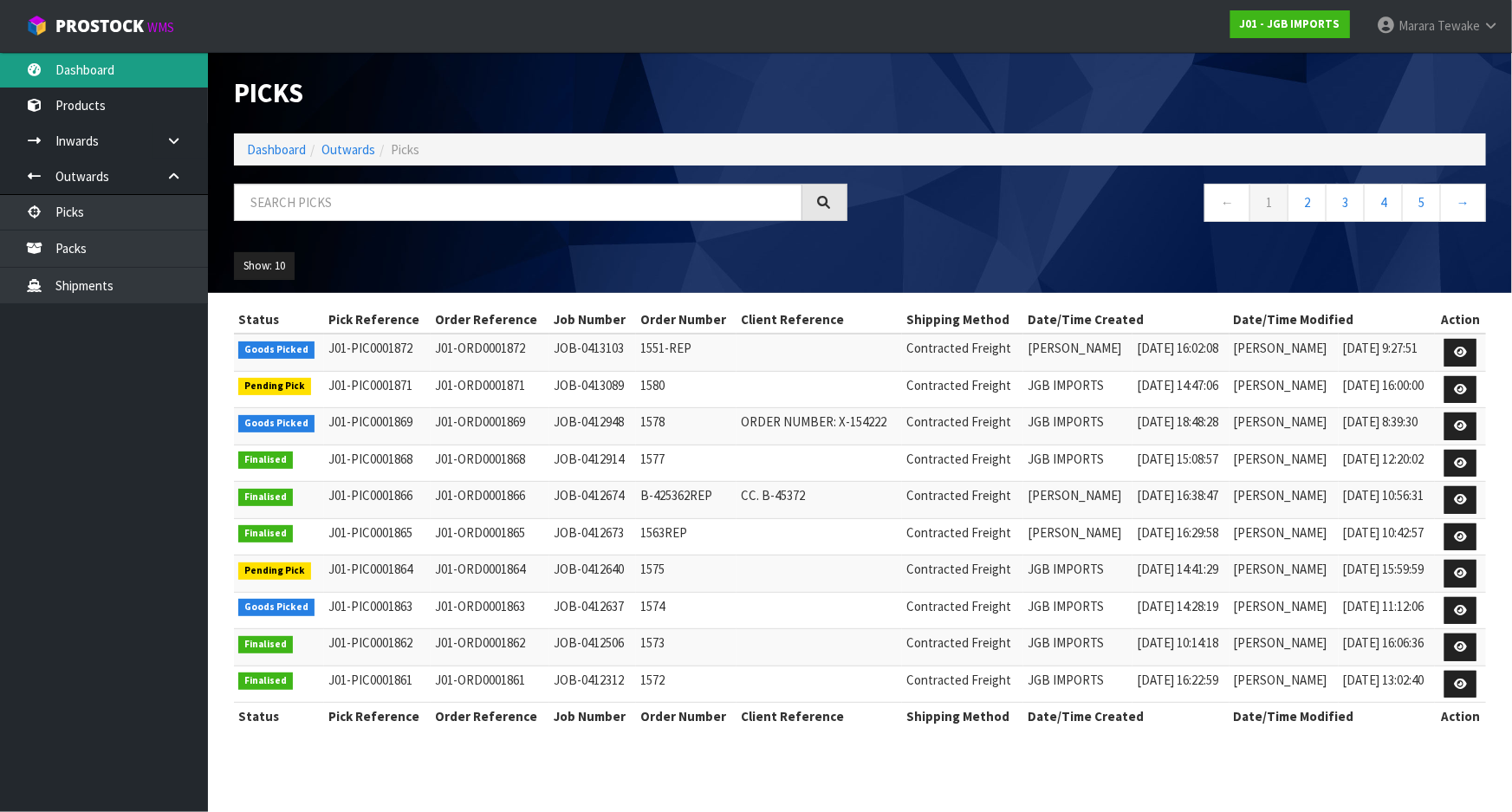
click at [115, 52] on link "Dashboard" at bounding box center [104, 69] width 207 height 35
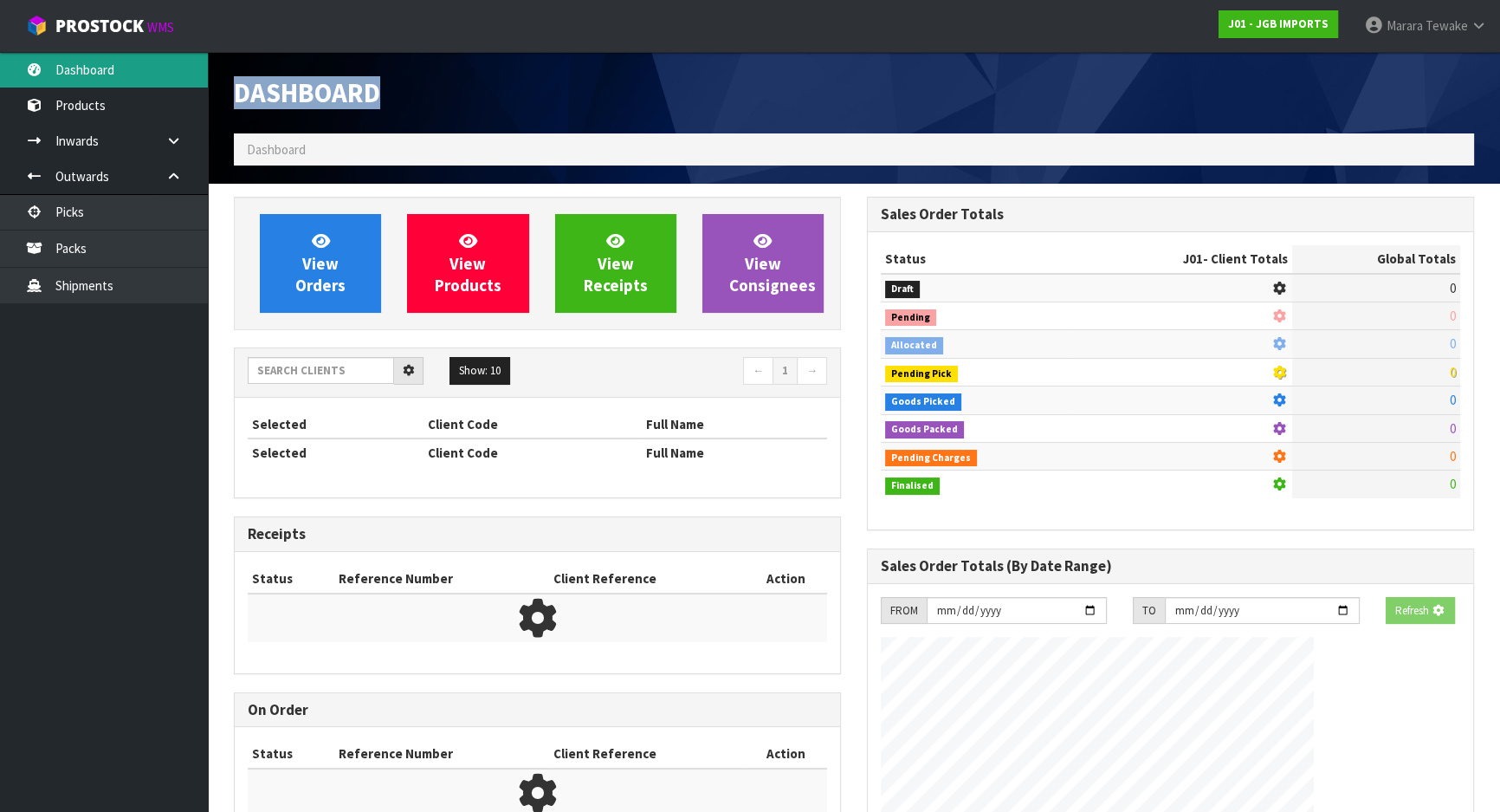
click at [117, 53] on div "Dashboard Dashboard View Orders View Products View Receipts View Consignees 5" at bounding box center [750, 648] width 1500 height 1296
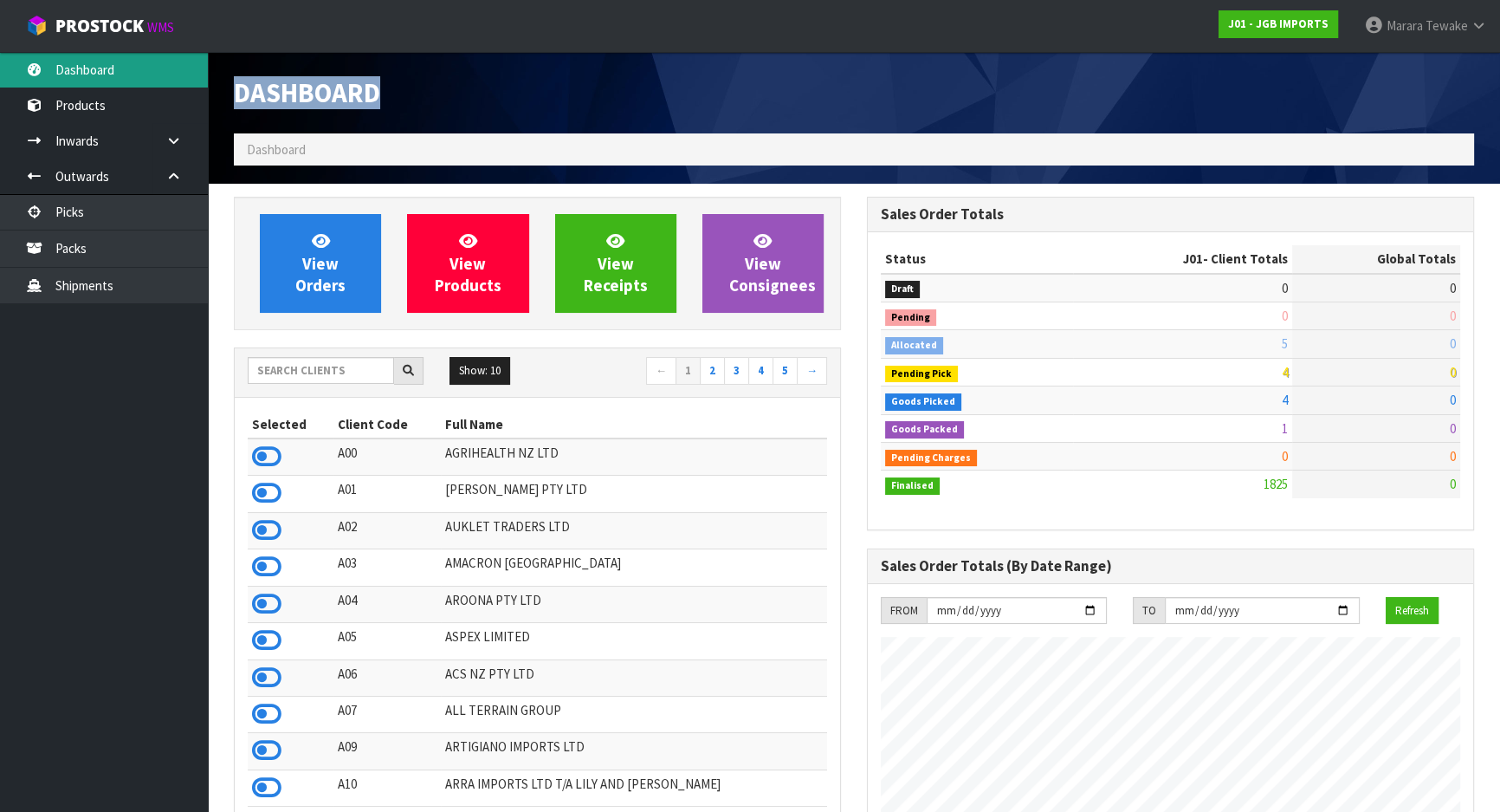
scroll to position [1310, 632]
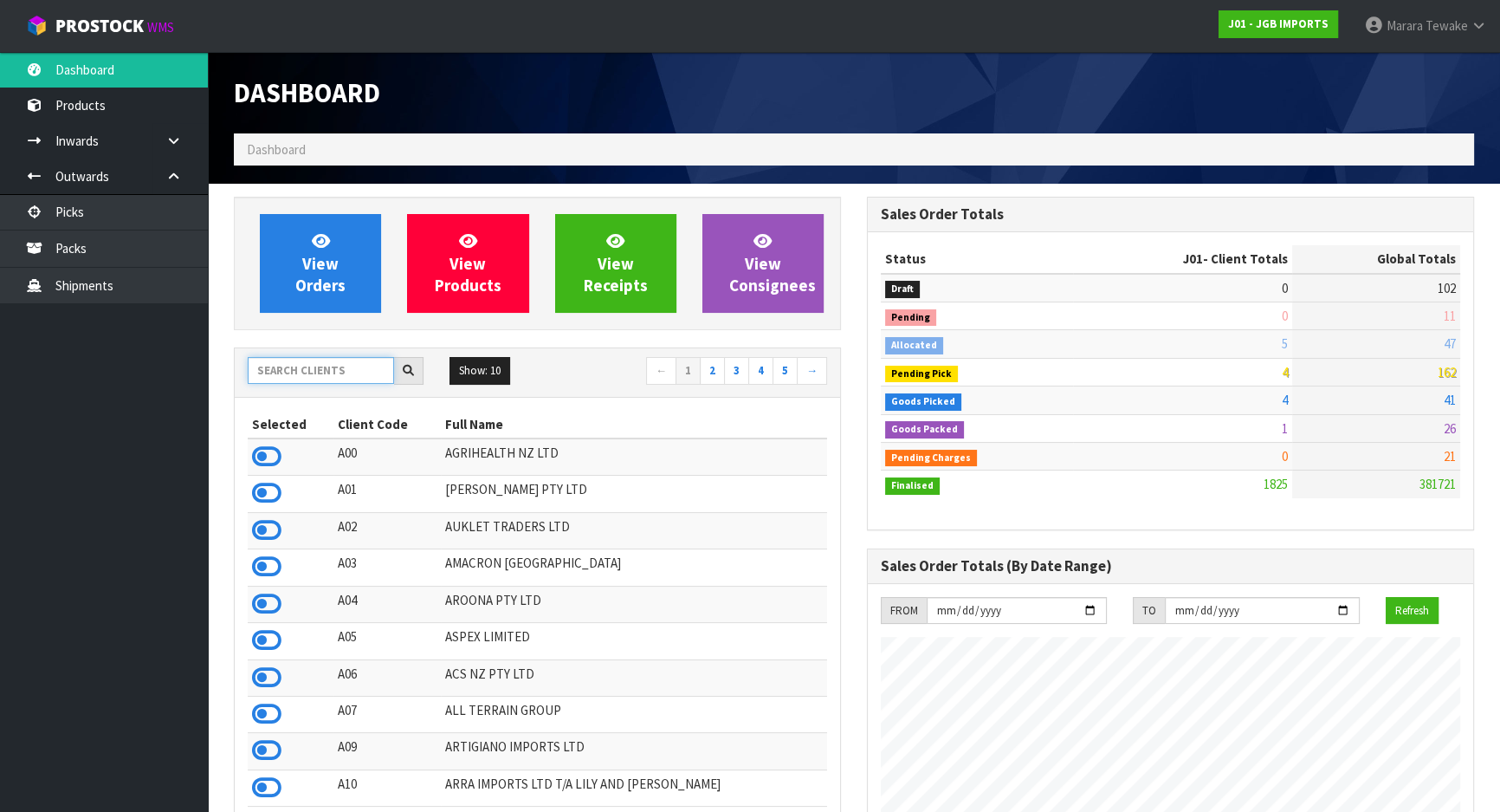
click at [337, 376] on input "text" at bounding box center [321, 370] width 147 height 26
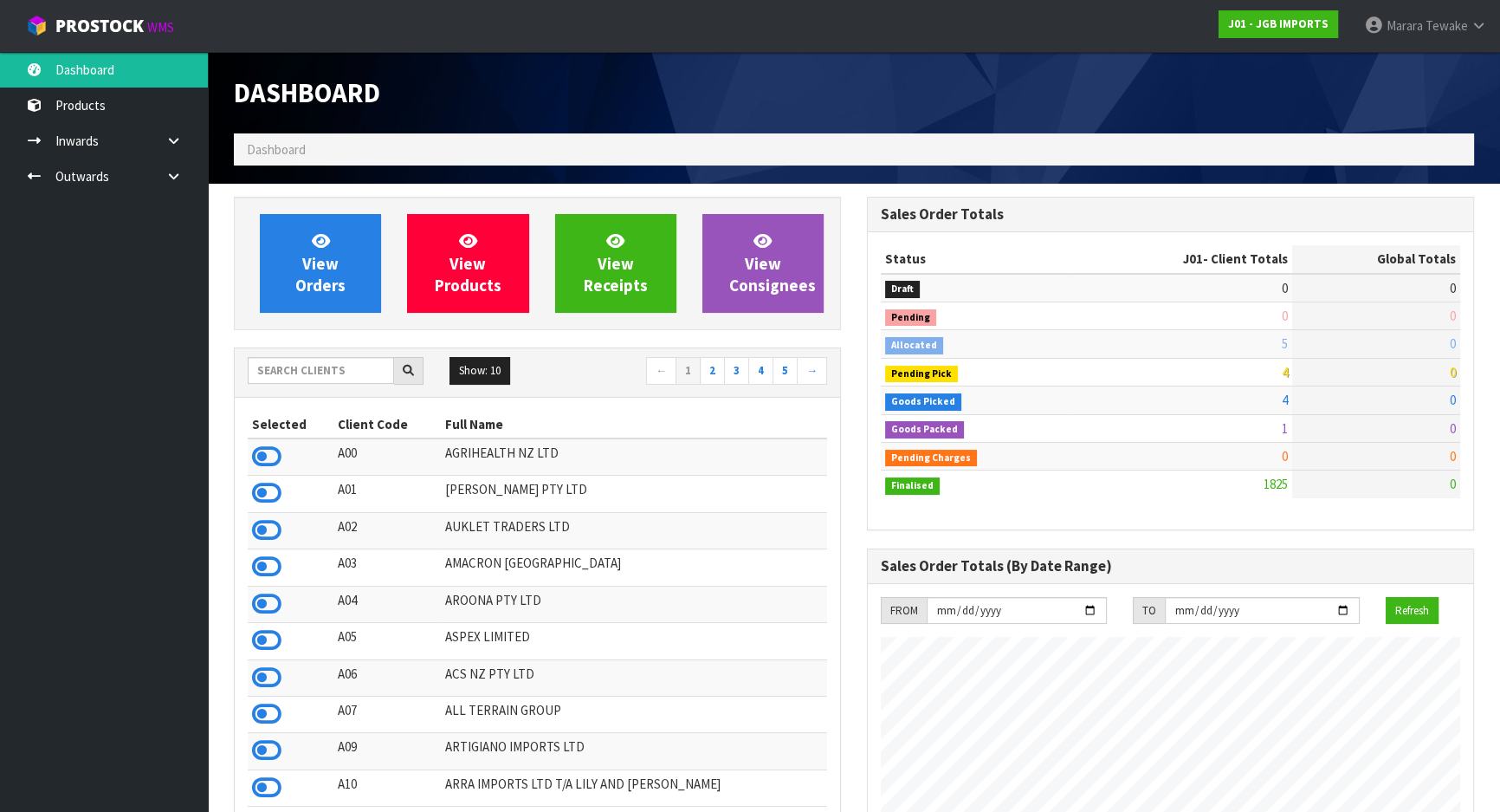
scroll to position [1310, 632]
click at [312, 376] on input "text" at bounding box center [321, 370] width 147 height 26
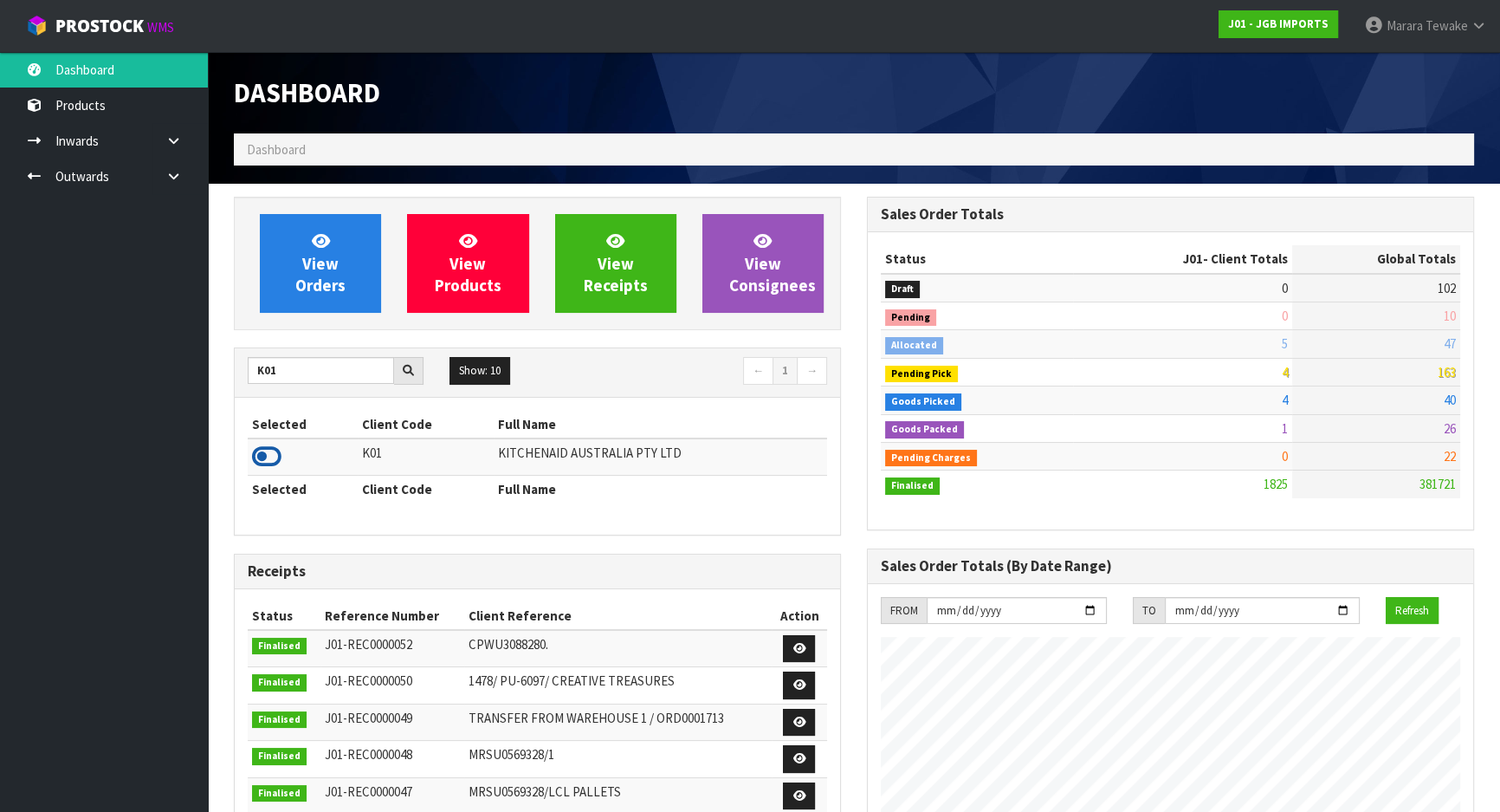
click at [257, 463] on icon at bounding box center [267, 456] width 29 height 26
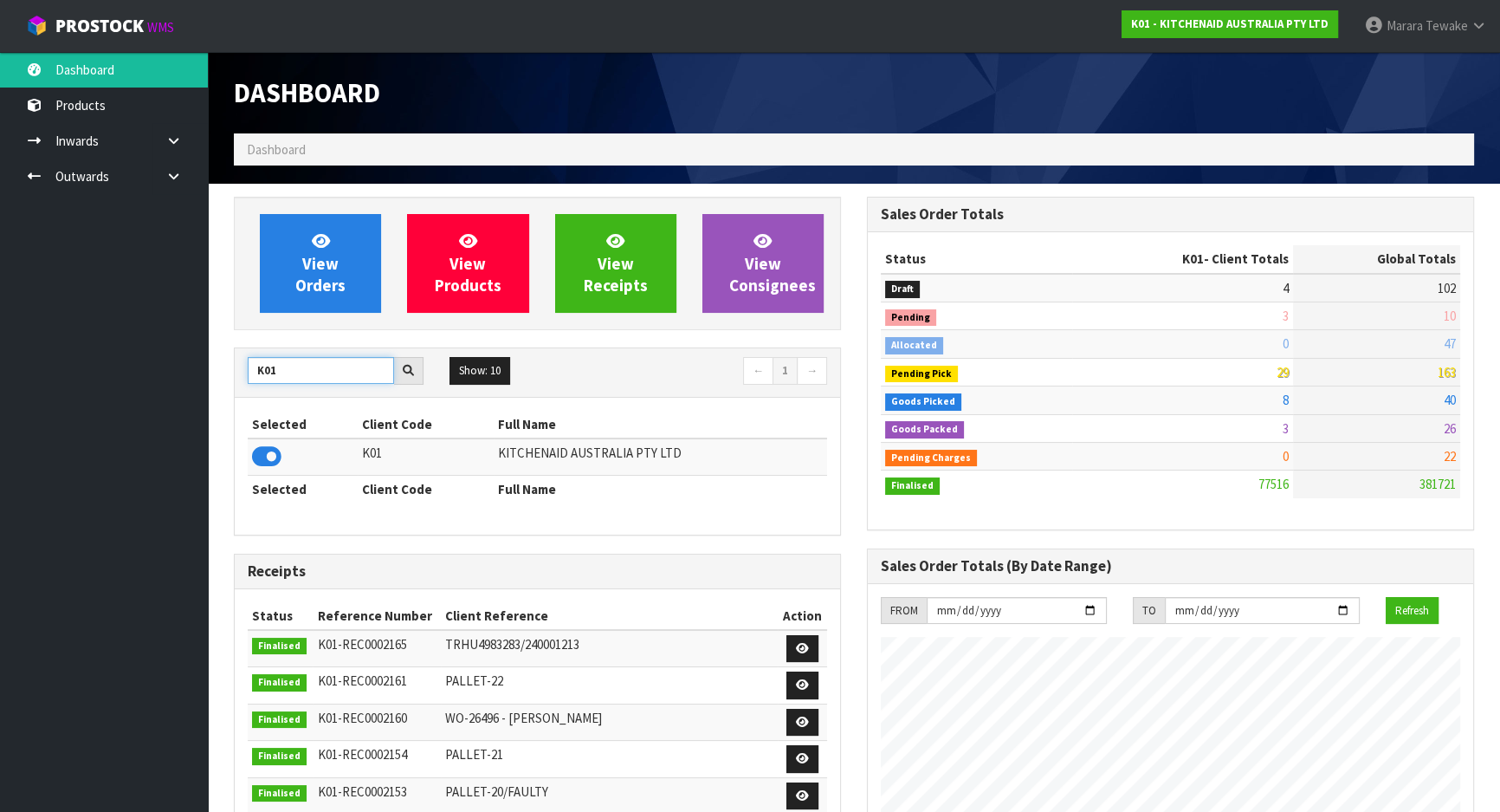
drag, startPoint x: 295, startPoint y: 368, endPoint x: 225, endPoint y: 333, distance: 78.3
click at [230, 344] on div "View Orders View Products View Receipts View Consignees K01 Show: 10 5 10 25 50…" at bounding box center [537, 703] width 633 height 1015
click at [260, 459] on icon at bounding box center [267, 456] width 29 height 26
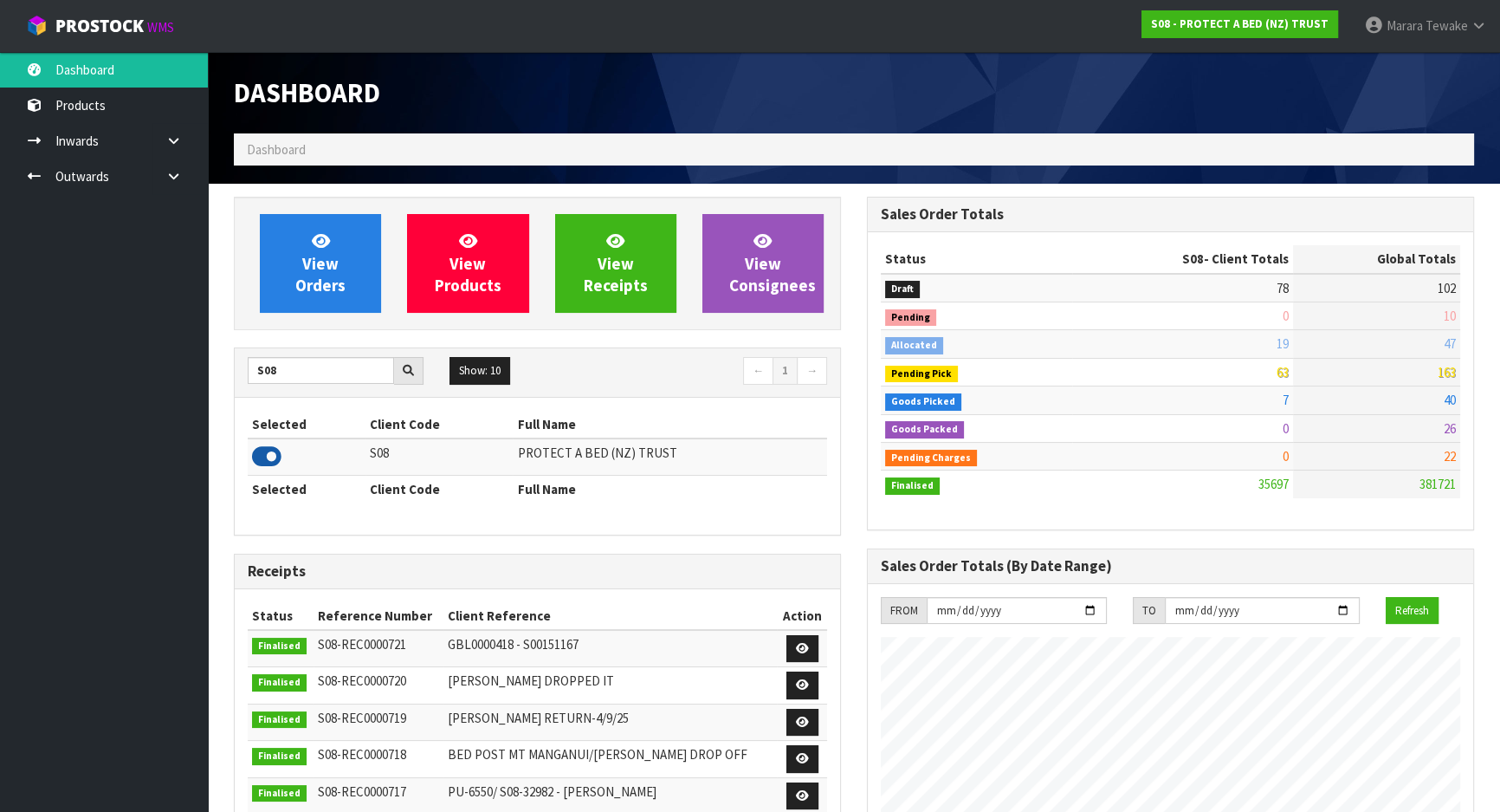
scroll to position [1365, 632]
drag, startPoint x: 303, startPoint y: 366, endPoint x: 238, endPoint y: 374, distance: 65.5
click at [240, 374] on div "S08" at bounding box center [336, 371] width 202 height 27
click at [269, 453] on icon at bounding box center [267, 456] width 29 height 26
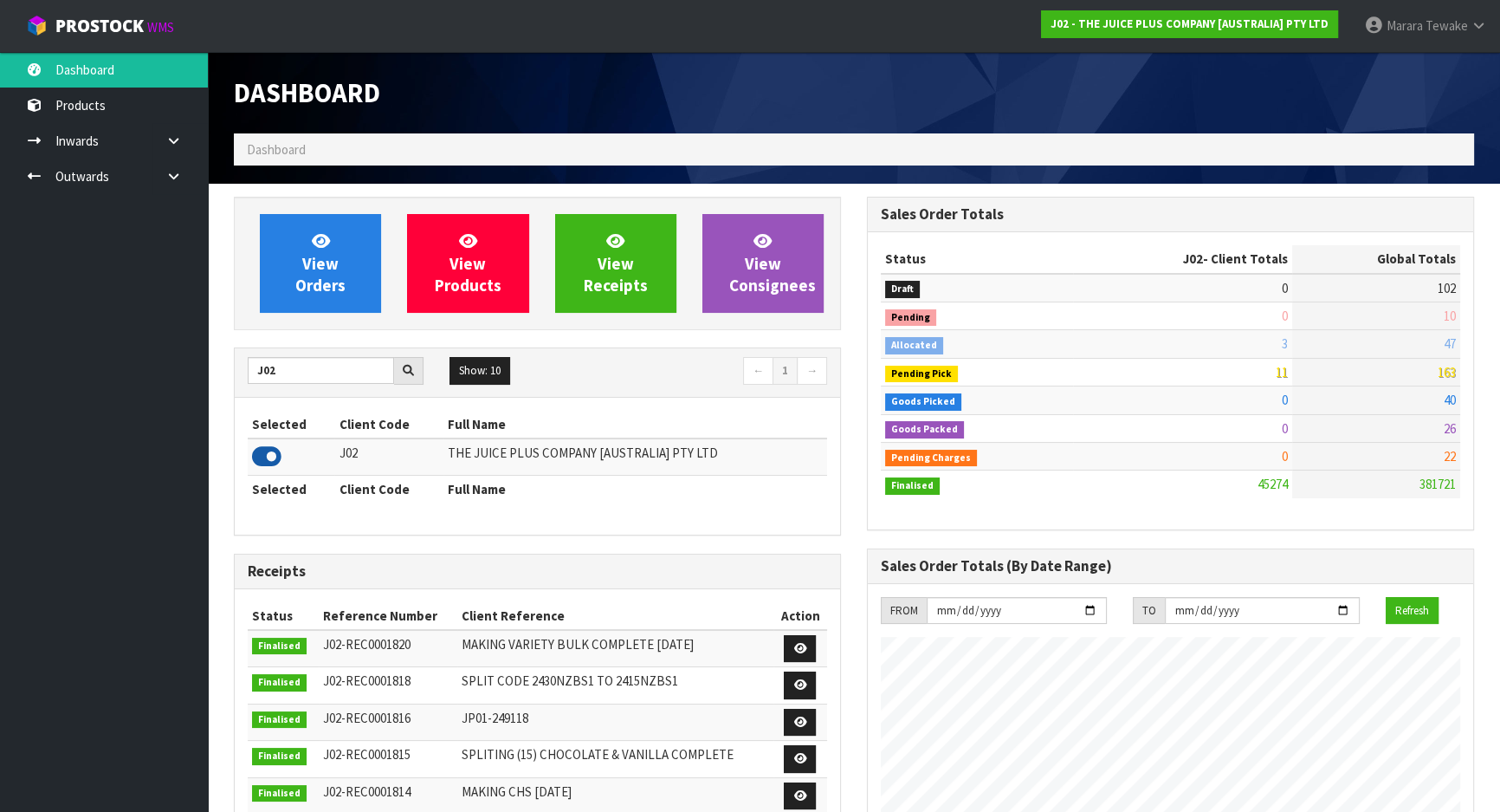
scroll to position [1310, 632]
drag, startPoint x: 289, startPoint y: 371, endPoint x: 215, endPoint y: 359, distance: 75.0
click at [225, 359] on div "View Orders View Products View Receipts View Consignees J02 Show: 10 5 10 25 50…" at bounding box center [537, 699] width 633 height 1006
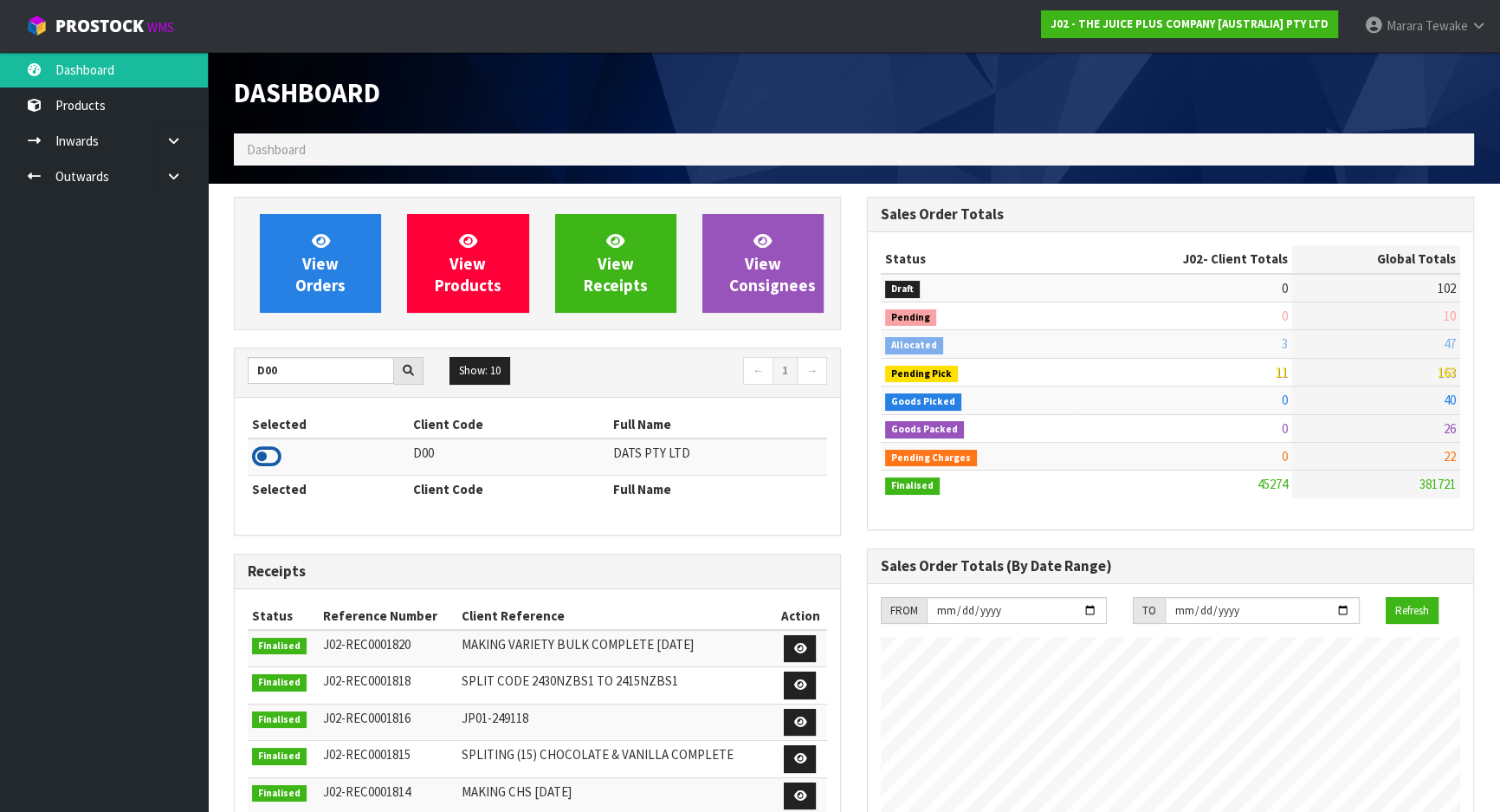
click at [266, 456] on icon at bounding box center [267, 456] width 29 height 26
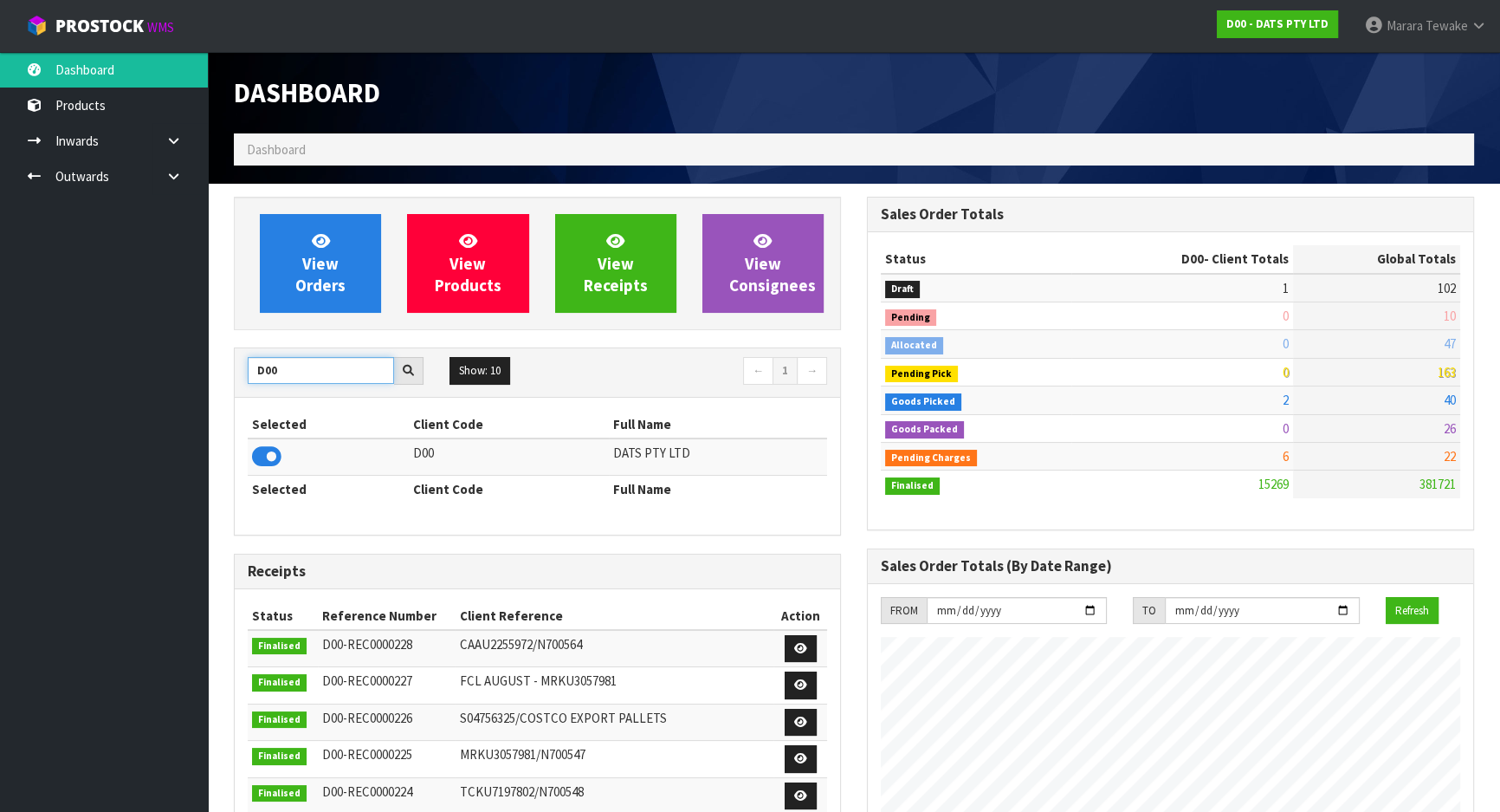
drag, startPoint x: 294, startPoint y: 373, endPoint x: 205, endPoint y: 354, distance: 91.0
click at [221, 357] on div "View Orders View Products View Receipts View Consignees D00 Show: 10 5 10 25 50…" at bounding box center [537, 699] width 633 height 1006
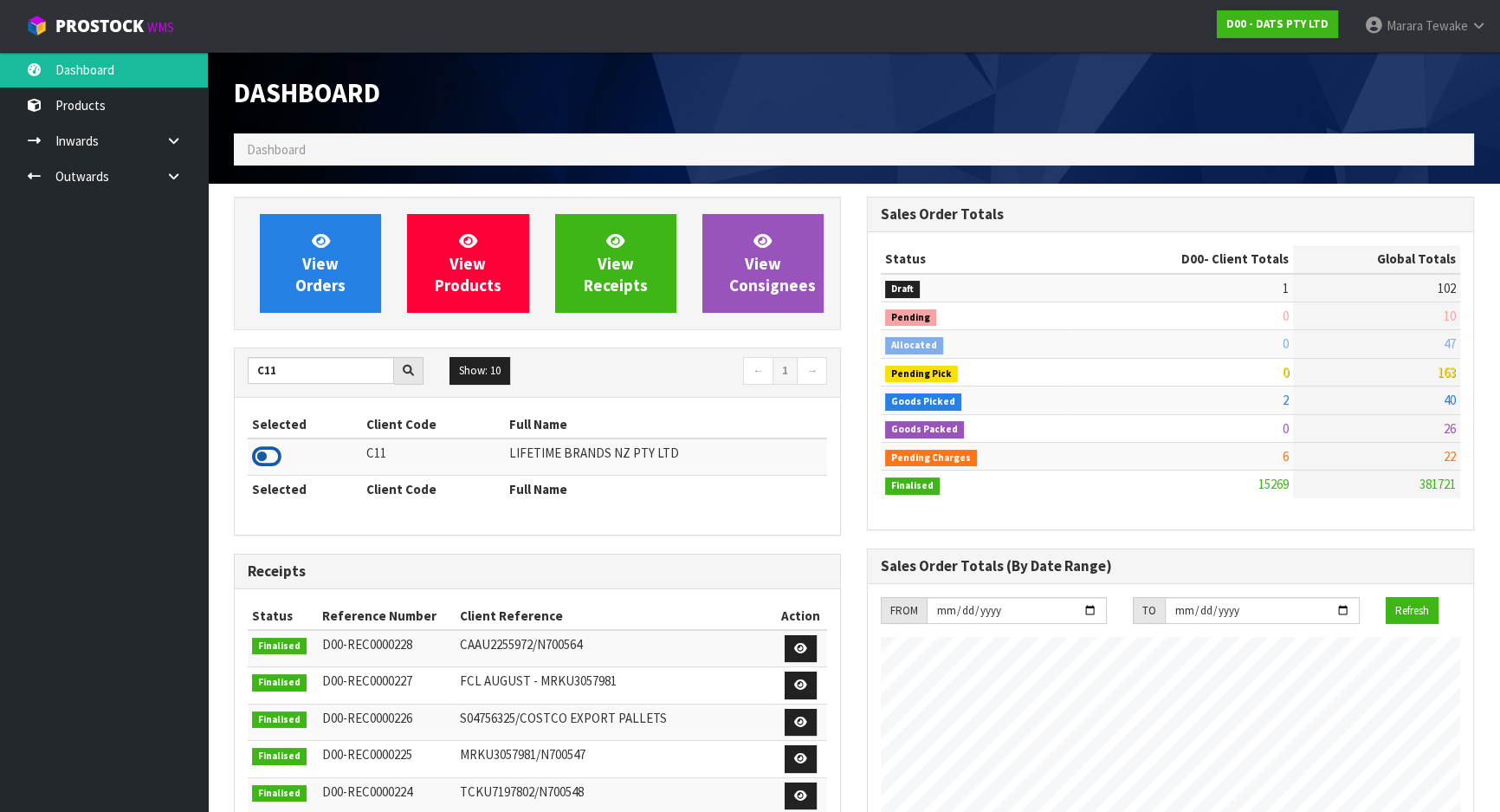
click at [279, 452] on icon at bounding box center [267, 456] width 29 height 26
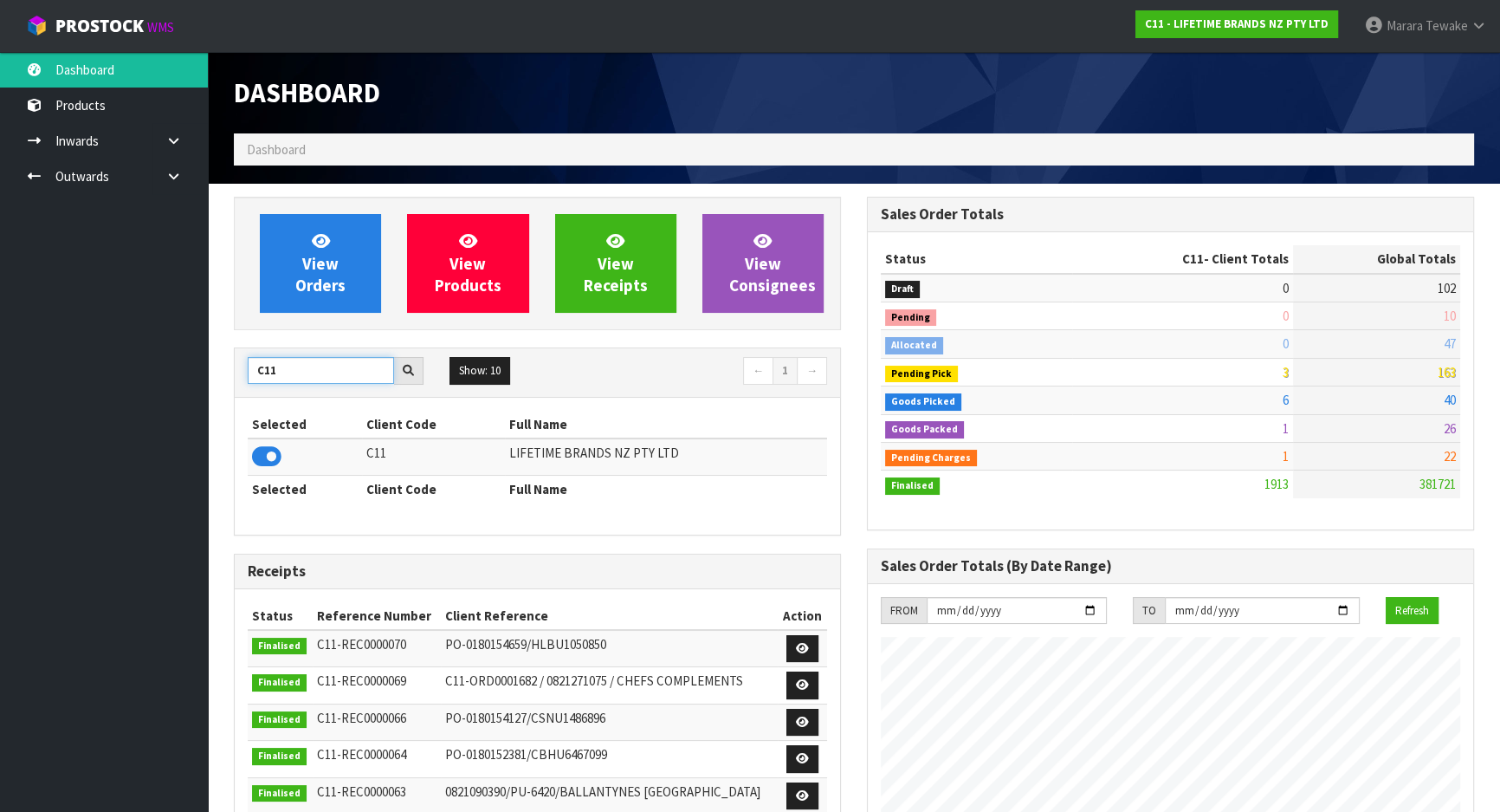
drag, startPoint x: 282, startPoint y: 367, endPoint x: 236, endPoint y: 359, distance: 46.7
click at [242, 364] on div "C11" at bounding box center [336, 371] width 202 height 27
type input "S08"
click at [275, 464] on icon at bounding box center [267, 456] width 29 height 26
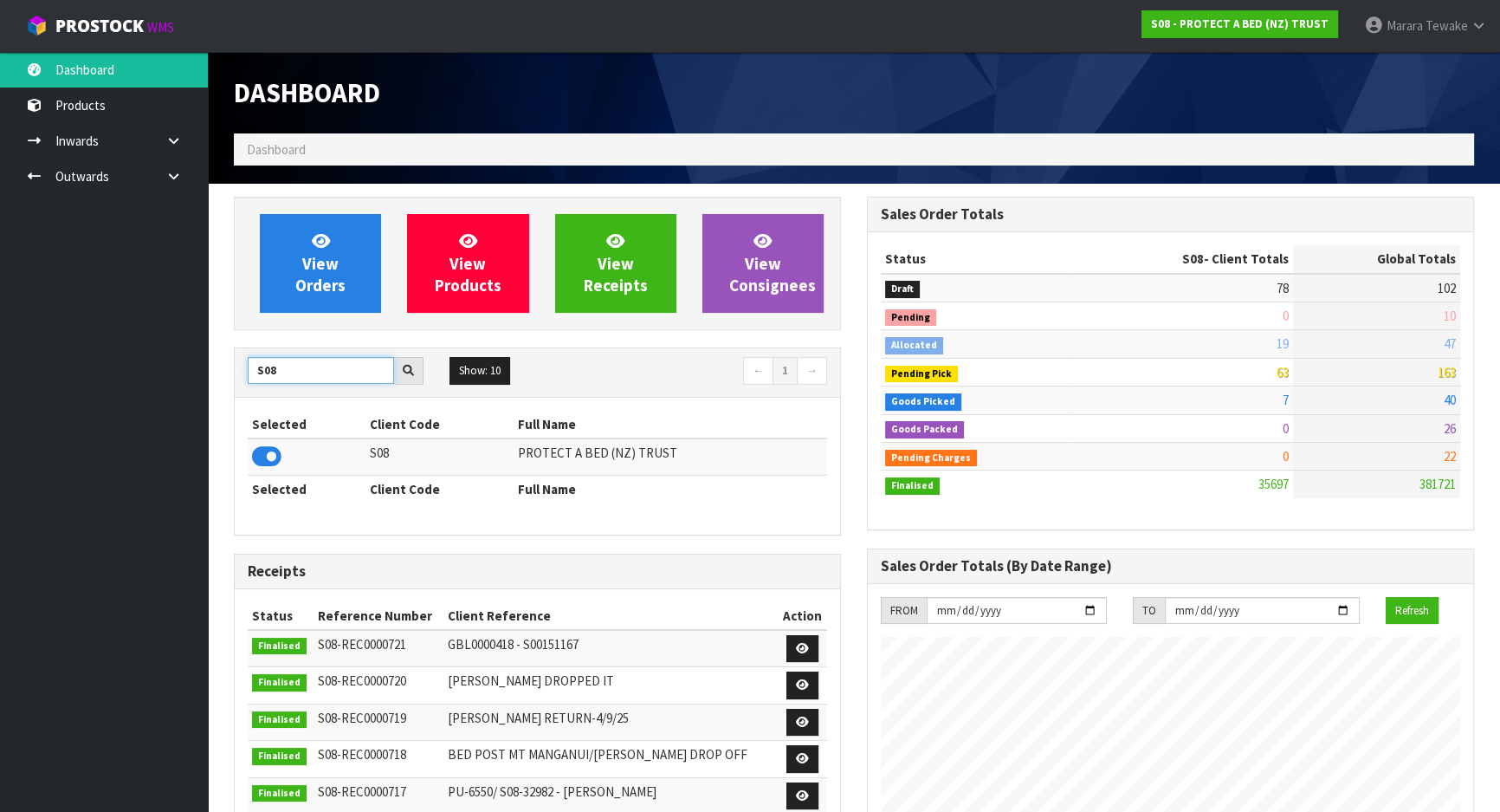
drag, startPoint x: 342, startPoint y: 375, endPoint x: 173, endPoint y: 374, distance: 169.0
click at [173, 374] on body "Toggle navigation ProStock WMS S08 - PROTECT A BED (NZ) TRUST Marara Tewake Log…" at bounding box center [750, 406] width 1500 height 812
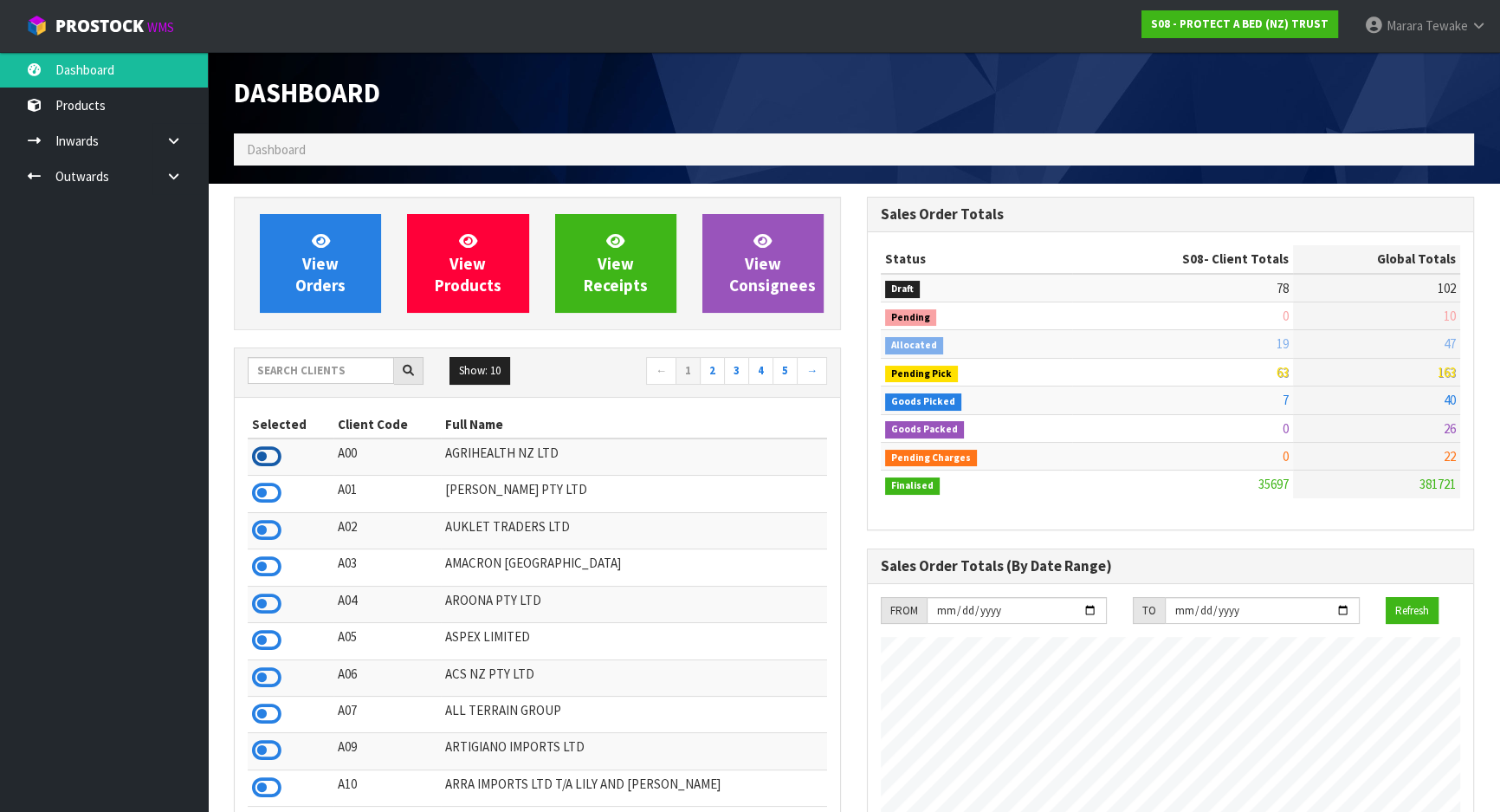
click at [267, 461] on icon at bounding box center [267, 456] width 29 height 26
click at [260, 492] on icon at bounding box center [267, 492] width 29 height 26
click at [277, 528] on icon at bounding box center [267, 530] width 29 height 26
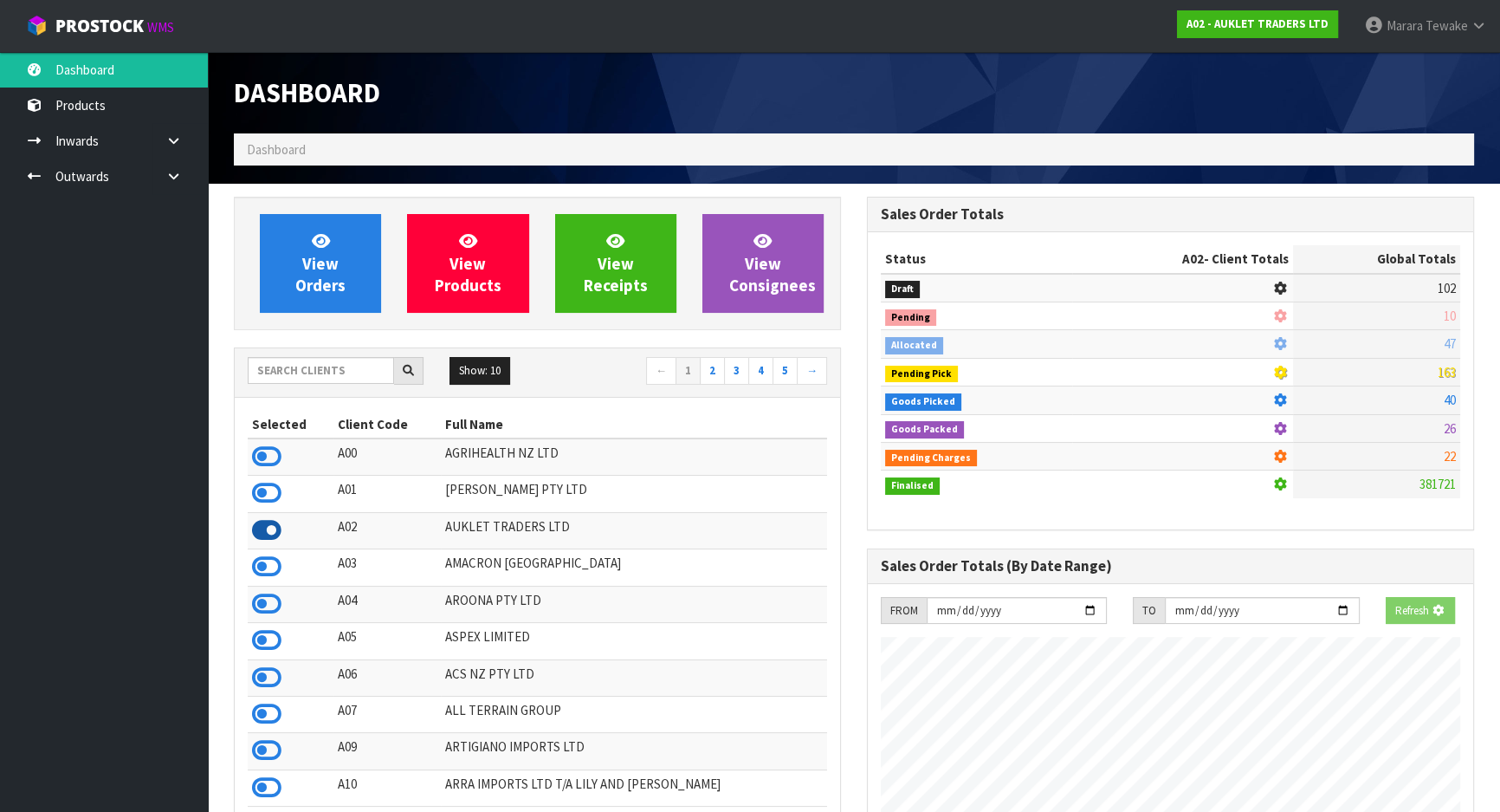
scroll to position [0, 0]
click at [275, 567] on icon at bounding box center [267, 566] width 29 height 26
click at [270, 454] on icon at bounding box center [267, 456] width 29 height 26
click at [337, 371] on input "text" at bounding box center [321, 370] width 147 height 26
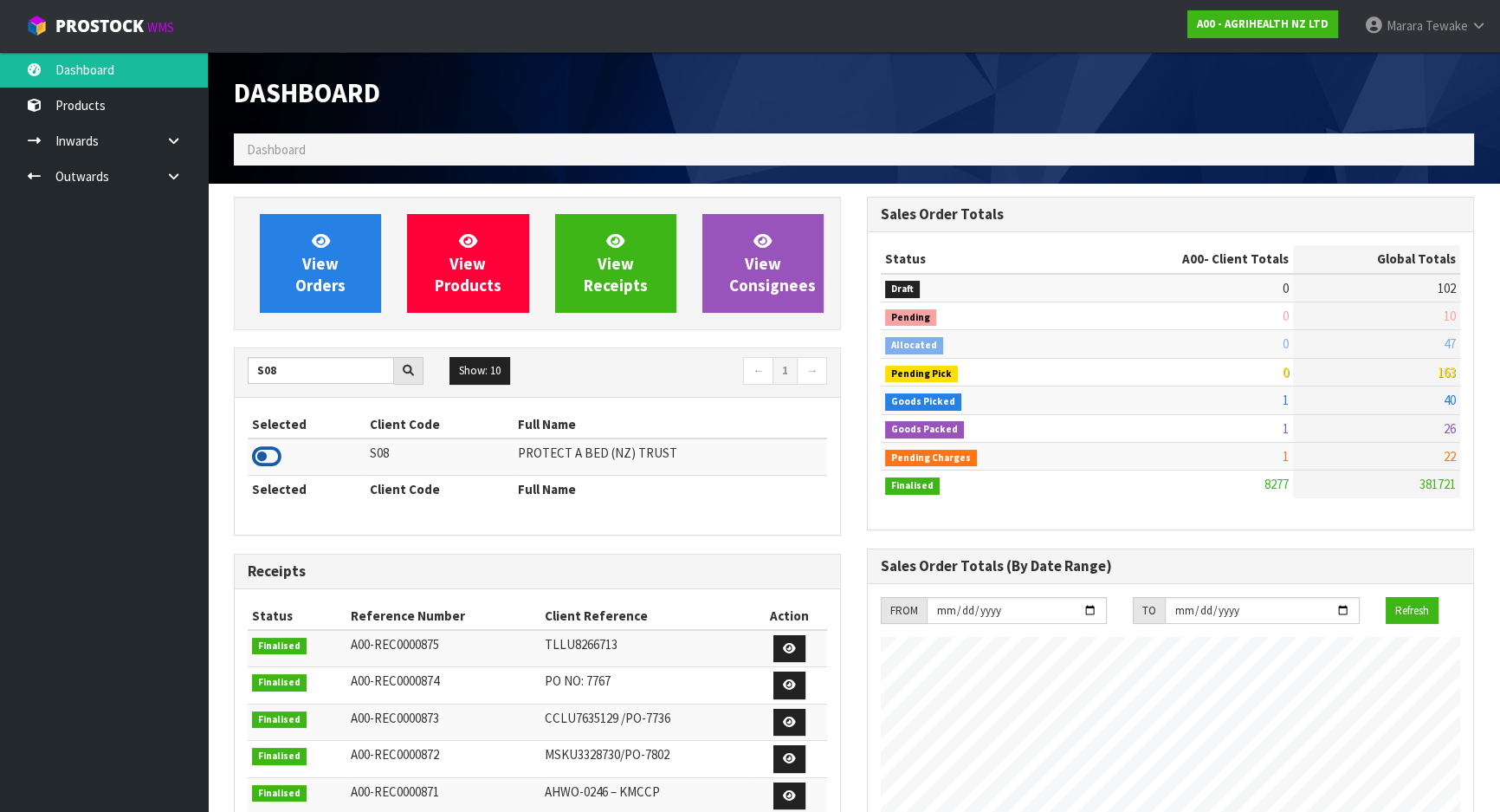
click at [268, 461] on icon at bounding box center [267, 456] width 29 height 26
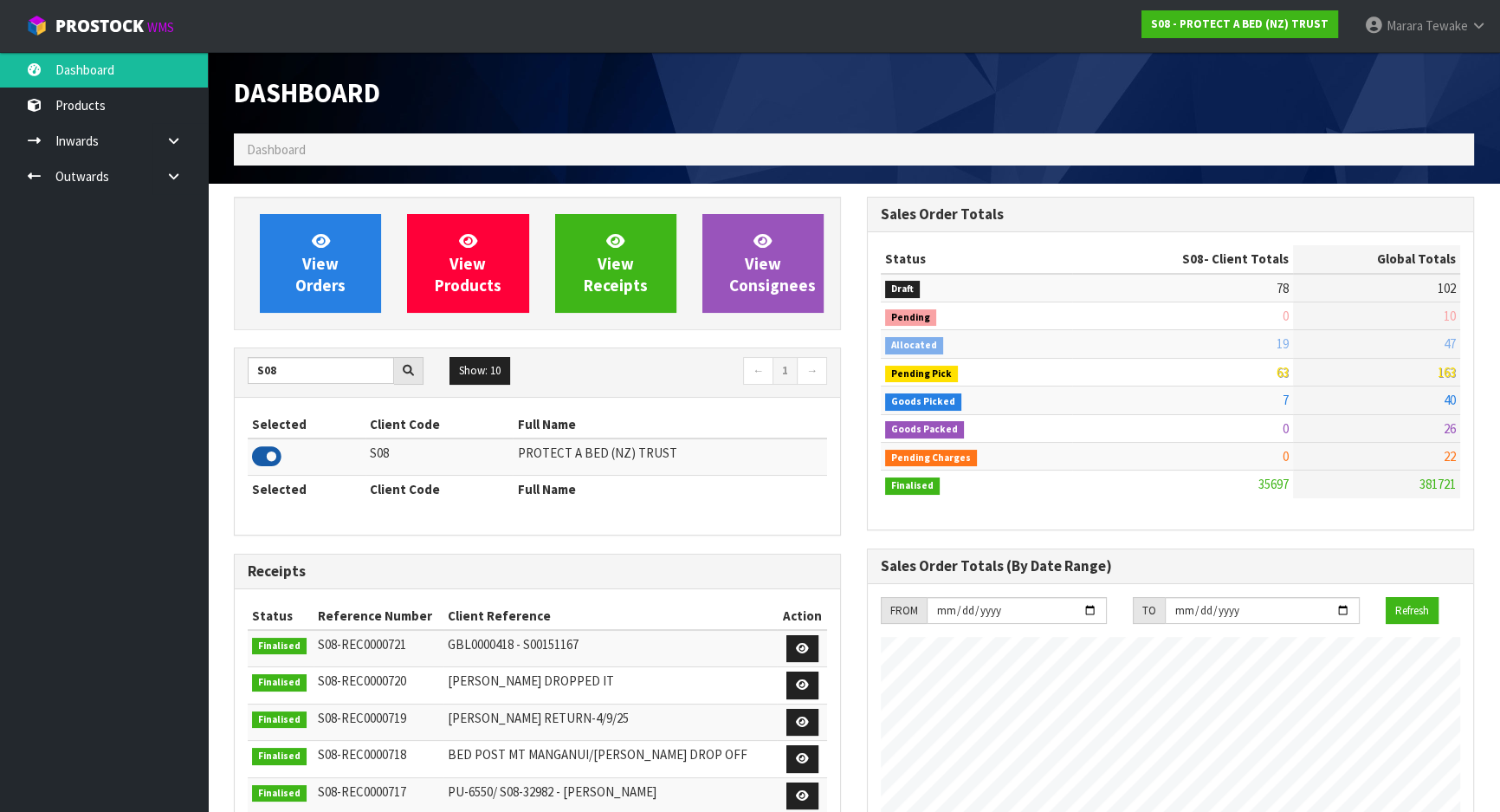
scroll to position [864811, 865686]
drag, startPoint x: 302, startPoint y: 382, endPoint x: 130, endPoint y: 364, distance: 172.9
click at [131, 366] on body "Toggle navigation ProStock WMS S08 - PROTECT A BED (NZ) TRUST Marara Tewake Log…" at bounding box center [750, 406] width 1500 height 812
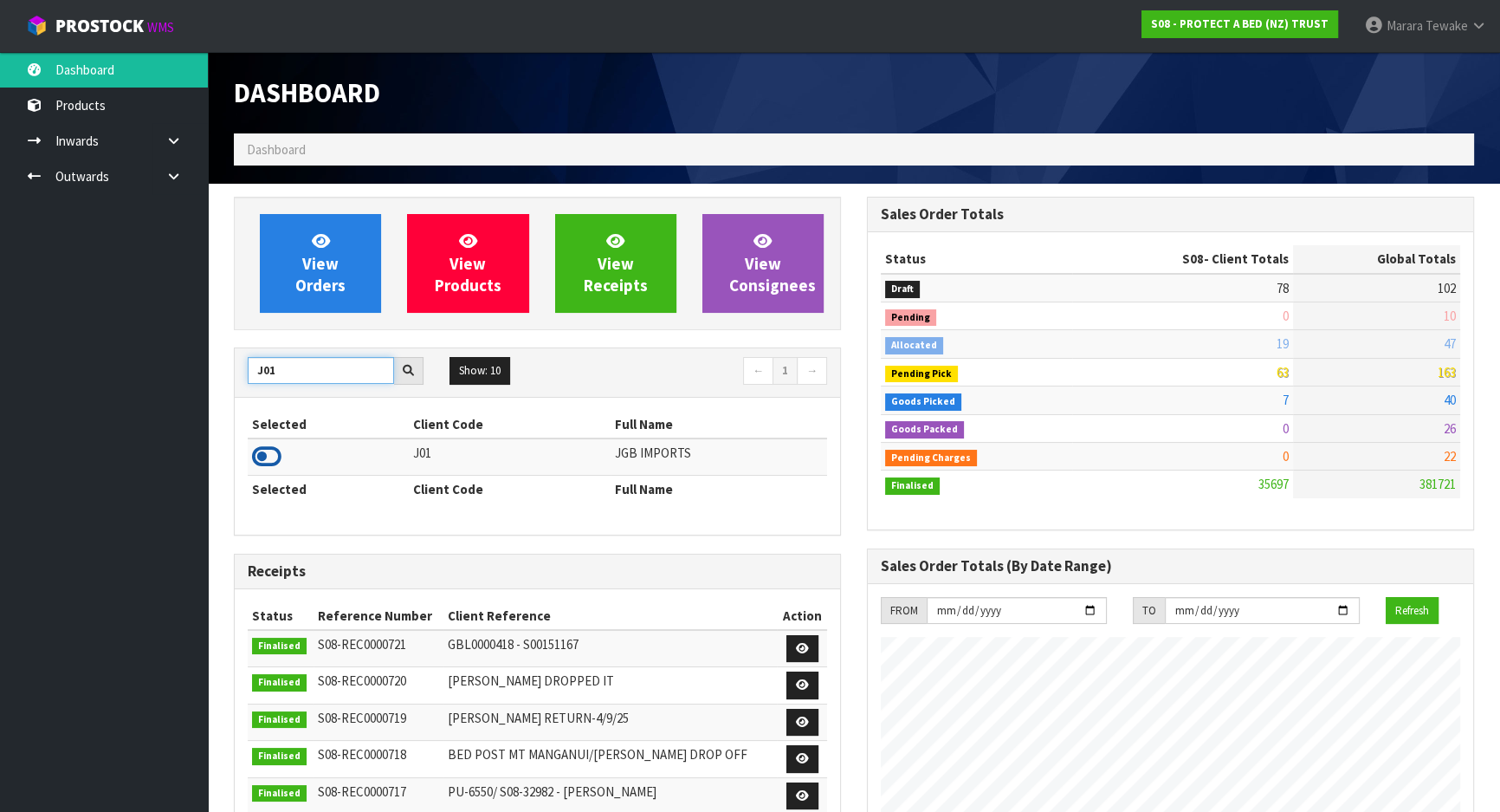
type input "J01"
click at [259, 457] on icon at bounding box center [267, 456] width 29 height 26
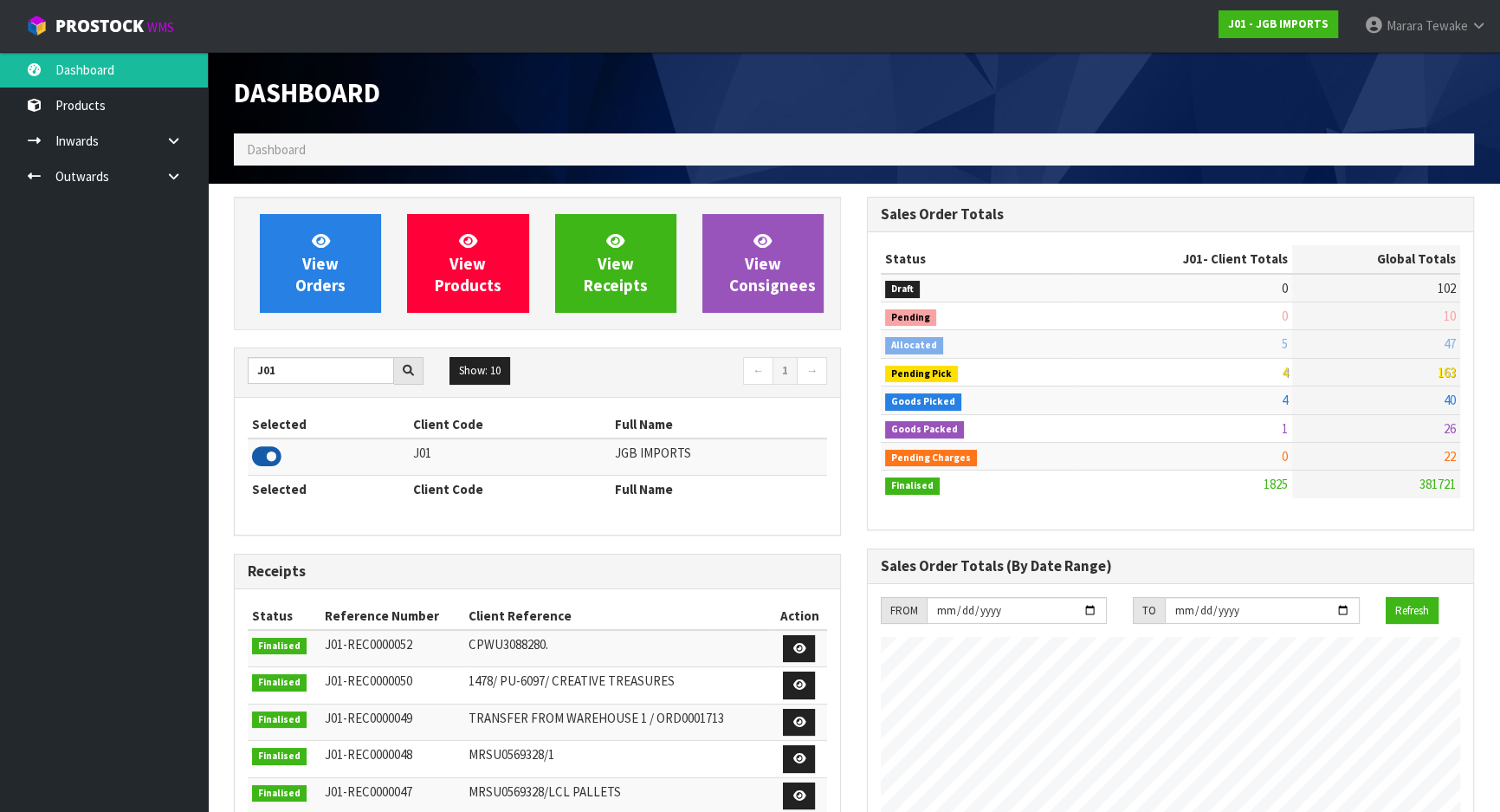
scroll to position [1310, 632]
click at [339, 264] on link "View Orders" at bounding box center [321, 263] width 121 height 99
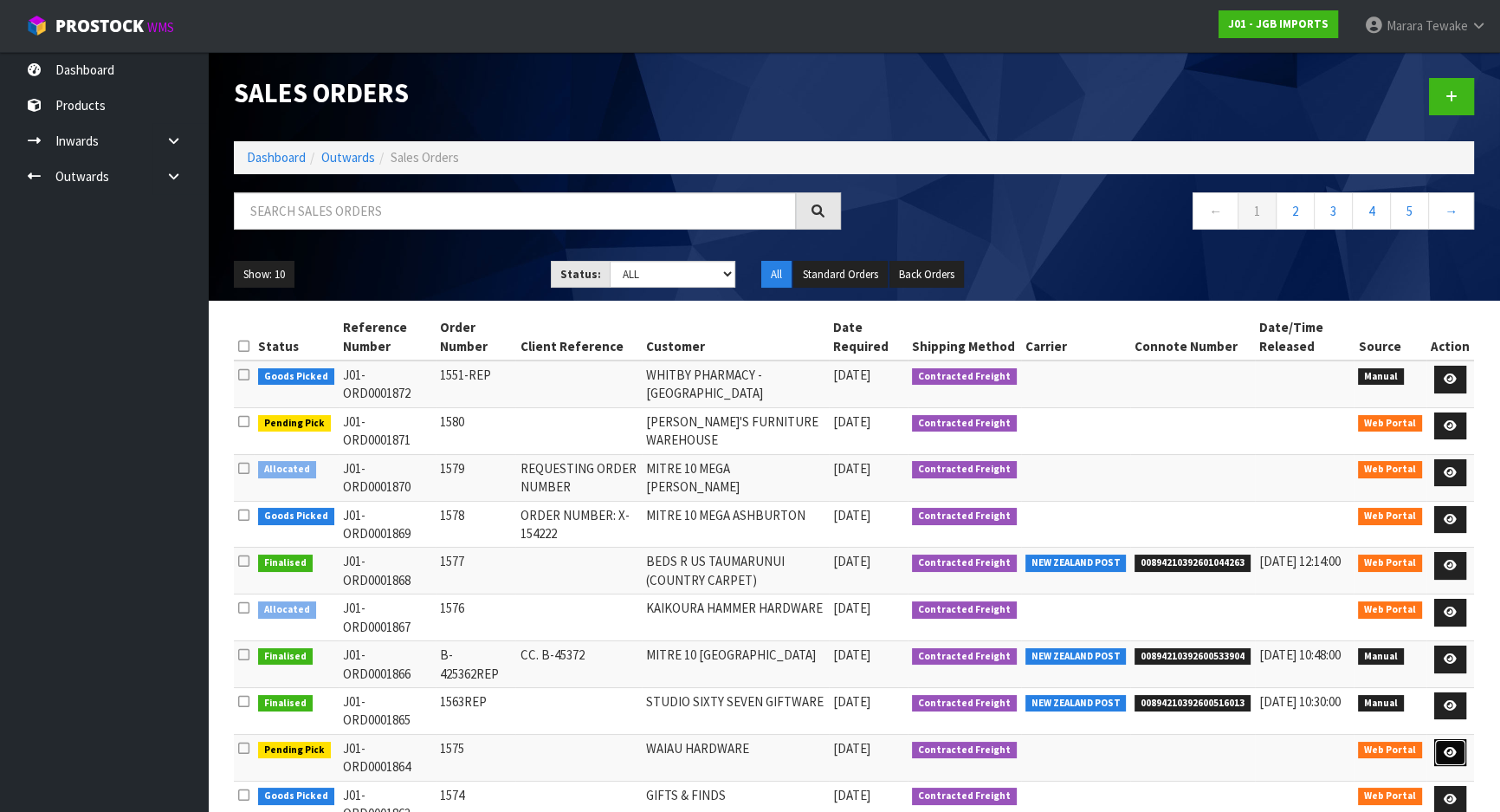
click at [1451, 749] on icon at bounding box center [1450, 752] width 13 height 12
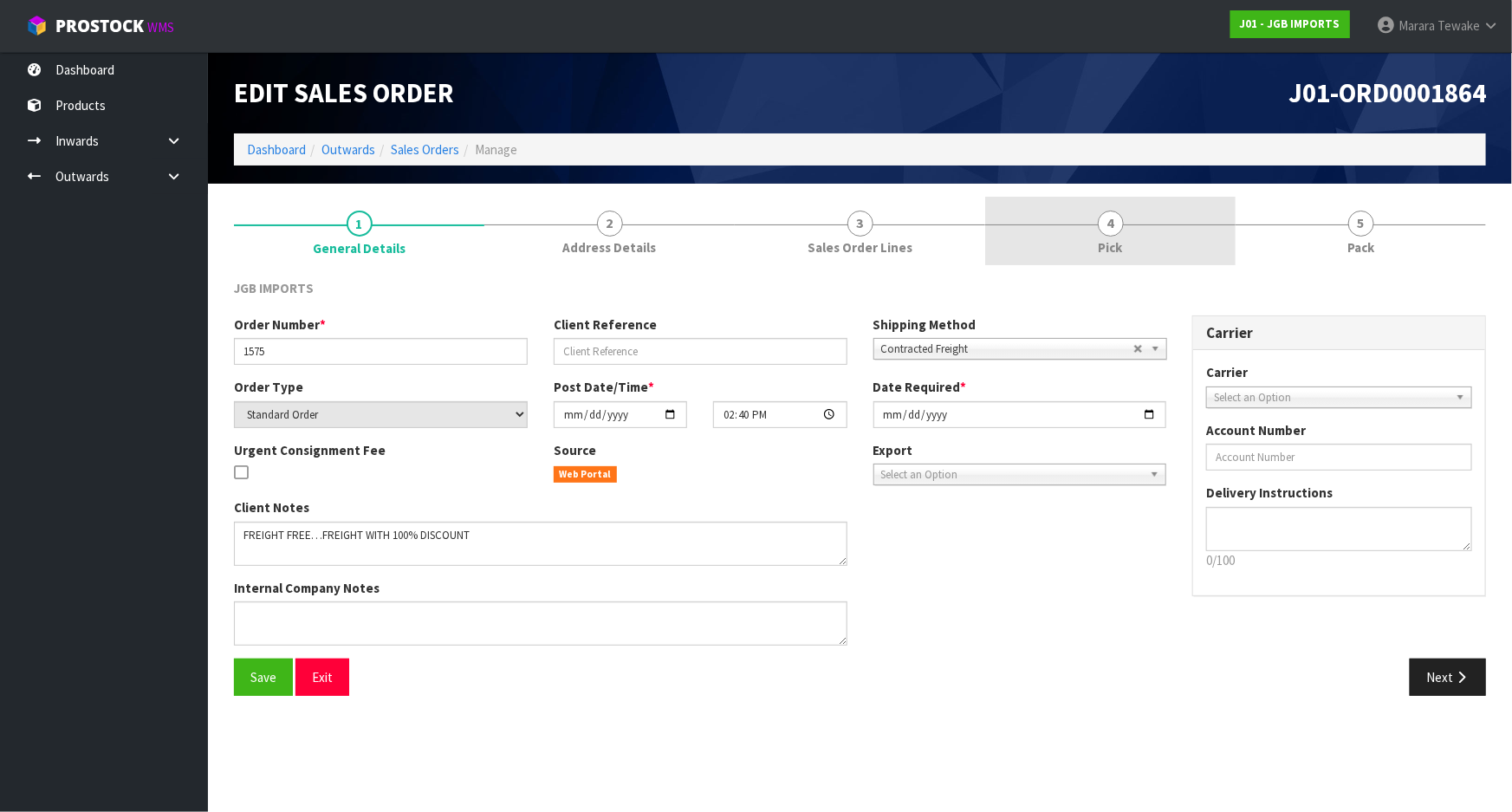
click at [1129, 225] on link "4 Pick" at bounding box center [1111, 231] width 251 height 68
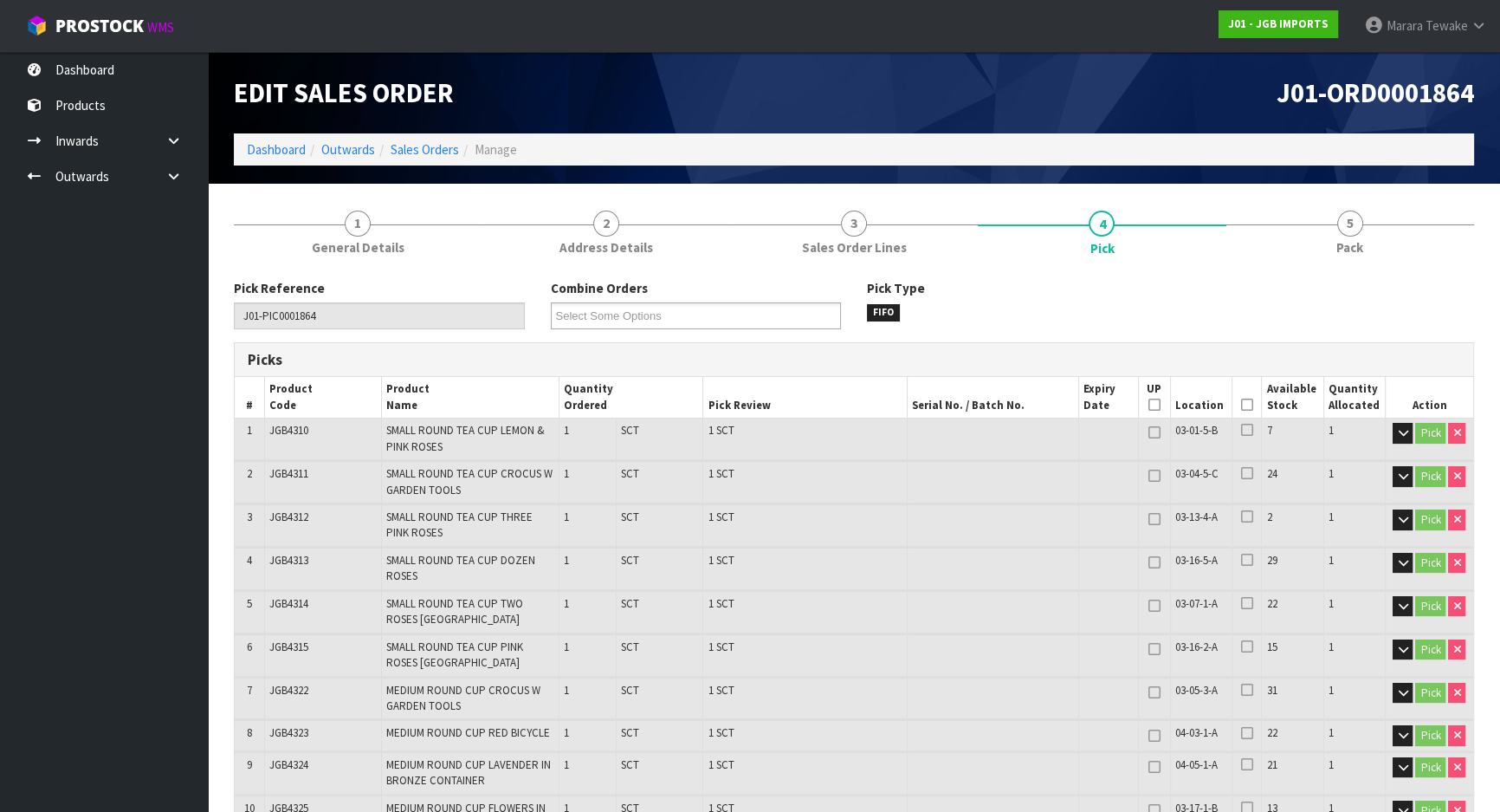
click at [1242, 405] on icon at bounding box center [1248, 404] width 12 height 1
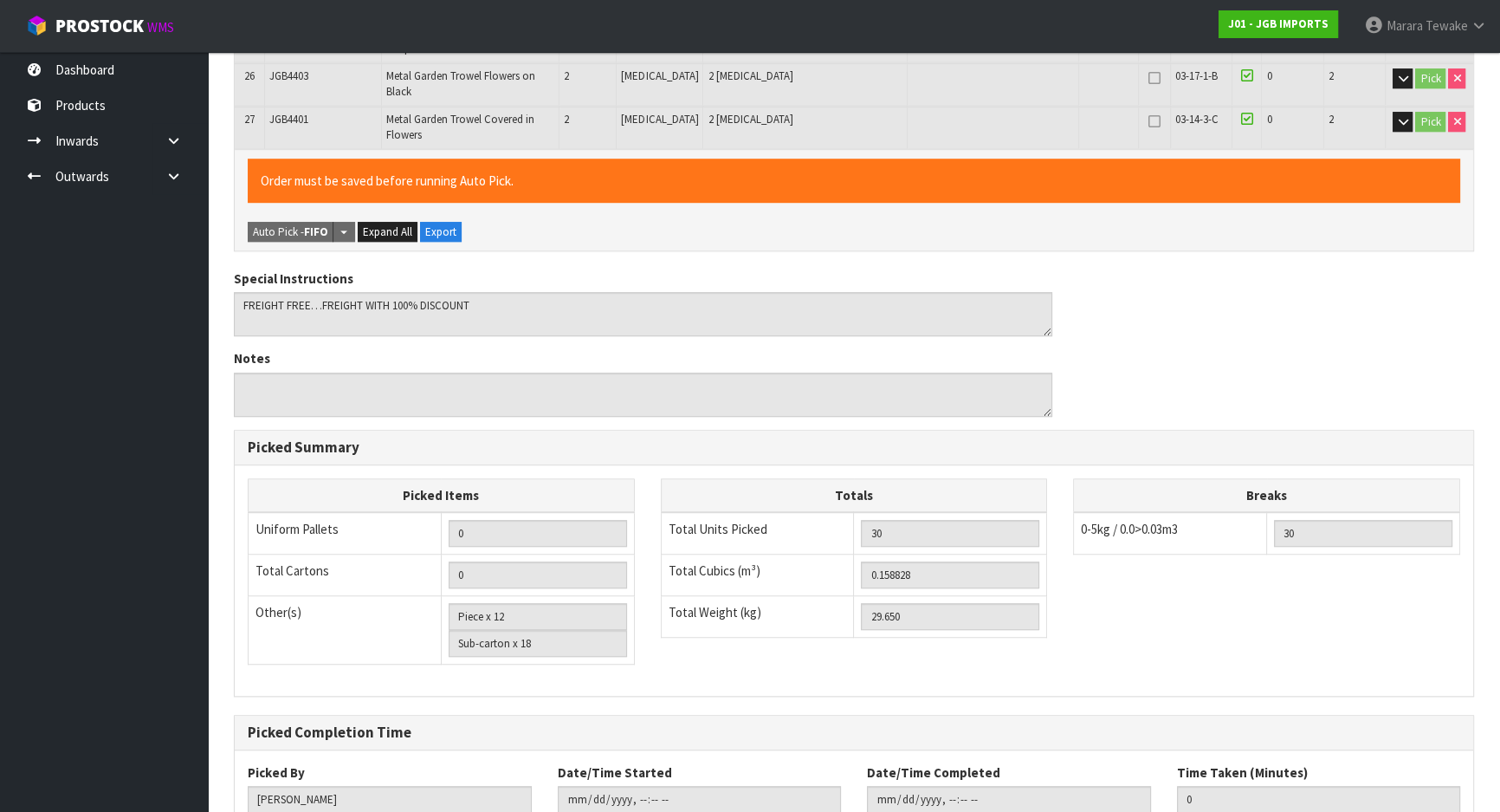
scroll to position [1500, 0]
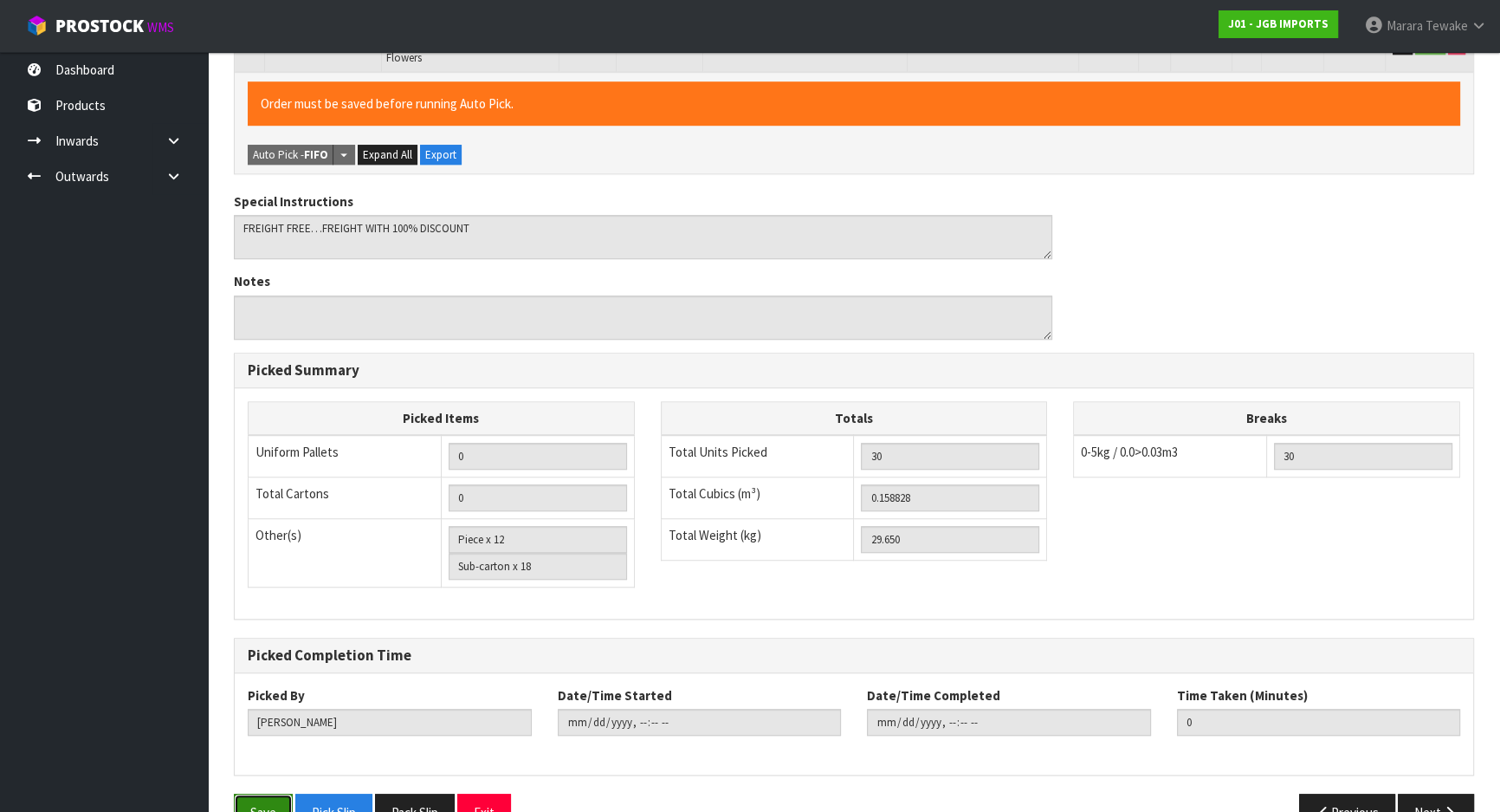
click at [271, 793] on button "Save" at bounding box center [263, 812] width 59 height 37
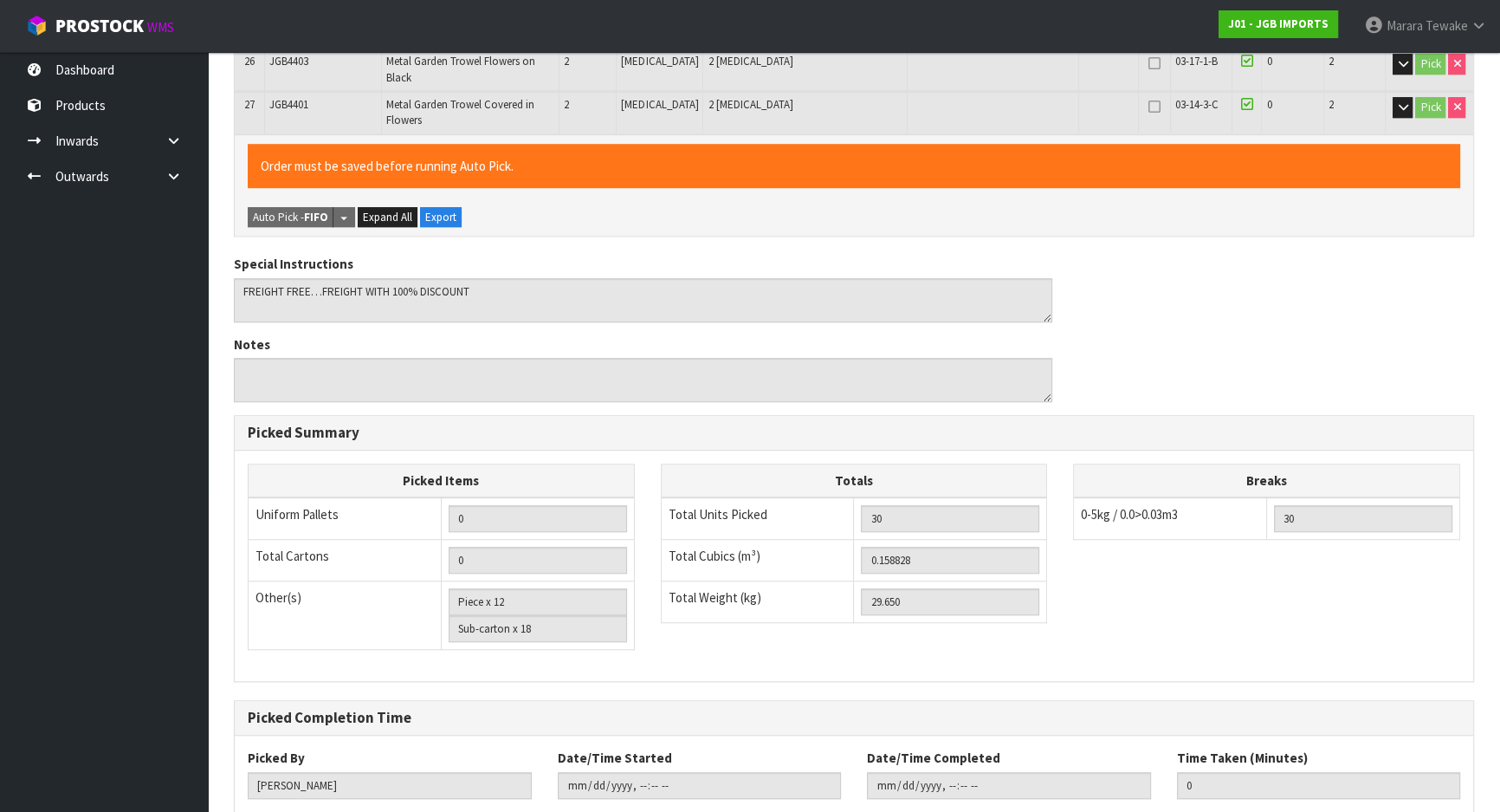
scroll to position [0, 0]
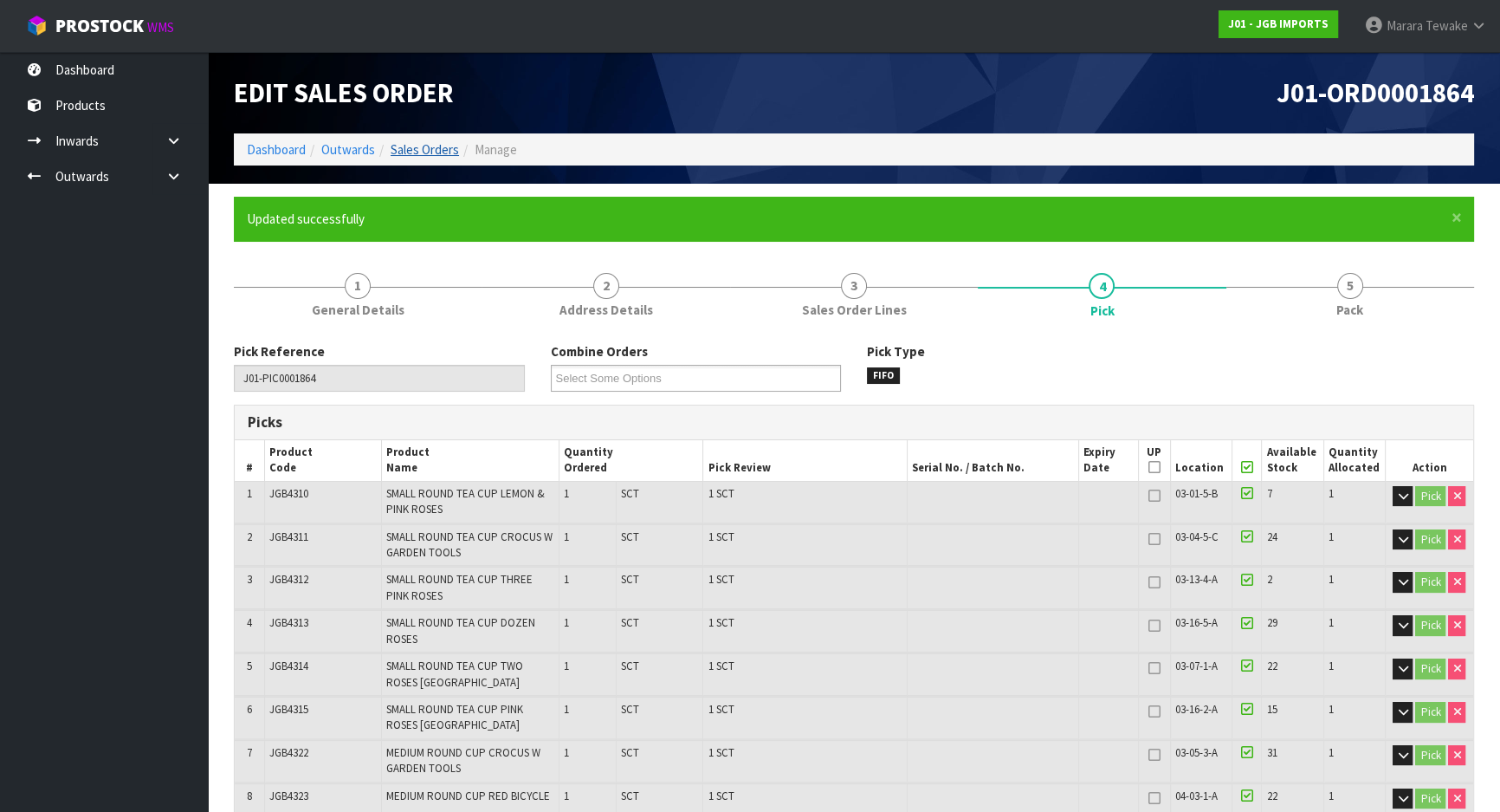
type input "Marara Tewake"
type input "2025-09-18T09:39:13"
click at [432, 149] on link "Sales Orders" at bounding box center [425, 149] width 68 height 17
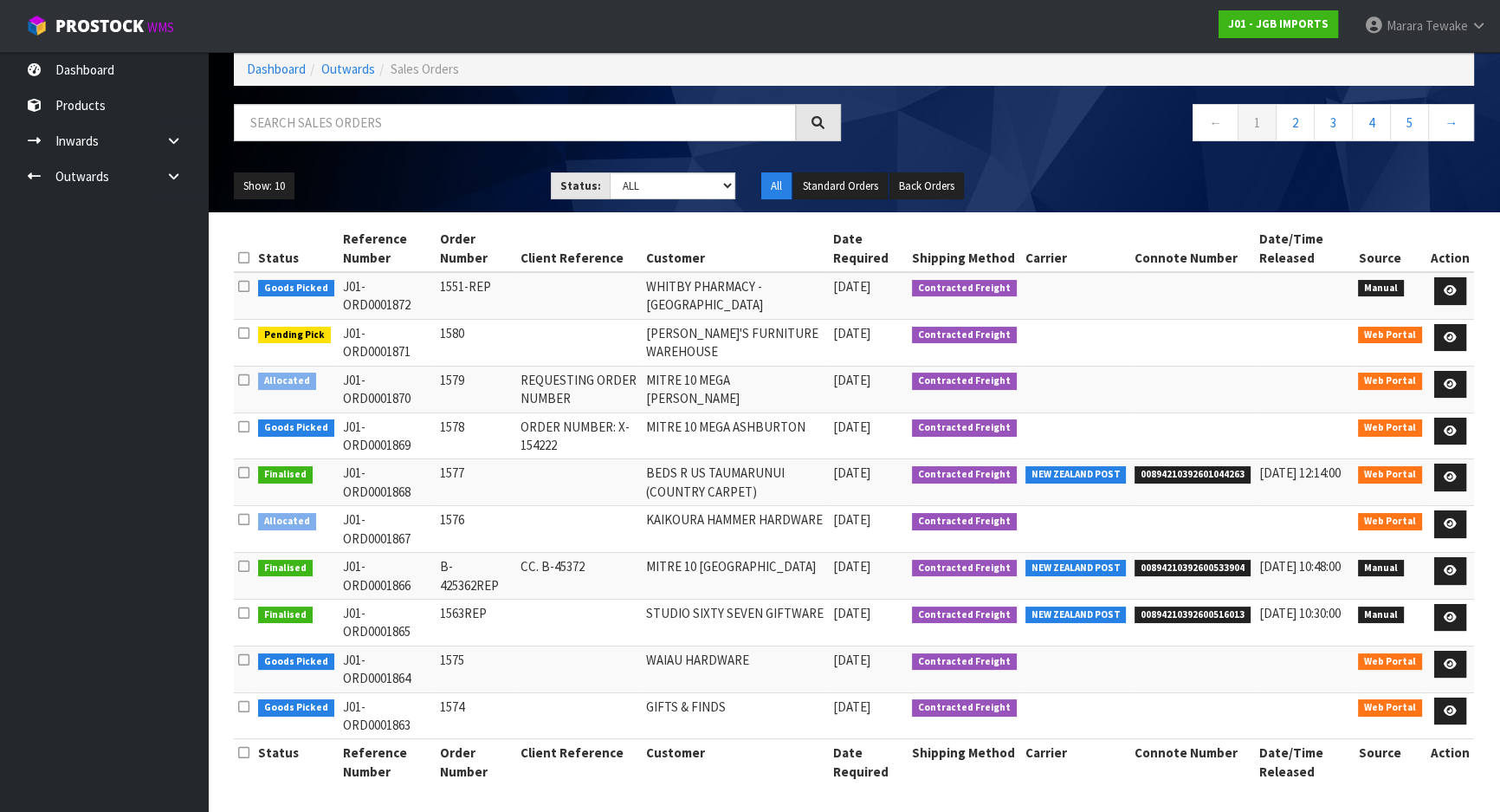
scroll to position [91, 0]
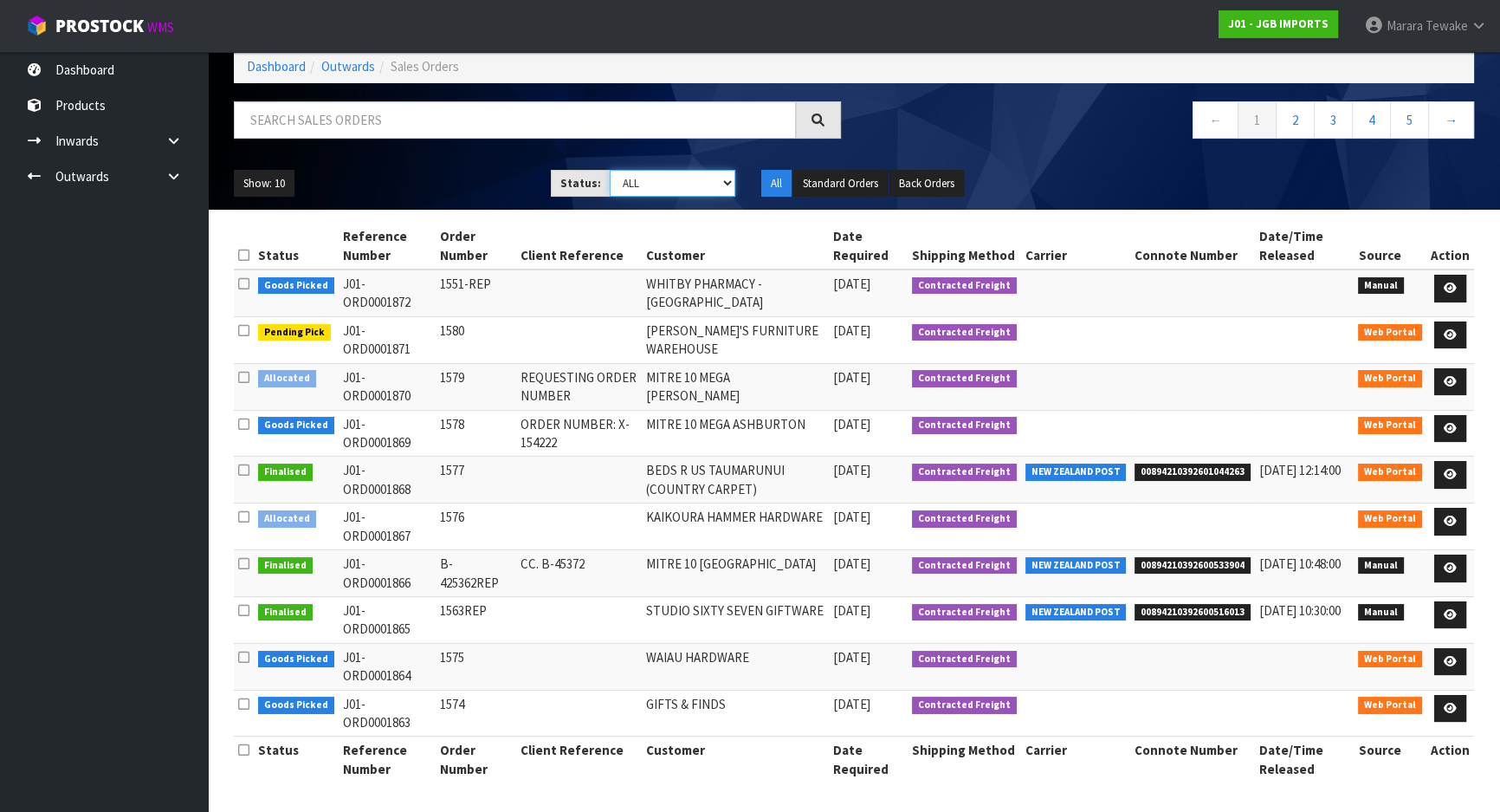
click at [659, 181] on select "Draft Pending Allocated Pending Pick Goods Picked Goods Packed Pending Charges …" at bounding box center [672, 183] width 126 height 26
select select "string:4"
click at [610, 170] on select "Draft Pending Allocated Pending Pick Goods Picked Goods Packed Pending Charges …" at bounding box center [672, 183] width 126 height 26
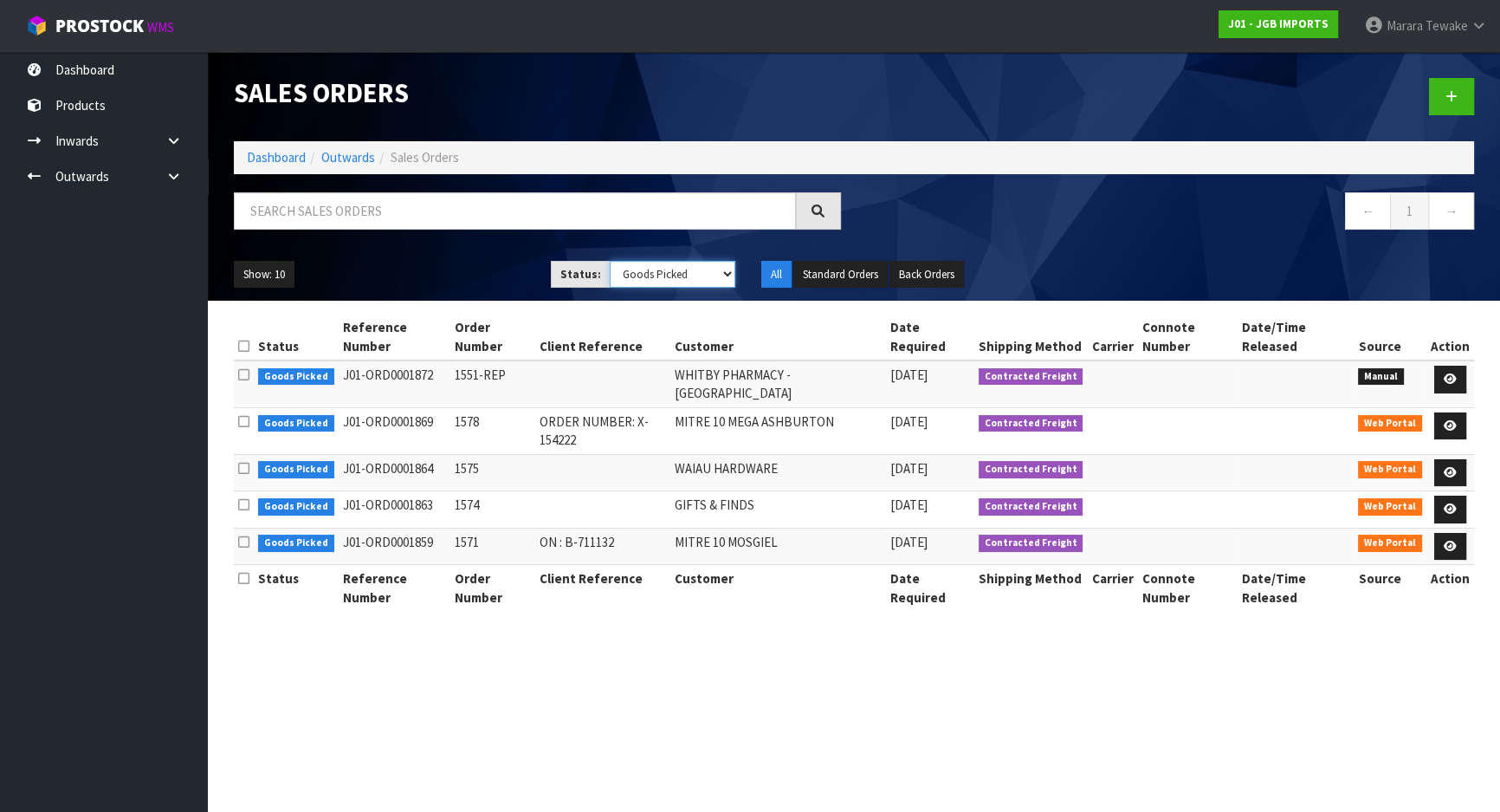
scroll to position [0, 0]
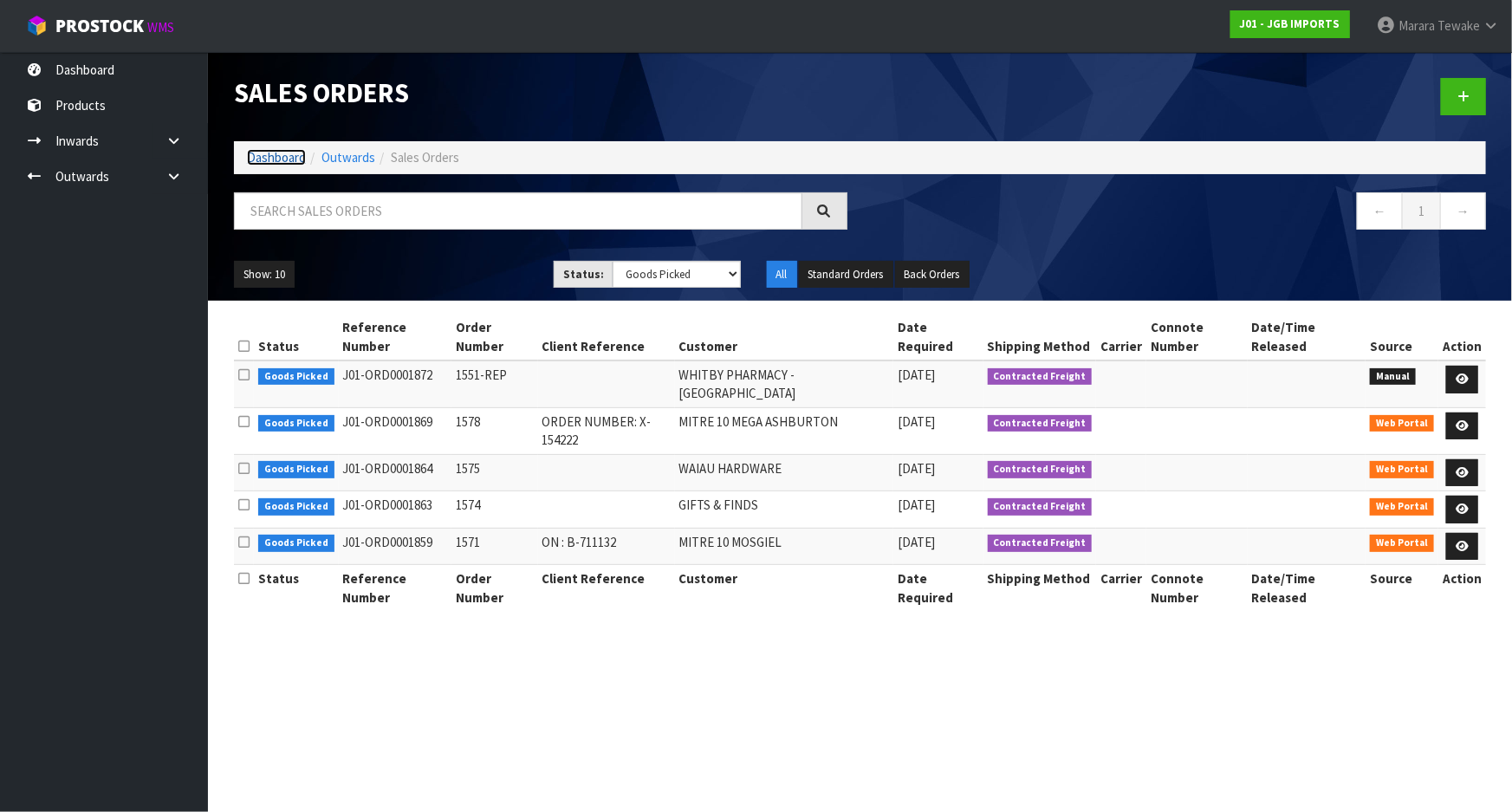
click at [298, 152] on link "Dashboard" at bounding box center [276, 157] width 59 height 17
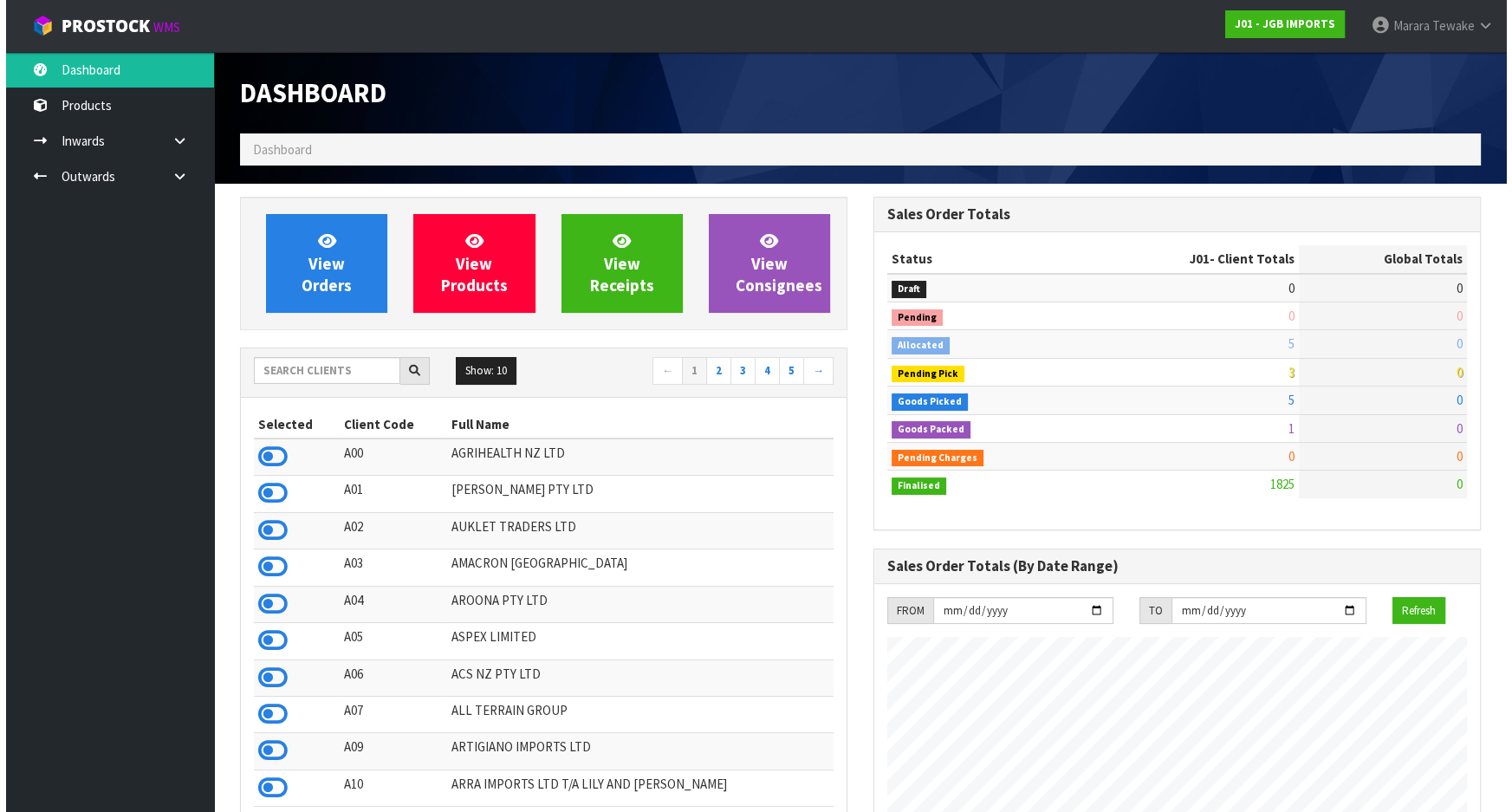
scroll to position [1310, 632]
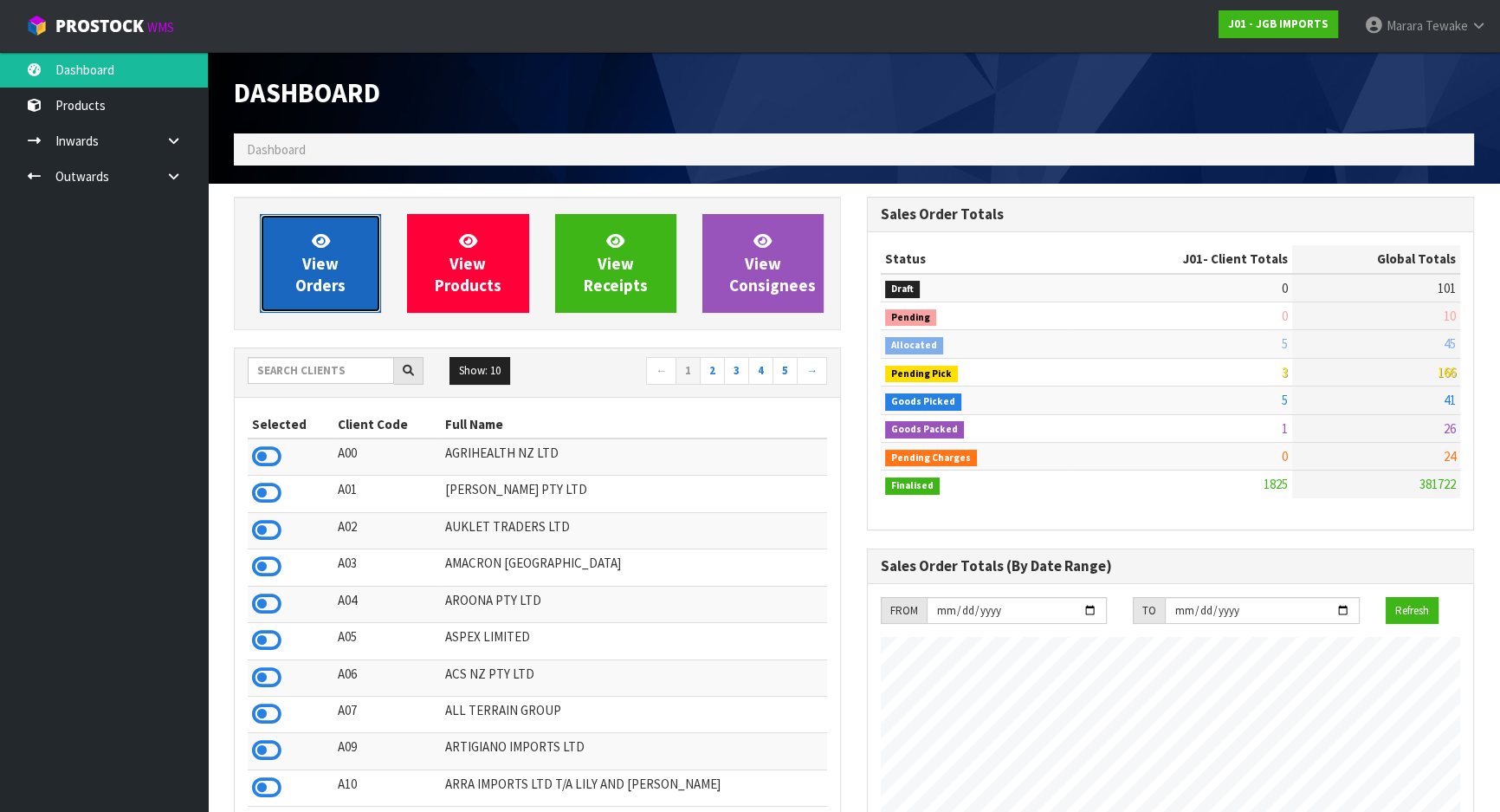
click at [324, 276] on span "View Orders" at bounding box center [320, 263] width 50 height 65
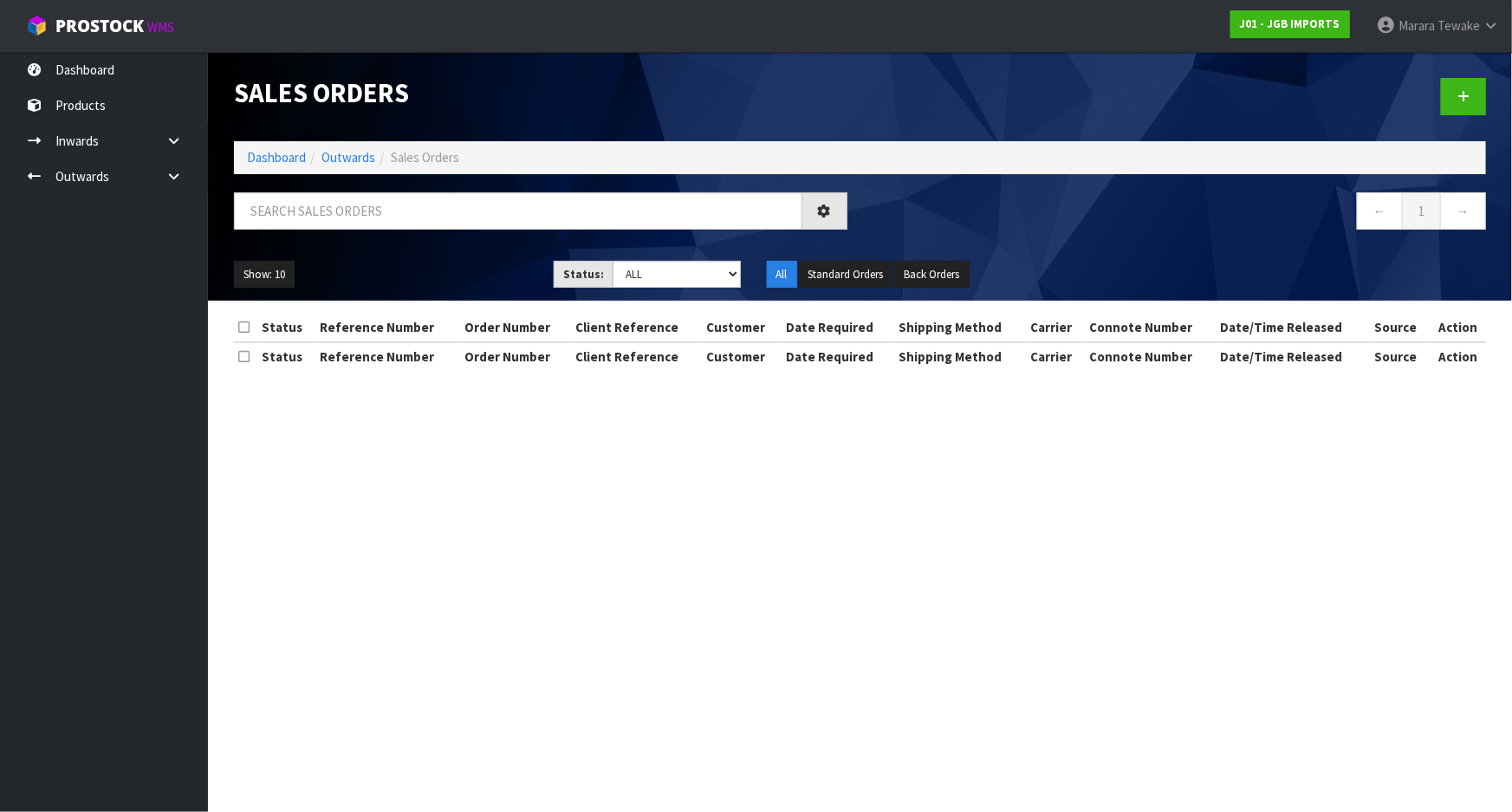
click at [598, 271] on div "Status:" at bounding box center [583, 274] width 59 height 27
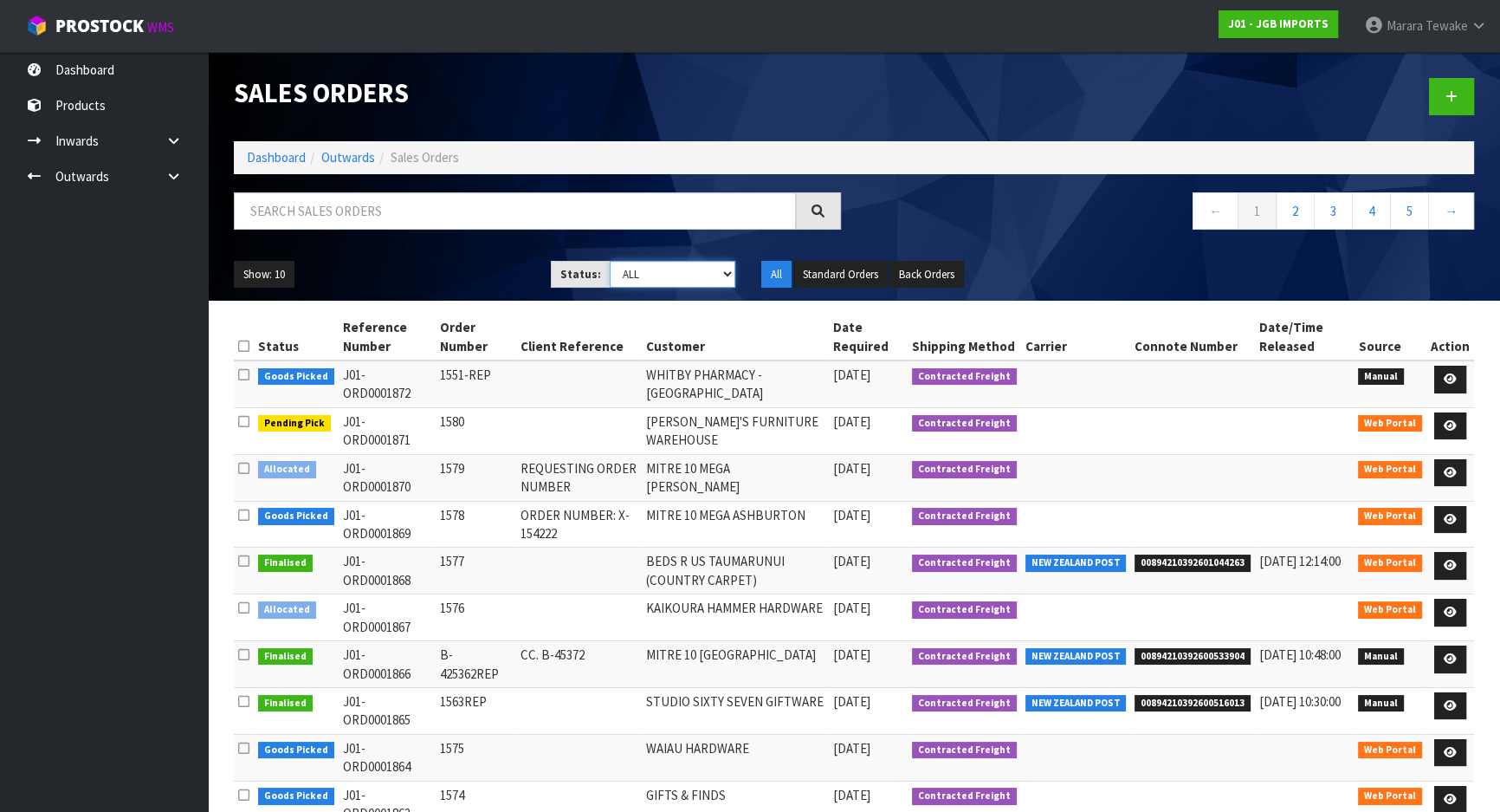
click at [654, 276] on select "Draft Pending Allocated Pending Pick Goods Picked Goods Packed Pending Charges …" at bounding box center [672, 273] width 126 height 26
select select "string:3"
click at [610, 260] on select "Draft Pending Allocated Pending Pick Goods Picked Goods Packed Pending Charges …" at bounding box center [672, 273] width 126 height 26
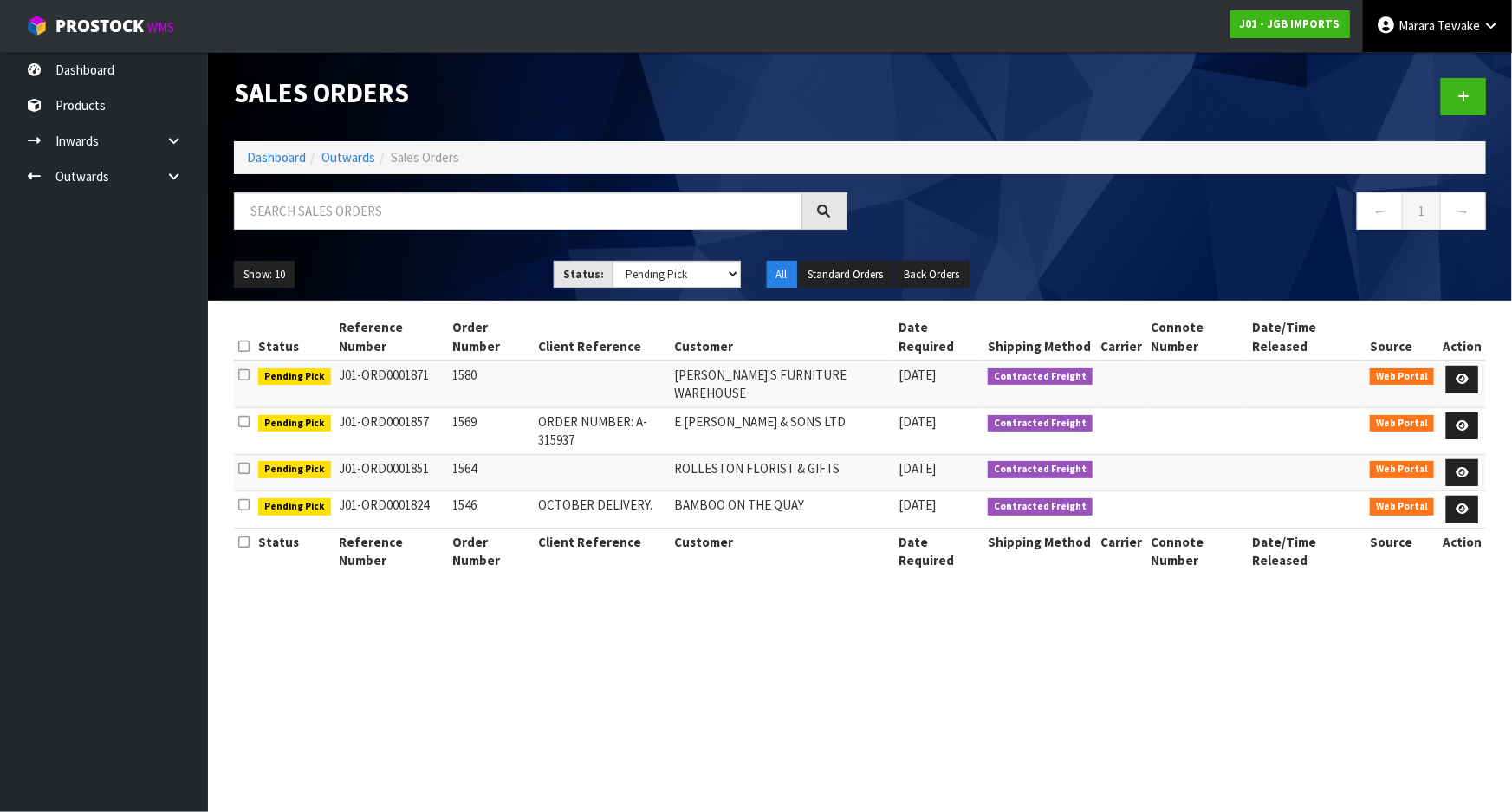
click at [1426, 22] on span "Marara" at bounding box center [1416, 25] width 36 height 17
click at [1416, 58] on link "Logout" at bounding box center [1443, 68] width 137 height 23
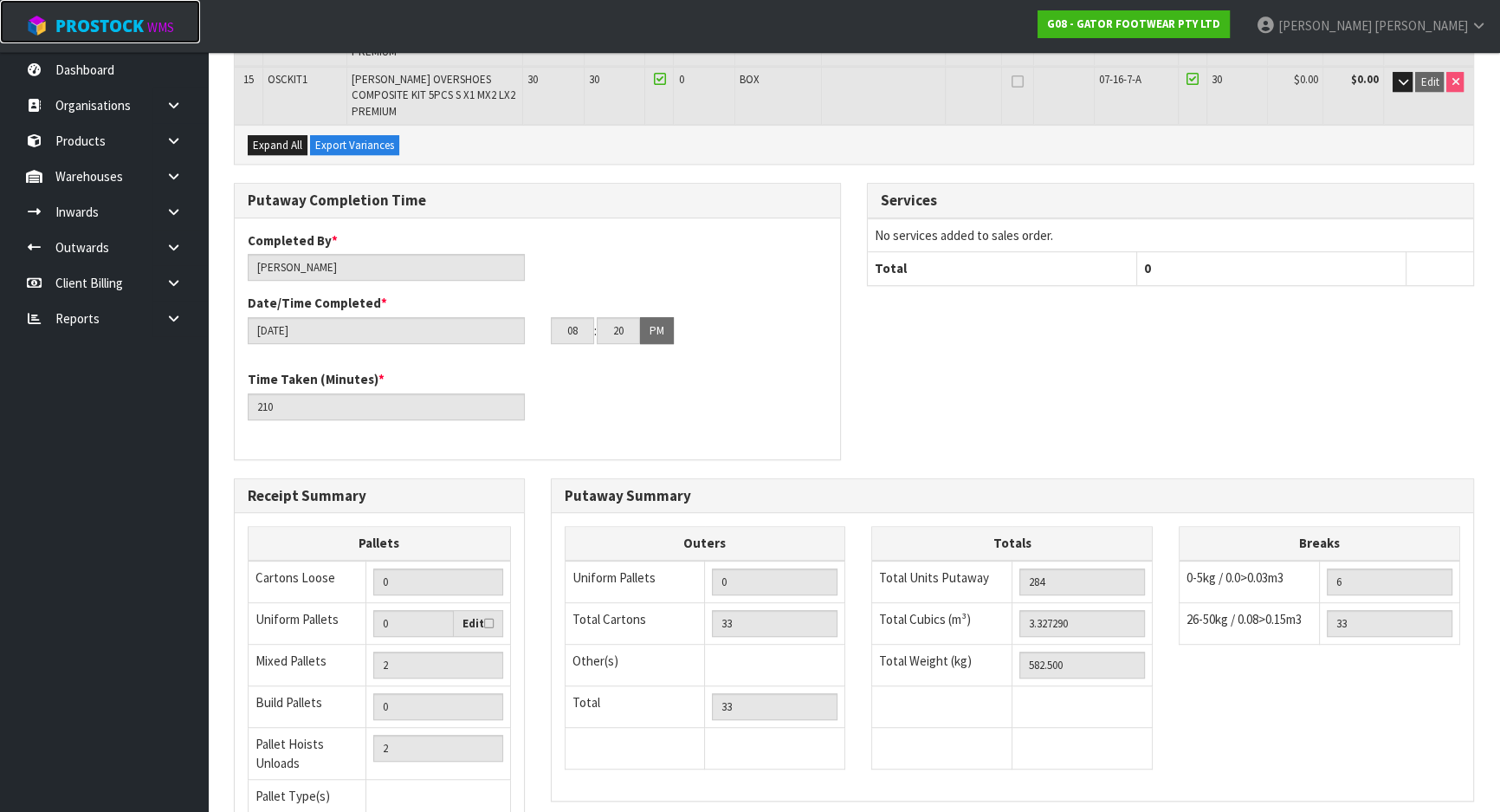
scroll to position [1181, 0]
click at [110, 25] on span "ProStock" at bounding box center [100, 25] width 88 height 23
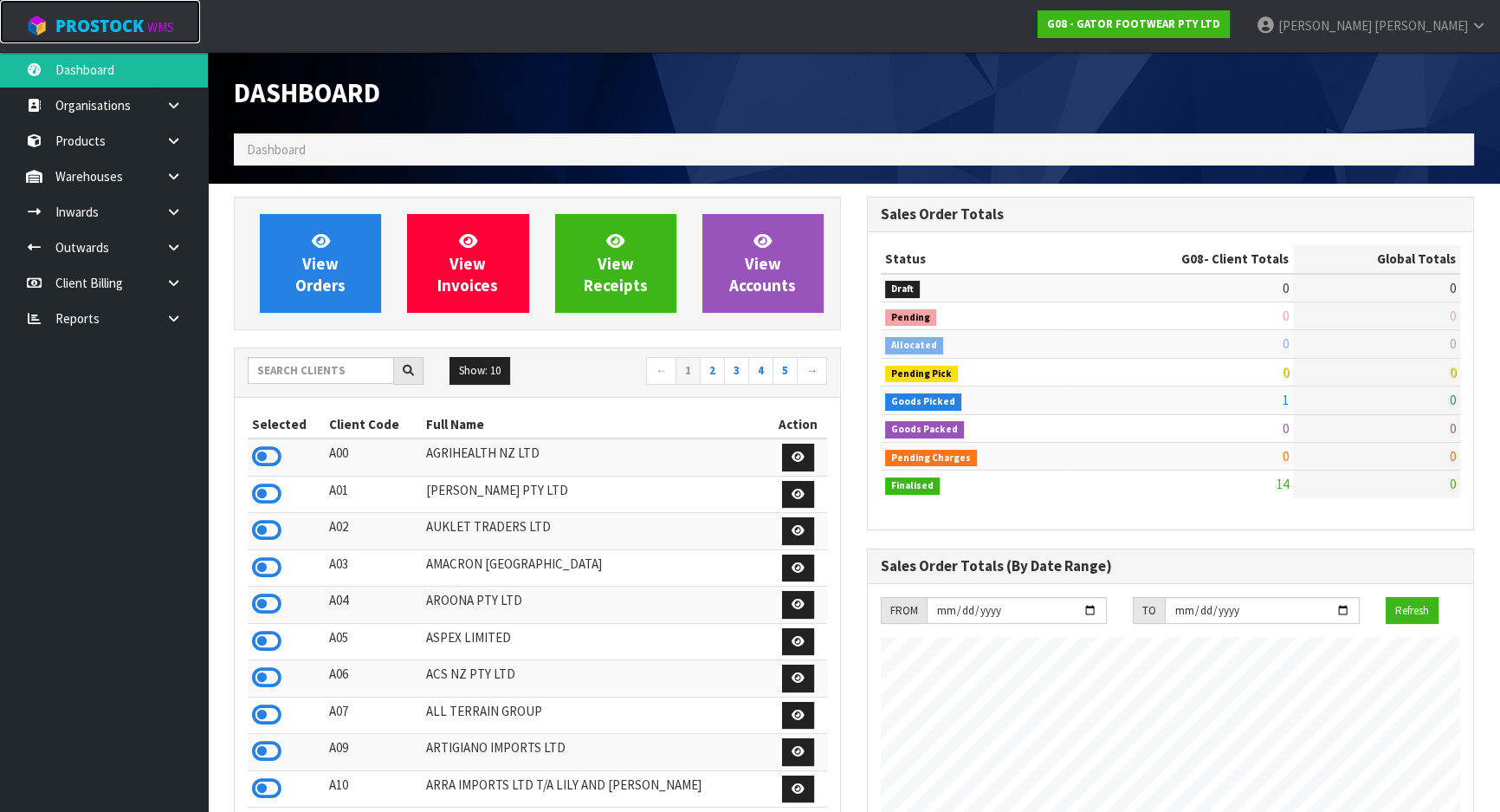
scroll to position [1178, 632]
click at [342, 364] on input "text" at bounding box center [321, 370] width 147 height 26
click at [260, 369] on input "text" at bounding box center [321, 370] width 147 height 26
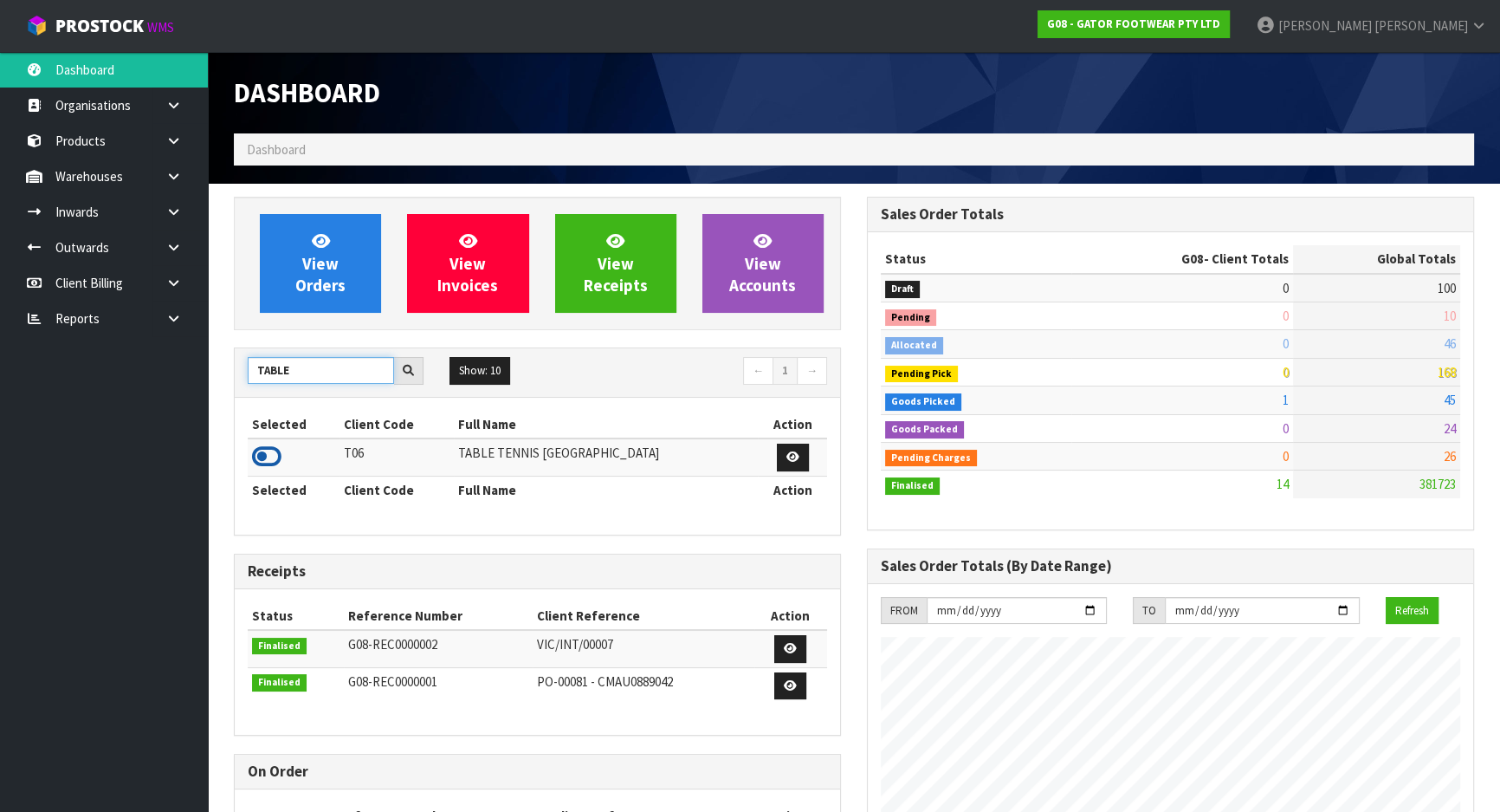
type input "TABLE"
click at [268, 454] on icon at bounding box center [267, 456] width 29 height 26
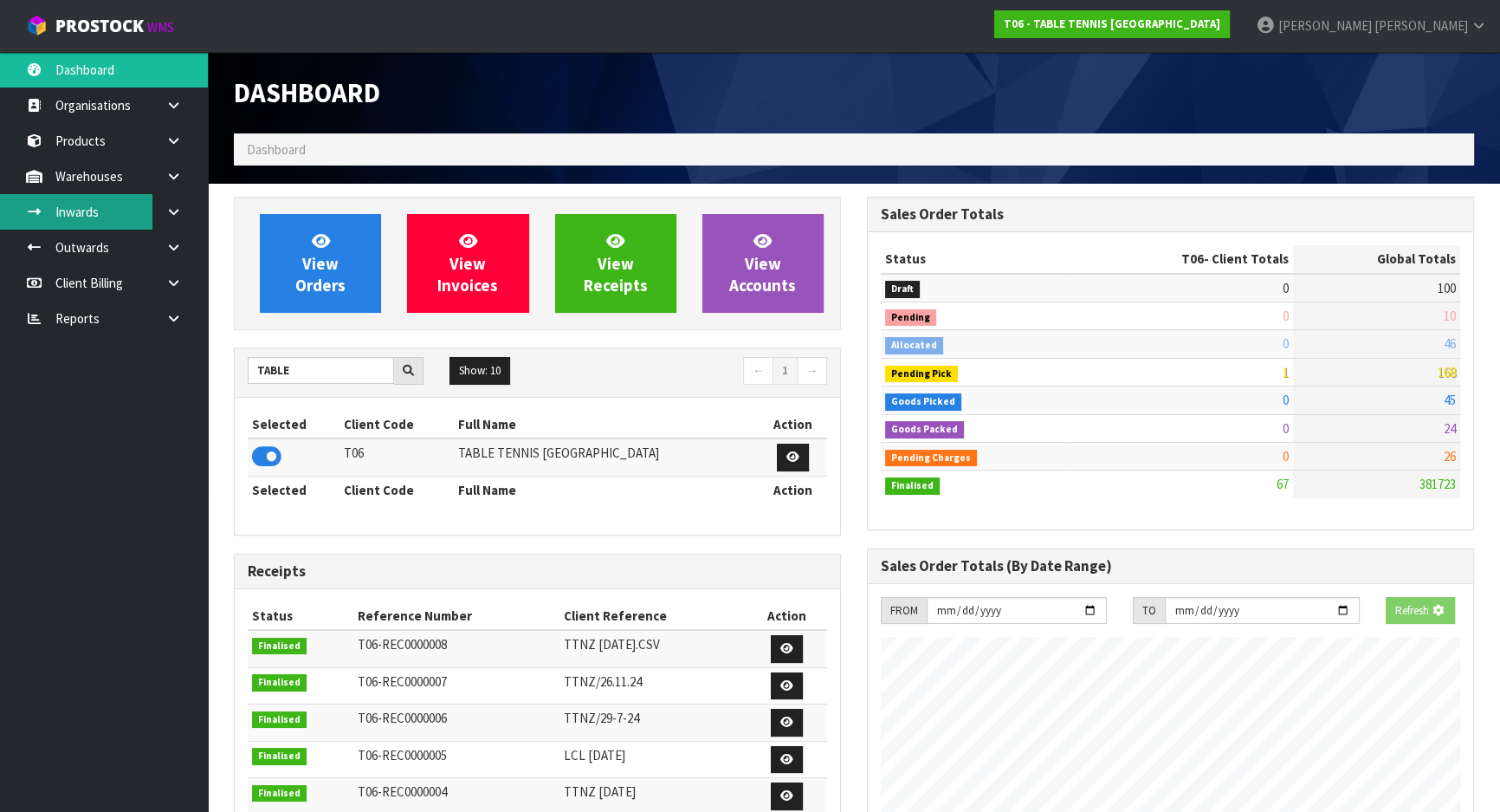
click at [107, 201] on link "Inwards" at bounding box center [104, 211] width 207 height 35
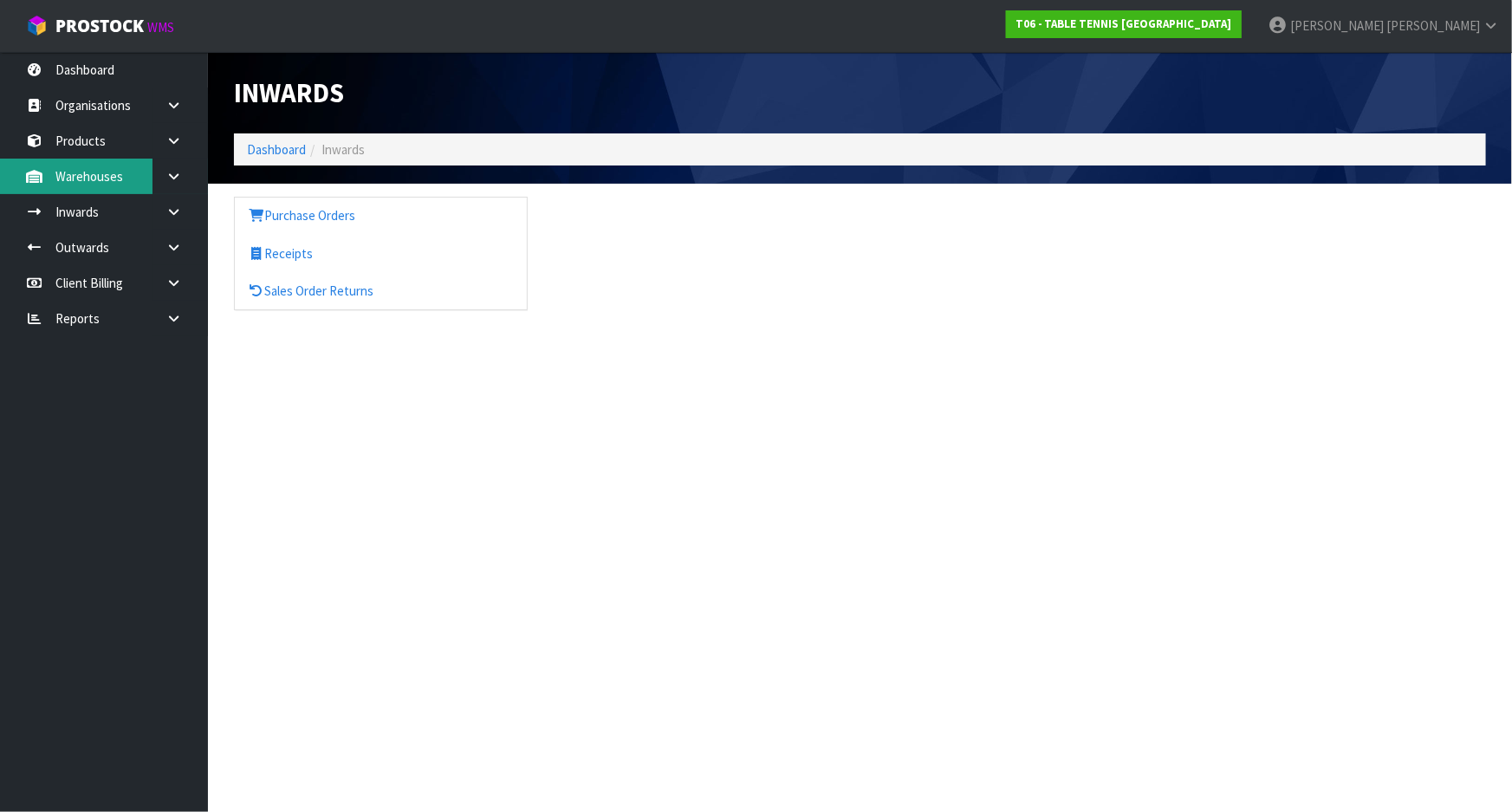
click at [138, 175] on link "Warehouses" at bounding box center [104, 176] width 207 height 35
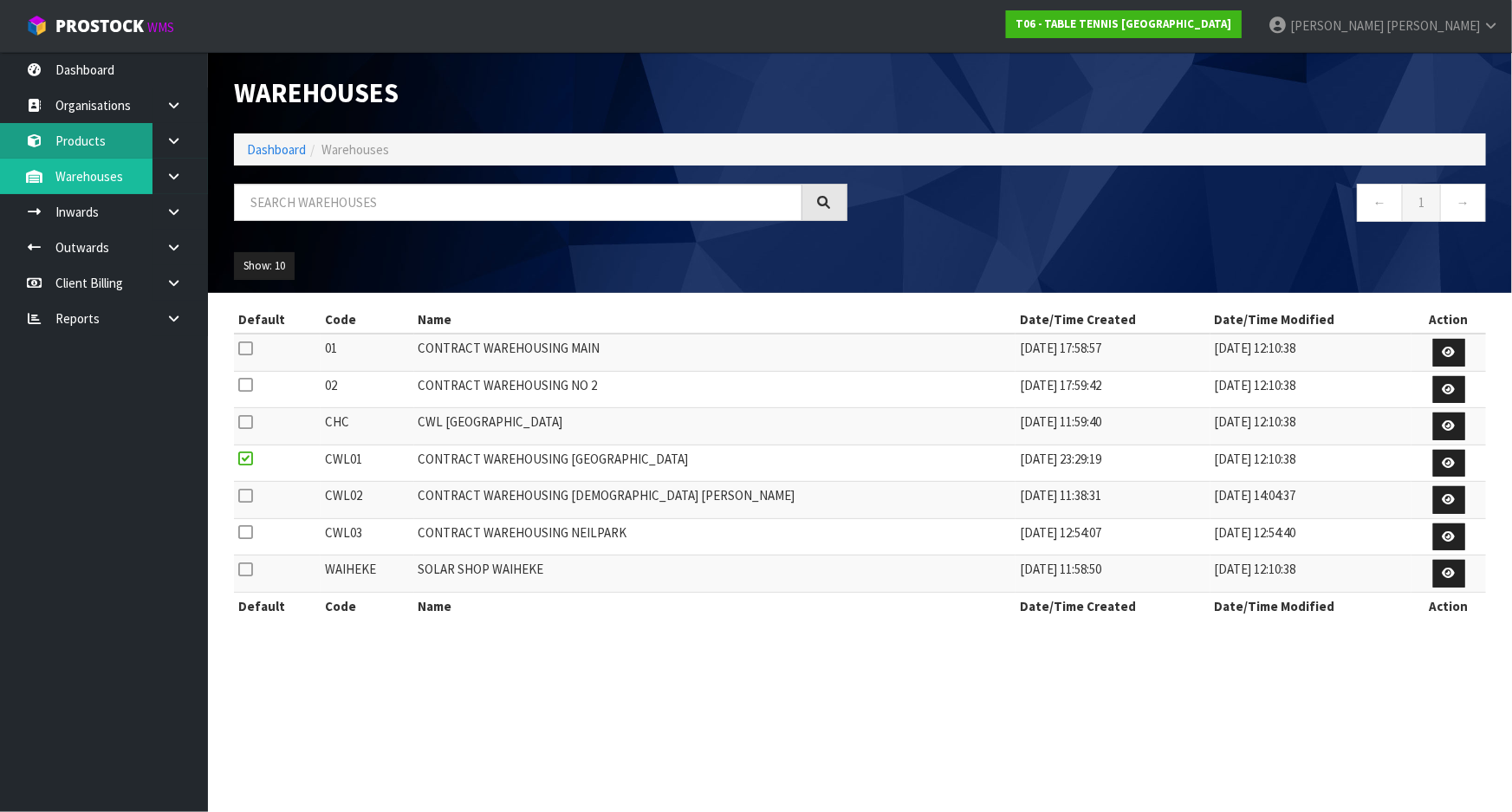
click at [75, 132] on link "Products" at bounding box center [104, 141] width 207 height 35
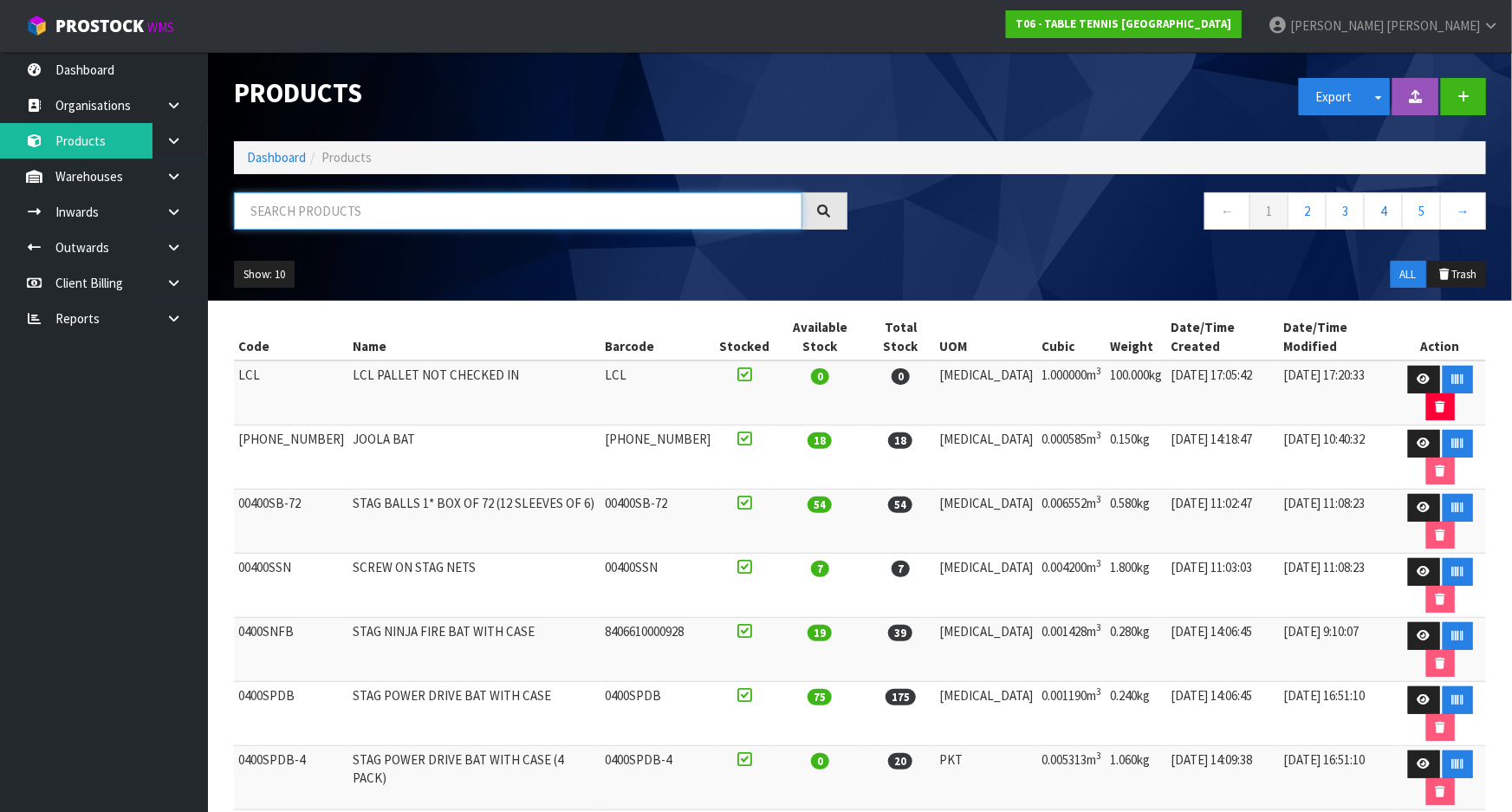
click at [311, 210] on input "text" at bounding box center [518, 211] width 569 height 37
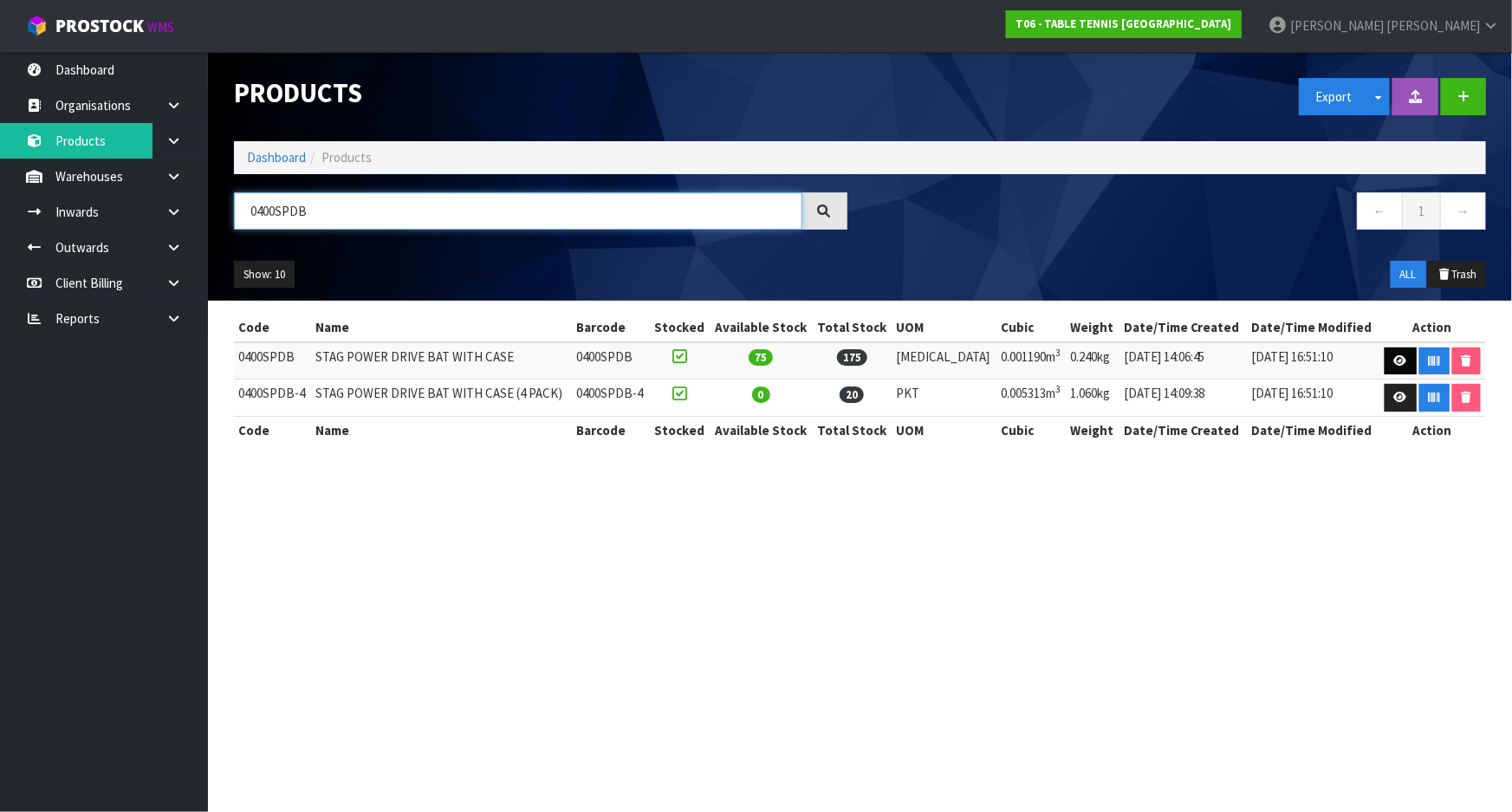
type input "0400SPDB"
click at [1395, 361] on icon at bounding box center [1400, 361] width 13 height 12
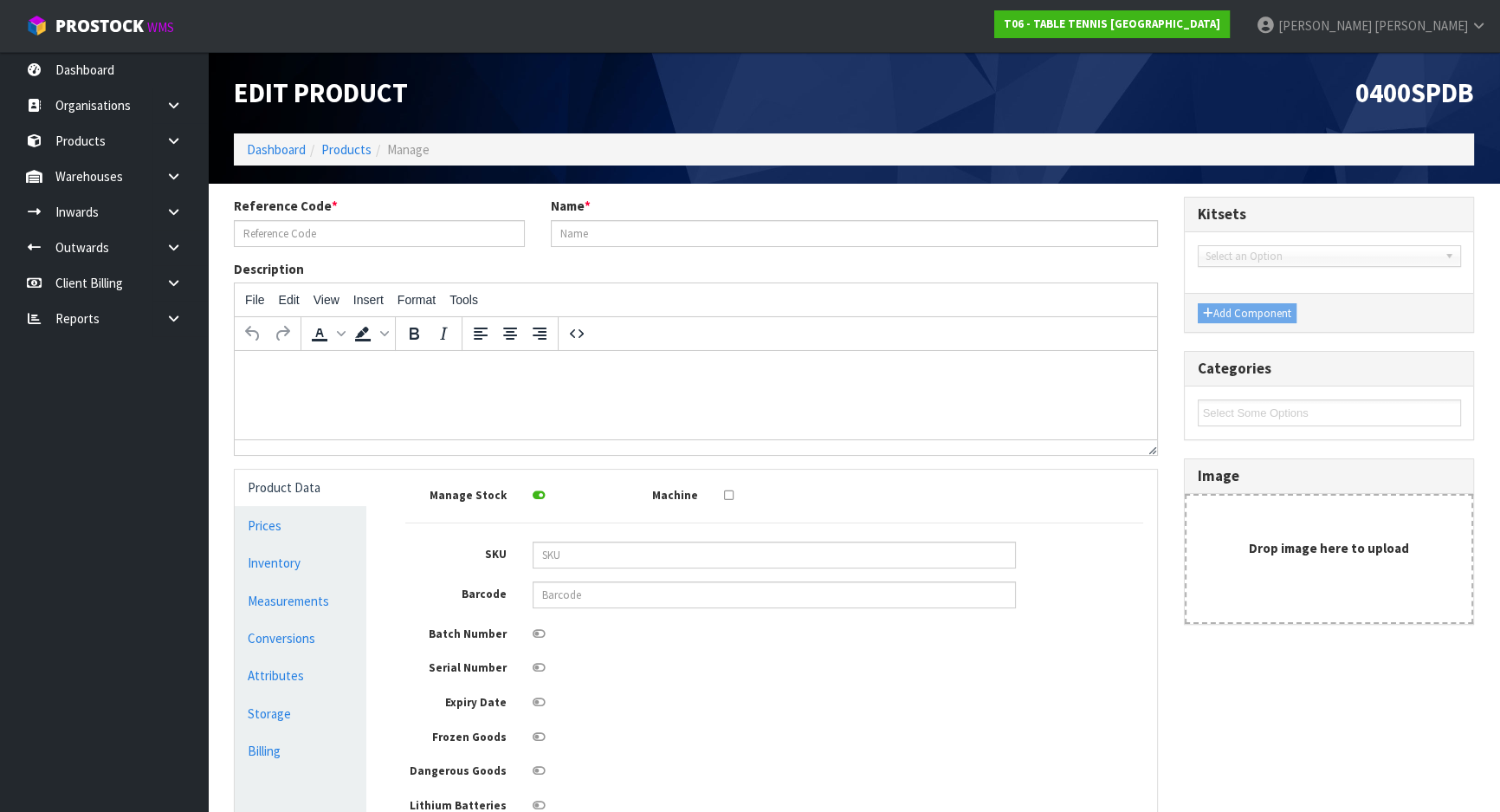
type input "0400SPDB"
type input "STAG POWER DRIVE BAT WITH CASE"
click at [289, 641] on link "Conversions" at bounding box center [300, 638] width 132 height 35
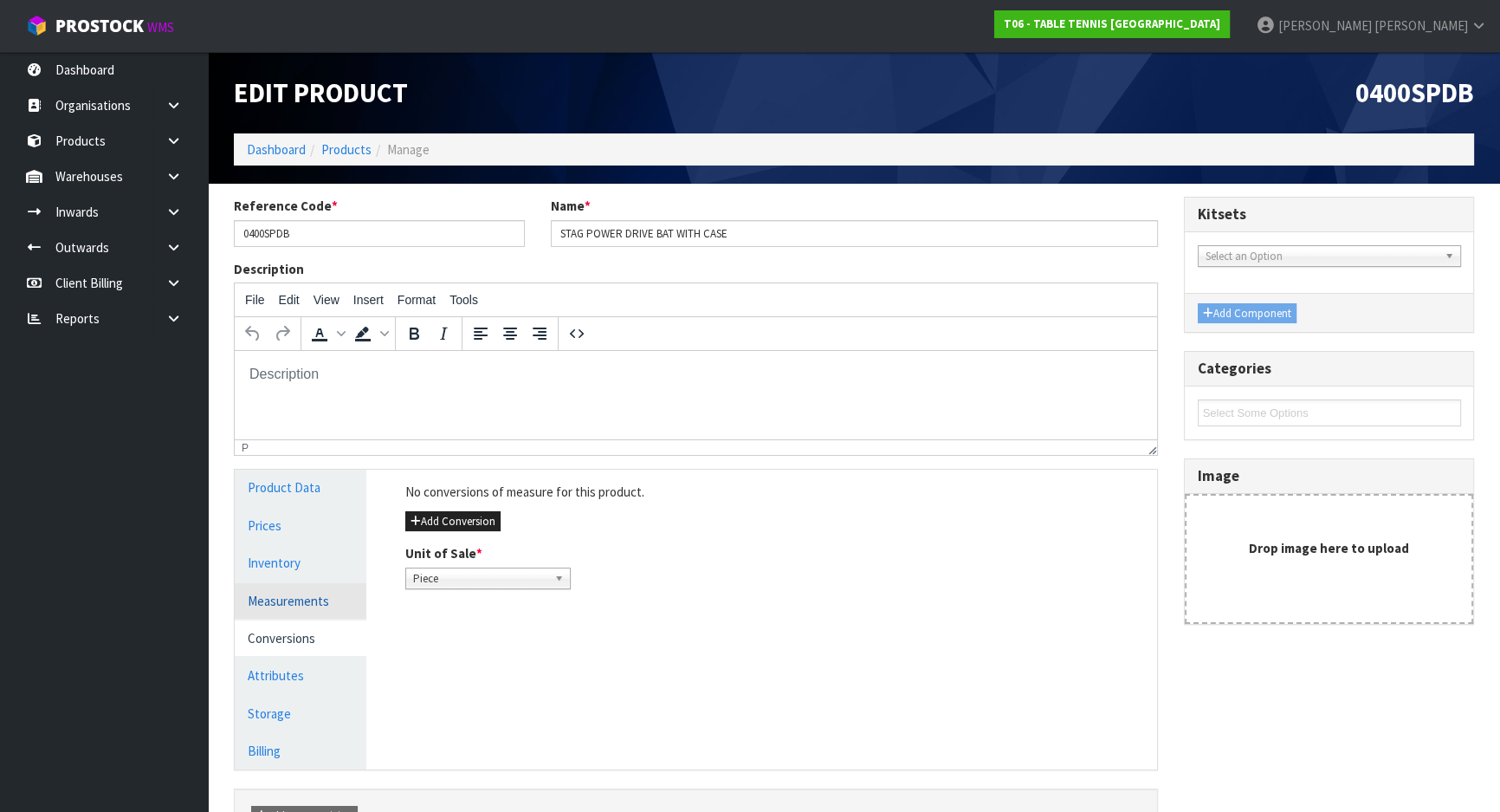
click at [310, 602] on link "Measurements" at bounding box center [300, 601] width 132 height 35
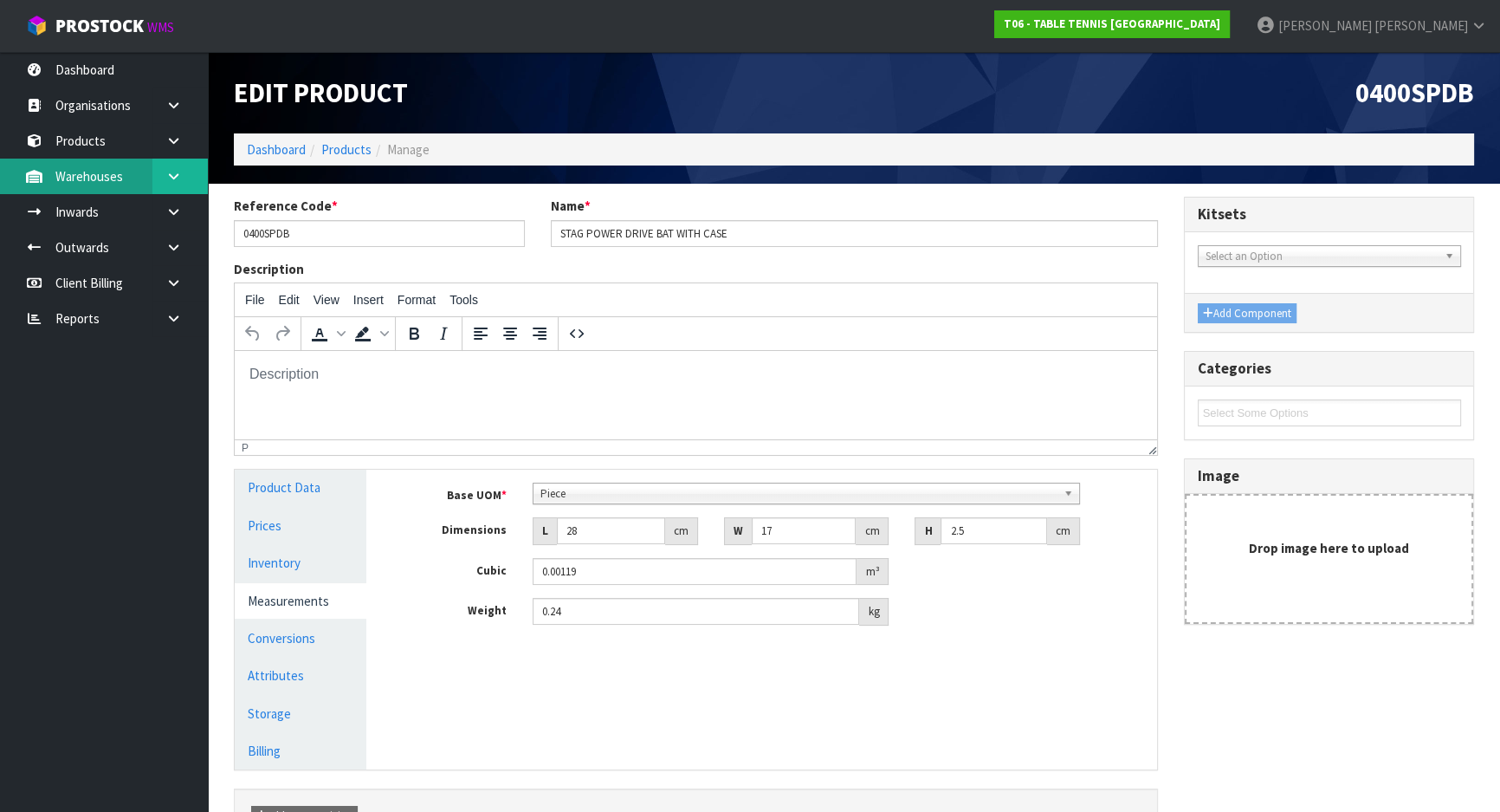
drag, startPoint x: 137, startPoint y: 178, endPoint x: 188, endPoint y: 180, distance: 51.0
click at [137, 178] on link "Warehouses" at bounding box center [104, 176] width 207 height 35
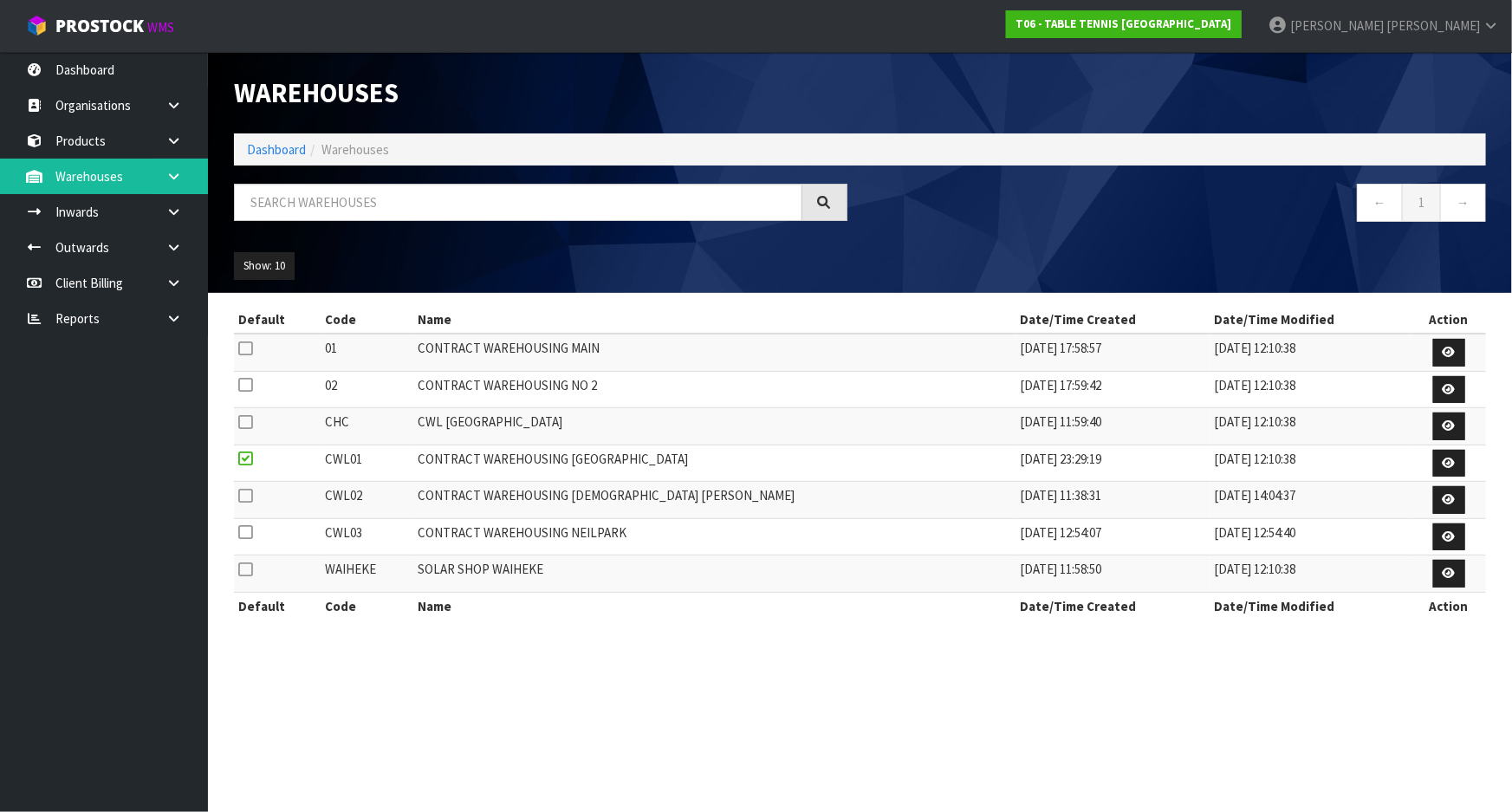
click at [168, 181] on icon at bounding box center [173, 176] width 17 height 13
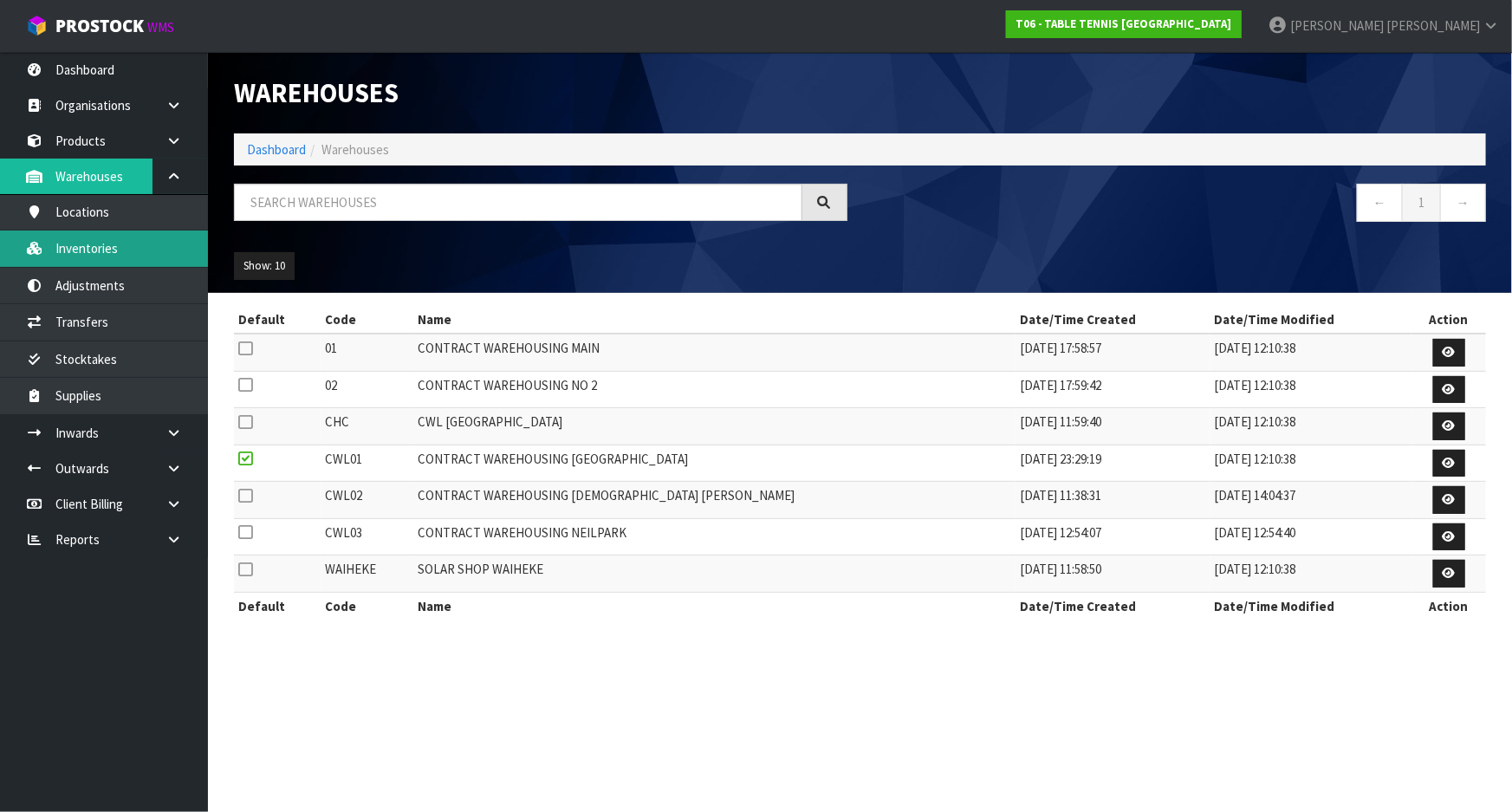
click at [104, 250] on link "Inventories" at bounding box center [104, 248] width 207 height 35
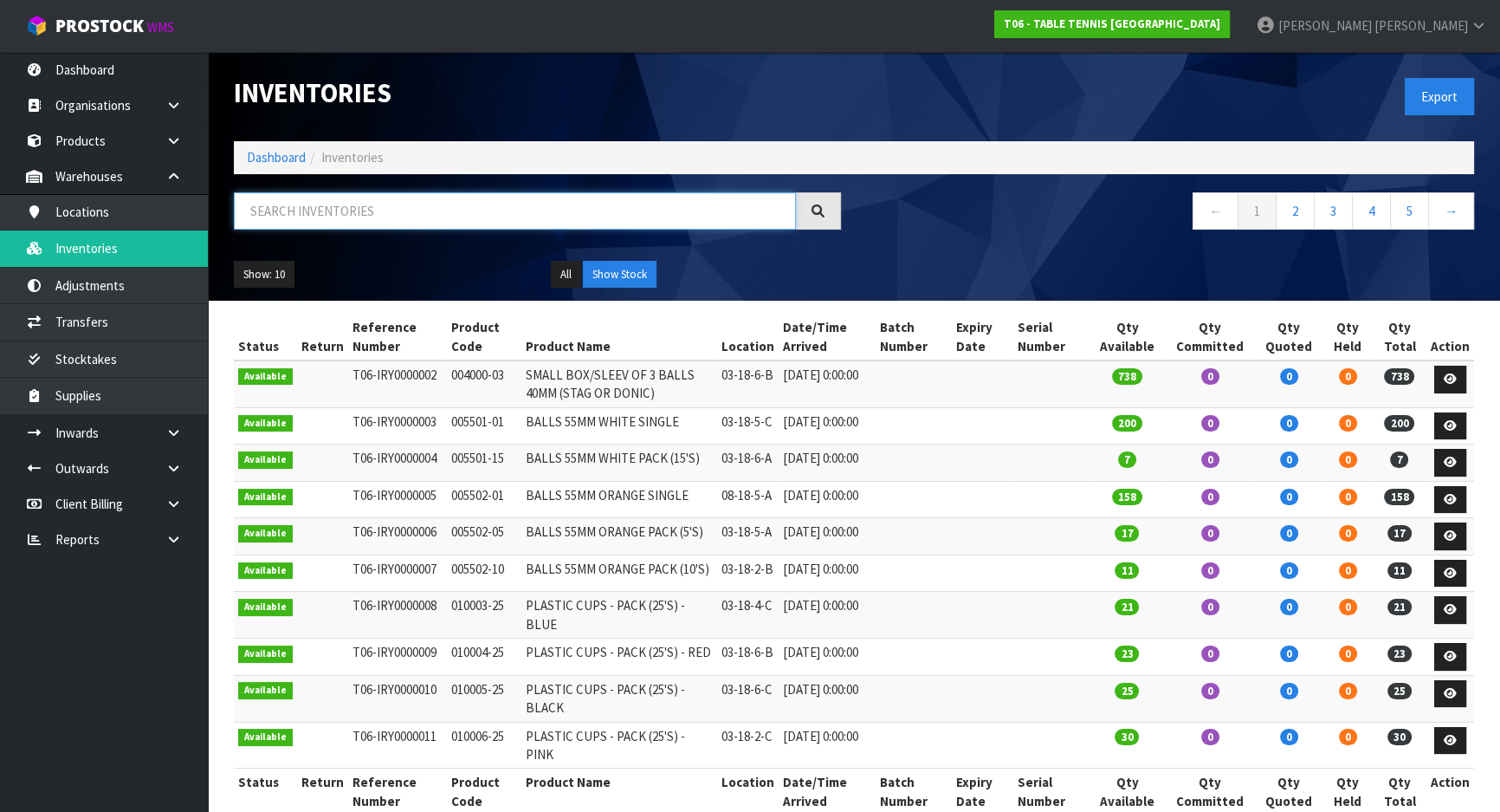
click at [359, 218] on input "text" at bounding box center [515, 211] width 563 height 37
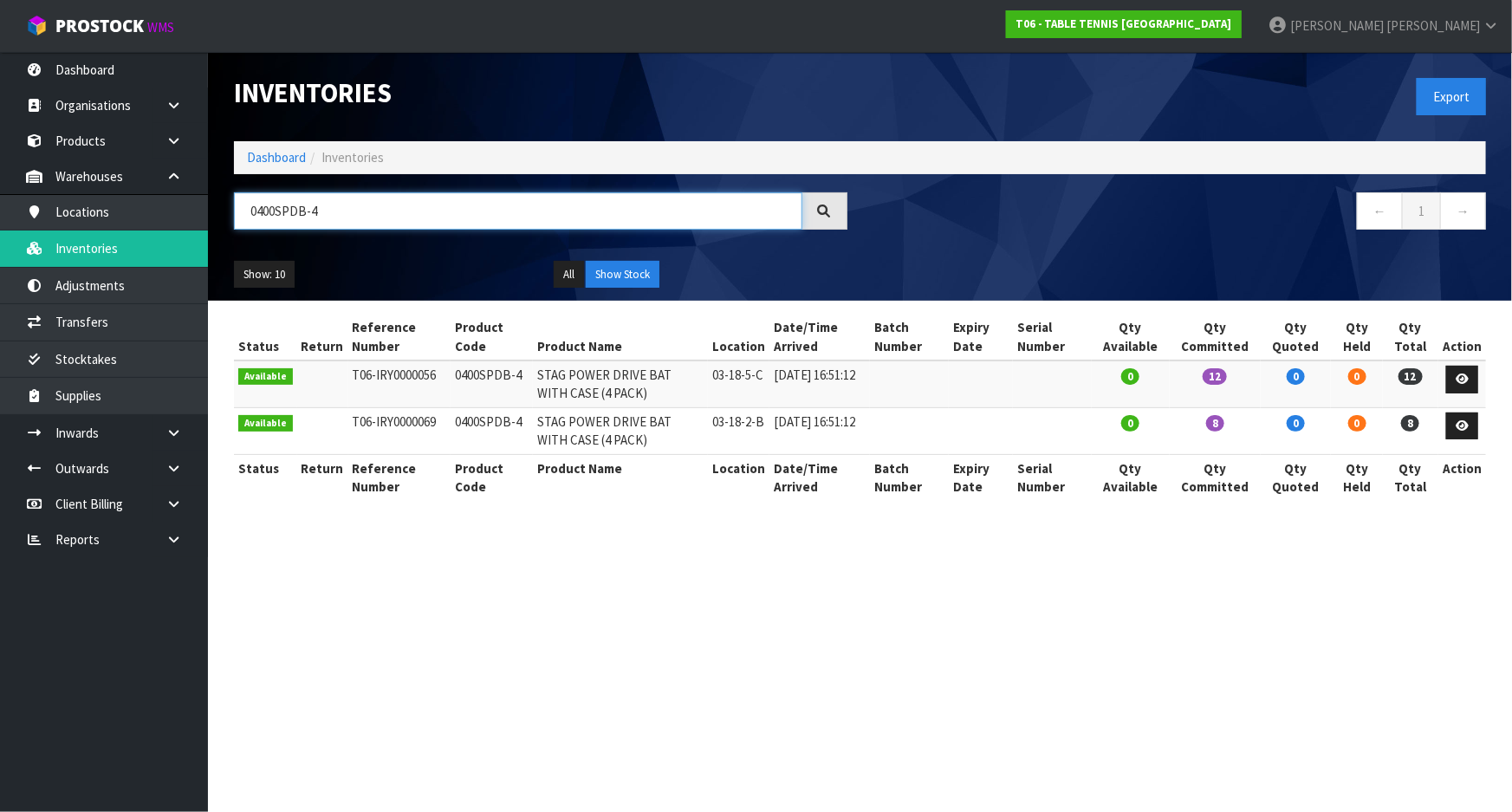
type input "0400SPDB-4"
click at [1030, 401] on td at bounding box center [1052, 383] width 79 height 47
click at [1008, 256] on div "Show: 10 5 10 25 50 All Show Stock" at bounding box center [860, 274] width 1278 height 54
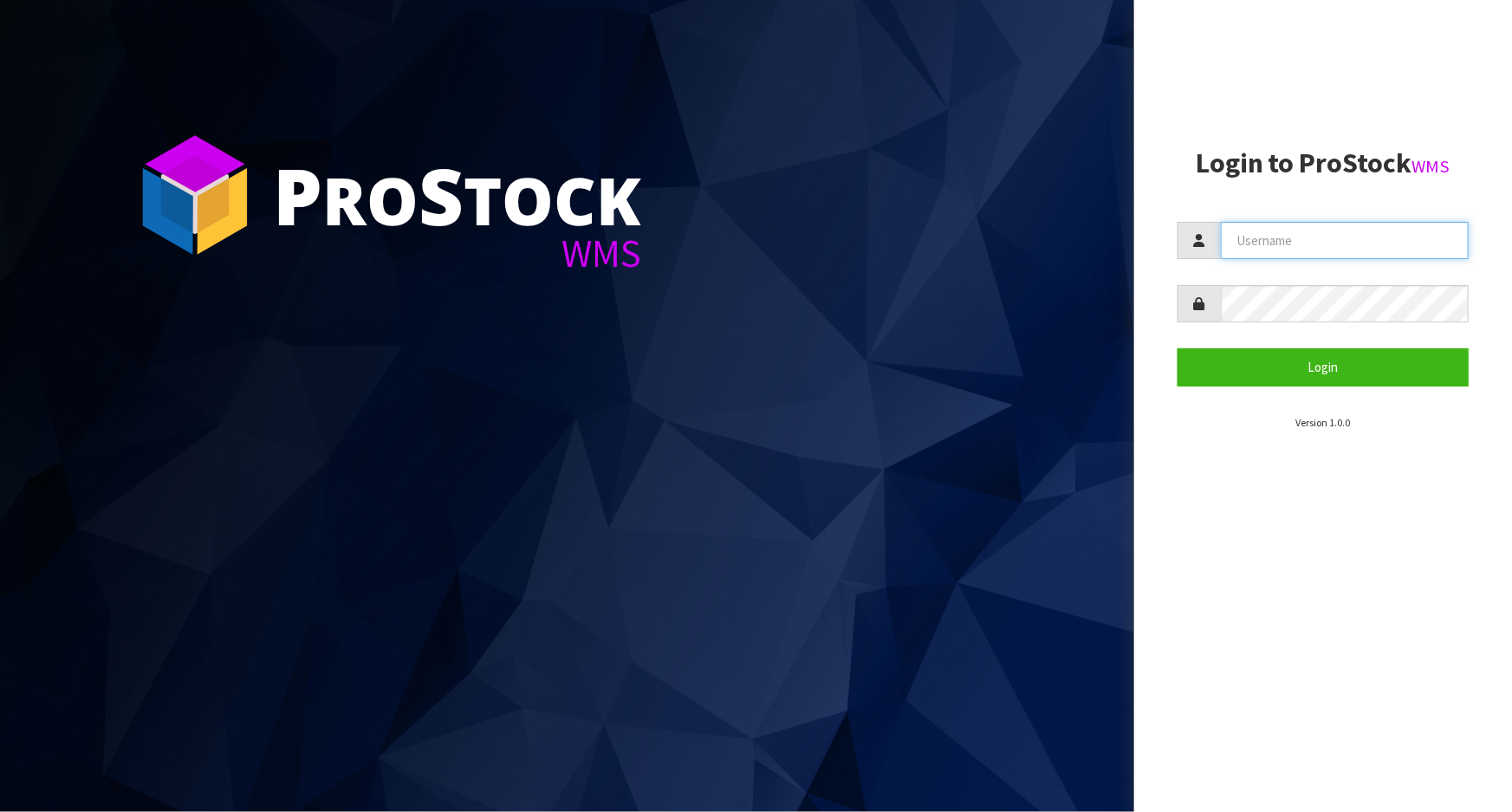
click at [1300, 238] on input "text" at bounding box center [1344, 241] width 248 height 37
type input "[PERSON_NAME]"
click at [1177, 348] on button "Login" at bounding box center [1322, 367] width 291 height 37
